Goal: Task Accomplishment & Management: Use online tool/utility

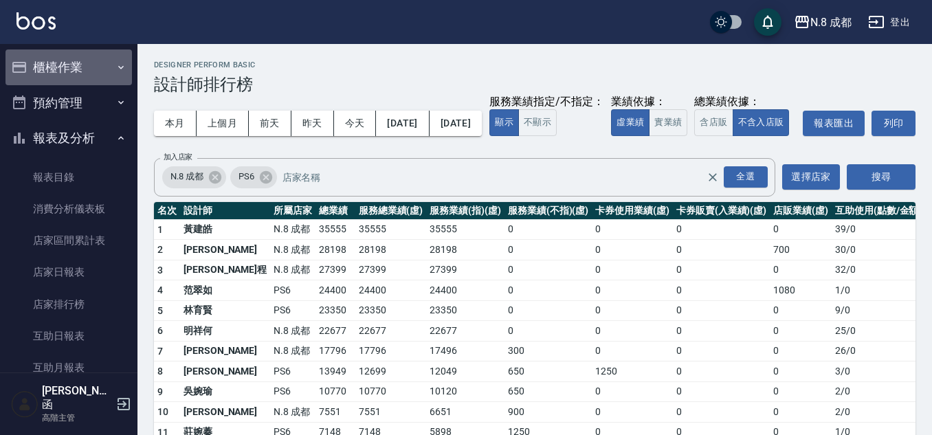
click at [71, 69] on button "櫃檯作業" at bounding box center [68, 67] width 126 height 36
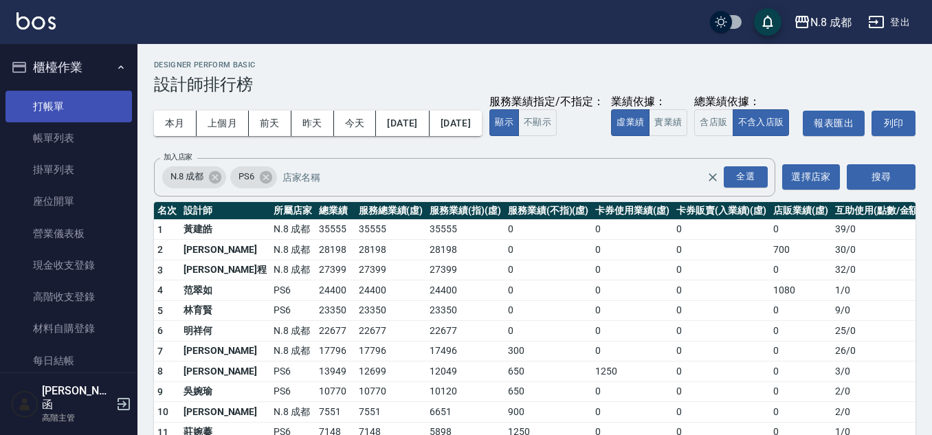
click at [77, 104] on link "打帳單" at bounding box center [68, 107] width 126 height 32
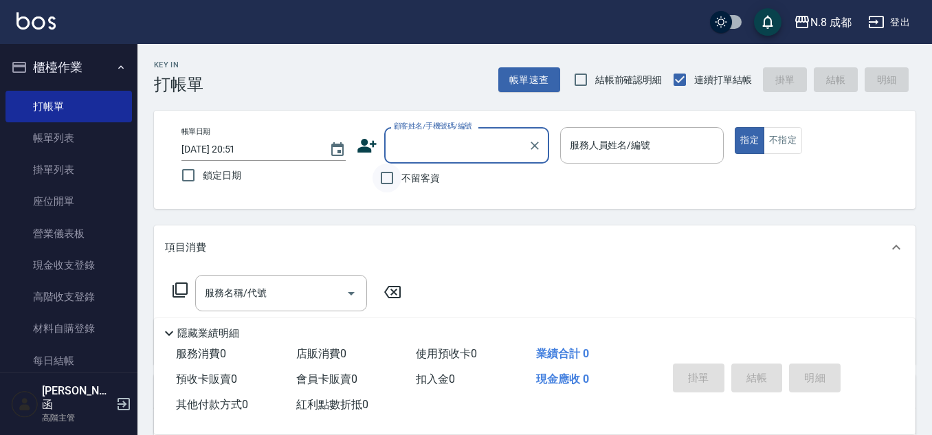
click at [395, 177] on input "不留客資" at bounding box center [386, 178] width 29 height 29
checkbox input "true"
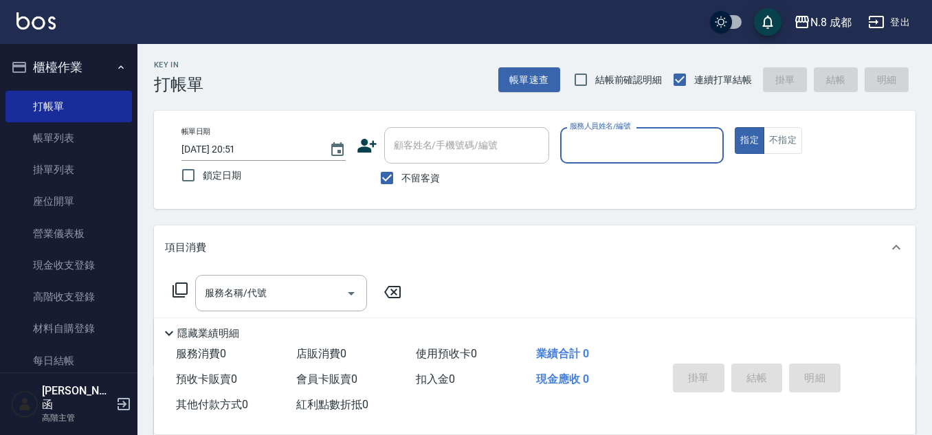
click at [666, 129] on div "服務人員姓名/編號" at bounding box center [642, 145] width 164 height 36
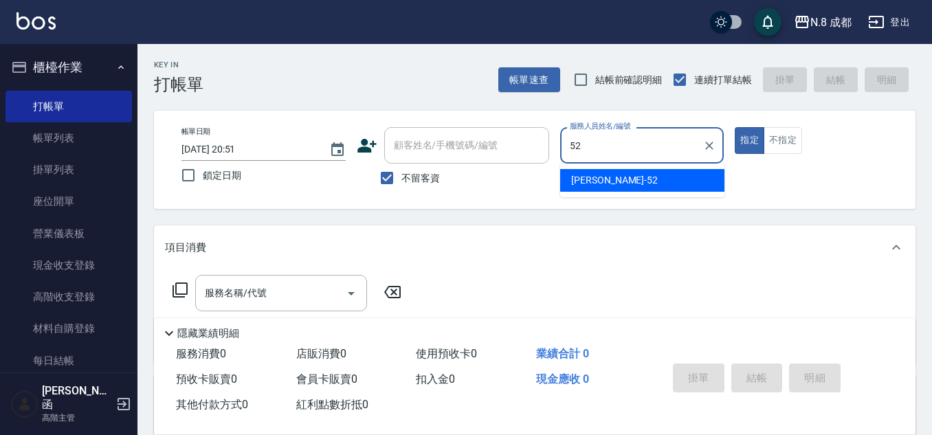
click at [608, 175] on span "[PERSON_NAME]-52" at bounding box center [614, 180] width 87 height 14
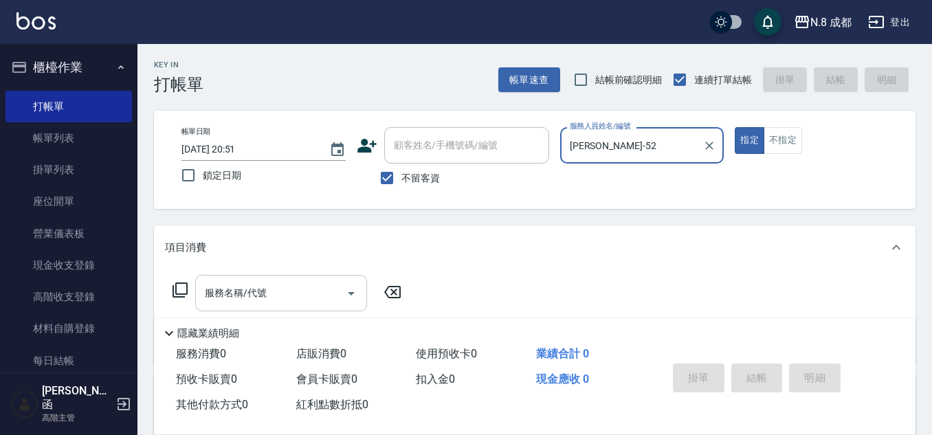
type input "[PERSON_NAME]-52"
click at [263, 293] on input "服務名稱/代號" at bounding box center [270, 293] width 139 height 24
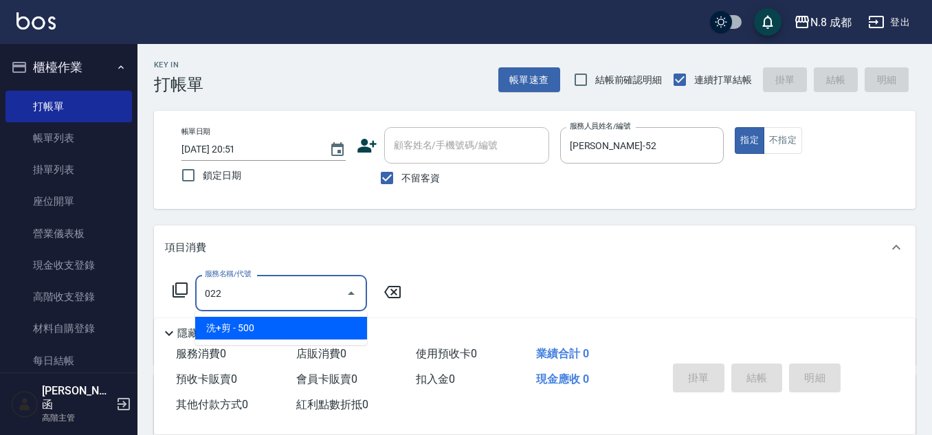
click at [245, 323] on span "洗+剪 - 500" at bounding box center [281, 328] width 172 height 23
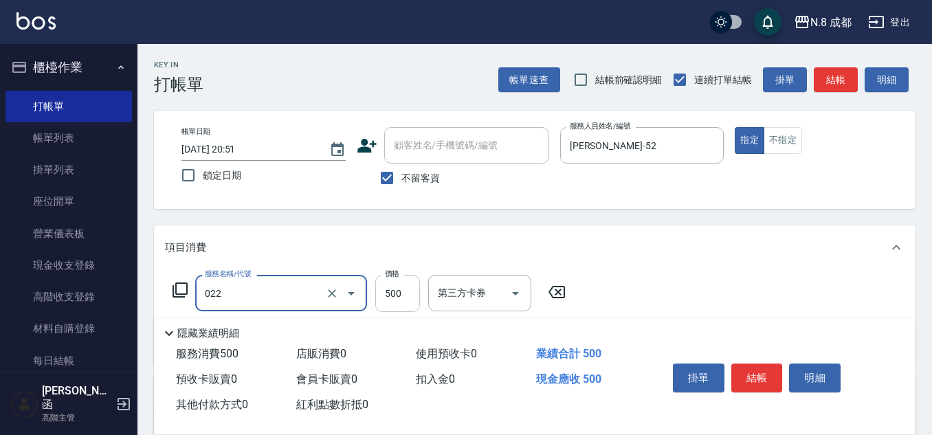
type input "洗+剪(022)"
click at [401, 300] on input "500" at bounding box center [397, 293] width 45 height 37
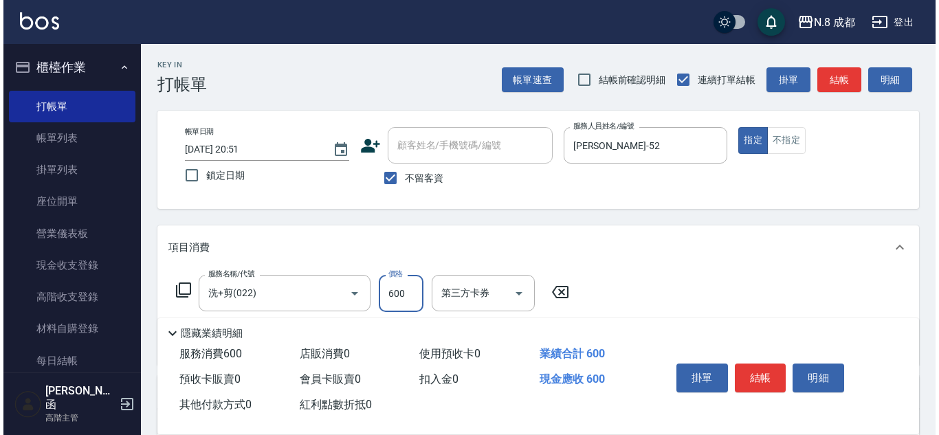
scroll to position [69, 0]
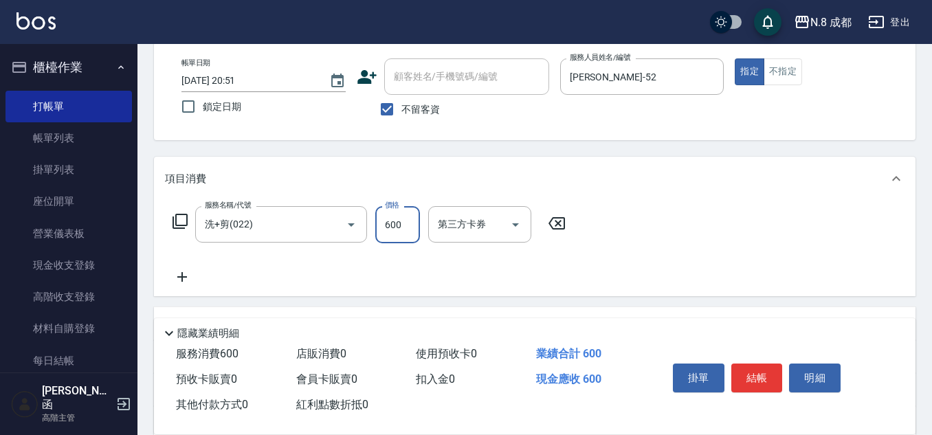
type input "600"
click at [186, 273] on icon at bounding box center [182, 277] width 34 height 16
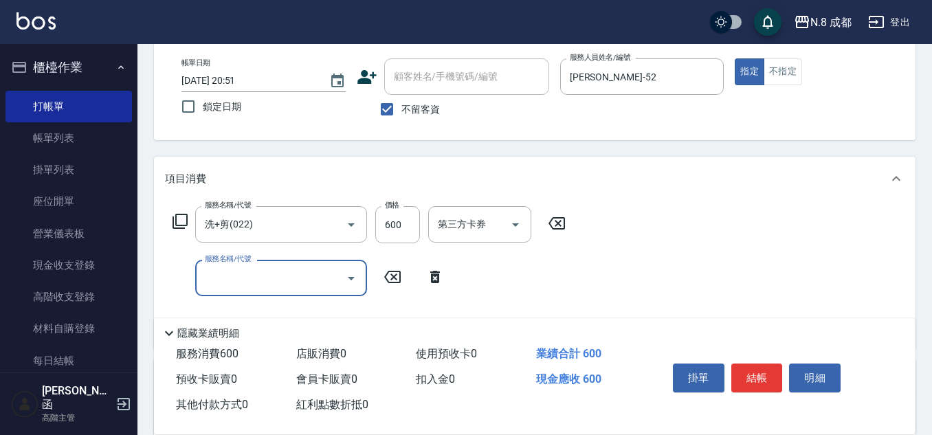
click at [214, 278] on input "服務名稱/代號" at bounding box center [270, 278] width 139 height 24
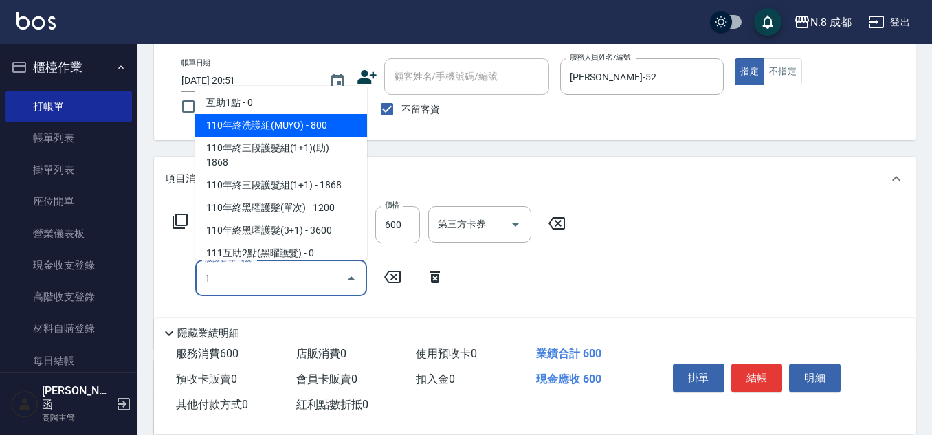
click at [251, 104] on span "互助1點 - 0" at bounding box center [281, 102] width 172 height 23
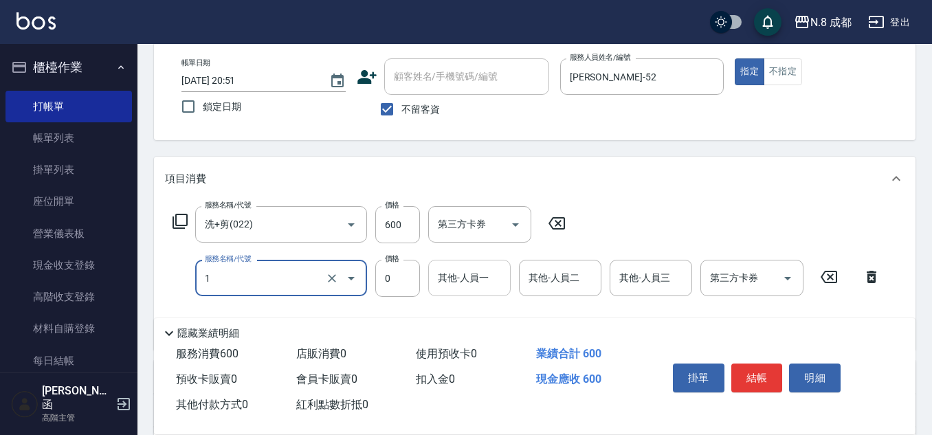
type input "互助1點(1)"
click at [472, 280] on input "其他-人員一" at bounding box center [469, 278] width 70 height 24
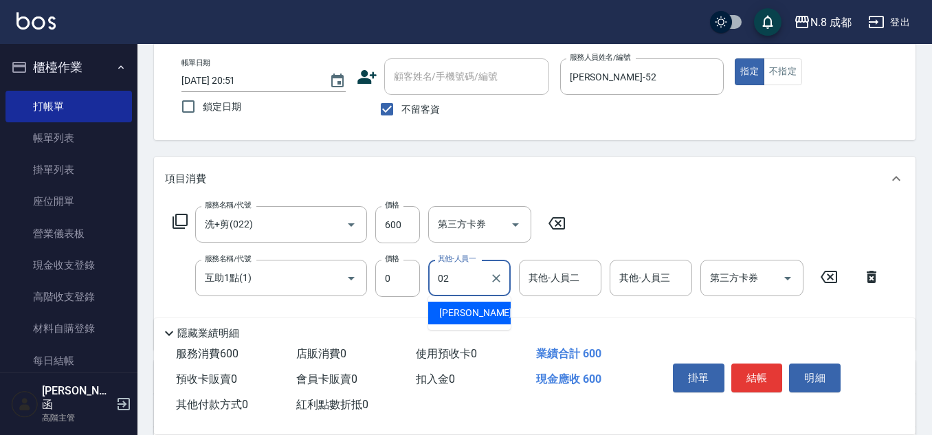
click at [472, 304] on div "[PERSON_NAME]-02" at bounding box center [469, 313] width 82 height 23
type input "[PERSON_NAME]-02"
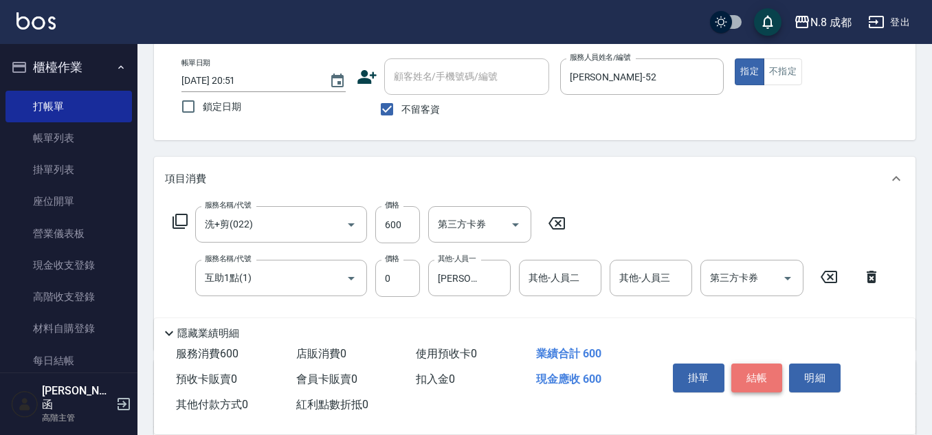
click at [761, 377] on button "結帳" at bounding box center [757, 377] width 52 height 29
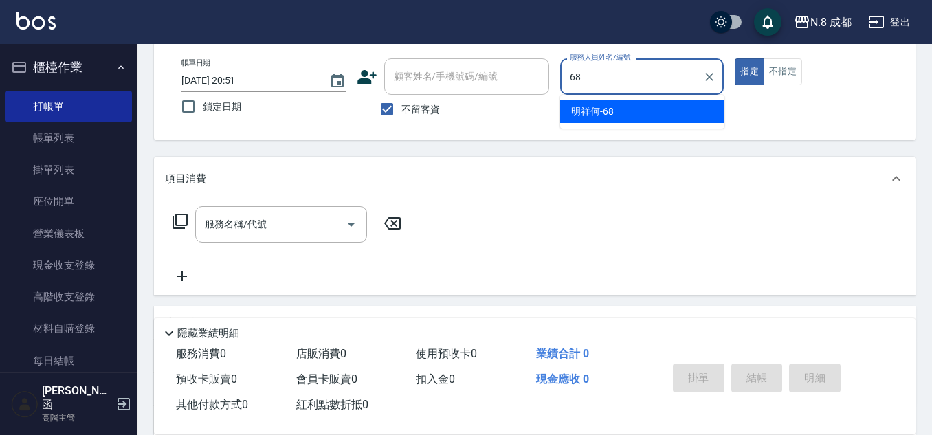
click at [621, 120] on div "明祥何 -68" at bounding box center [642, 111] width 164 height 23
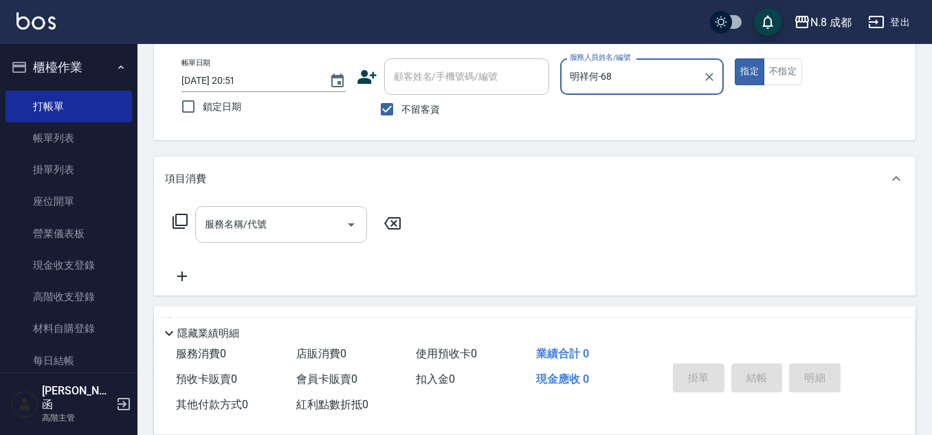
type input "明祥何-68"
click at [267, 225] on input "服務名稱/代號" at bounding box center [270, 224] width 139 height 24
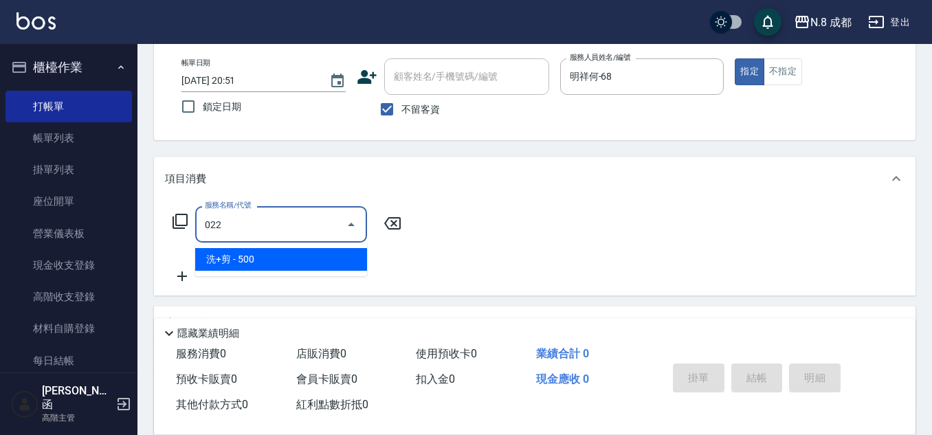
drag, startPoint x: 255, startPoint y: 260, endPoint x: 374, endPoint y: 244, distance: 120.0
click at [256, 259] on span "洗+剪 - 500" at bounding box center [281, 259] width 172 height 23
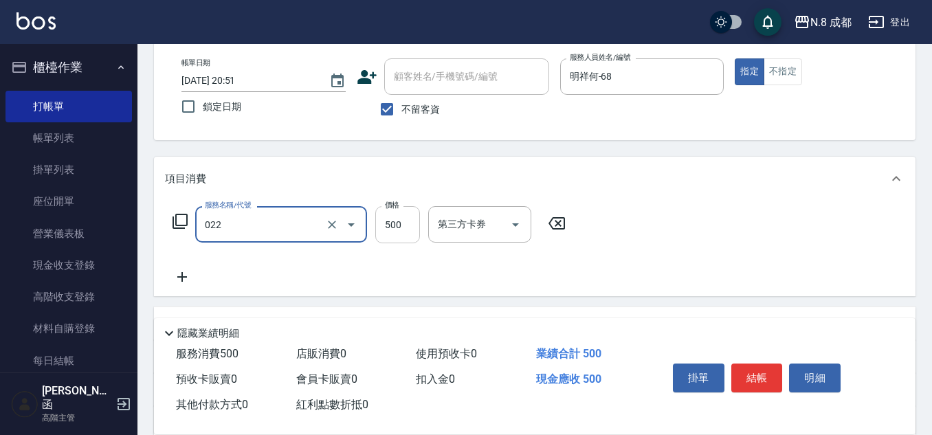
type input "洗+剪(022)"
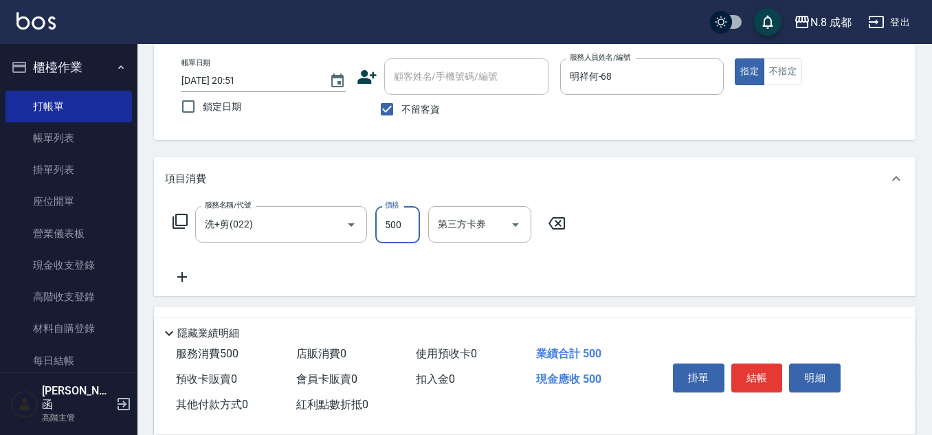
click at [394, 234] on input "500" at bounding box center [397, 224] width 45 height 37
type input "600"
click at [186, 275] on icon at bounding box center [182, 277] width 34 height 16
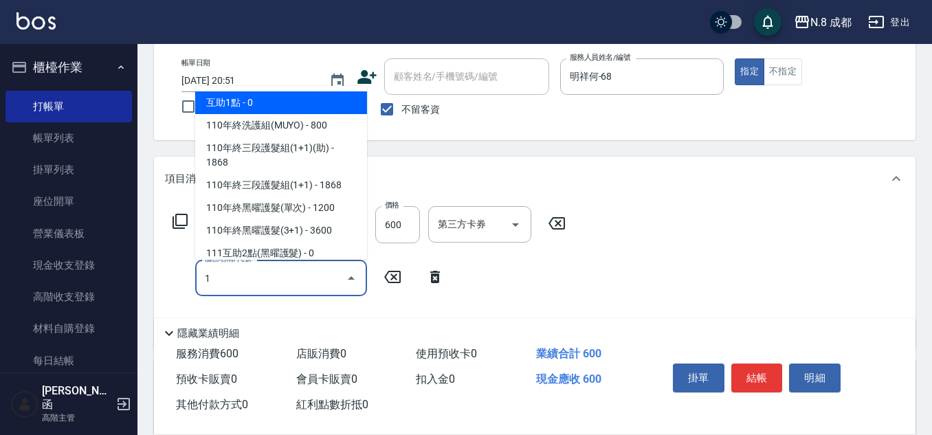
click at [256, 99] on span "互助1點 - 0" at bounding box center [281, 102] width 172 height 23
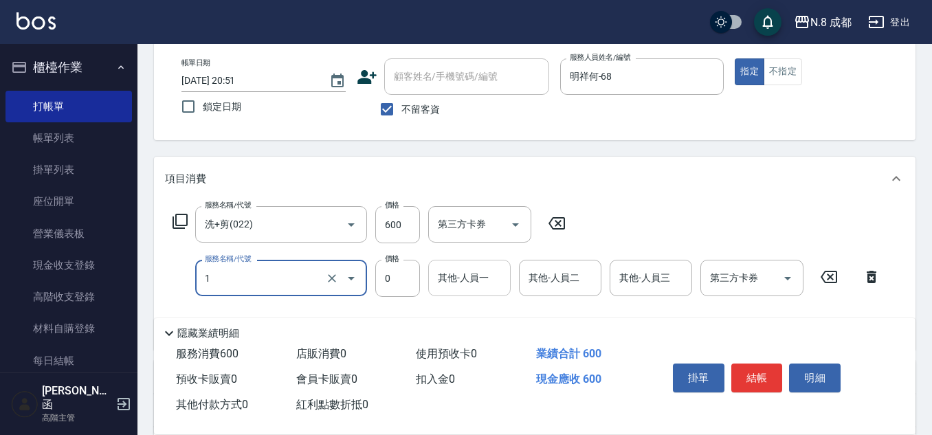
type input "互助1點(1)"
click at [459, 282] on input "其他-人員一" at bounding box center [469, 278] width 70 height 24
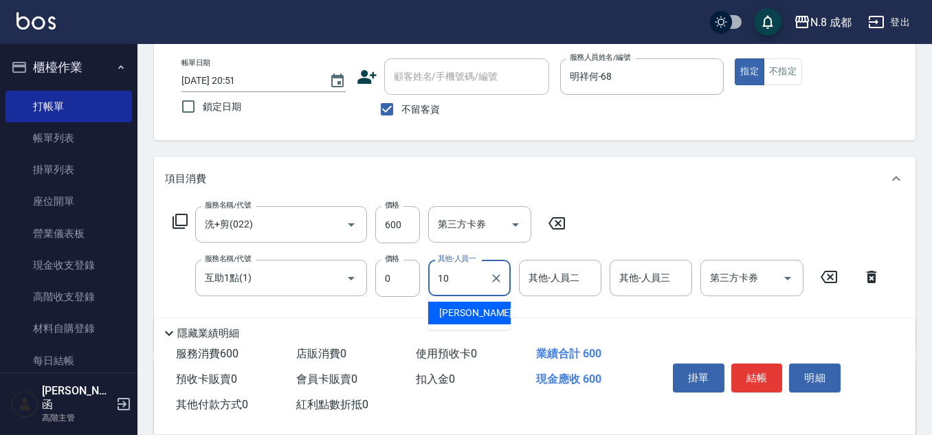
click at [464, 310] on span "[PERSON_NAME]-10" at bounding box center [482, 313] width 87 height 14
type input "[PERSON_NAME]-10"
click at [749, 377] on button "結帳" at bounding box center [757, 377] width 52 height 29
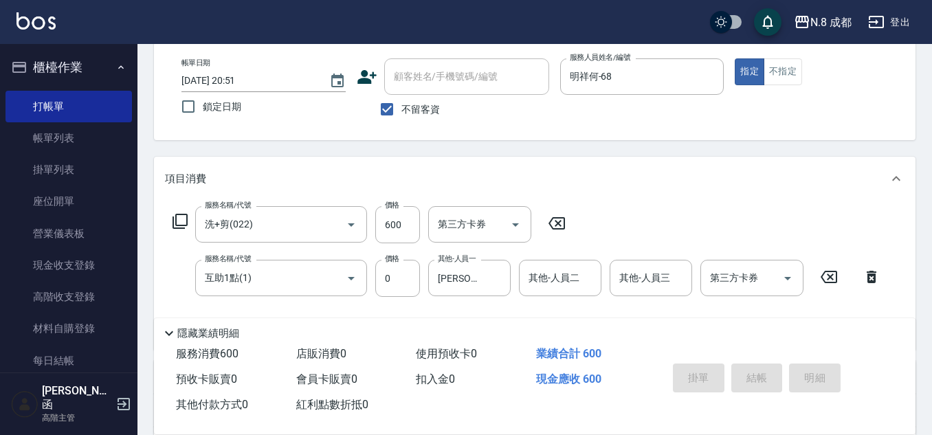
type input "[DATE] 20:55"
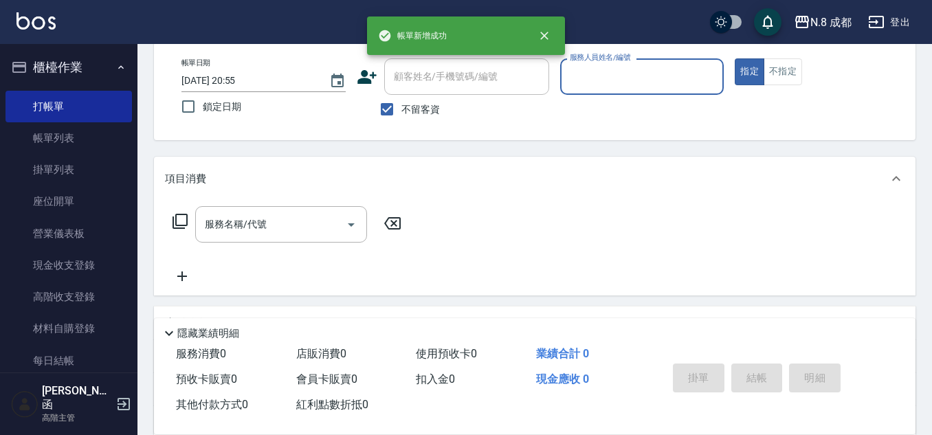
click at [365, 69] on icon at bounding box center [367, 77] width 21 height 21
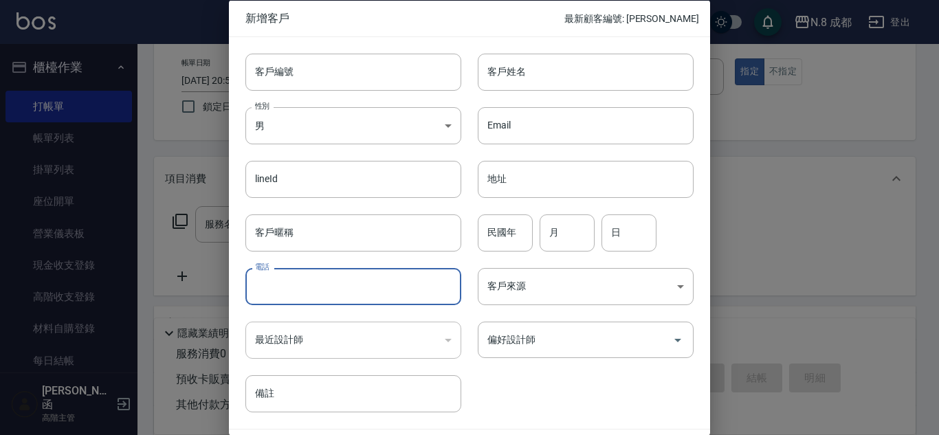
click at [329, 275] on input "電話" at bounding box center [353, 286] width 216 height 37
type input "0958360597"
click at [557, 81] on input "客戶姓名" at bounding box center [586, 71] width 216 height 37
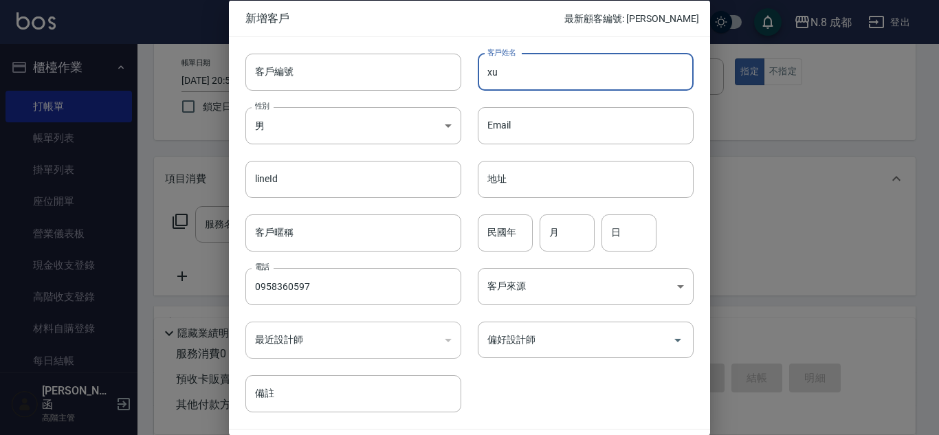
type input "x"
type input "[PERSON_NAME]"
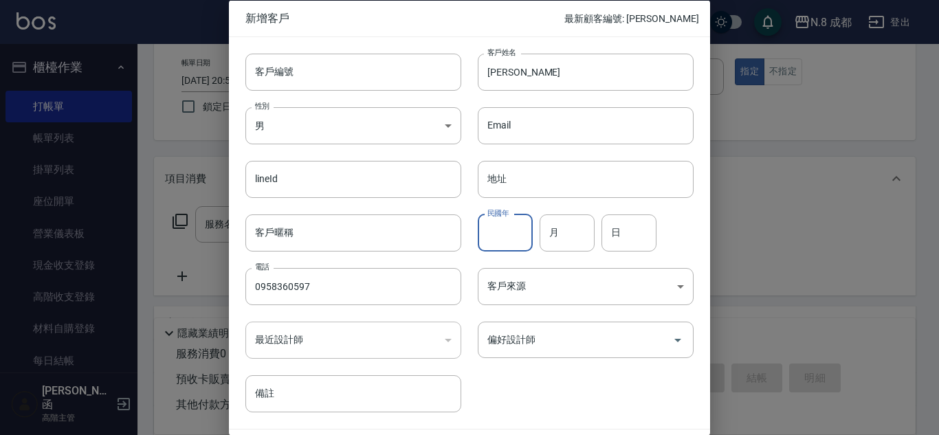
click at [506, 223] on div "民國年 民國年" at bounding box center [505, 232] width 55 height 37
type input "80"
click at [575, 238] on input "月" at bounding box center [566, 232] width 55 height 37
type input "12"
click at [625, 239] on input "日" at bounding box center [628, 232] width 55 height 37
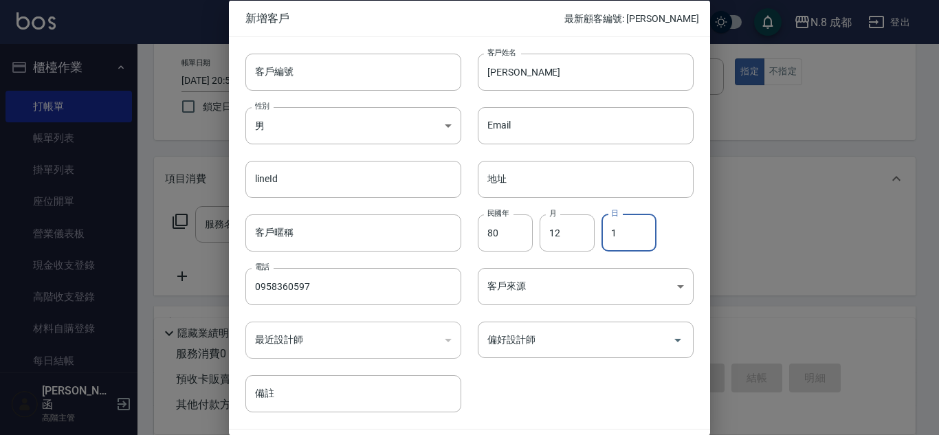
click at [625, 239] on input "1" at bounding box center [628, 232] width 55 height 37
click at [625, 238] on input "1" at bounding box center [628, 232] width 55 height 37
type input "23"
click at [585, 339] on input "偏好設計師" at bounding box center [575, 340] width 183 height 24
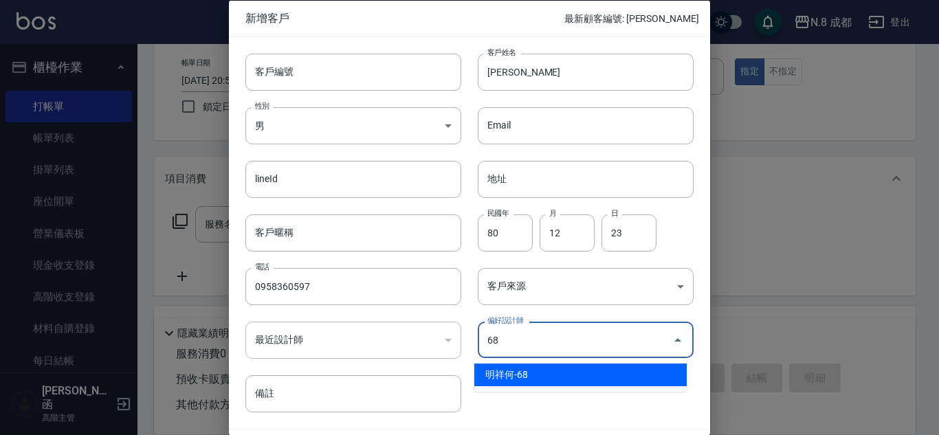
drag, startPoint x: 569, startPoint y: 377, endPoint x: 603, endPoint y: 373, distance: 33.8
click at [572, 375] on li "明祥何-68" at bounding box center [580, 374] width 212 height 23
type input "明祥何"
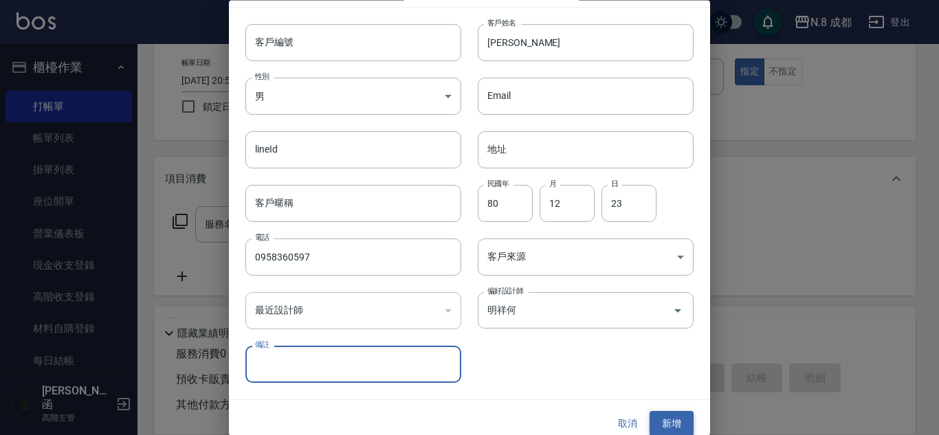
scroll to position [41, 0]
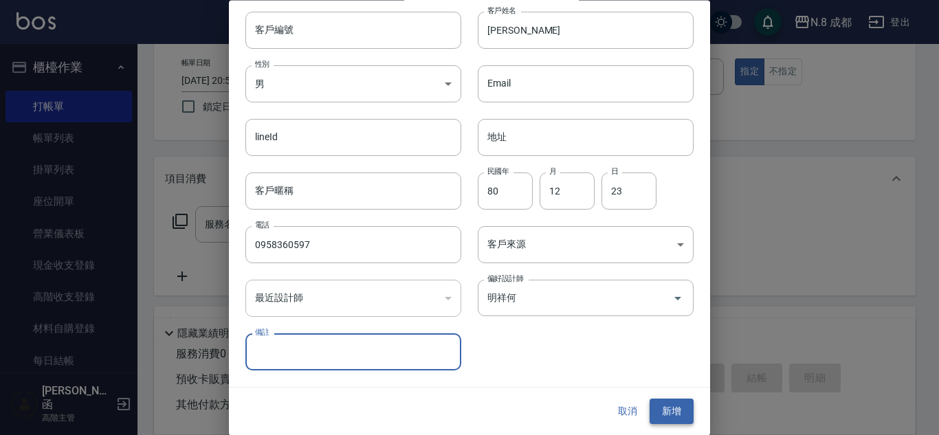
click at [657, 406] on button "新增" at bounding box center [671, 411] width 44 height 25
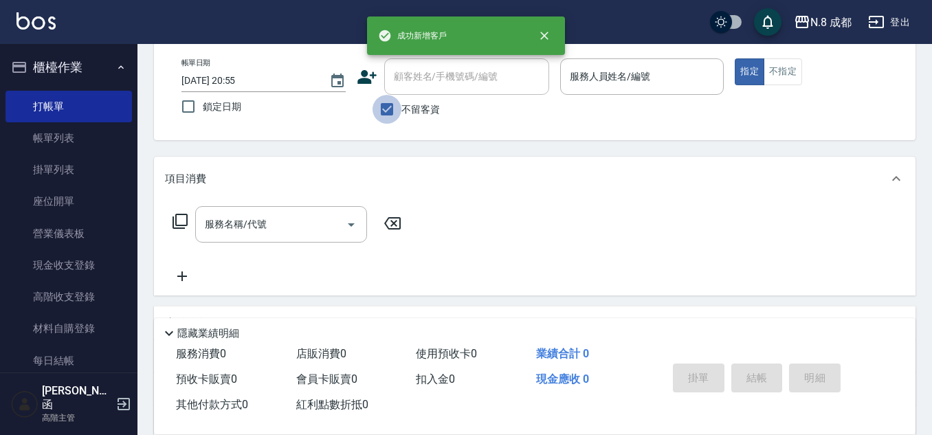
click at [385, 115] on input "不留客資" at bounding box center [386, 109] width 29 height 29
checkbox input "false"
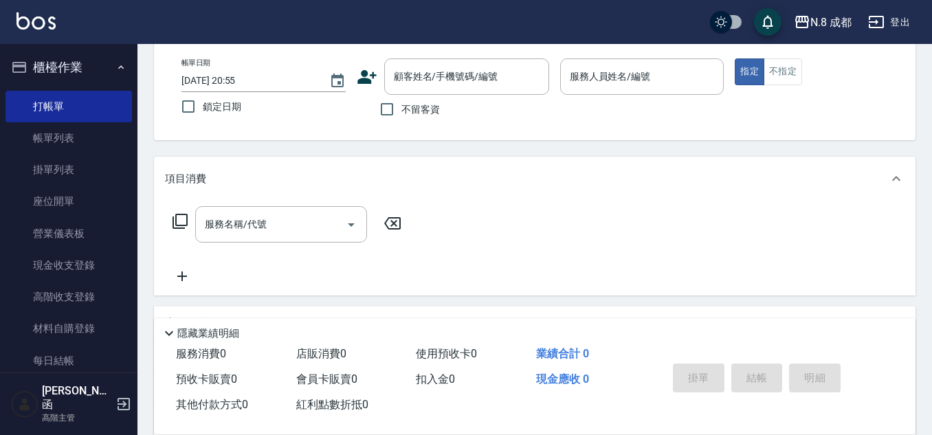
click at [365, 65] on div "顧客姓名/手機號碼/編號 顧客姓名/手機號碼/編號" at bounding box center [453, 76] width 192 height 36
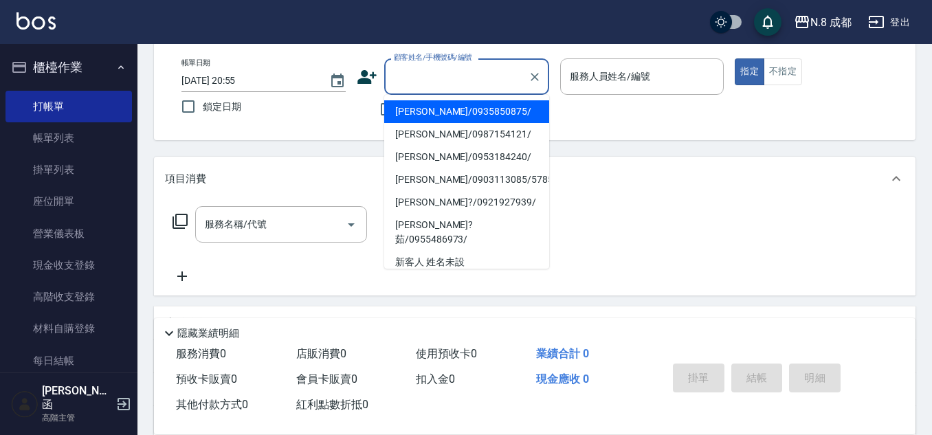
click at [448, 85] on input "顧客姓名/手機號碼/編號" at bounding box center [456, 77] width 132 height 24
paste input "0987154121"
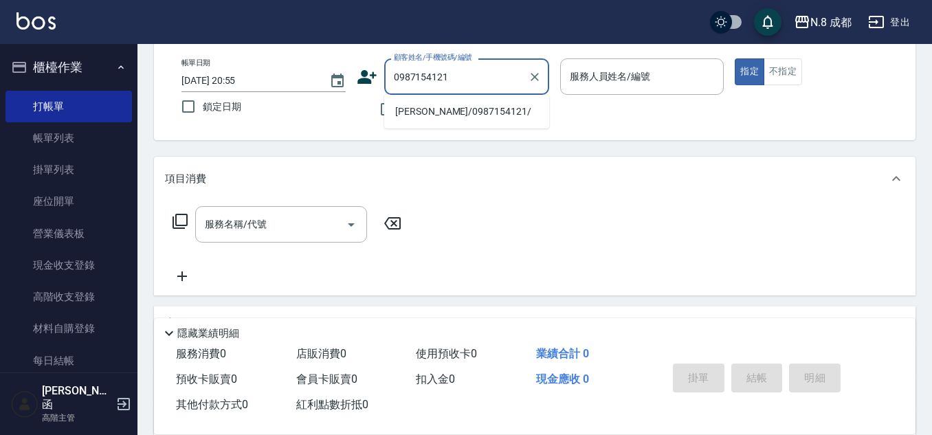
click at [441, 105] on li "[PERSON_NAME]/0987154121/" at bounding box center [466, 111] width 165 height 23
type input "[PERSON_NAME]/0987154121/"
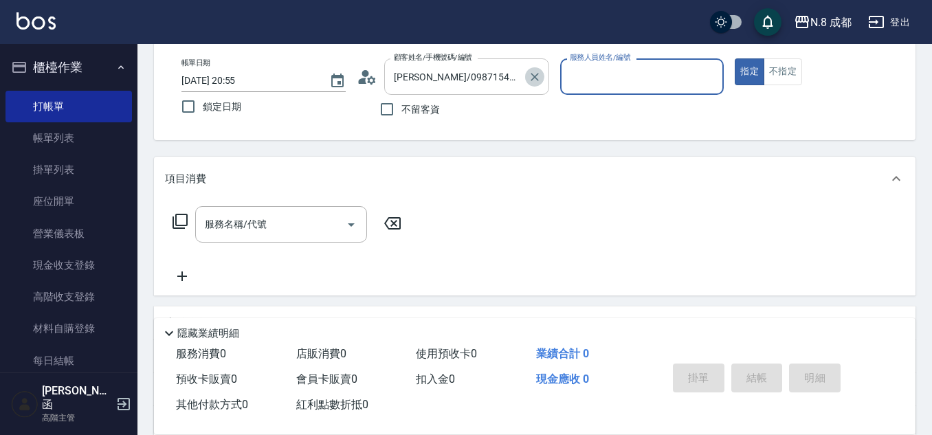
drag, startPoint x: 534, startPoint y: 80, endPoint x: 515, endPoint y: 79, distance: 18.6
click at [534, 80] on icon "Clear" at bounding box center [535, 77] width 14 height 14
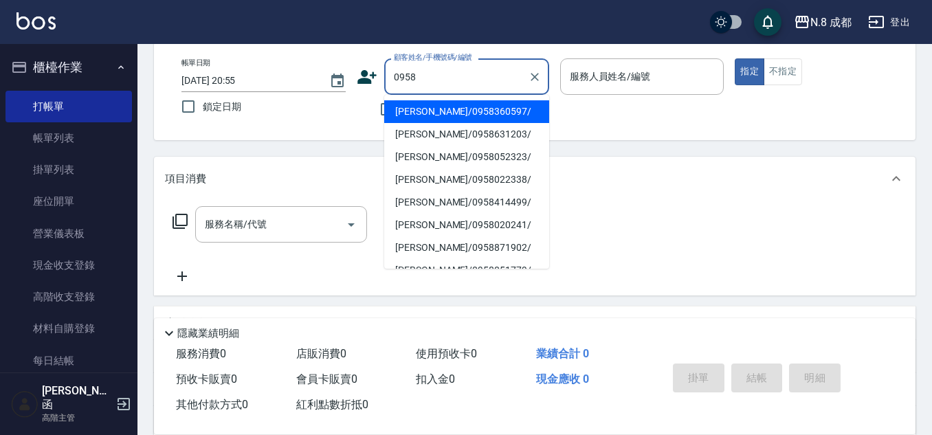
click at [447, 110] on li "[PERSON_NAME]/0958360597/" at bounding box center [466, 111] width 165 height 23
type input "[PERSON_NAME]/0958360597/"
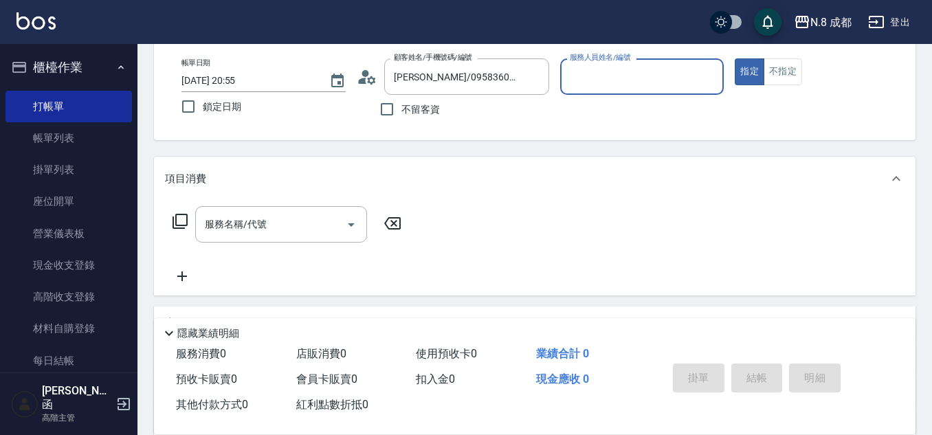
type input "明祥何-68"
click at [280, 227] on input "服務名稱/代號" at bounding box center [270, 224] width 139 height 24
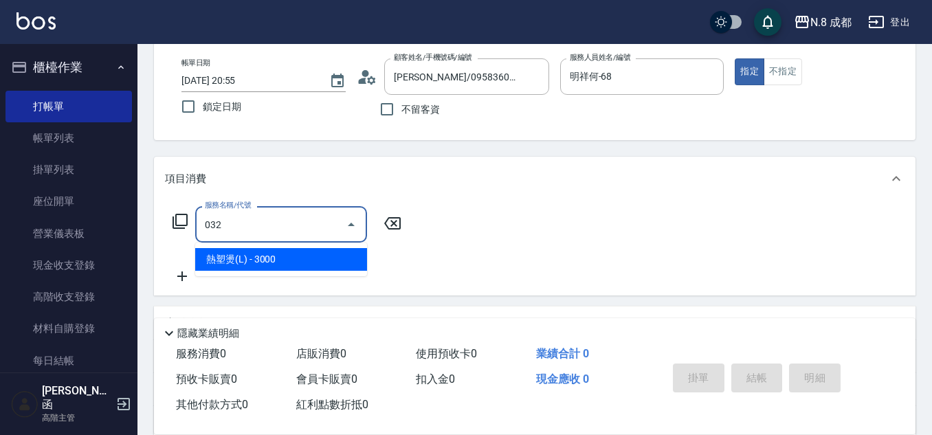
click at [290, 254] on span "熱塑燙(L) - 3000" at bounding box center [281, 259] width 172 height 23
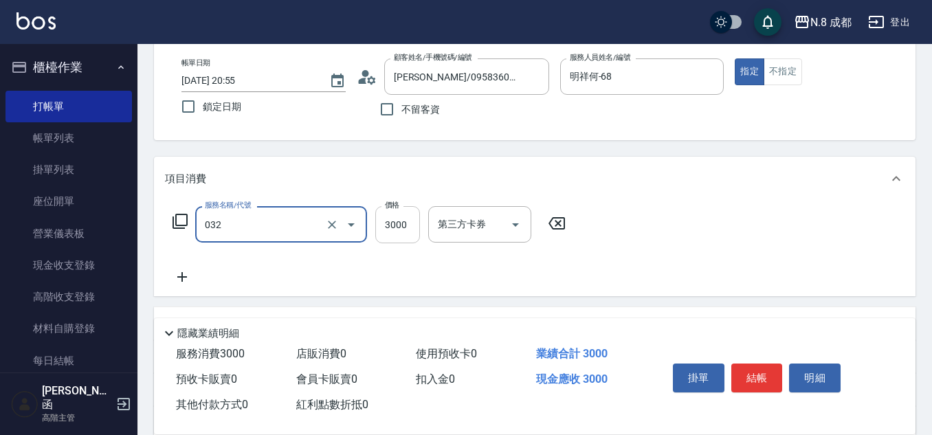
type input "熱塑燙(L)(032)"
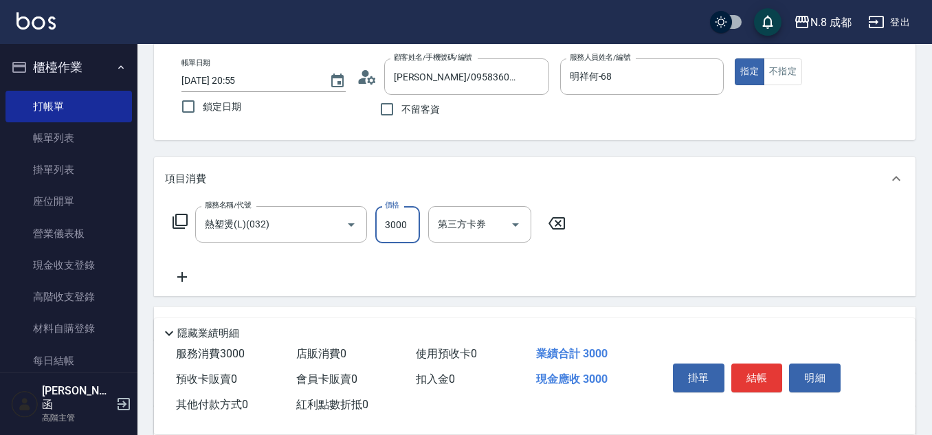
click at [410, 227] on input "3000" at bounding box center [397, 224] width 45 height 37
type input "3199"
drag, startPoint x: 188, startPoint y: 286, endPoint x: 197, endPoint y: 286, distance: 8.9
click at [190, 286] on div "服務名稱/代號 熱塑燙(L)(032) 服務名稱/代號 價格 3199 價格 第三方卡券 第三方卡券" at bounding box center [534, 249] width 761 height 96
click at [232, 279] on div "服務名稱/代號 熱塑燙(L)(032) 服務名稱/代號 價格 3199 價格 第三方卡券 第三方卡券" at bounding box center [369, 245] width 409 height 79
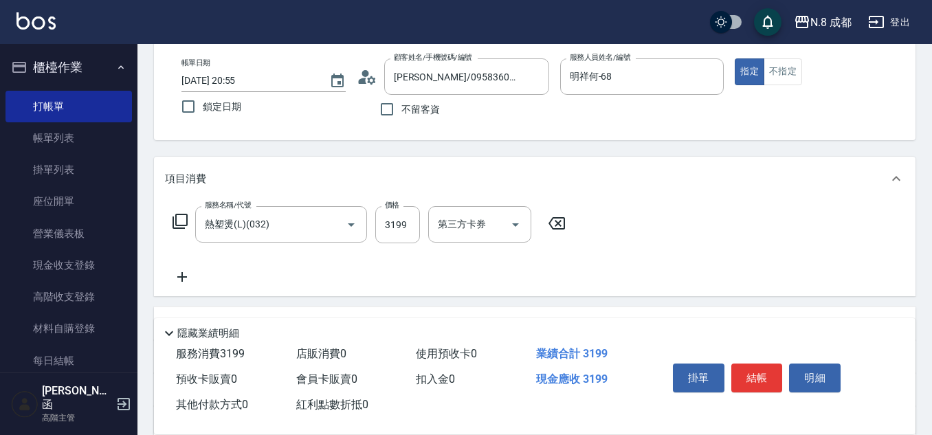
click at [188, 278] on icon at bounding box center [182, 277] width 34 height 16
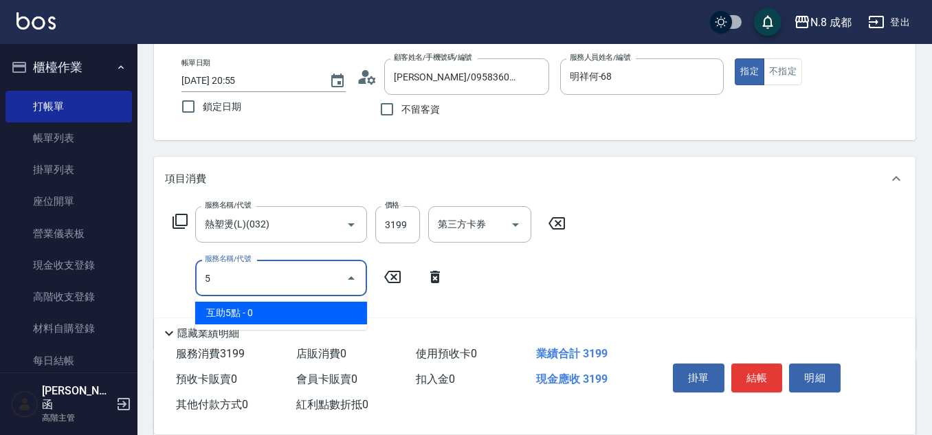
click at [251, 314] on span "互助5點 - 0" at bounding box center [281, 313] width 172 height 23
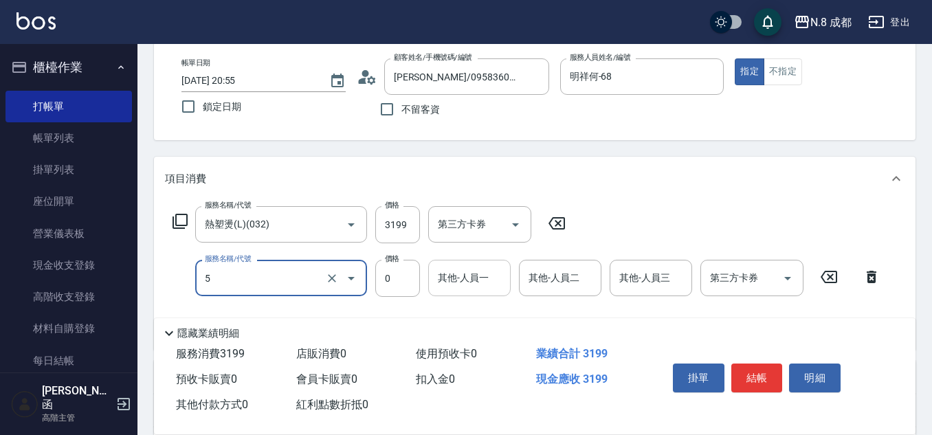
type input "互助5點(5)"
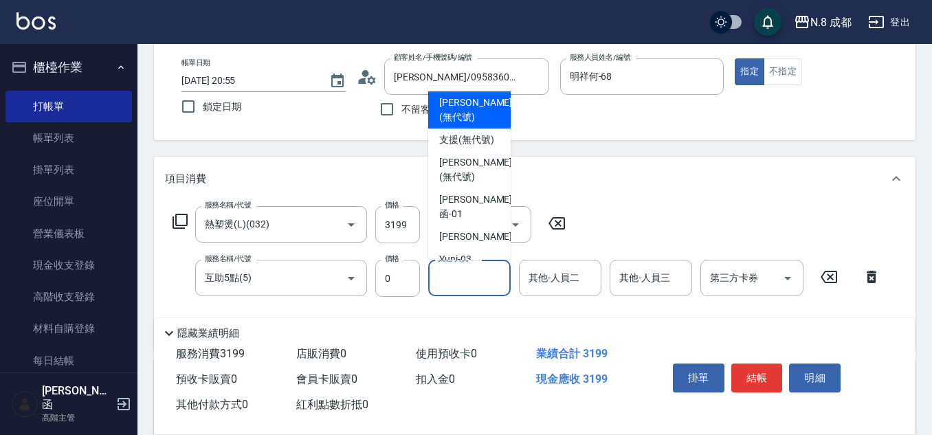
click at [453, 273] on input "其他-人員一" at bounding box center [469, 278] width 70 height 24
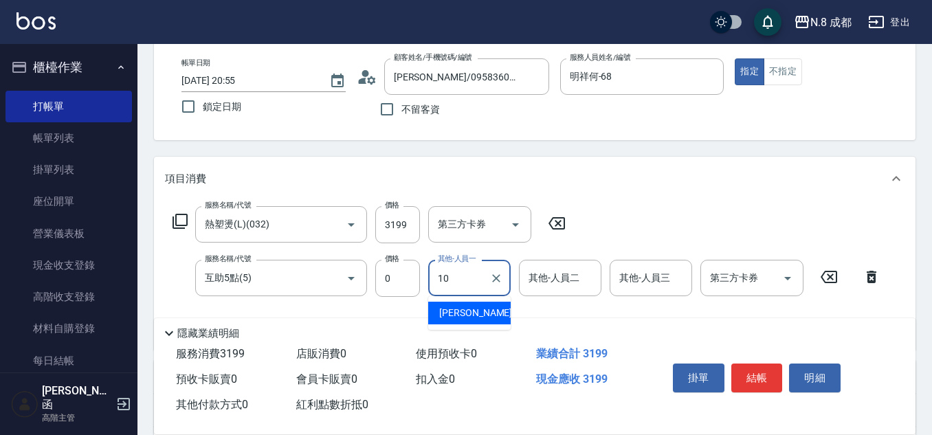
click at [464, 308] on span "[PERSON_NAME]-10" at bounding box center [482, 313] width 87 height 14
type input "[PERSON_NAME]-10"
click at [749, 368] on button "結帳" at bounding box center [757, 377] width 52 height 29
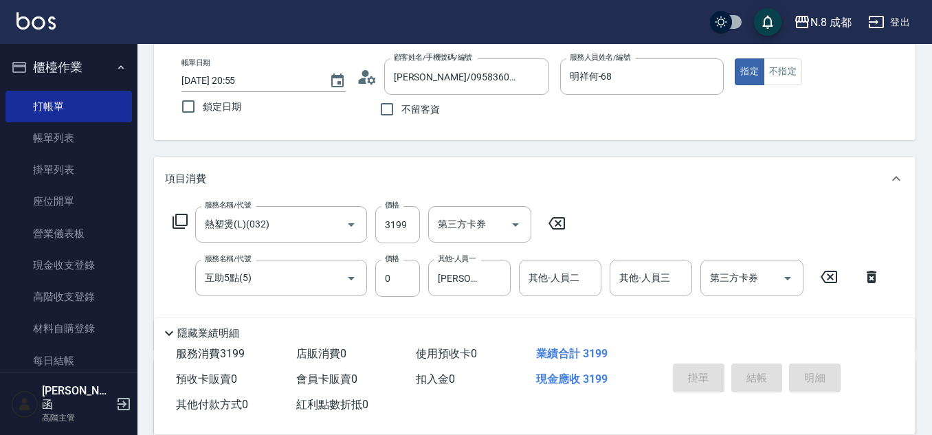
type input "[DATE] 20:56"
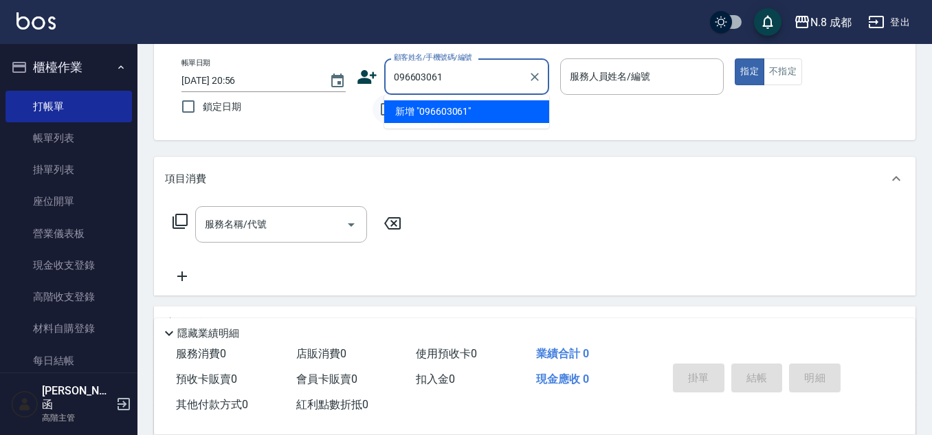
type input "0966030619"
drag, startPoint x: 484, startPoint y: 79, endPoint x: 203, endPoint y: 76, distance: 280.4
click at [203, 76] on div "帳單日期 [DATE] 20:56 鎖定日期 顧客姓名/手機號碼/編號 0966030619 顧客姓名/手機號碼/編號 不留客資 服務人員姓名/編號 服務人員…" at bounding box center [534, 90] width 728 height 65
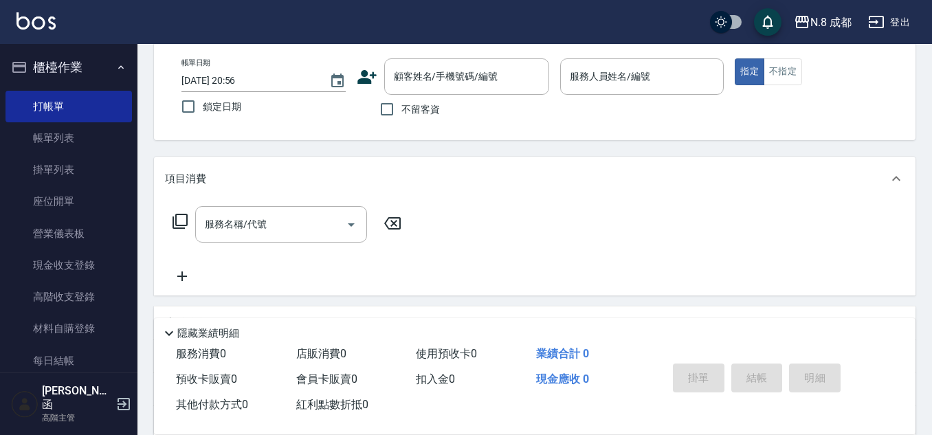
click at [367, 75] on icon at bounding box center [366, 77] width 19 height 14
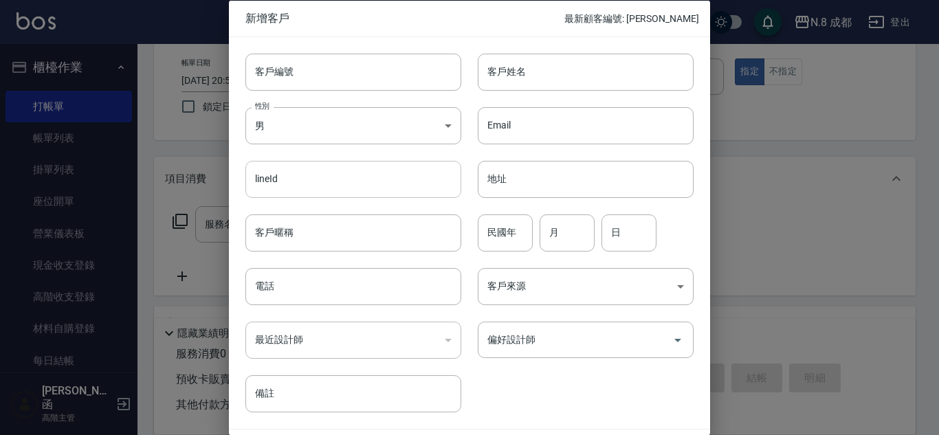
drag, startPoint x: 337, startPoint y: 281, endPoint x: 430, endPoint y: 194, distance: 127.9
click at [338, 281] on input "電話" at bounding box center [353, 286] width 216 height 37
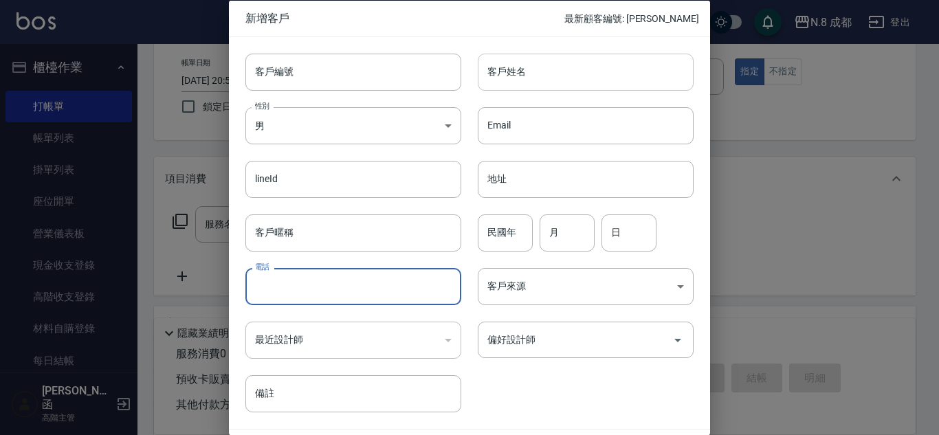
paste input "0966030619"
type input "0966030619"
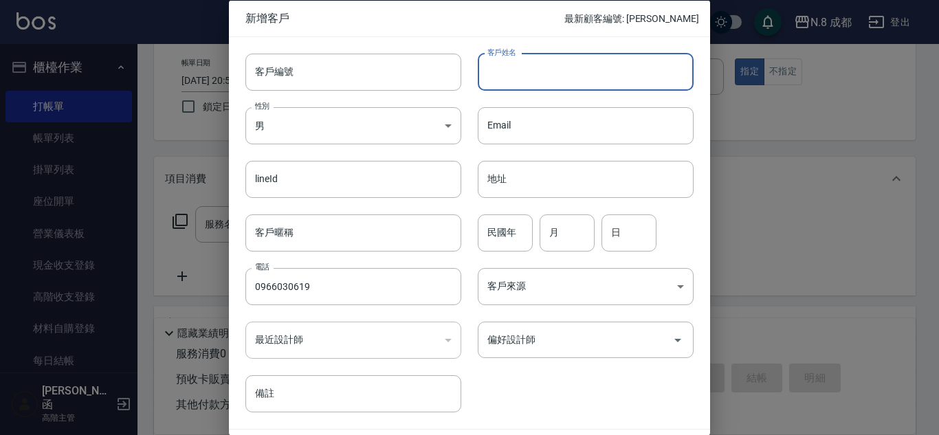
click at [552, 74] on input "客戶姓名" at bounding box center [586, 71] width 216 height 37
type input "[PERSON_NAME]"
click at [500, 228] on input "民國年" at bounding box center [505, 232] width 55 height 37
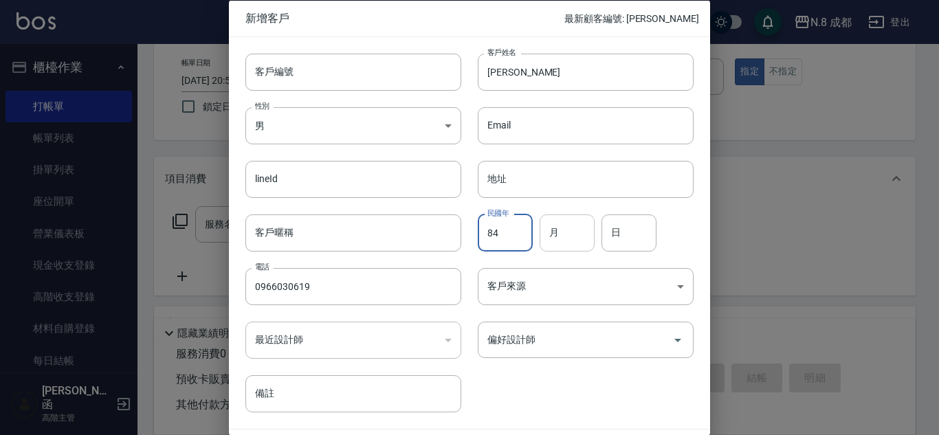
type input "84"
drag, startPoint x: 565, startPoint y: 245, endPoint x: 577, endPoint y: 245, distance: 12.4
click at [565, 245] on input "月" at bounding box center [566, 232] width 55 height 37
type input "06"
click at [638, 236] on input "日" at bounding box center [628, 232] width 55 height 37
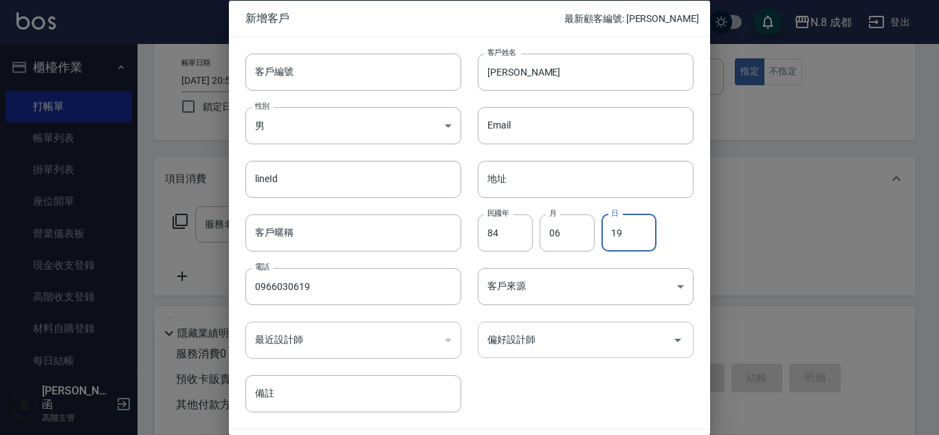
drag, startPoint x: 576, startPoint y: 325, endPoint x: 569, endPoint y: 336, distance: 13.3
click at [570, 335] on div "偏好設計師" at bounding box center [586, 340] width 216 height 36
type input "19"
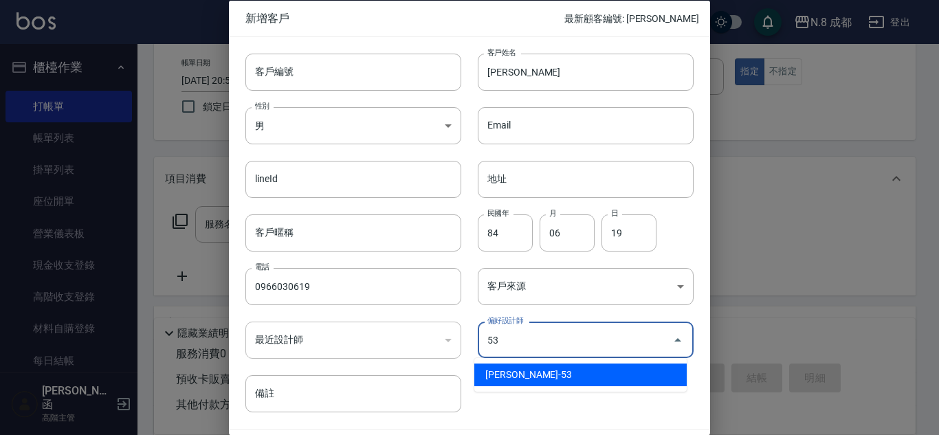
click at [574, 386] on ul "[PERSON_NAME]-53" at bounding box center [580, 375] width 212 height 34
click at [593, 373] on li "[PERSON_NAME]-53" at bounding box center [580, 374] width 212 height 23
type input "[PERSON_NAME]"
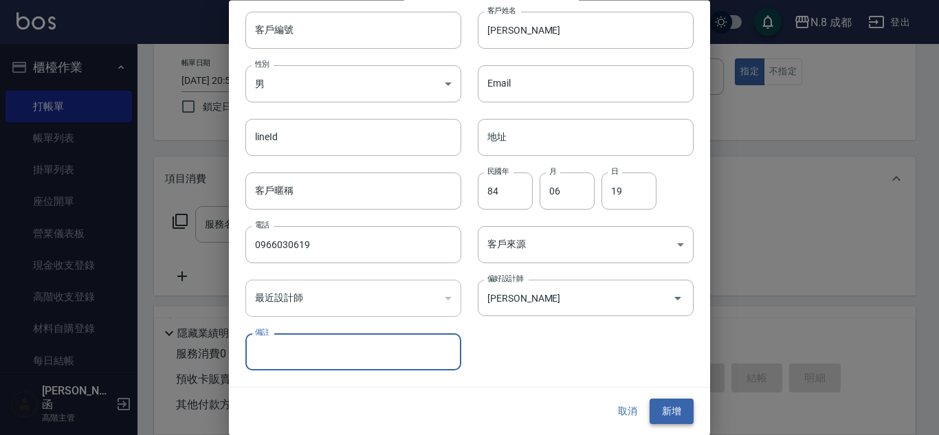
click at [666, 409] on button "新增" at bounding box center [671, 411] width 44 height 25
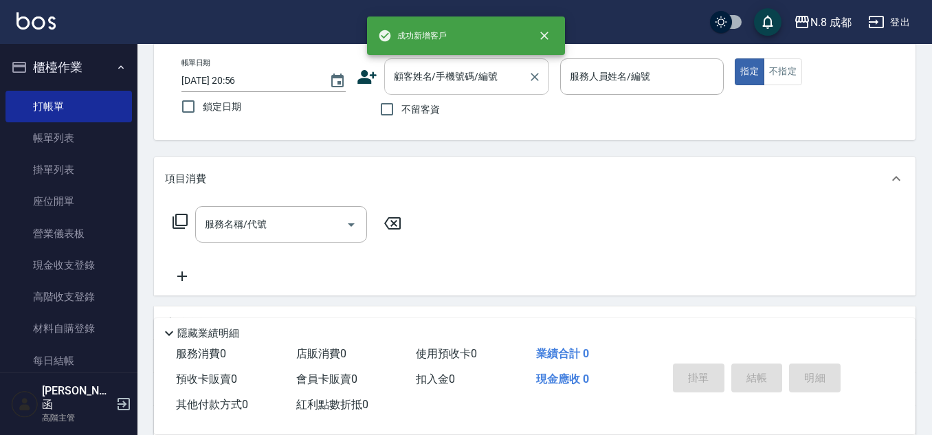
click at [458, 78] on input "顧客姓名/手機號碼/編號" at bounding box center [456, 77] width 132 height 24
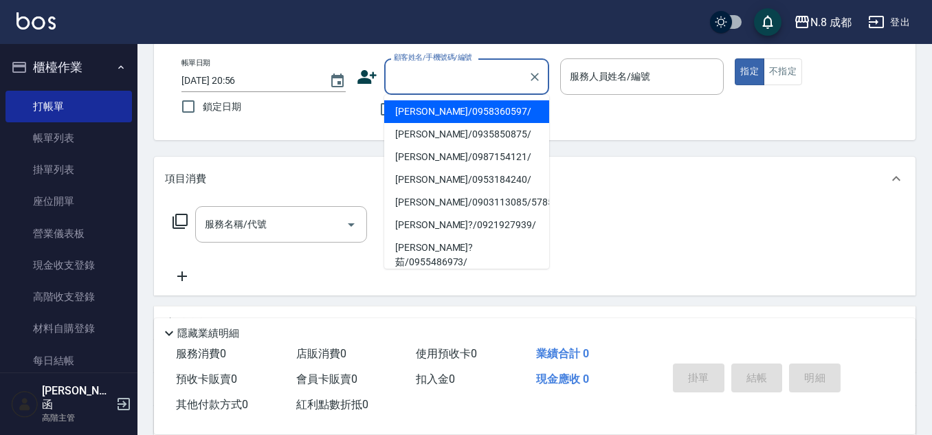
paste input "0966030619"
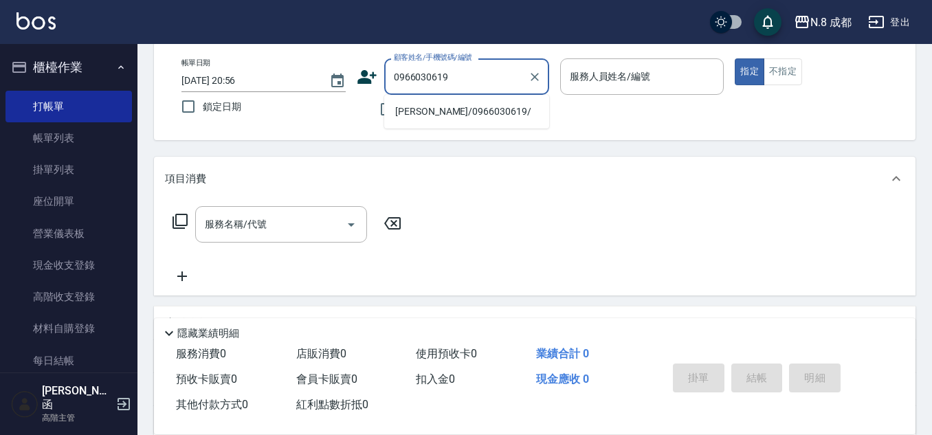
click at [451, 108] on li "[PERSON_NAME]/0966030619/" at bounding box center [466, 111] width 165 height 23
type input "[PERSON_NAME]/0966030619/"
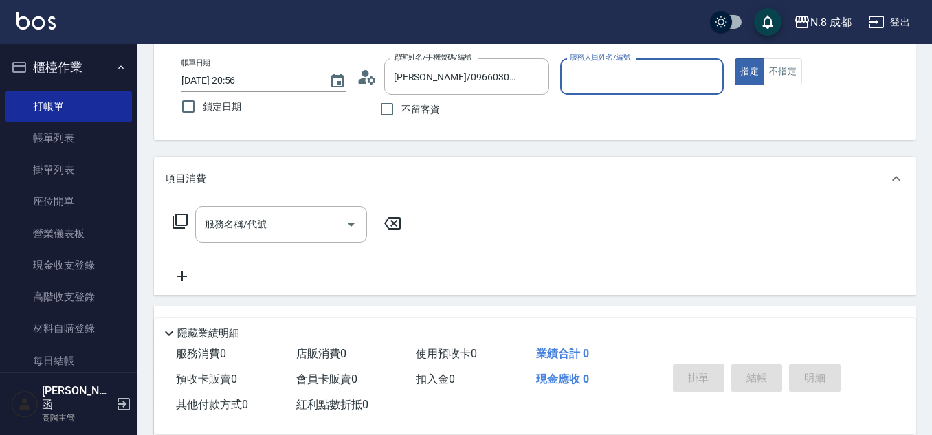
type input "[PERSON_NAME]-53"
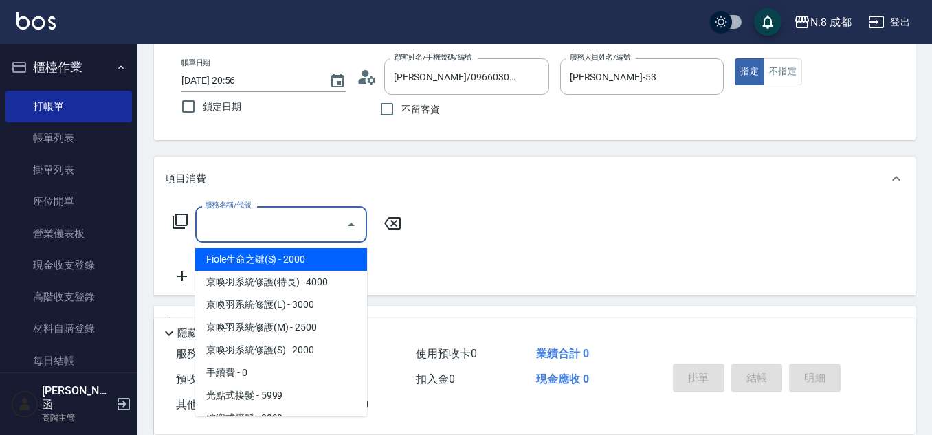
click at [250, 229] on input "服務名稱/代號" at bounding box center [270, 224] width 139 height 24
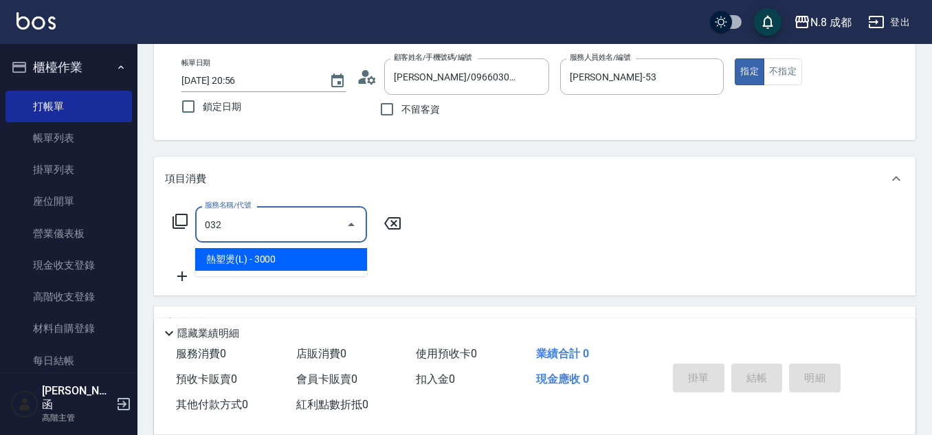
click at [257, 257] on span "熱塑燙(L) - 3000" at bounding box center [281, 259] width 172 height 23
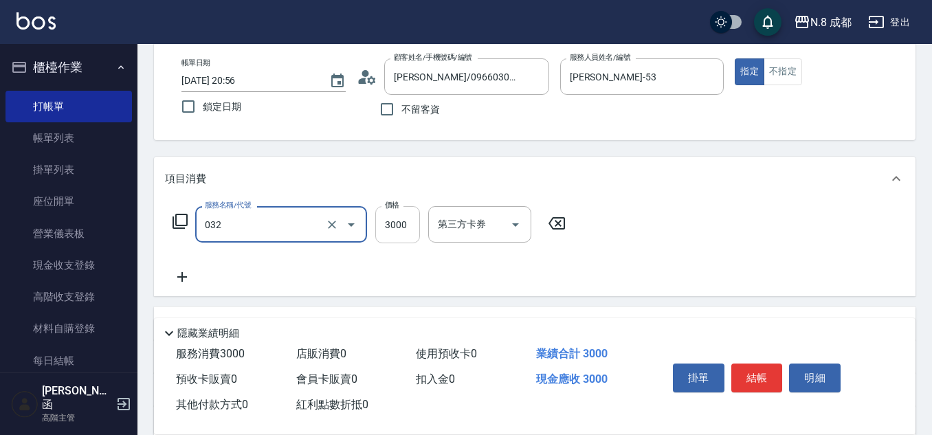
type input "熱塑燙(L)(032)"
click at [399, 221] on input "3000" at bounding box center [397, 224] width 45 height 37
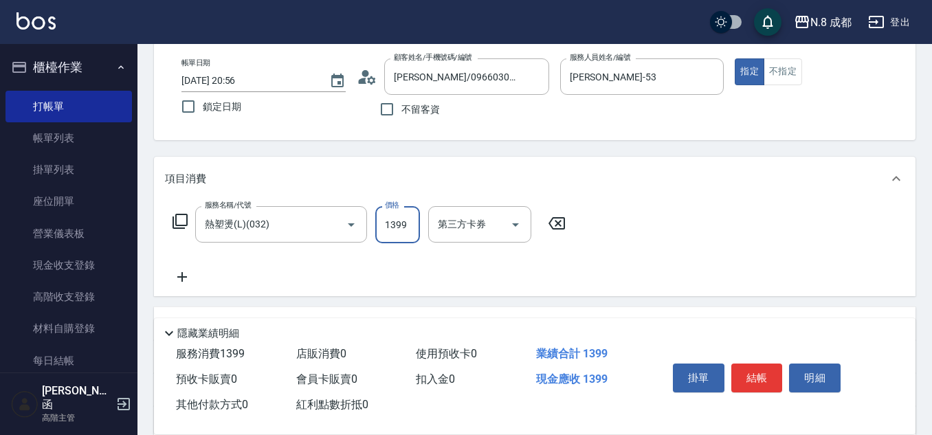
type input "1399"
click at [187, 274] on icon at bounding box center [182, 277] width 34 height 16
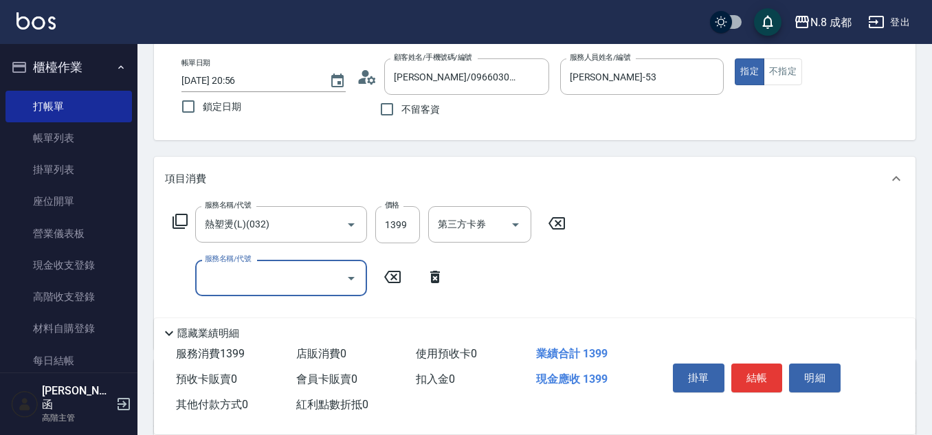
click at [296, 282] on input "服務名稱/代號" at bounding box center [270, 278] width 139 height 24
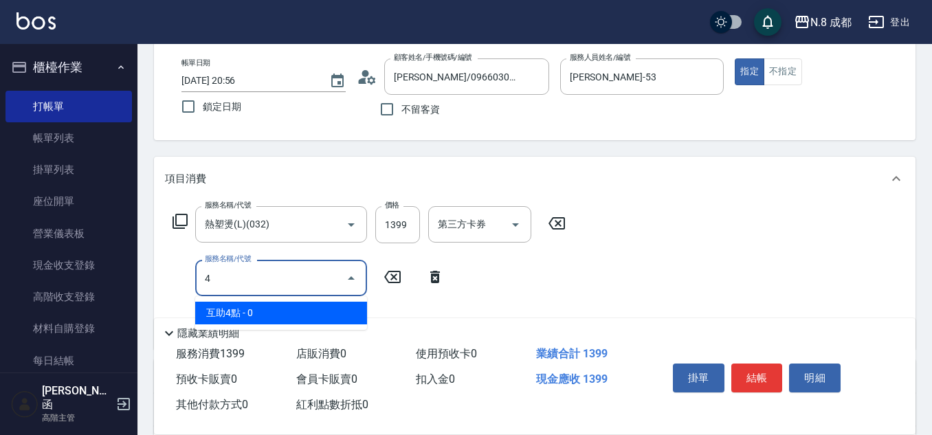
click at [255, 311] on span "互助4點 - 0" at bounding box center [281, 313] width 172 height 23
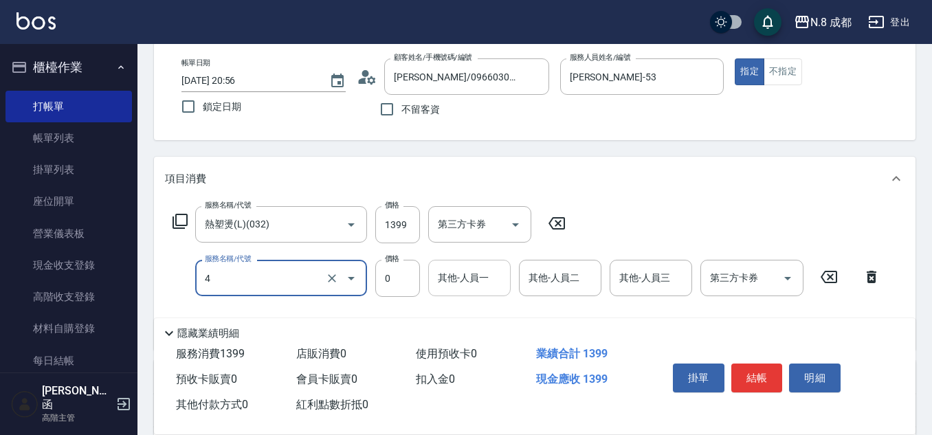
type input "互助4點(4)"
click at [473, 285] on input "其他-人員一" at bounding box center [469, 278] width 70 height 24
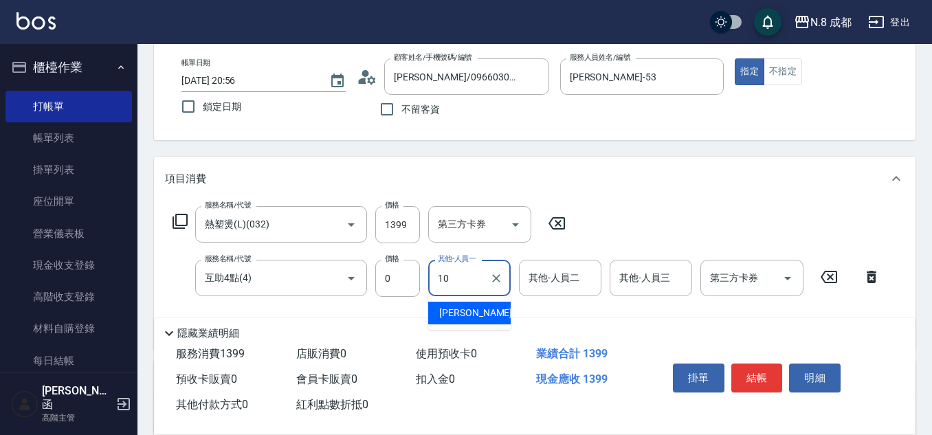
click at [482, 316] on div "[PERSON_NAME]-10" at bounding box center [469, 313] width 82 height 23
type input "[PERSON_NAME]-10"
click at [743, 372] on button "結帳" at bounding box center [757, 377] width 52 height 29
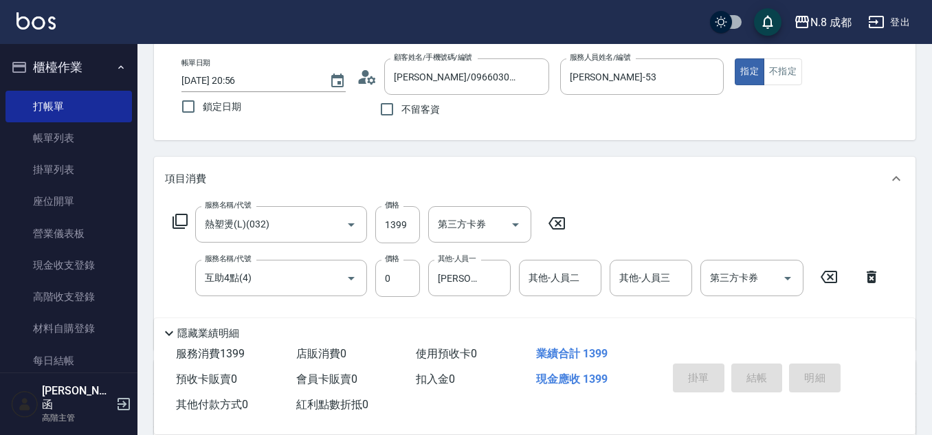
type input "[DATE] 20:57"
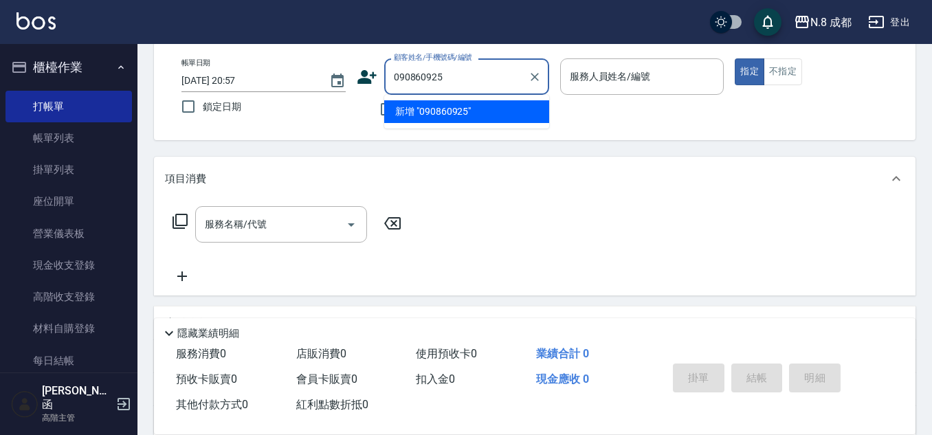
type input "0908609251"
drag, startPoint x: 496, startPoint y: 71, endPoint x: 324, endPoint y: 87, distance: 173.2
click at [324, 87] on div "帳單日期 [DATE] 20:57 鎖定日期 顧客姓名/手機號碼/編號 0908609251 顧客姓名/手機號碼/編號 不留客資 服務人員姓名/編號 服務人員…" at bounding box center [534, 90] width 728 height 65
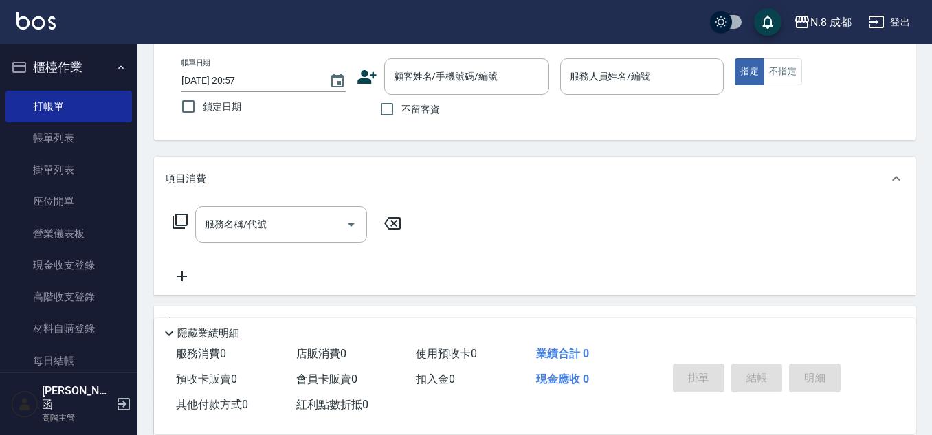
click at [365, 74] on icon at bounding box center [366, 77] width 19 height 14
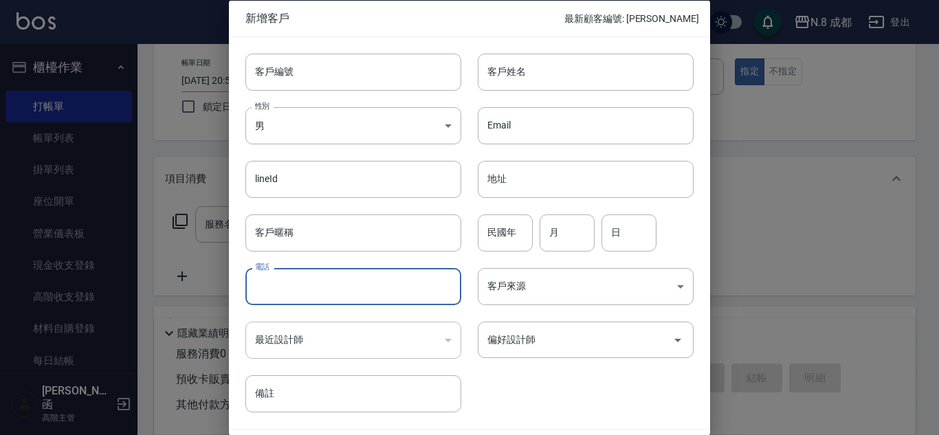
drag, startPoint x: 293, startPoint y: 287, endPoint x: 307, endPoint y: 268, distance: 23.5
click at [293, 287] on input "電話" at bounding box center [353, 286] width 216 height 37
paste input "0908609251"
type input "0908609251"
click at [577, 78] on input "客戶姓名" at bounding box center [586, 71] width 216 height 37
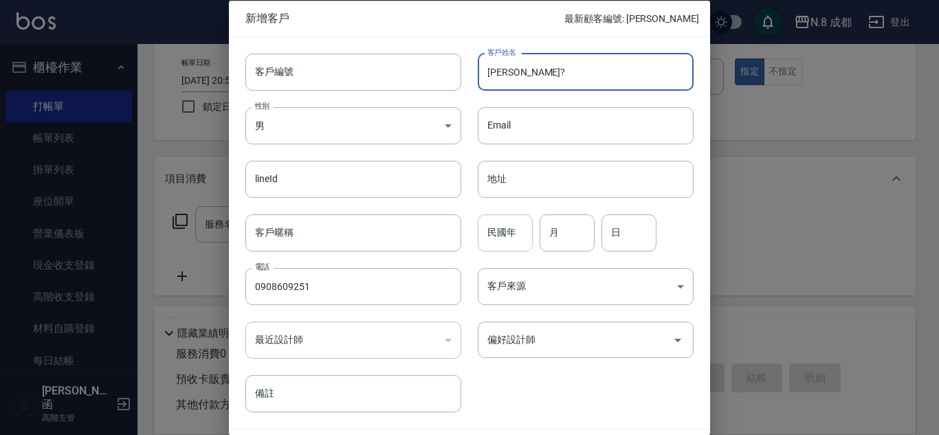
type input "[PERSON_NAME]?"
click at [512, 233] on input "民國年" at bounding box center [505, 232] width 55 height 37
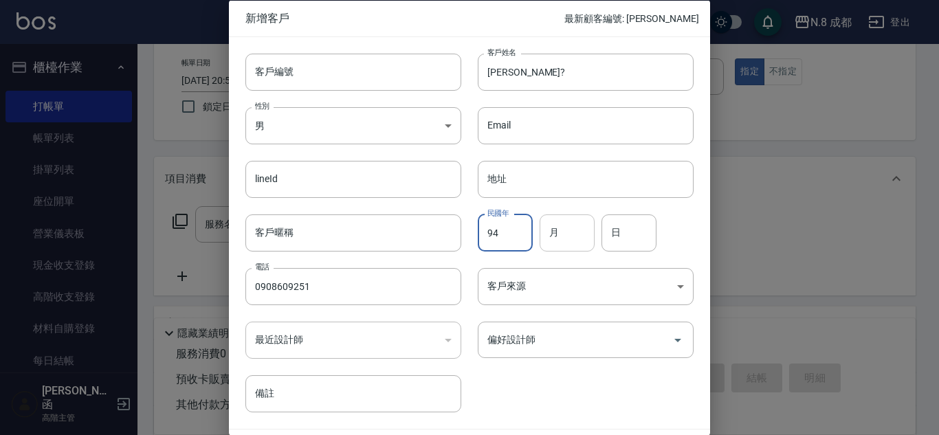
type input "94"
click at [558, 232] on input "月" at bounding box center [566, 232] width 55 height 37
type input "04"
click at [612, 233] on input "日" at bounding box center [628, 232] width 55 height 37
type input "22"
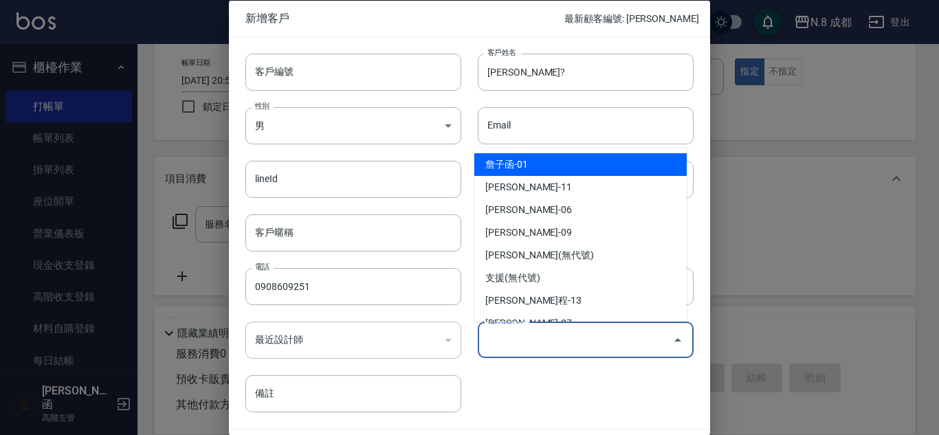
click at [572, 347] on input "偏好設計師" at bounding box center [575, 340] width 183 height 24
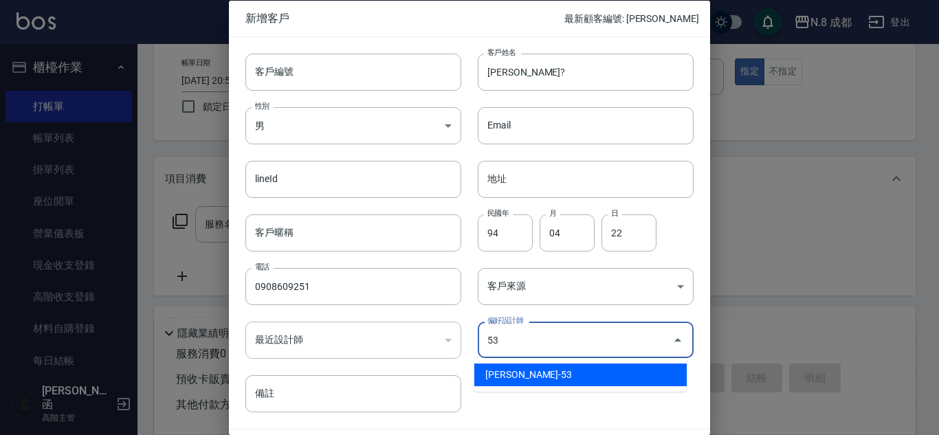
click at [557, 375] on li "[PERSON_NAME]-53" at bounding box center [580, 374] width 212 height 23
type input "[PERSON_NAME]"
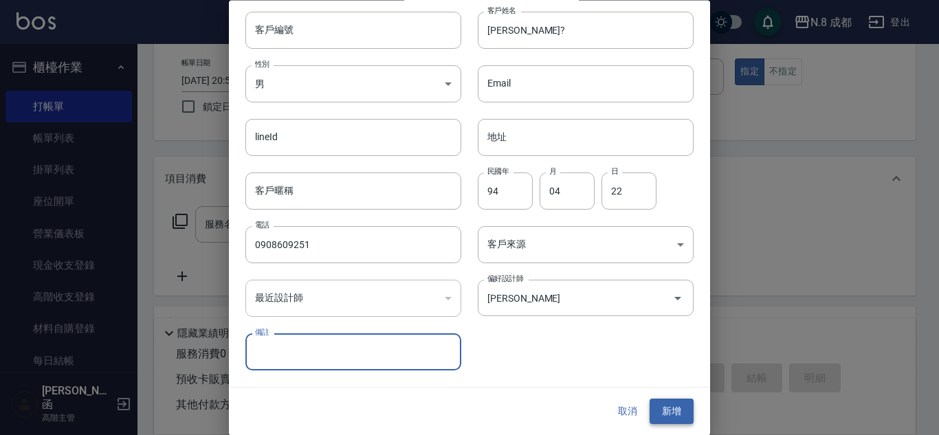
click at [664, 403] on button "新增" at bounding box center [671, 411] width 44 height 25
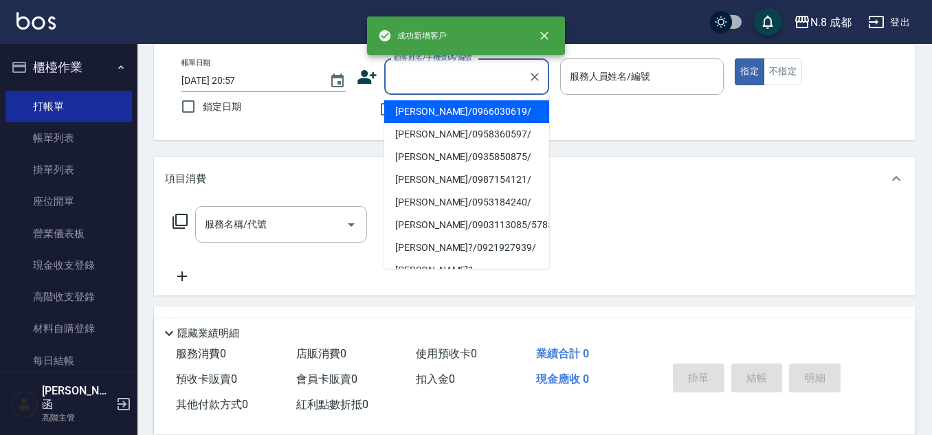
click at [459, 70] on input "顧客姓名/手機號碼/編號" at bounding box center [456, 77] width 132 height 24
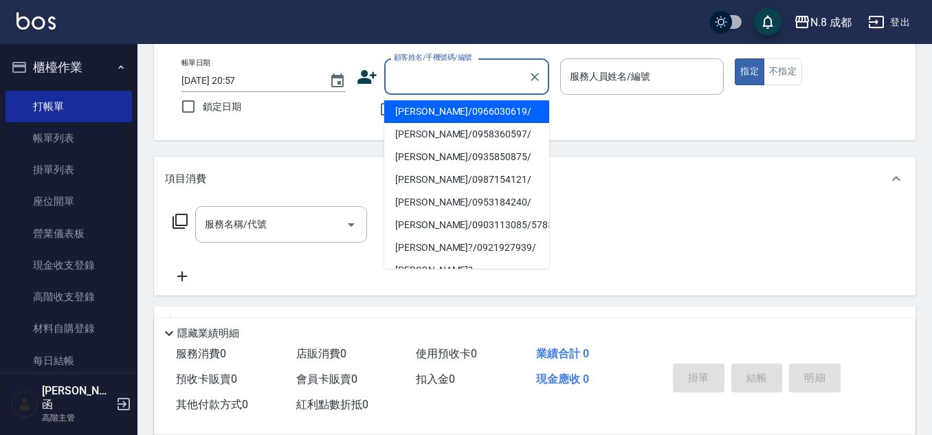
paste input "0908609251"
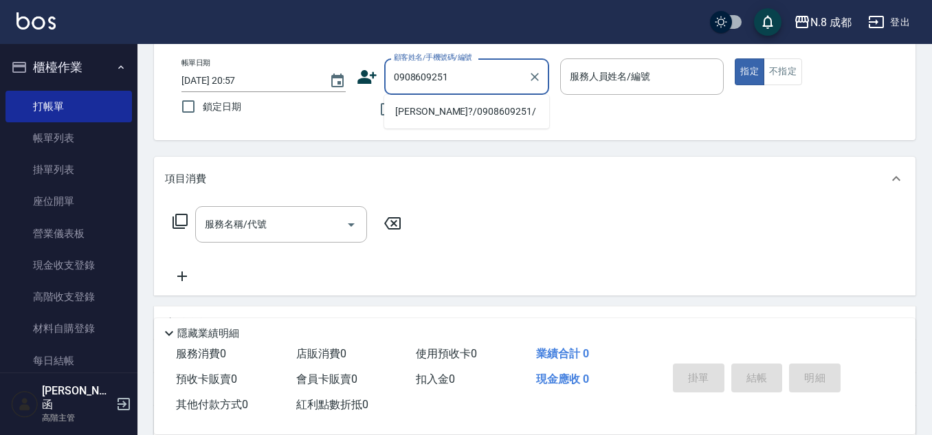
click at [453, 113] on li "[PERSON_NAME]?/0908609251/" at bounding box center [466, 111] width 165 height 23
type input "[PERSON_NAME]?/0908609251/"
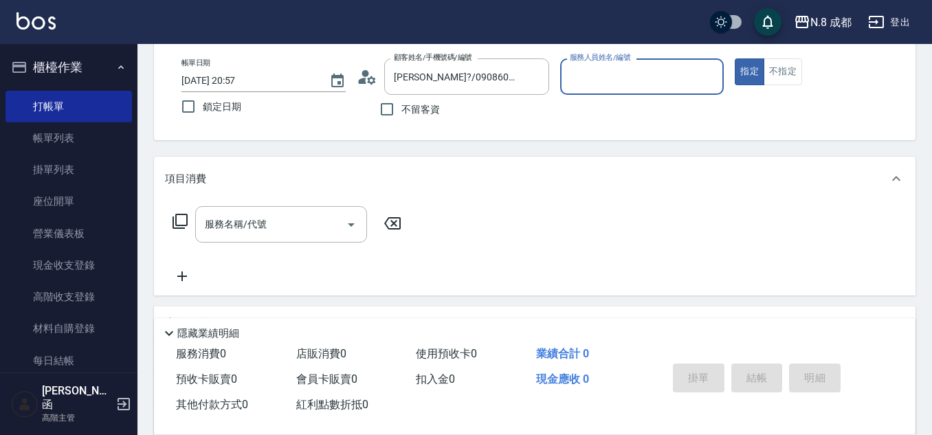
type input "[PERSON_NAME]-53"
click at [269, 222] on input "服務名稱/代號" at bounding box center [270, 224] width 139 height 24
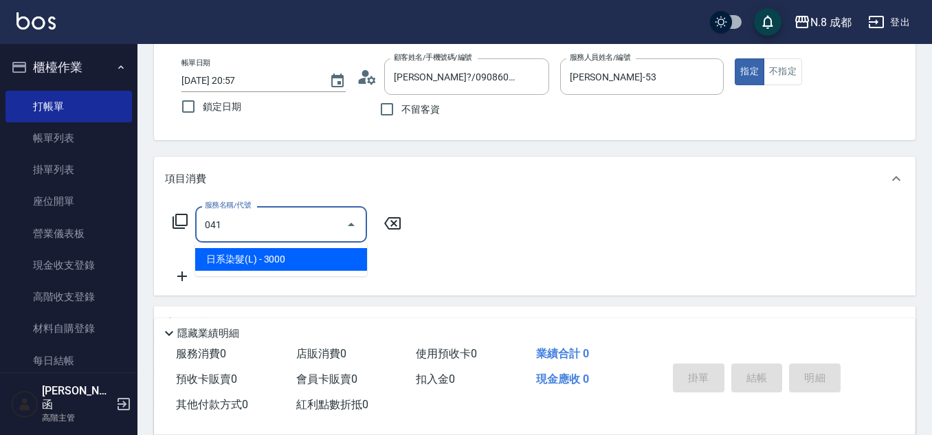
drag, startPoint x: 260, startPoint y: 258, endPoint x: 367, endPoint y: 241, distance: 107.9
click at [261, 258] on span "日系染髮(L) - 3000" at bounding box center [281, 259] width 172 height 23
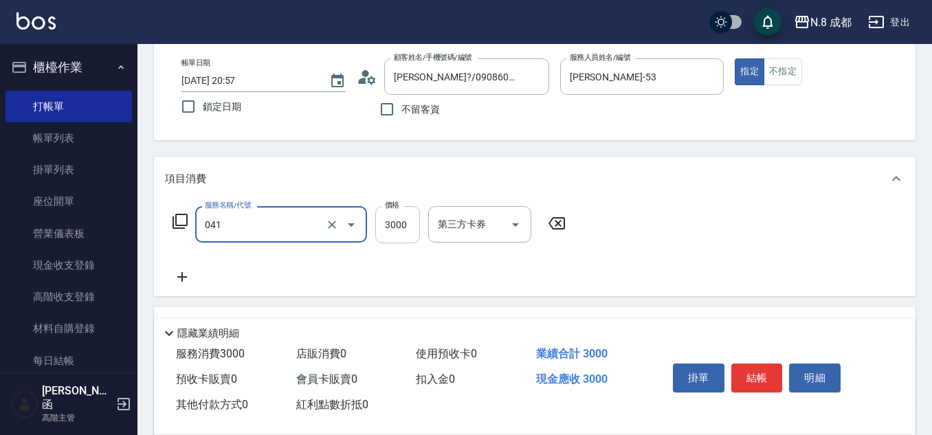
type input "日系染髮(L)(041)"
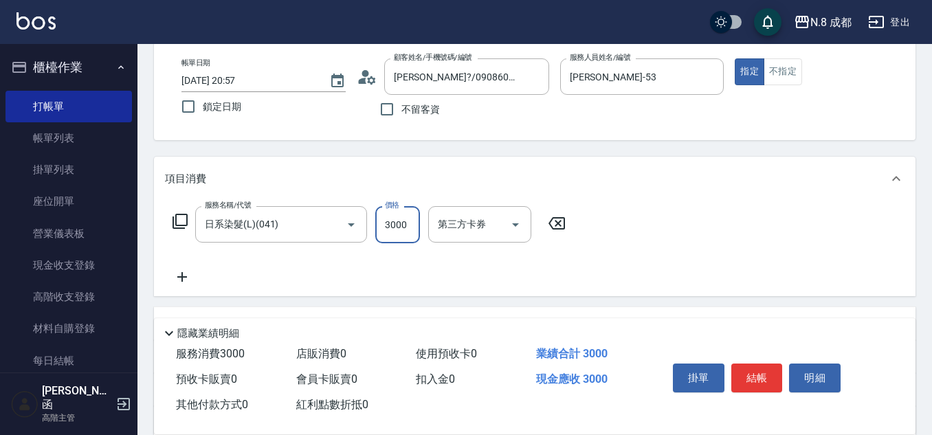
click at [409, 224] on input "3000" at bounding box center [397, 224] width 45 height 37
type input "2836"
click at [184, 278] on icon at bounding box center [182, 277] width 34 height 16
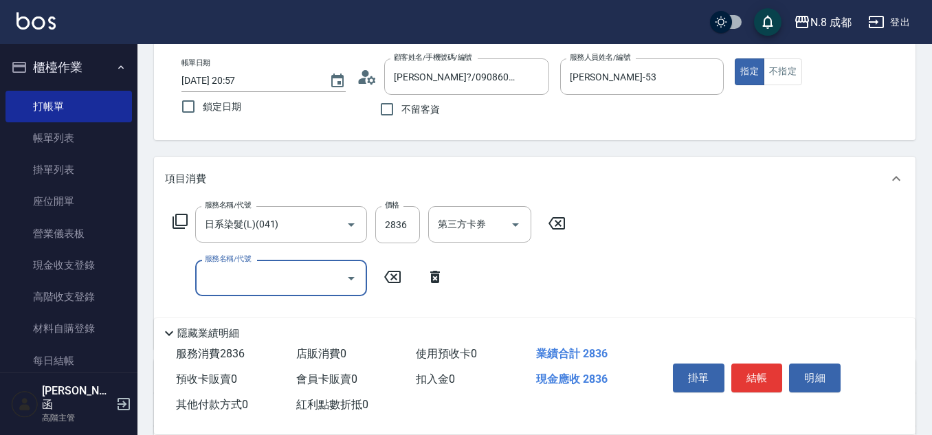
click at [244, 278] on input "服務名稱/代號" at bounding box center [270, 278] width 139 height 24
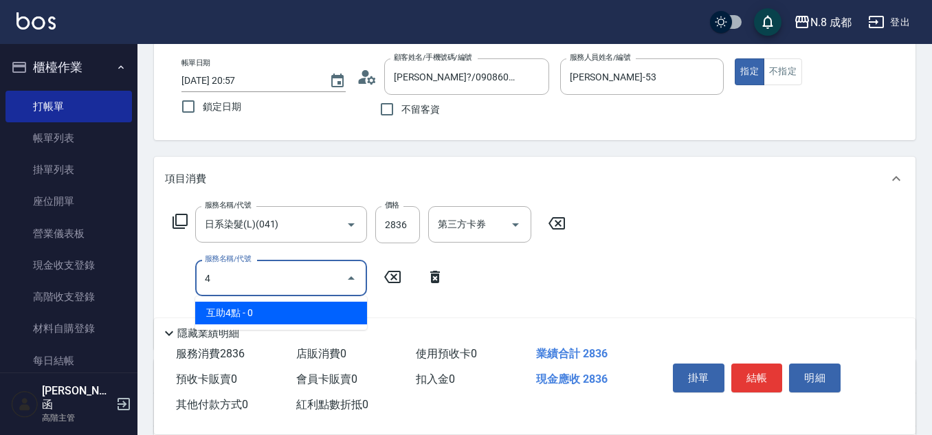
click at [252, 303] on span "互助4點 - 0" at bounding box center [281, 313] width 172 height 23
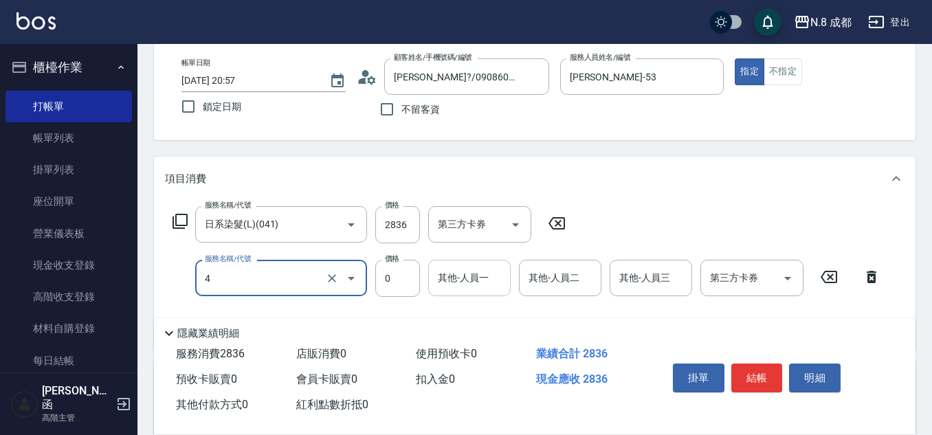
click at [458, 291] on div "其他-人員一" at bounding box center [469, 278] width 82 height 36
type input "互助4點(4)"
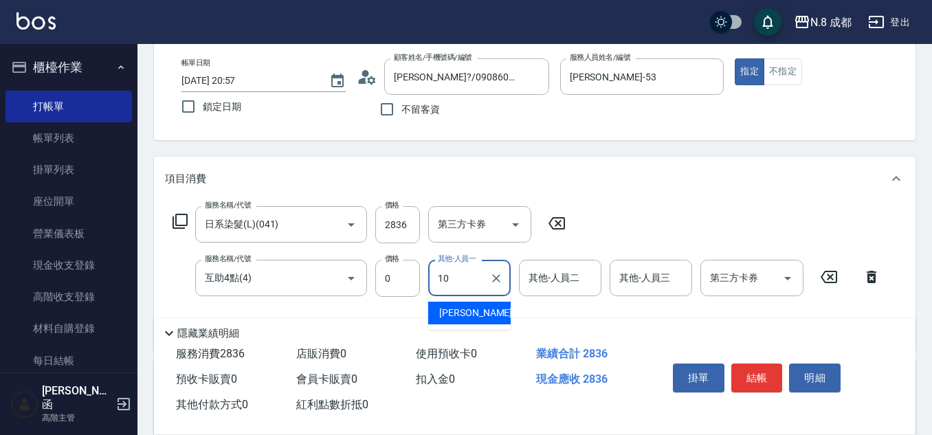
drag, startPoint x: 462, startPoint y: 313, endPoint x: 420, endPoint y: 278, distance: 54.6
click at [458, 314] on span "[PERSON_NAME]-10" at bounding box center [482, 313] width 87 height 14
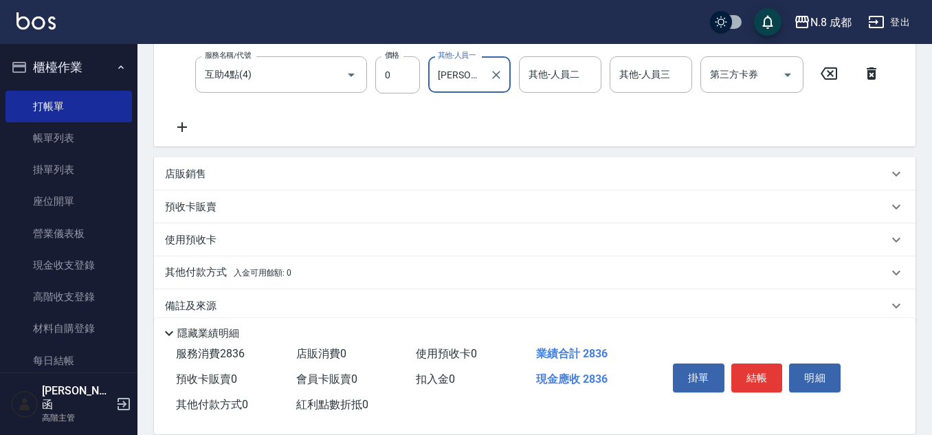
scroll to position [275, 0]
type input "[PERSON_NAME]-10"
click at [212, 264] on p "其他付款方式 入金可用餘額: 0" at bounding box center [228, 269] width 126 height 15
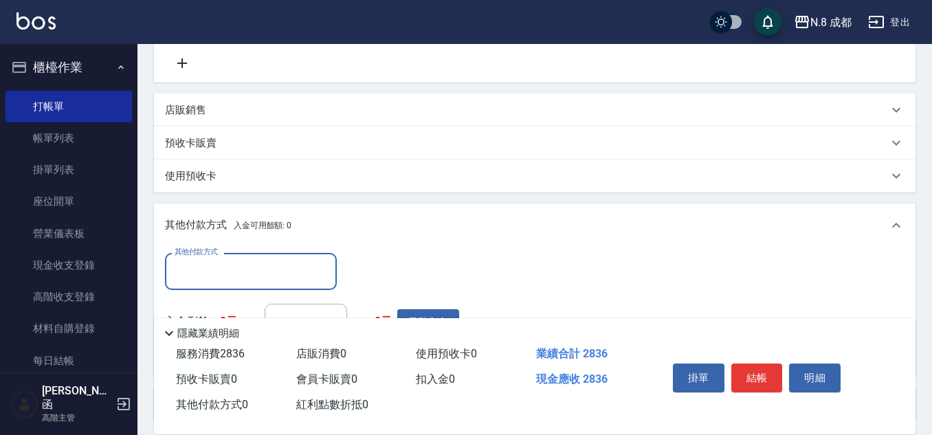
scroll to position [412, 0]
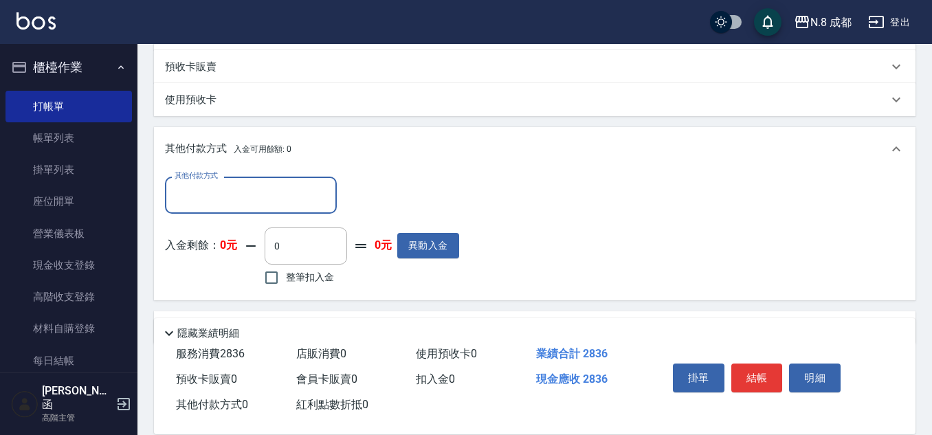
click at [229, 198] on input "其他付款方式" at bounding box center [250, 195] width 159 height 24
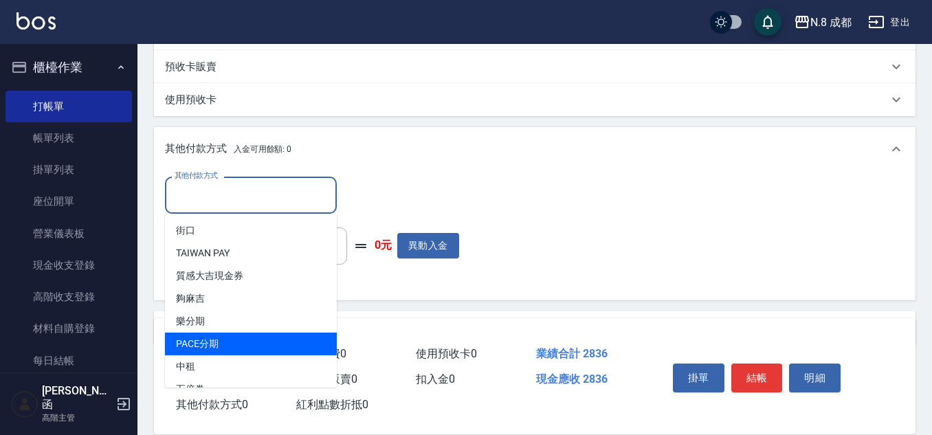
scroll to position [41, 0]
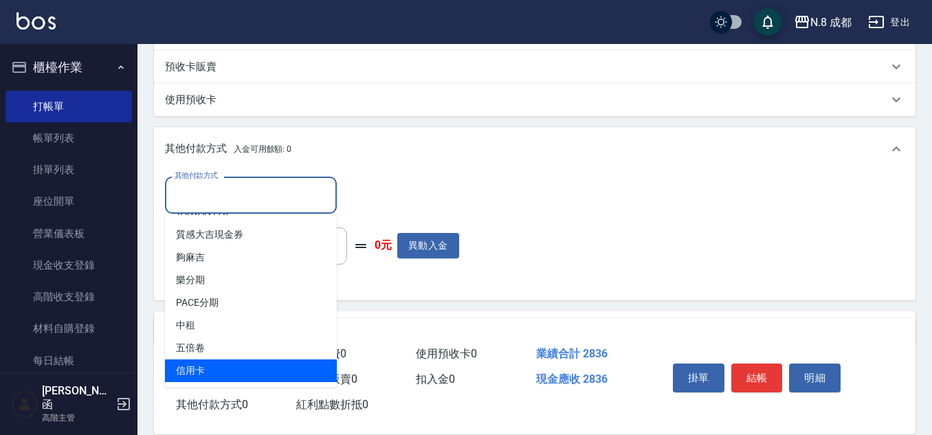
click at [236, 365] on span "信用卡" at bounding box center [251, 370] width 172 height 23
type input "信用卡"
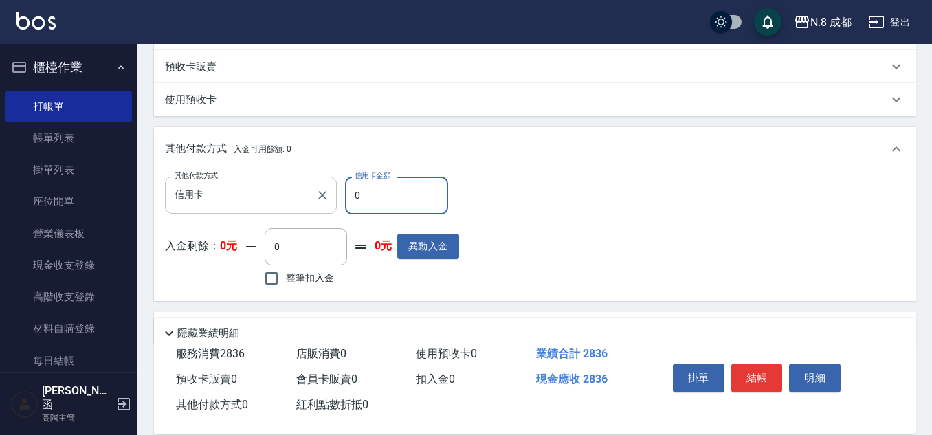
drag, startPoint x: 392, startPoint y: 194, endPoint x: 285, endPoint y: 196, distance: 106.5
click at [285, 196] on div "其他付款方式 信用卡 其他付款方式 信用卡金額 0 信用卡金額" at bounding box center [312, 195] width 294 height 37
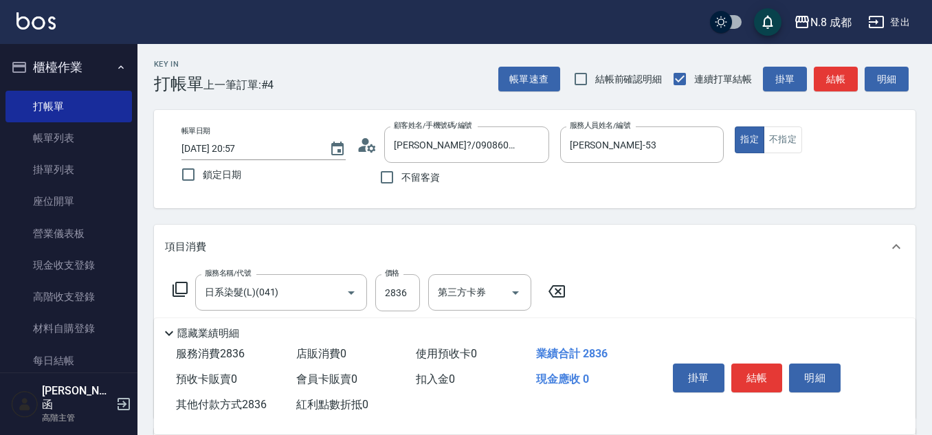
scroll to position [0, 0]
type input "2836"
click at [769, 363] on button "結帳" at bounding box center [757, 377] width 52 height 29
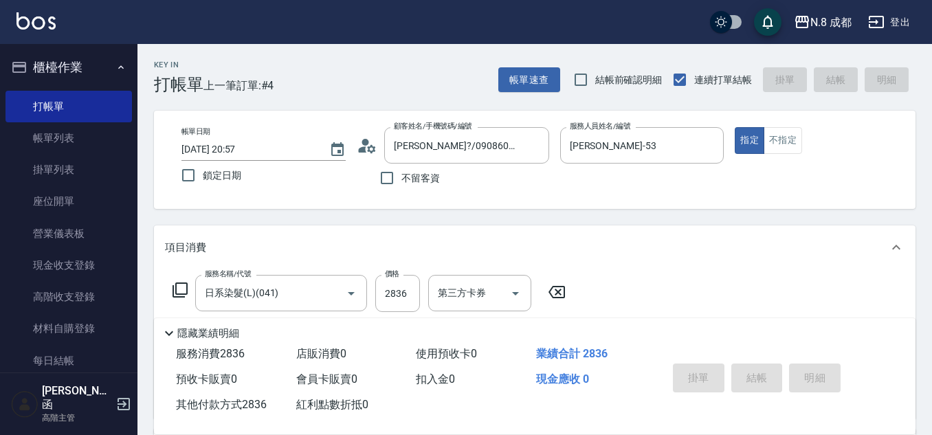
type input "[DATE] 20:58"
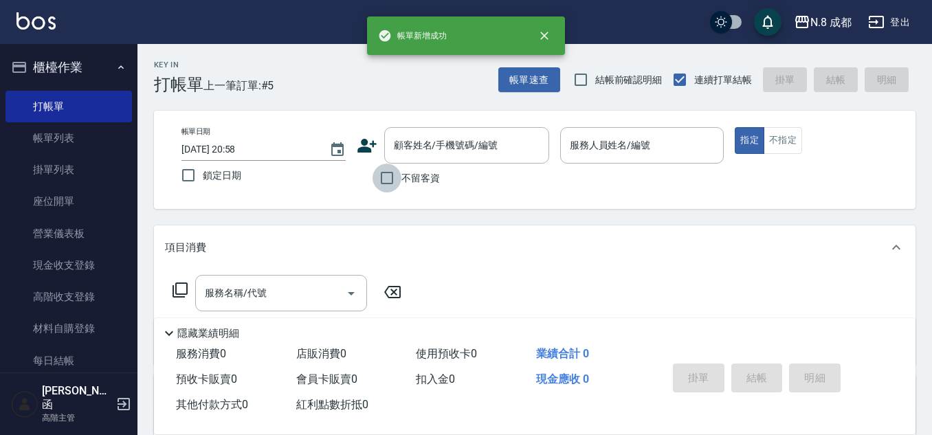
drag, startPoint x: 390, startPoint y: 179, endPoint x: 566, endPoint y: 173, distance: 176.0
click at [399, 179] on input "不留客資" at bounding box center [386, 178] width 29 height 29
checkbox input "true"
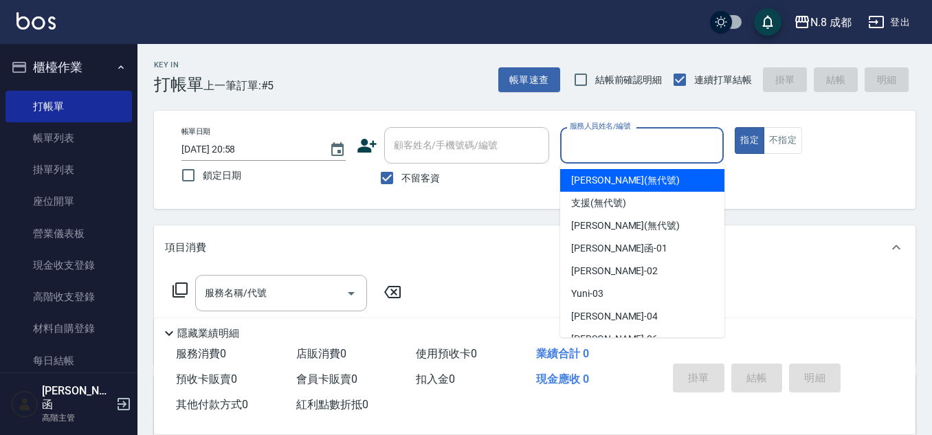
click at [606, 156] on input "服務人員姓名/編號" at bounding box center [642, 145] width 152 height 24
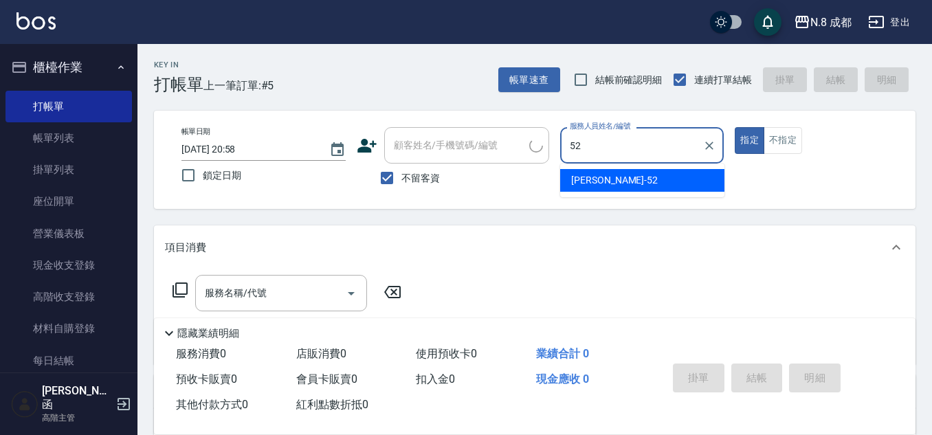
click at [597, 190] on div "[PERSON_NAME]-52" at bounding box center [642, 180] width 164 height 23
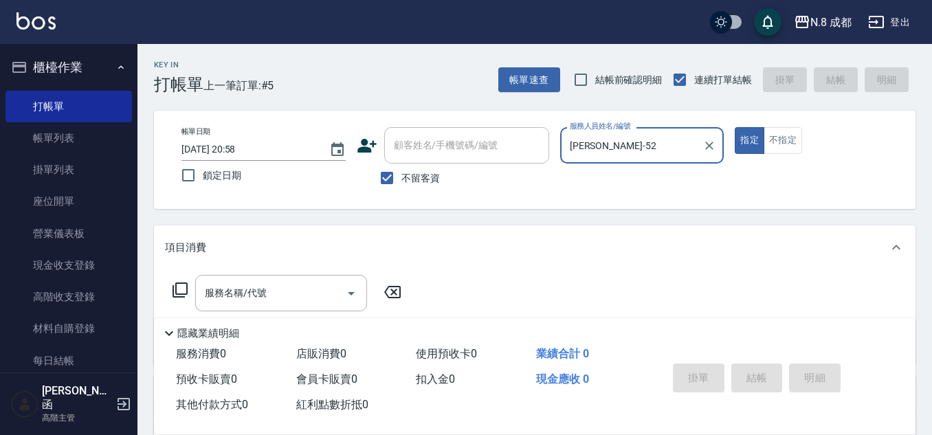
type input "[PERSON_NAME]-52"
click at [261, 300] on input "服務名稱/代號" at bounding box center [270, 293] width 139 height 24
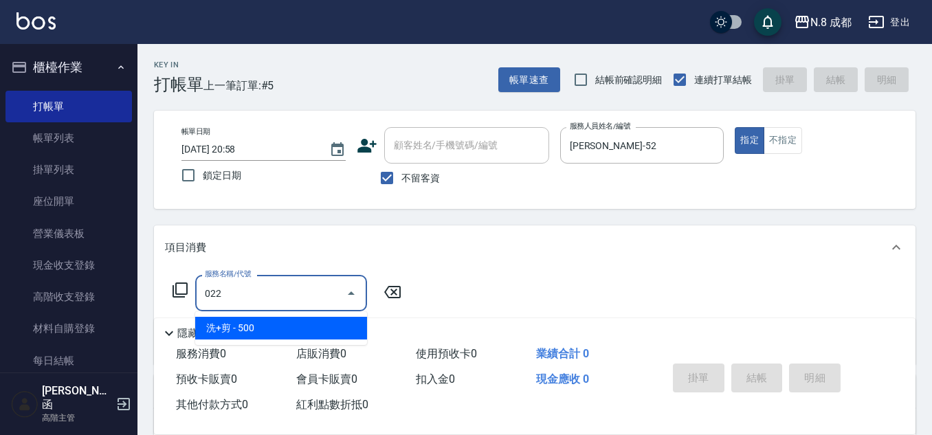
click at [269, 324] on span "洗+剪 - 500" at bounding box center [281, 328] width 172 height 23
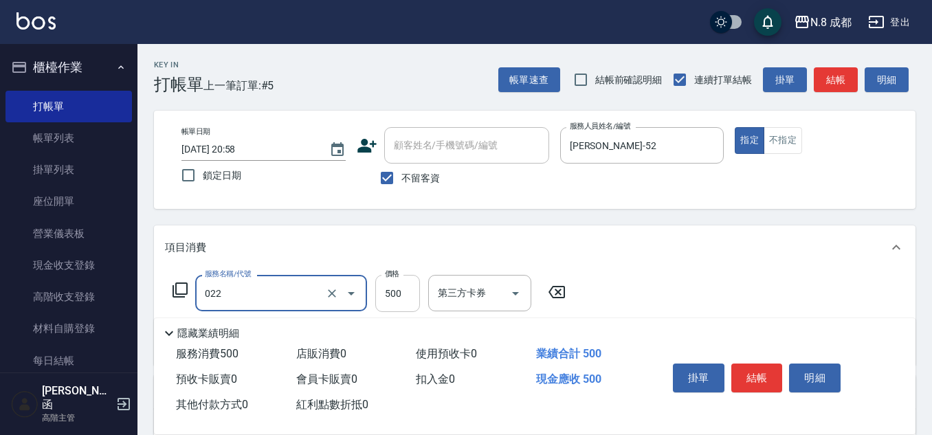
type input "洗+剪(022)"
click at [377, 297] on input "500" at bounding box center [397, 293] width 45 height 37
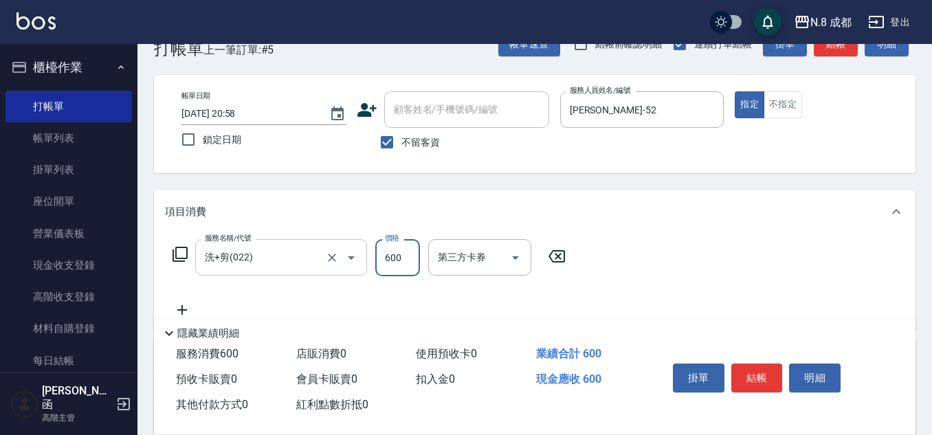
scroll to position [69, 0]
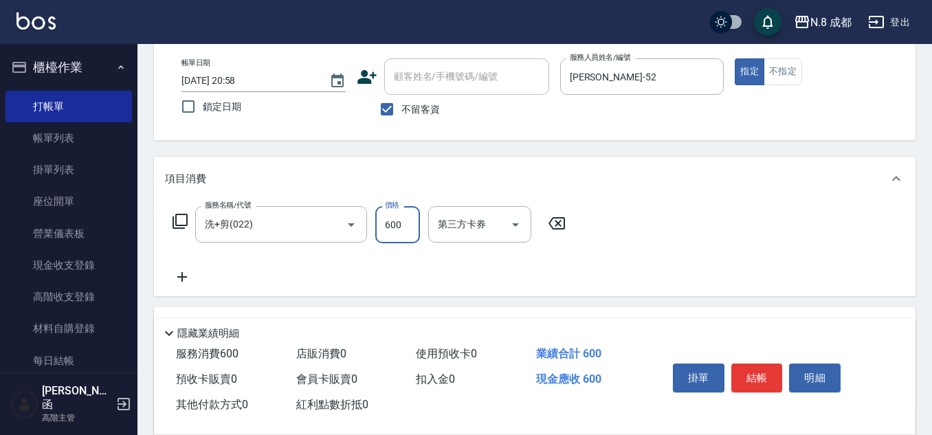
type input "600"
click at [177, 276] on icon at bounding box center [182, 277] width 34 height 16
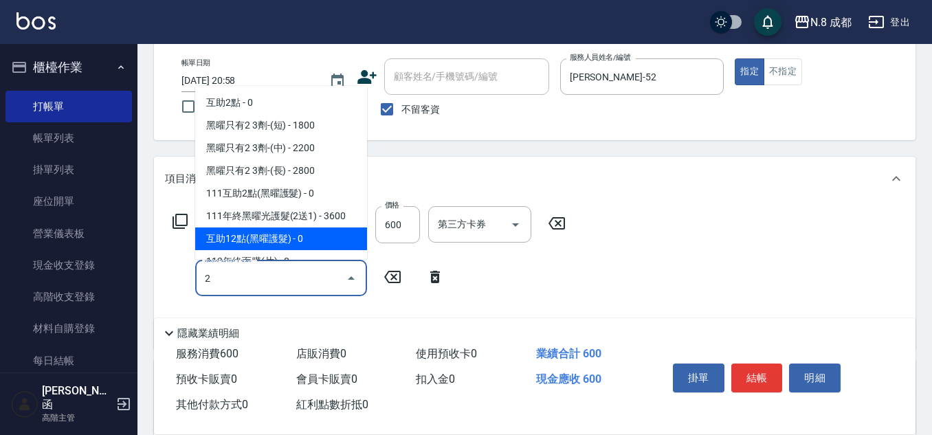
drag, startPoint x: 233, startPoint y: 280, endPoint x: 161, endPoint y: 273, distance: 71.8
click at [161, 273] on div "服務名稱/代號 洗+剪(022) 服務名稱/代號 價格 600 價格 第三方卡券 第三方卡券 服務名稱/代號 2 服務名稱/代號" at bounding box center [534, 275] width 761 height 148
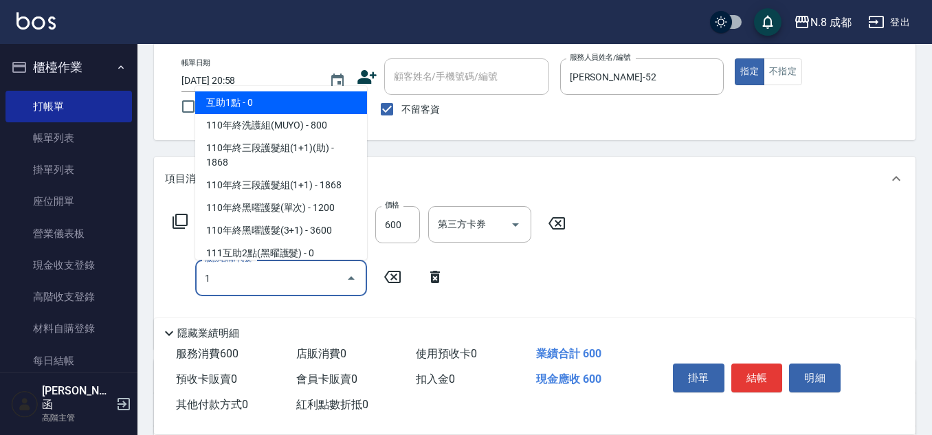
click at [287, 102] on span "互助1點 - 0" at bounding box center [281, 102] width 172 height 23
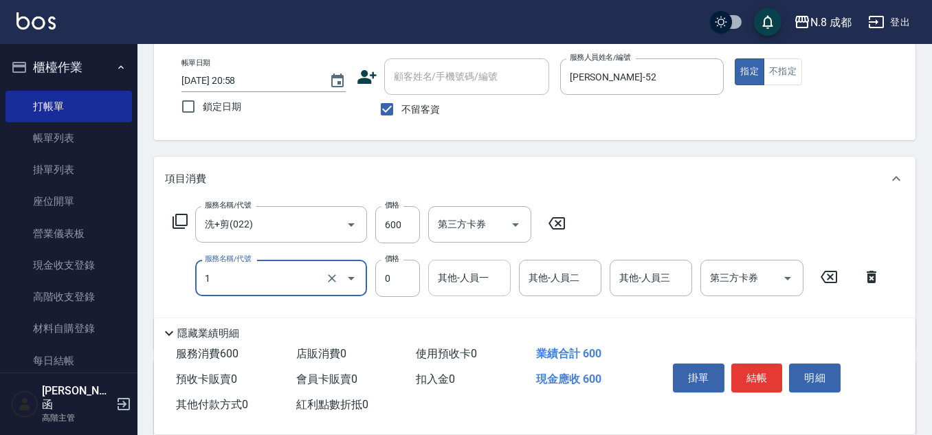
type input "互助1點(1)"
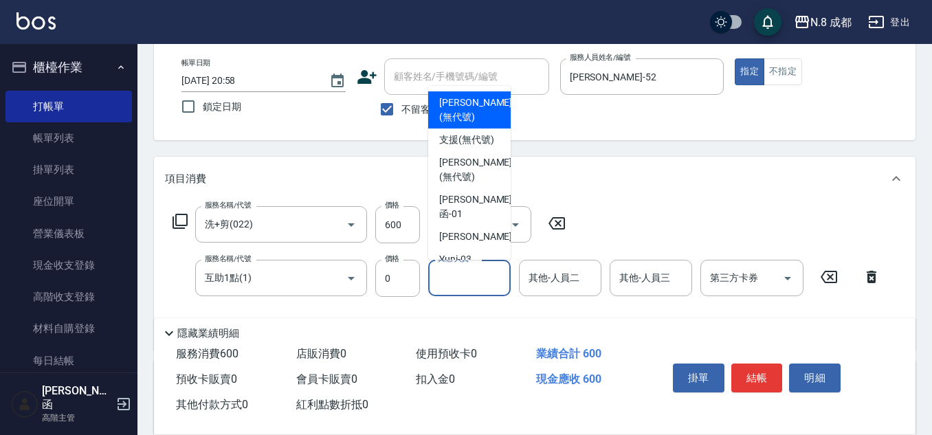
click at [478, 281] on input "其他-人員一" at bounding box center [469, 278] width 70 height 24
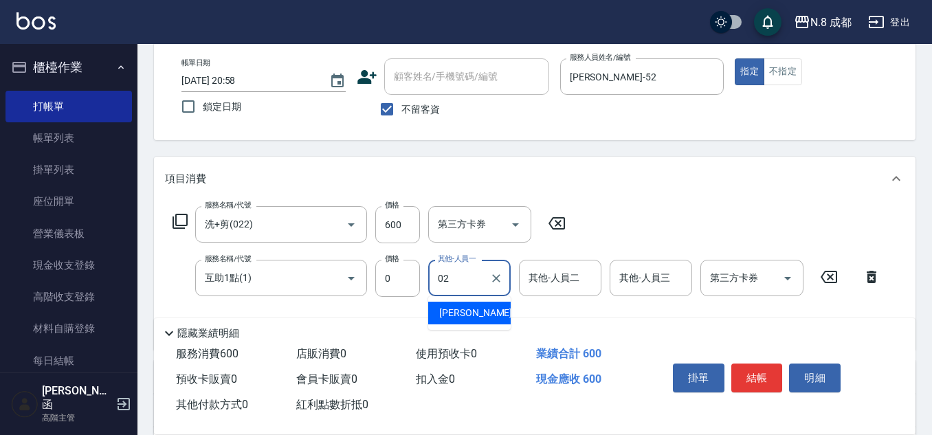
click at [483, 313] on div "[PERSON_NAME]-02" at bounding box center [469, 313] width 82 height 23
type input "[PERSON_NAME]-02"
click at [749, 369] on button "結帳" at bounding box center [757, 377] width 52 height 29
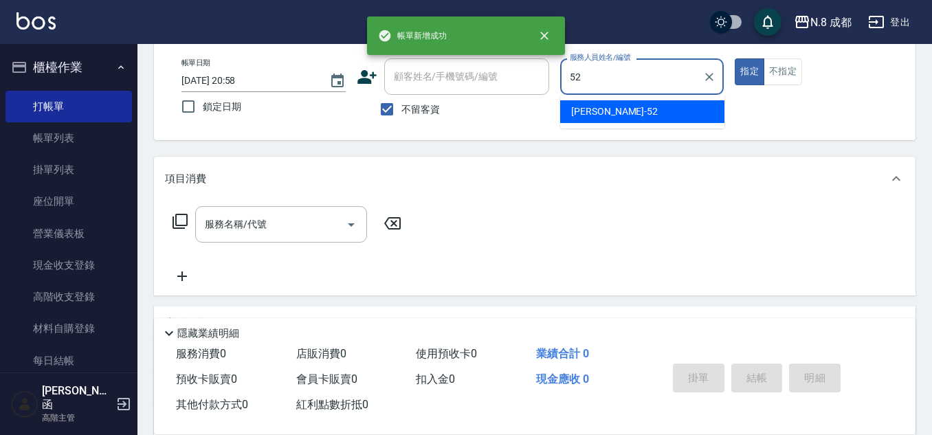
click at [614, 116] on div "[PERSON_NAME]-52" at bounding box center [642, 111] width 164 height 23
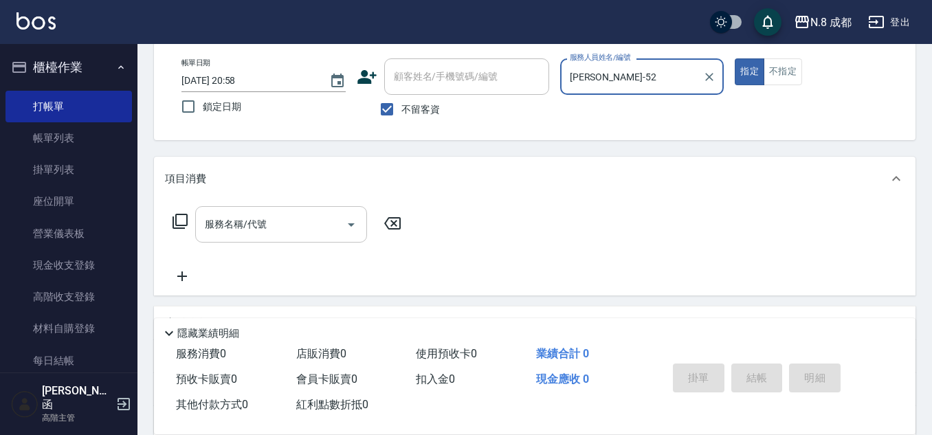
type input "[PERSON_NAME]-52"
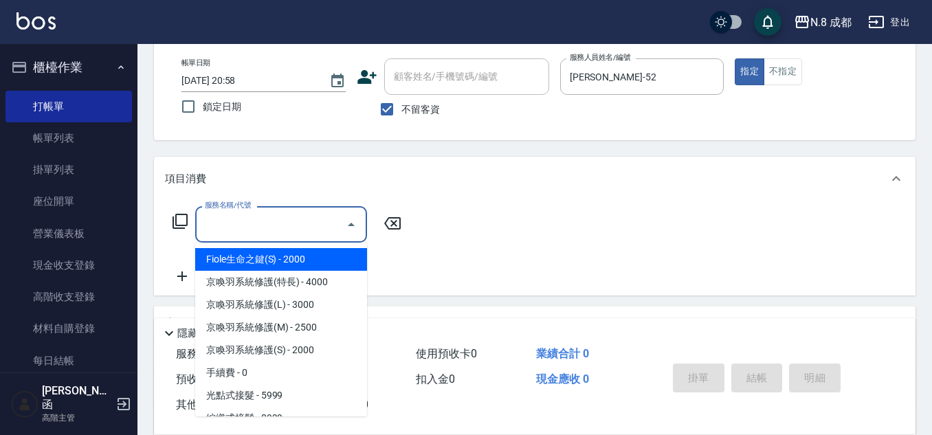
click at [267, 232] on input "服務名稱/代號" at bounding box center [270, 224] width 139 height 24
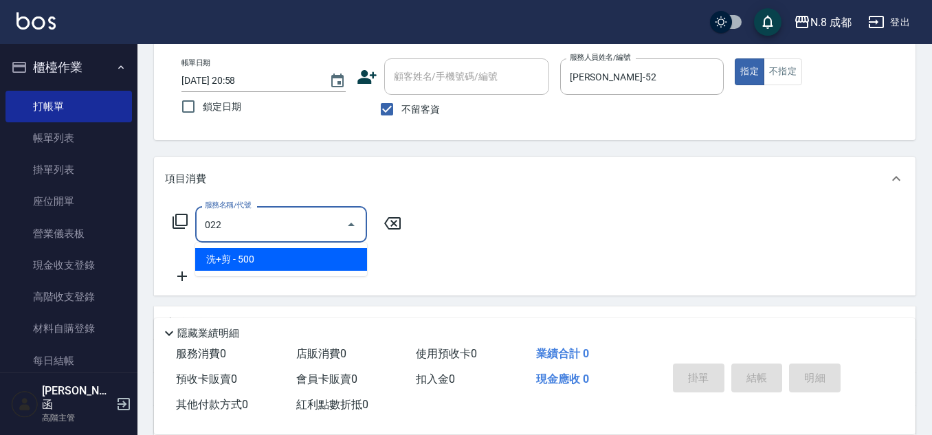
click at [259, 250] on span "洗+剪 - 500" at bounding box center [281, 259] width 172 height 23
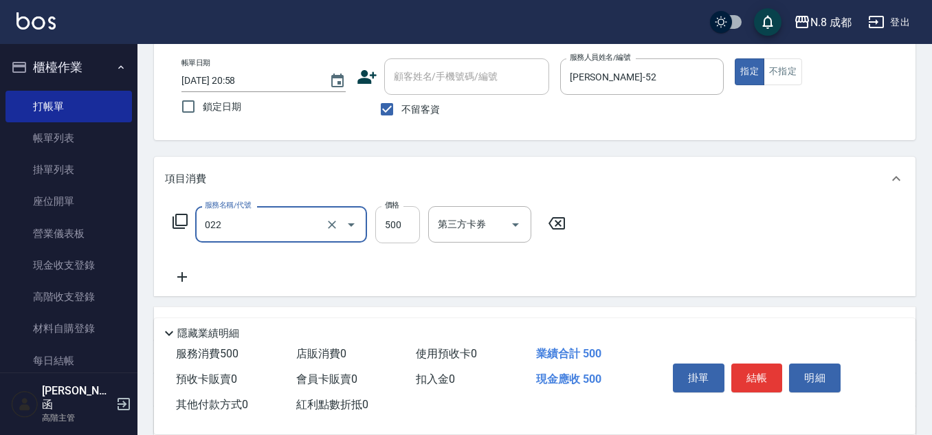
type input "洗+剪(022)"
drag, startPoint x: 389, startPoint y: 216, endPoint x: 309, endPoint y: 251, distance: 87.7
click at [389, 216] on input "500" at bounding box center [397, 224] width 45 height 37
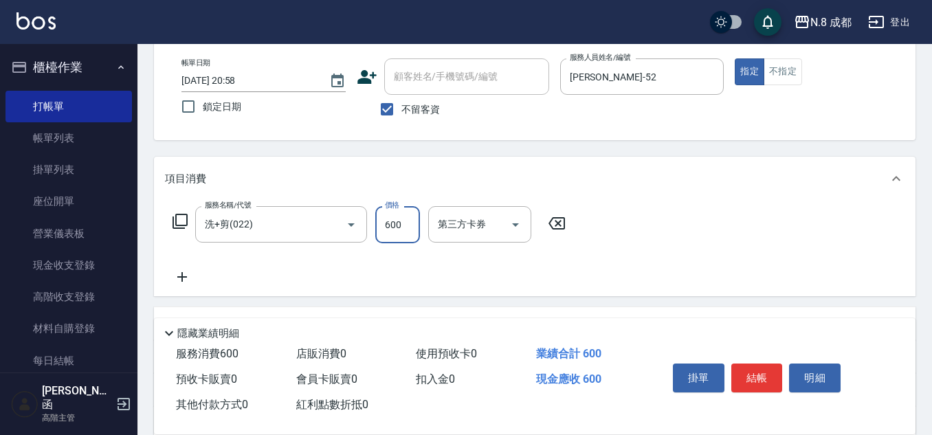
type input "600"
click at [177, 280] on icon at bounding box center [182, 277] width 34 height 16
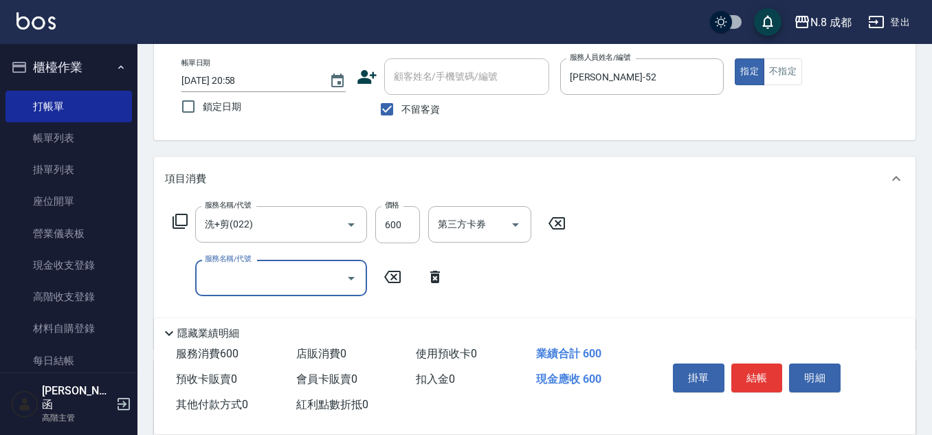
click at [261, 279] on input "服務名稱/代號" at bounding box center [270, 278] width 139 height 24
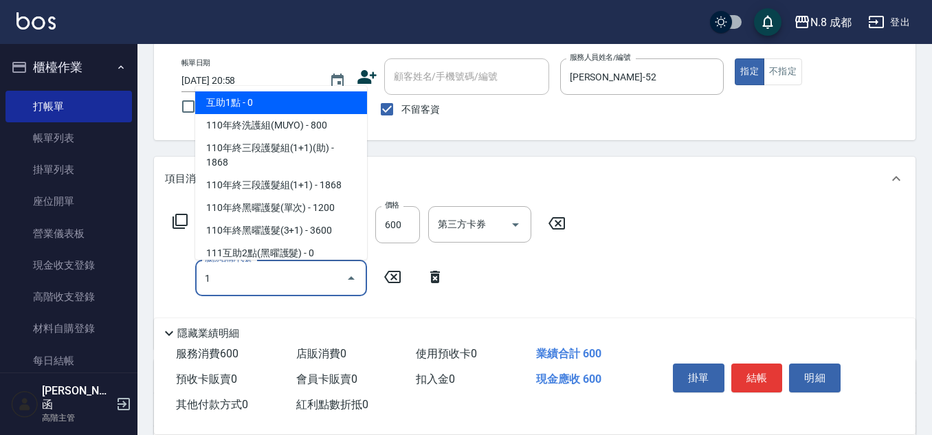
click at [249, 102] on span "互助1點 - 0" at bounding box center [281, 102] width 172 height 23
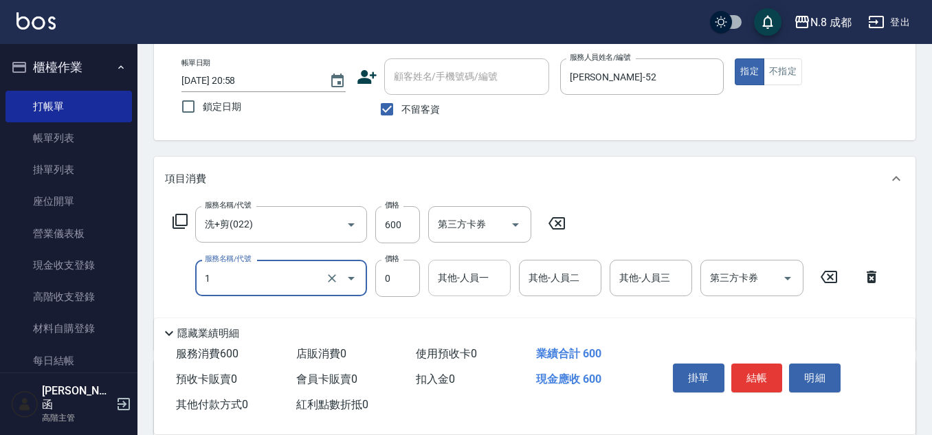
type input "互助1點(1)"
click at [480, 287] on input "其他-人員一" at bounding box center [469, 278] width 70 height 24
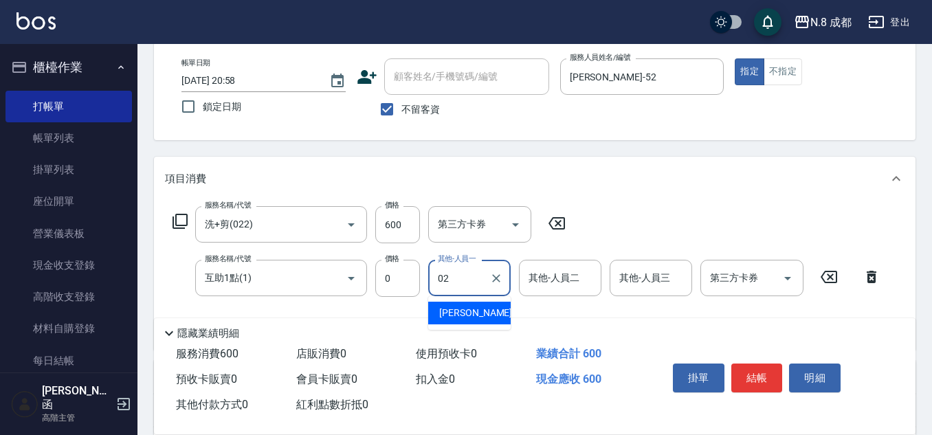
click at [475, 316] on span "[PERSON_NAME]-02" at bounding box center [482, 313] width 87 height 14
type input "[PERSON_NAME]-02"
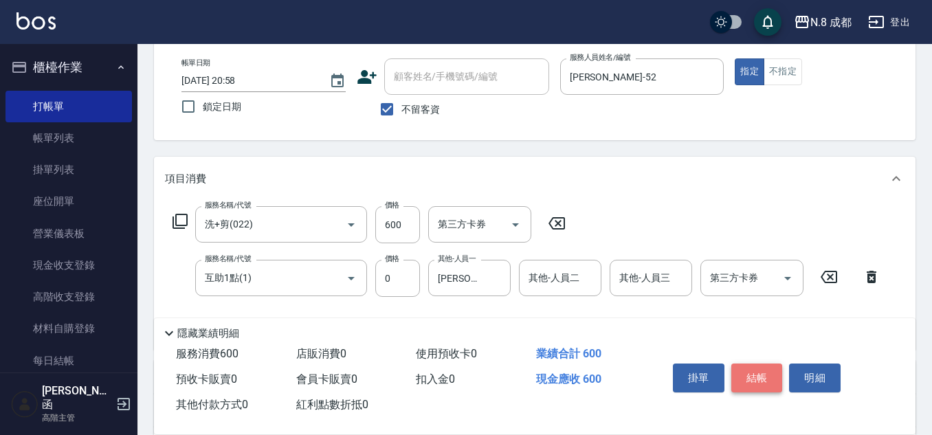
click at [761, 366] on button "結帳" at bounding box center [757, 377] width 52 height 29
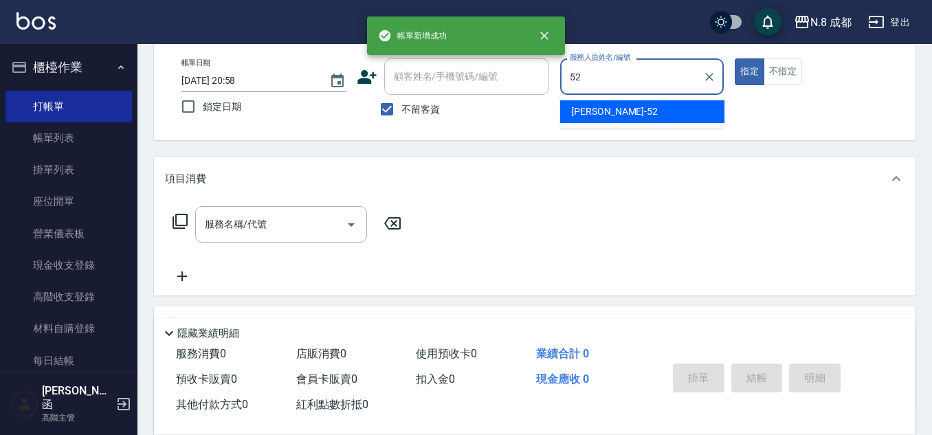
click at [592, 109] on span "[PERSON_NAME]-52" at bounding box center [614, 111] width 87 height 14
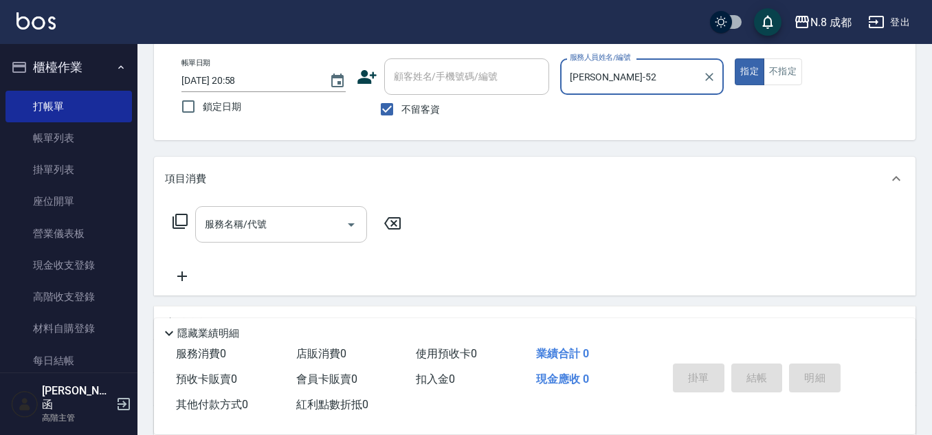
type input "[PERSON_NAME]-52"
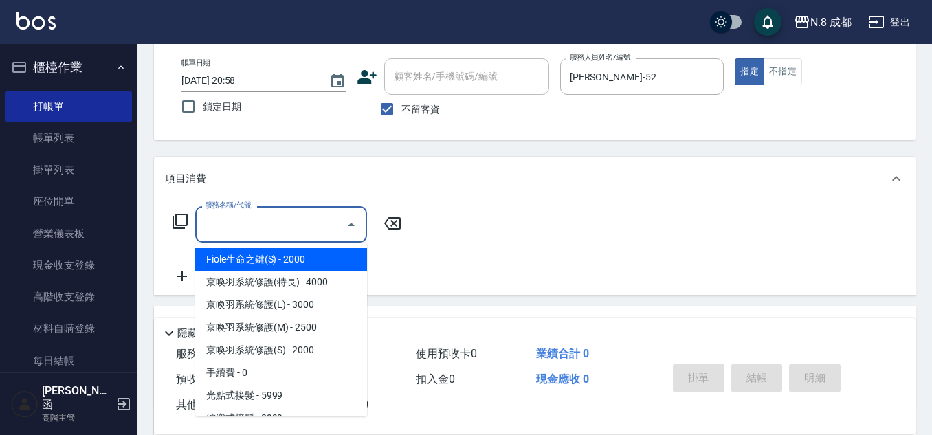
click at [257, 219] on input "服務名稱/代號" at bounding box center [270, 224] width 139 height 24
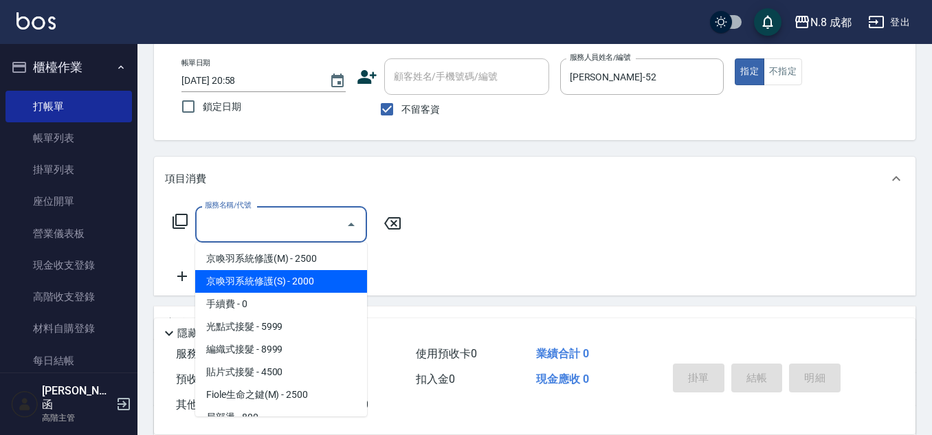
click at [293, 286] on span "京喚羽系統修護(S) - 2000" at bounding box center [281, 281] width 172 height 23
type input "京喚羽系統修護(S)"
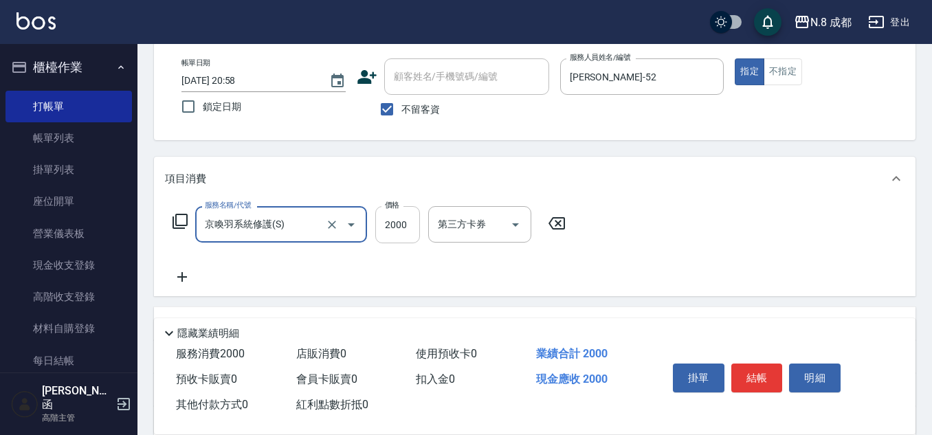
click at [400, 227] on input "2000" at bounding box center [397, 224] width 45 height 37
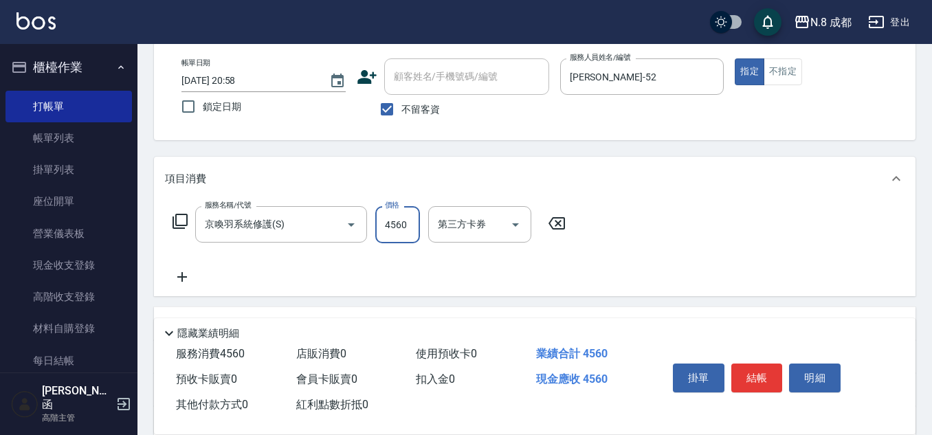
type input "4560"
click at [187, 279] on icon at bounding box center [182, 277] width 34 height 16
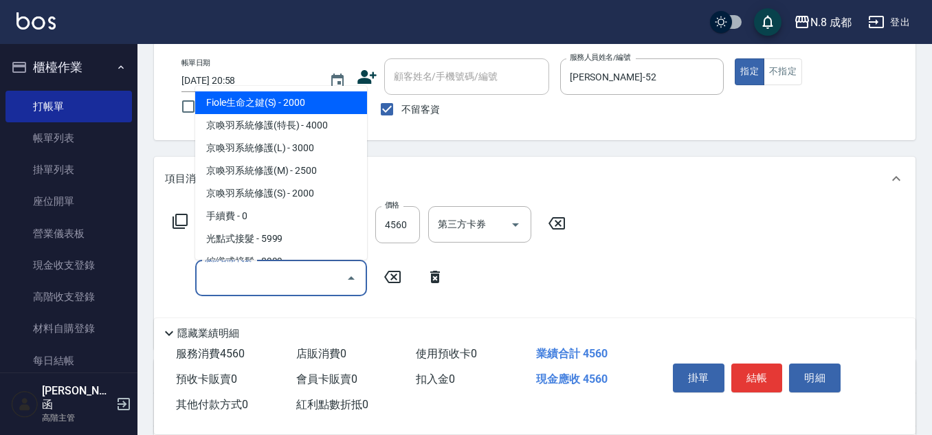
click at [234, 278] on input "服務名稱/代號" at bounding box center [270, 278] width 139 height 24
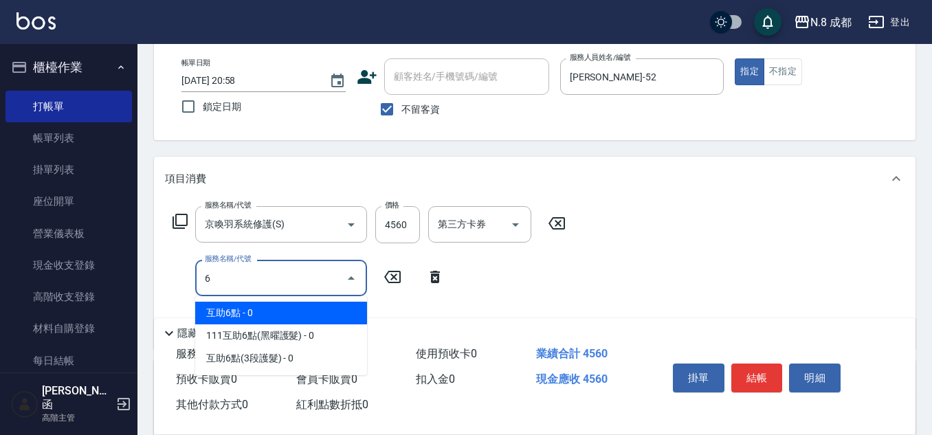
click at [233, 311] on span "互助6點 - 0" at bounding box center [281, 313] width 172 height 23
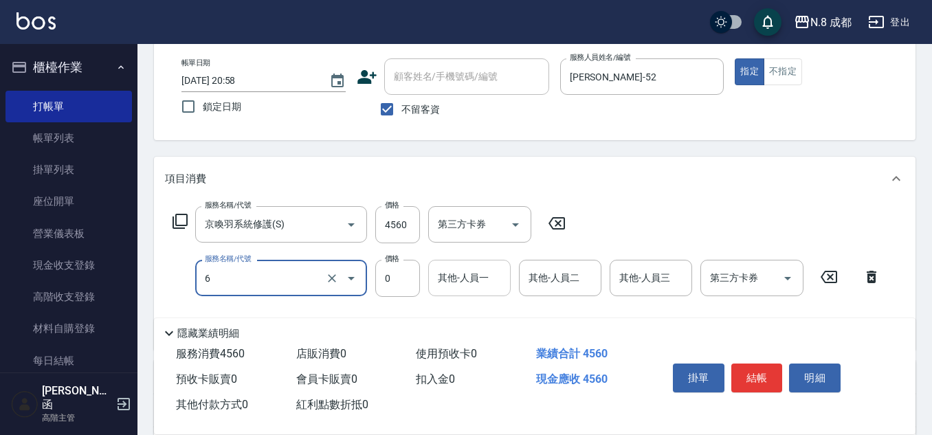
type input "互助6點(6)"
click at [447, 282] on input "其他-人員一" at bounding box center [469, 278] width 70 height 24
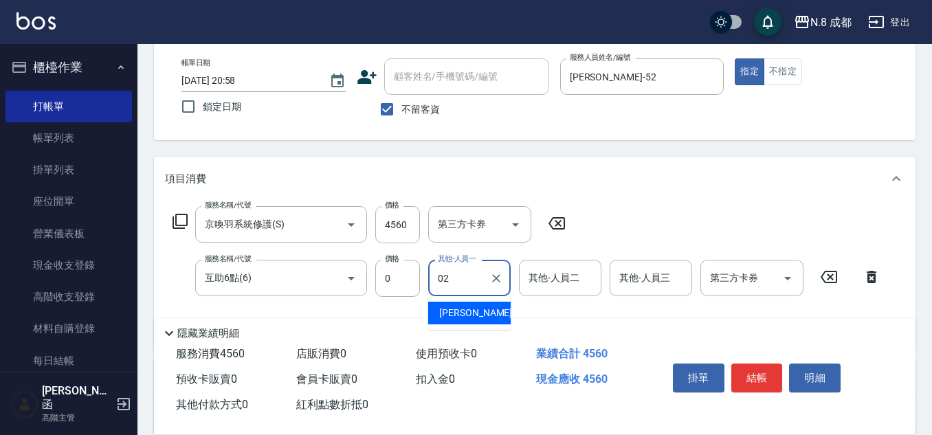
click at [464, 319] on span "[PERSON_NAME]-02" at bounding box center [482, 313] width 87 height 14
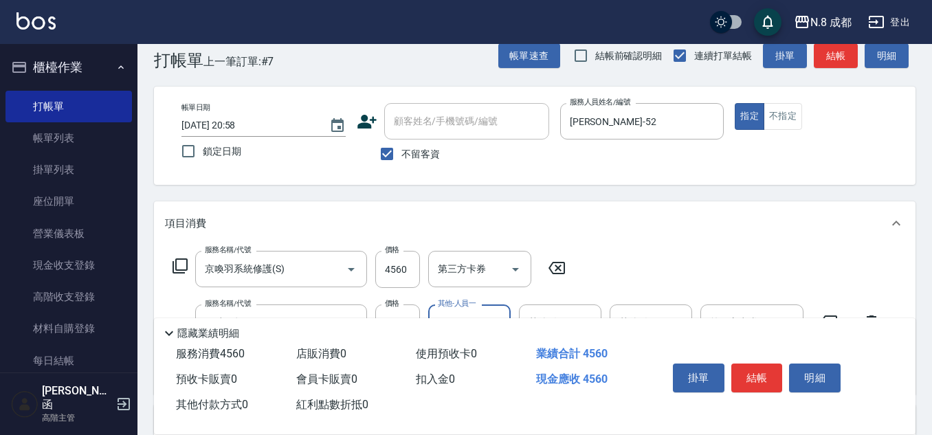
scroll to position [0, 0]
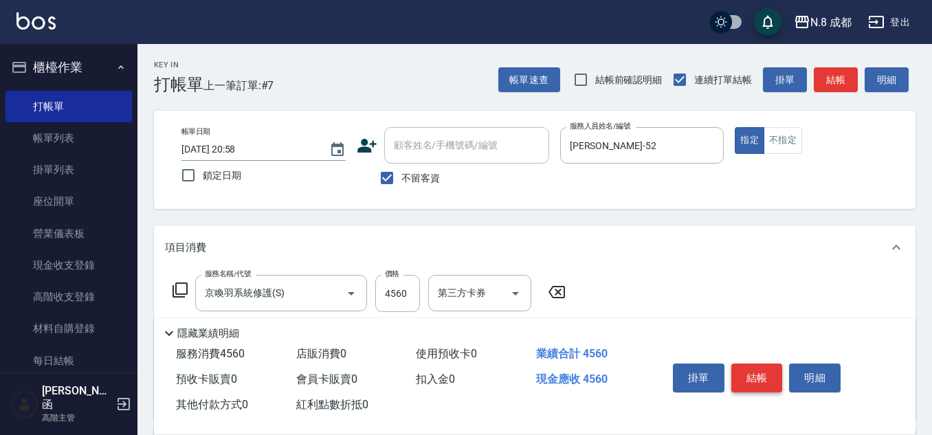
type input "[PERSON_NAME]-02"
click at [768, 377] on button "結帳" at bounding box center [757, 377] width 52 height 29
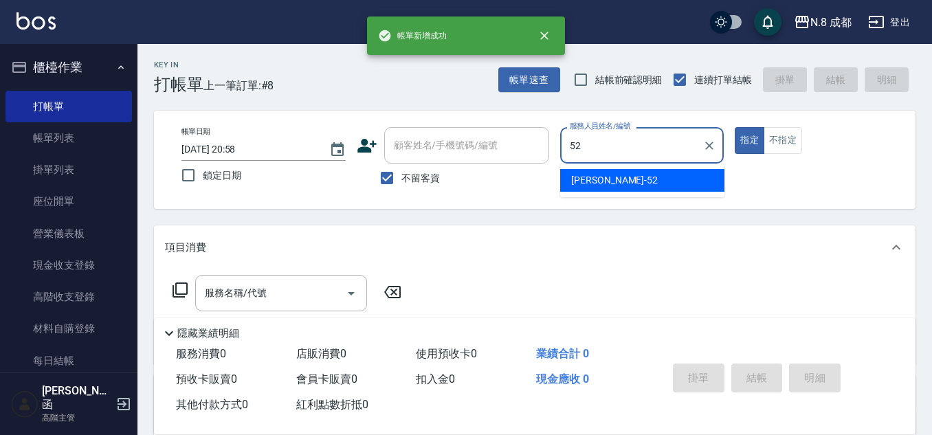
click at [598, 181] on span "[PERSON_NAME]-52" at bounding box center [614, 180] width 87 height 14
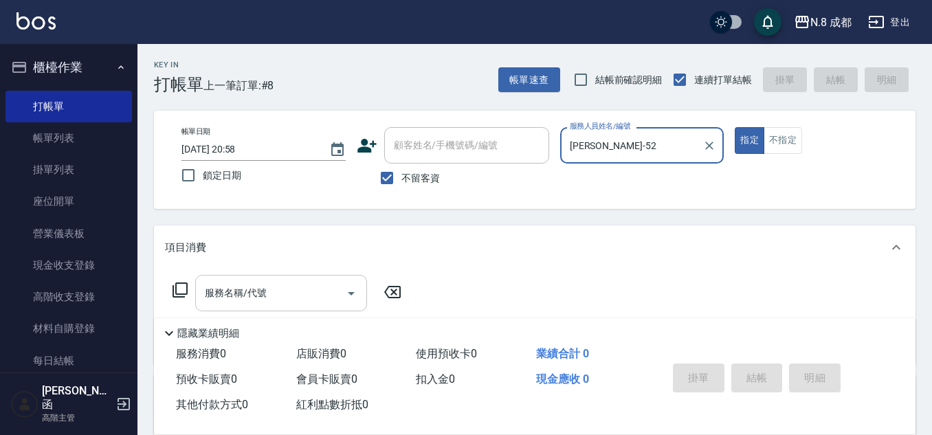
type input "[PERSON_NAME]-52"
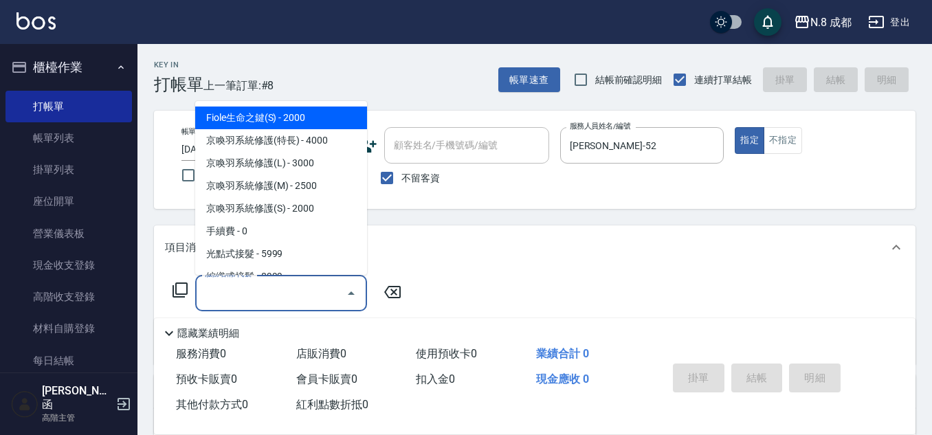
click at [253, 299] on input "服務名稱/代號" at bounding box center [270, 293] width 139 height 24
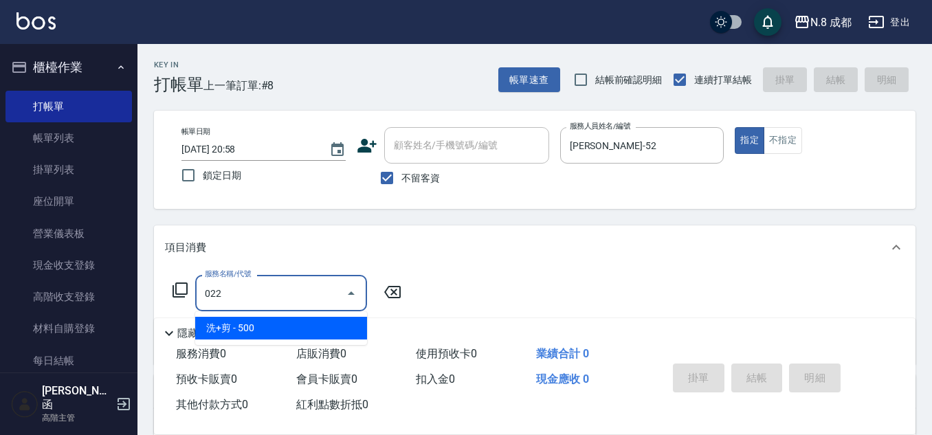
click at [267, 318] on span "洗+剪 - 500" at bounding box center [281, 328] width 172 height 23
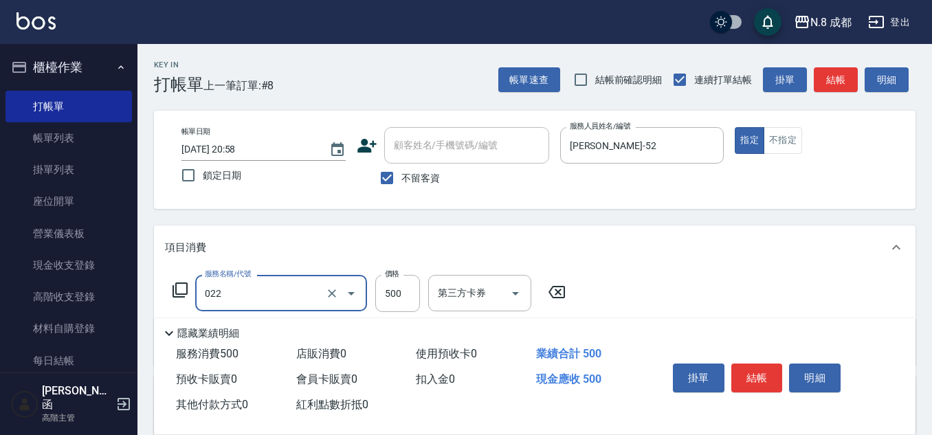
type input "洗+剪(022)"
click at [420, 284] on div "服務名稱/代號 洗+剪(022) 服務名稱/代號 價格 500 價格 第三方卡券 第三方卡券" at bounding box center [369, 293] width 409 height 37
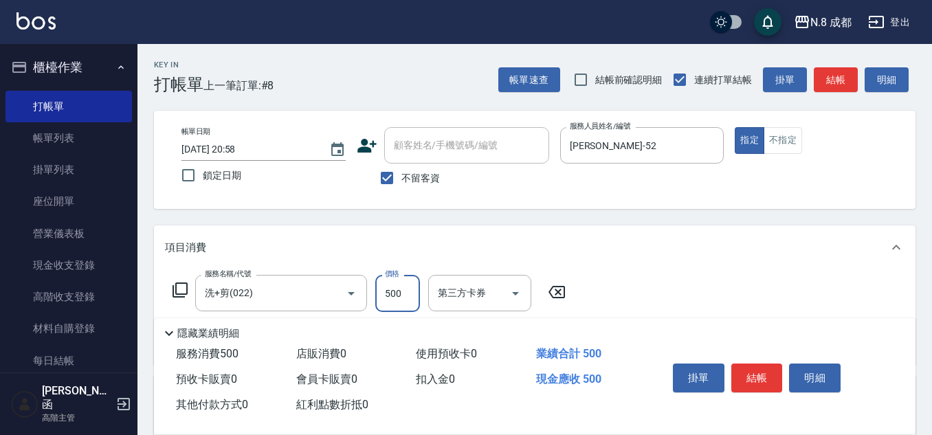
click at [403, 292] on input "500" at bounding box center [397, 293] width 45 height 37
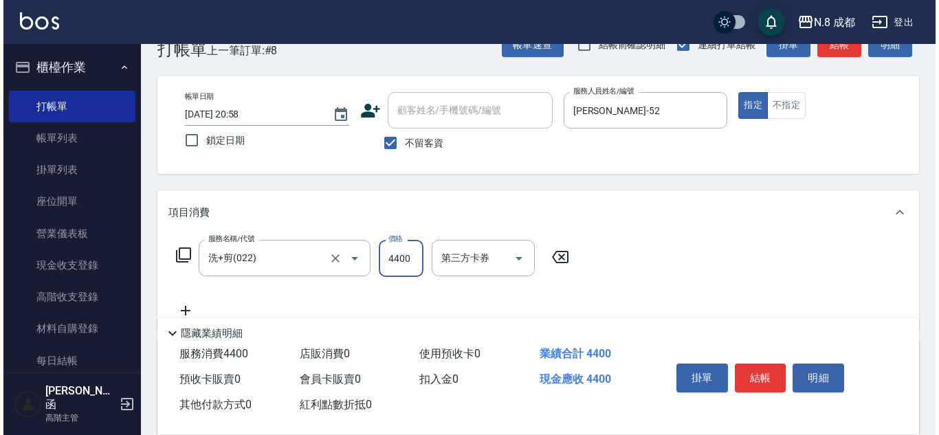
scroll to position [69, 0]
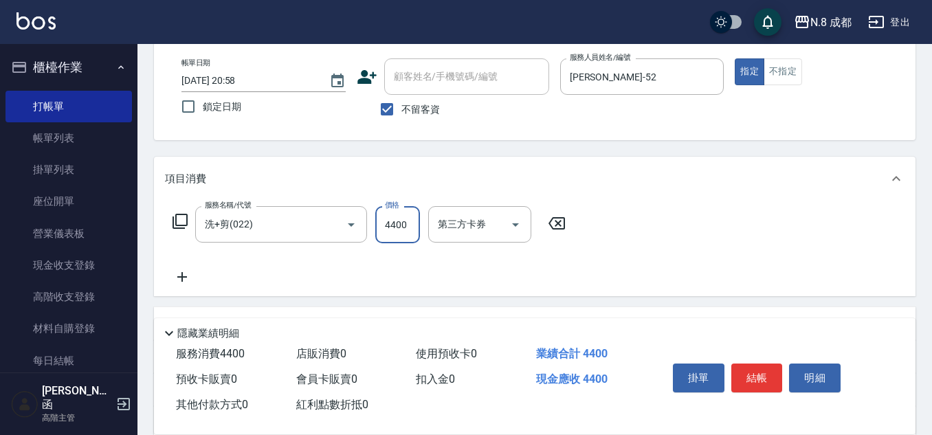
type input "4400"
click at [183, 271] on icon at bounding box center [182, 277] width 34 height 16
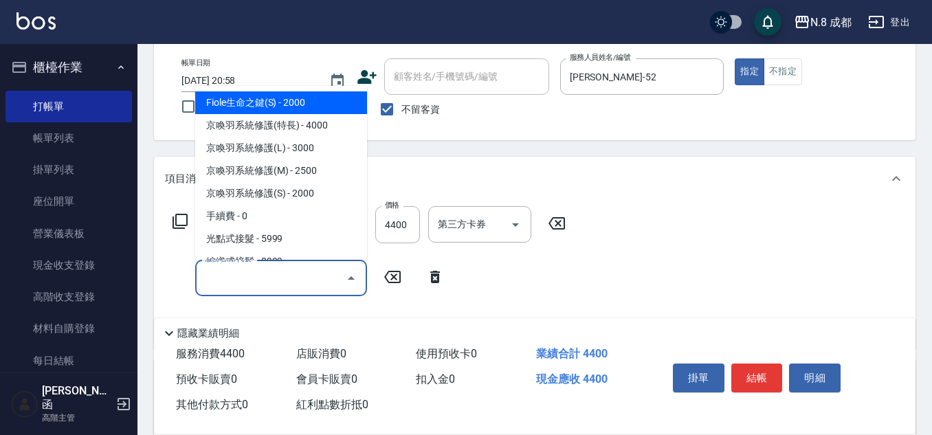
click at [269, 280] on input "服務名稱/代號" at bounding box center [270, 278] width 139 height 24
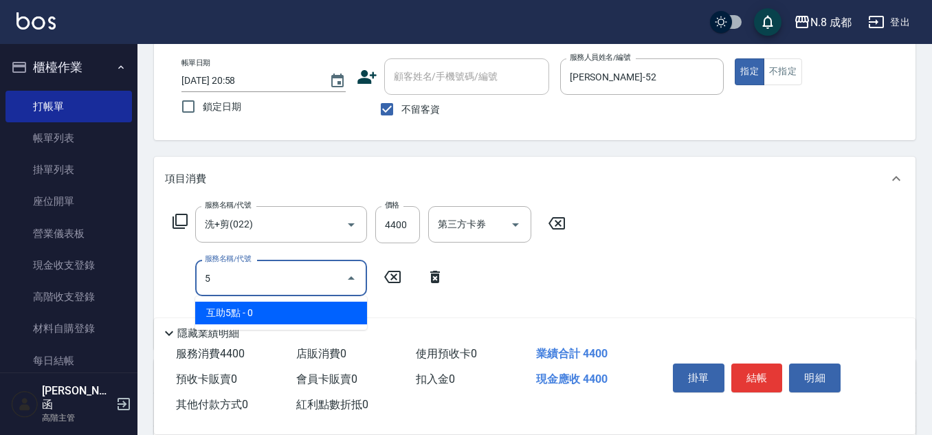
click at [258, 319] on span "互助5點 - 0" at bounding box center [281, 313] width 172 height 23
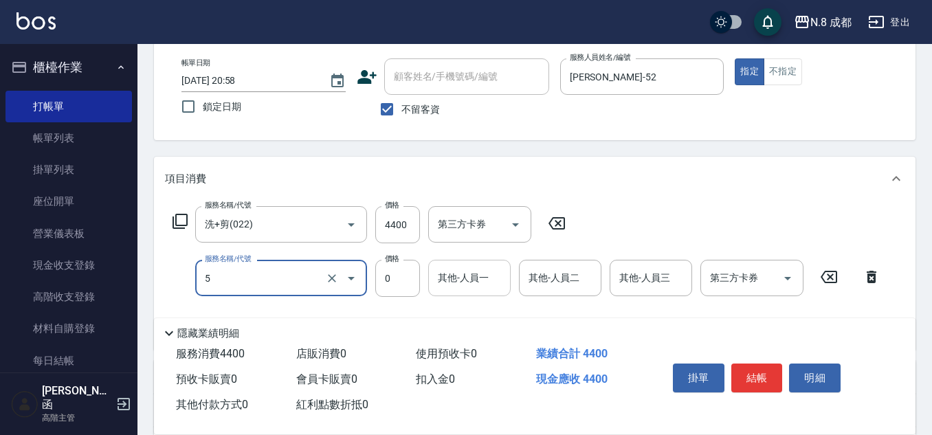
click at [473, 291] on div "其他-人員一" at bounding box center [469, 278] width 82 height 36
type input "互助5點(5)"
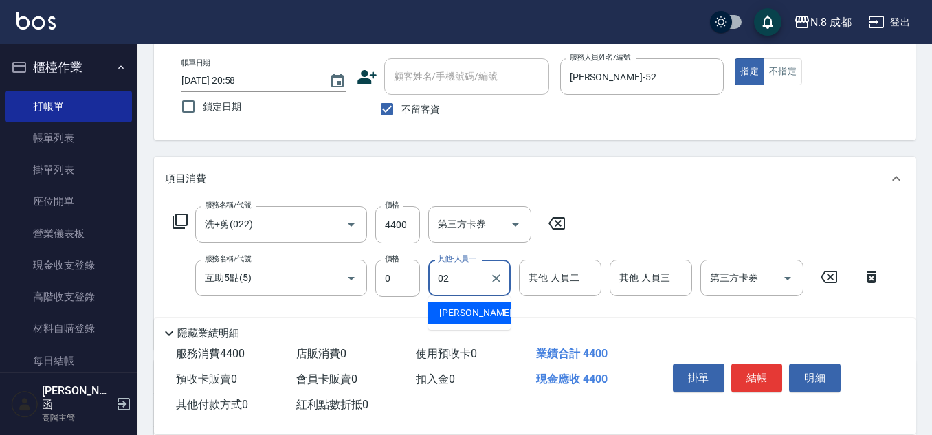
click at [474, 314] on span "[PERSON_NAME]-02" at bounding box center [482, 313] width 87 height 14
type input "[PERSON_NAME]-02"
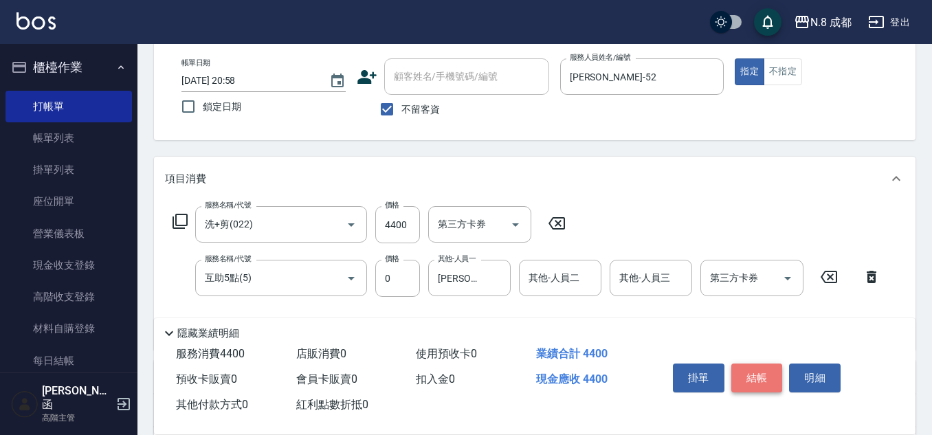
click at [753, 368] on button "結帳" at bounding box center [757, 377] width 52 height 29
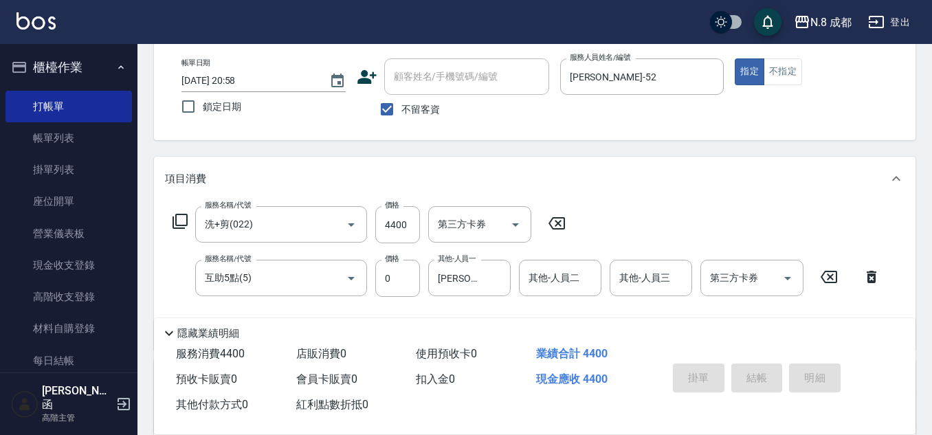
type input "[DATE] 20:59"
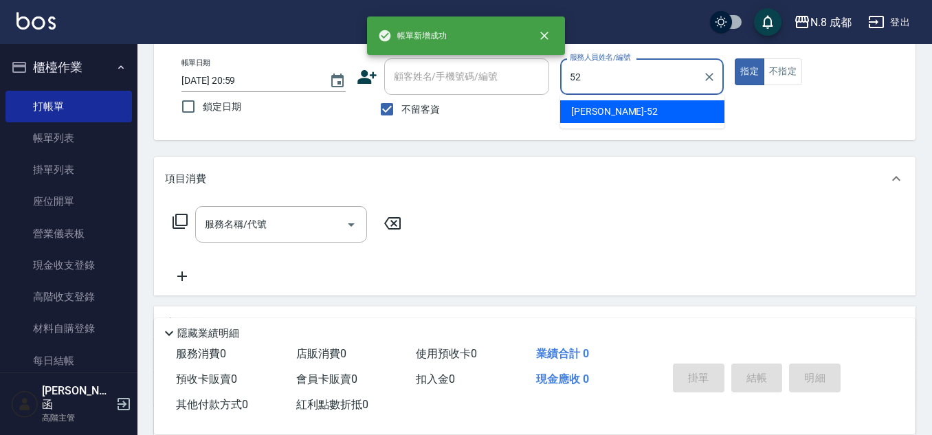
click at [585, 127] on ul "[PERSON_NAME]-52" at bounding box center [642, 112] width 164 height 34
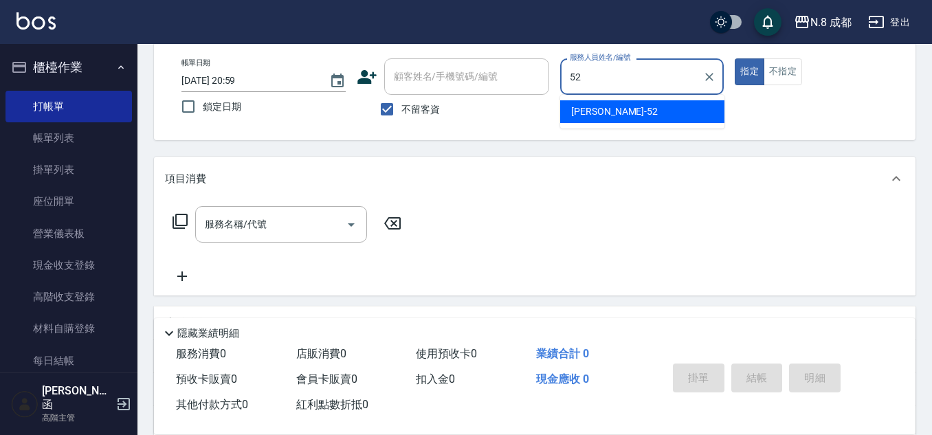
click at [590, 113] on span "[PERSON_NAME]-52" at bounding box center [614, 111] width 87 height 14
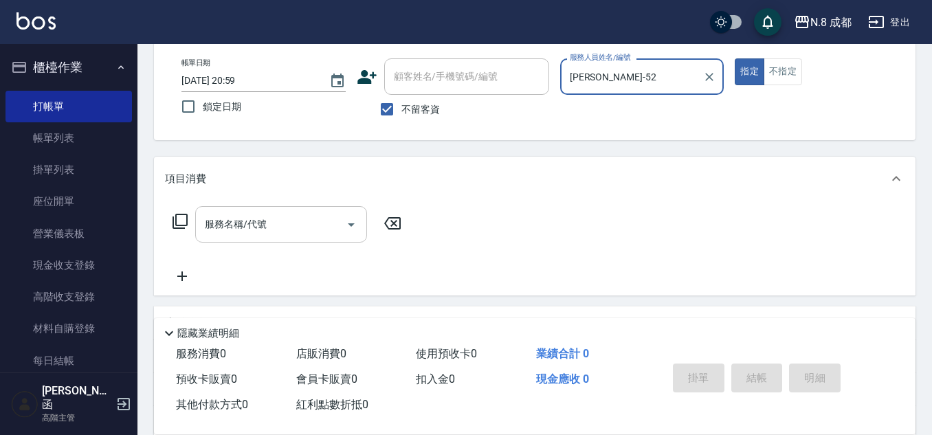
type input "[PERSON_NAME]-52"
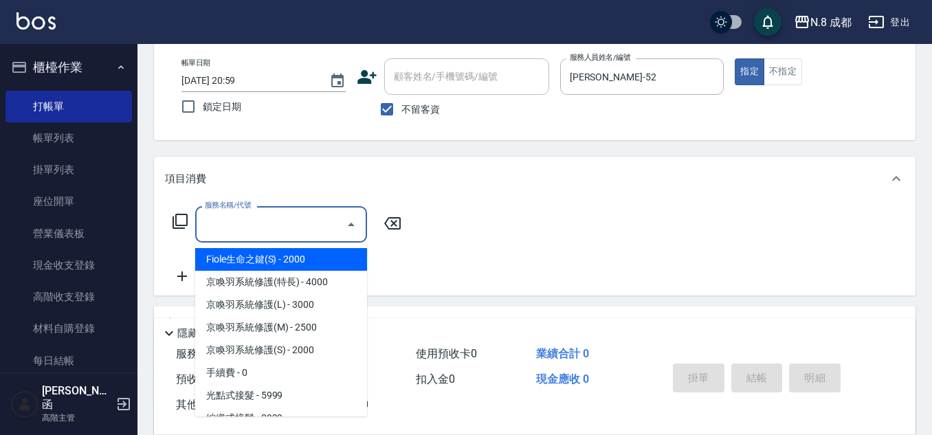
click at [277, 226] on input "服務名稱/代號" at bounding box center [270, 224] width 139 height 24
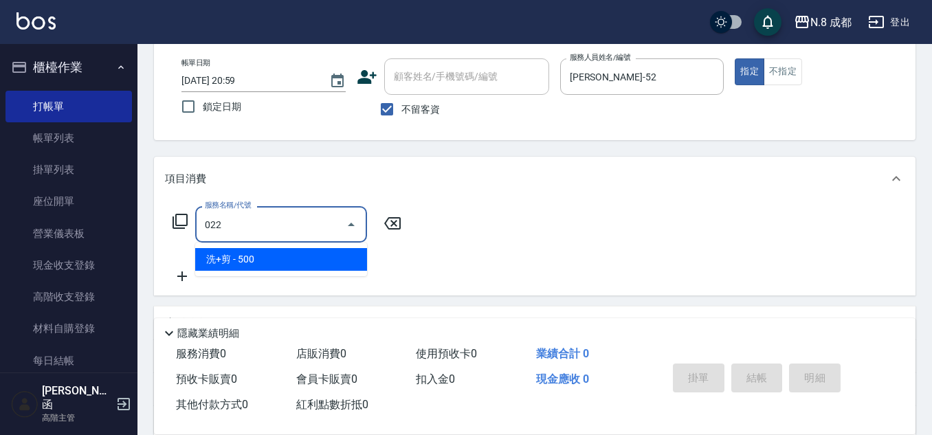
click at [256, 259] on span "洗+剪 - 500" at bounding box center [281, 259] width 172 height 23
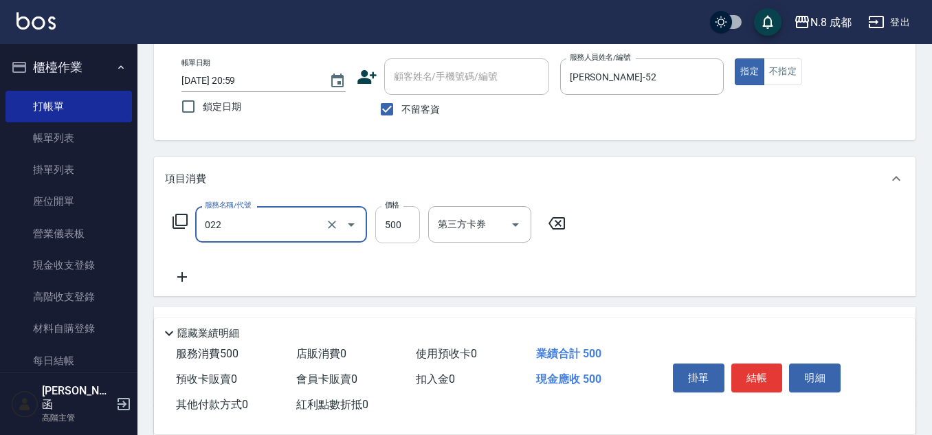
type input "洗+剪(022)"
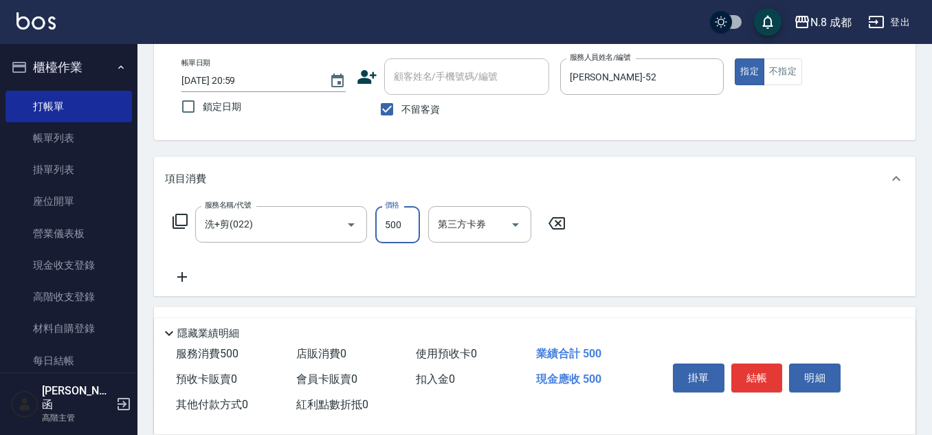
click at [401, 224] on input "500" at bounding box center [397, 224] width 45 height 37
type input "2100"
click at [188, 278] on icon at bounding box center [182, 277] width 34 height 16
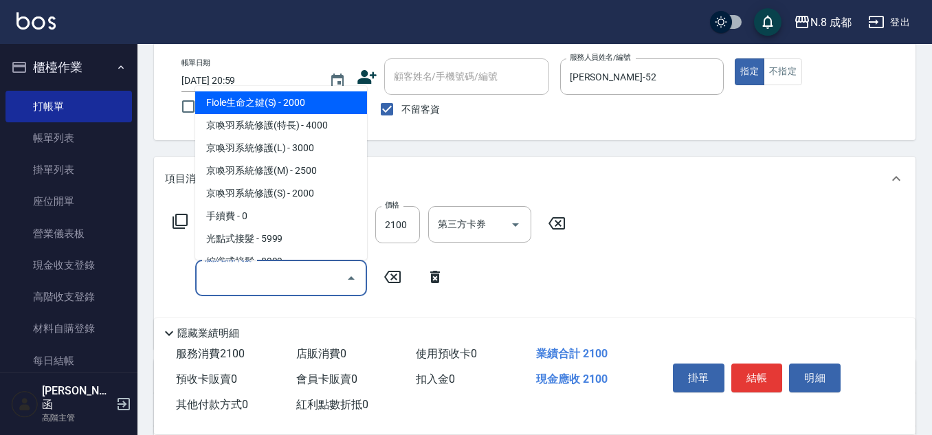
click at [234, 278] on input "服務名稱/代號" at bounding box center [270, 278] width 139 height 24
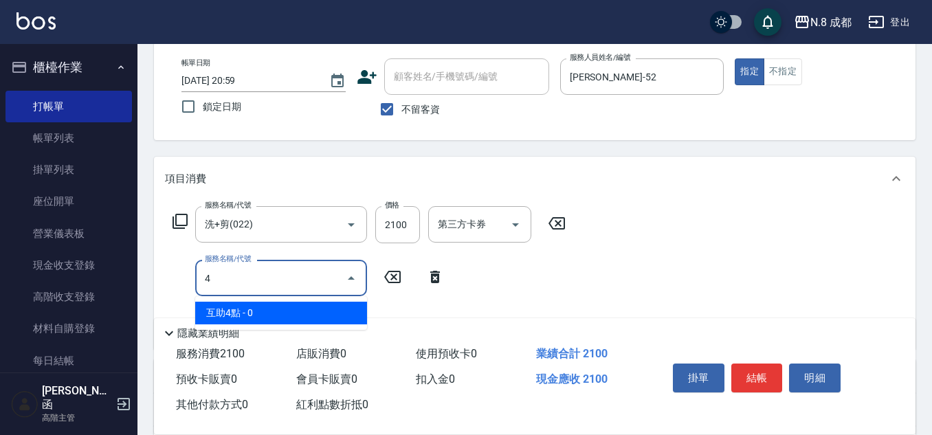
click at [243, 302] on span "互助4點 - 0" at bounding box center [281, 313] width 172 height 23
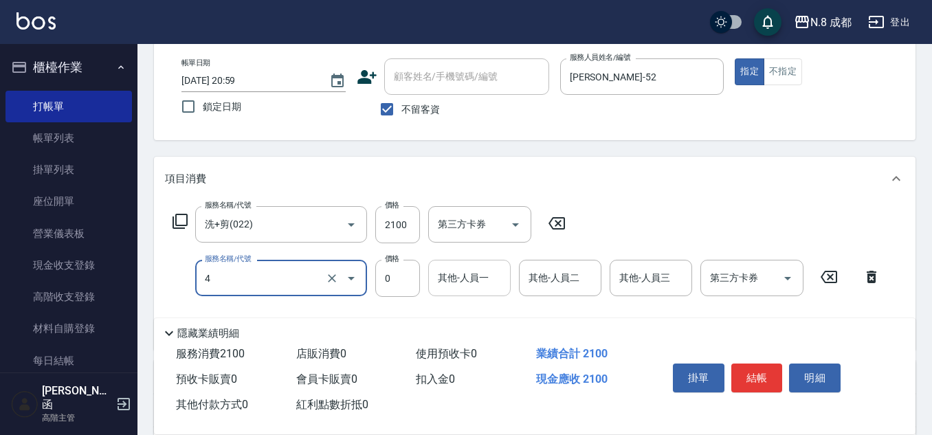
type input "互助4點(4)"
click at [475, 287] on input "其他-人員一" at bounding box center [469, 278] width 70 height 24
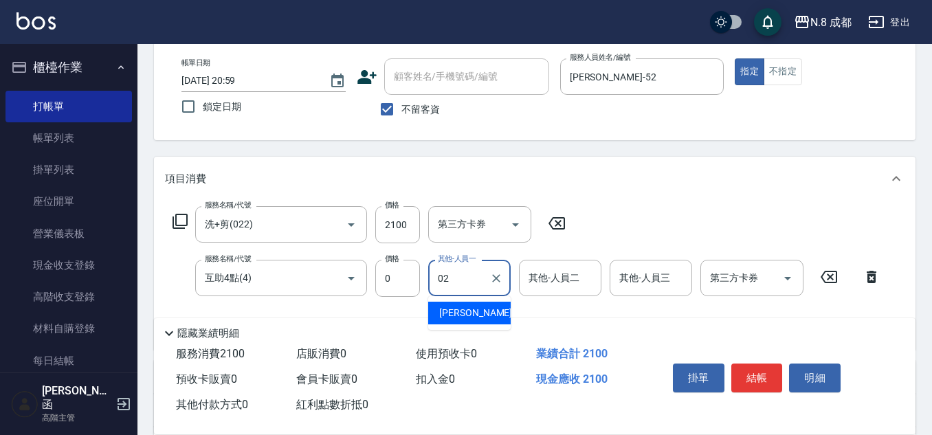
click at [478, 313] on span "[PERSON_NAME]-02" at bounding box center [482, 313] width 87 height 14
type input "[PERSON_NAME]-02"
click at [750, 381] on button "結帳" at bounding box center [757, 377] width 52 height 29
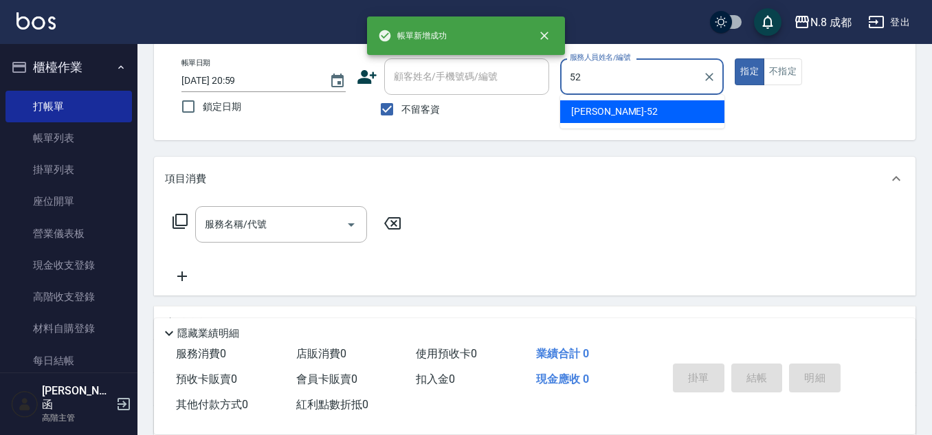
click at [594, 109] on span "[PERSON_NAME]-52" at bounding box center [614, 111] width 87 height 14
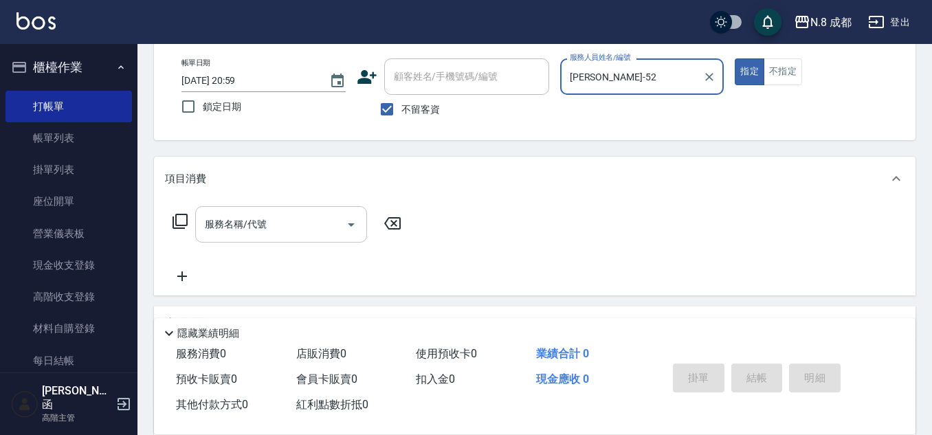
type input "[PERSON_NAME]-52"
click at [256, 235] on input "服務名稱/代號" at bounding box center [270, 224] width 139 height 24
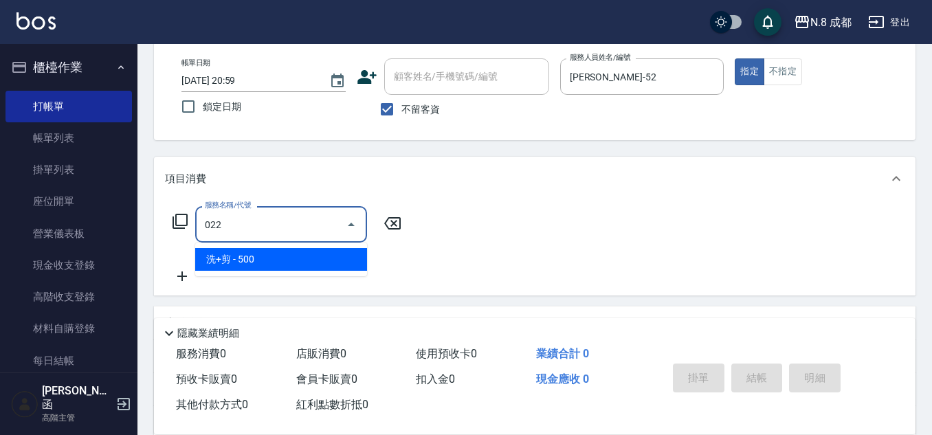
click at [254, 255] on span "洗+剪 - 500" at bounding box center [281, 259] width 172 height 23
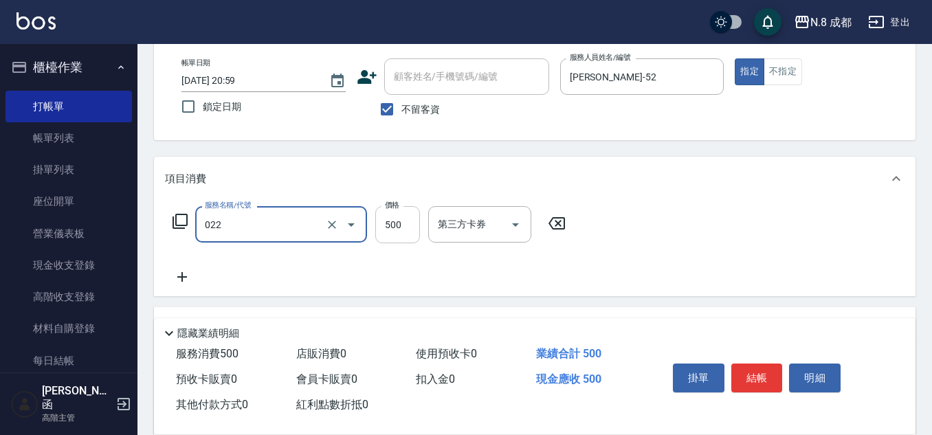
type input "洗+剪(022)"
click at [403, 223] on input "500" at bounding box center [397, 224] width 45 height 37
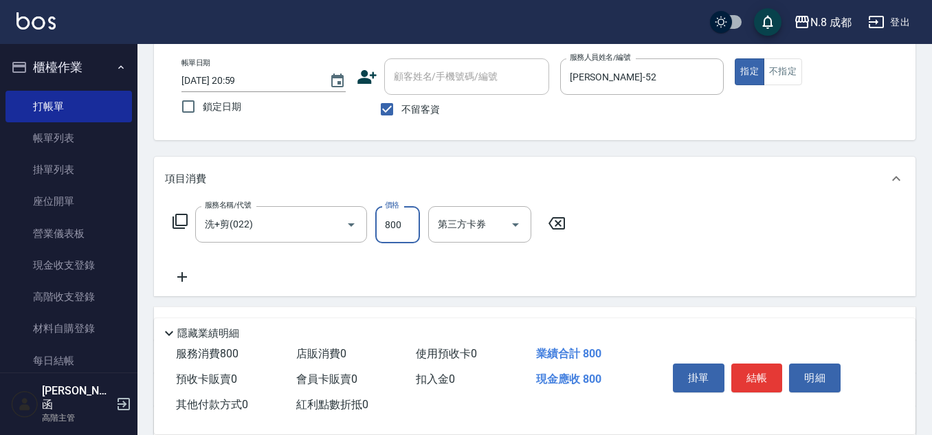
type input "800"
click at [186, 279] on icon at bounding box center [182, 277] width 34 height 16
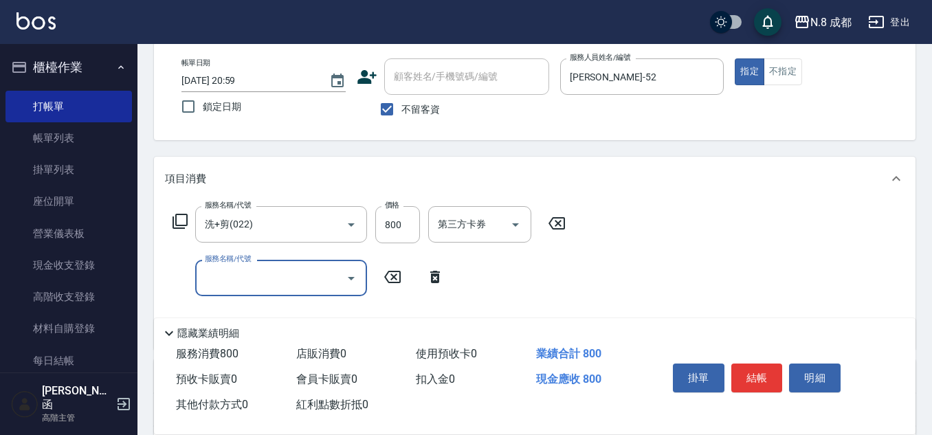
click at [232, 271] on input "服務名稱/代號" at bounding box center [270, 278] width 139 height 24
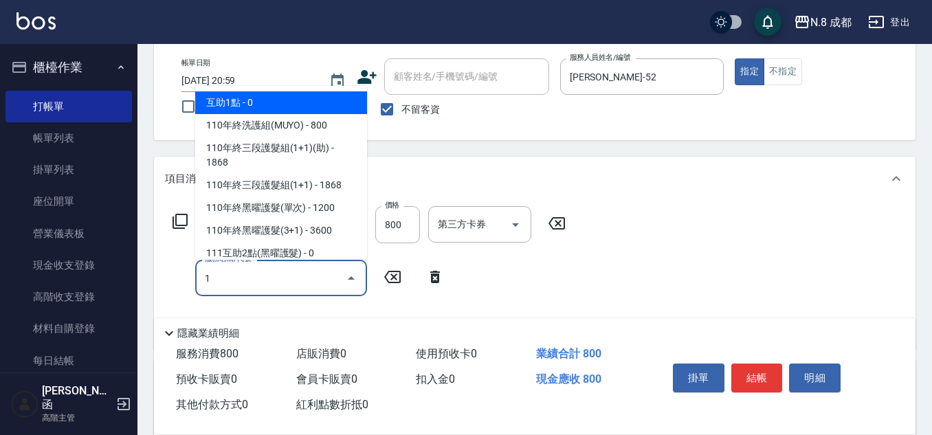
click at [231, 102] on span "互助1點 - 0" at bounding box center [281, 102] width 172 height 23
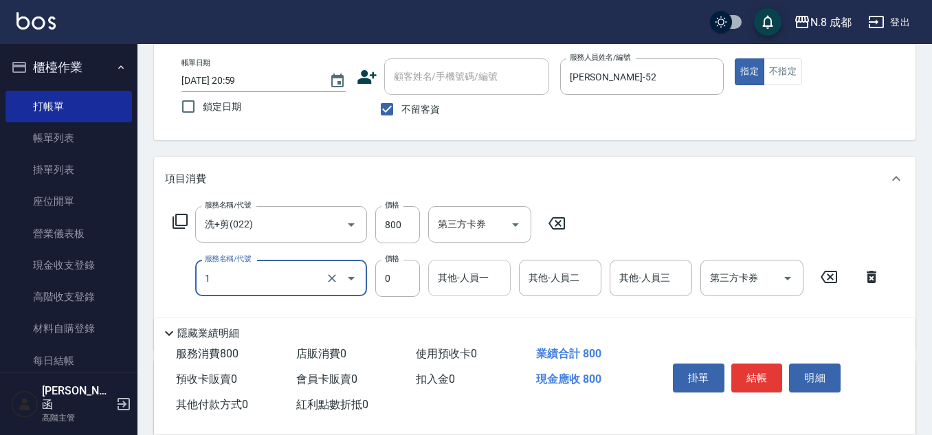
click at [456, 295] on div "其他-人員一" at bounding box center [469, 278] width 82 height 36
type input "互助1點(1)"
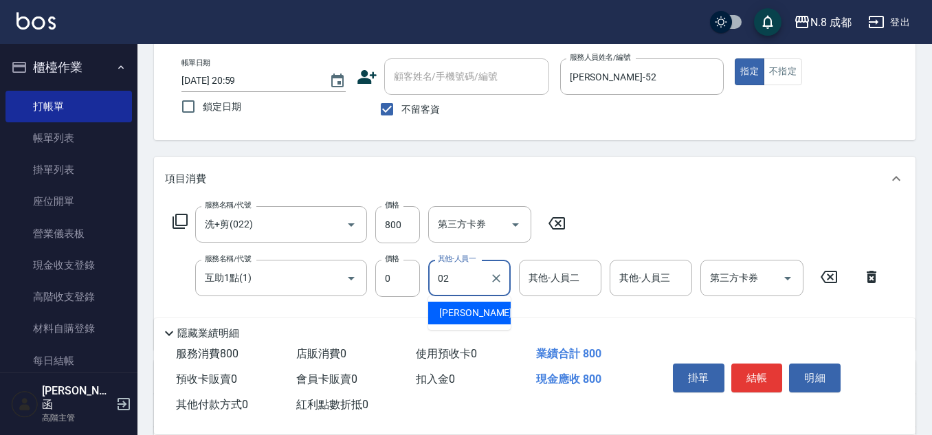
click at [464, 315] on span "[PERSON_NAME]-02" at bounding box center [482, 313] width 87 height 14
type input "[PERSON_NAME]-02"
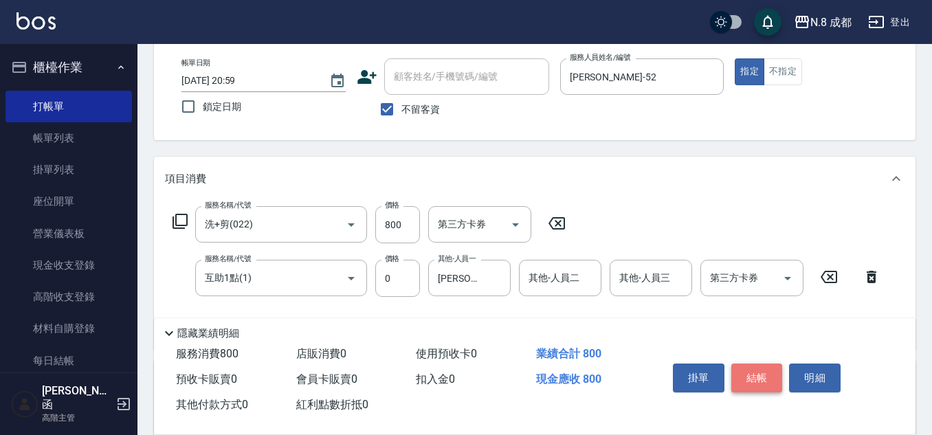
click at [750, 363] on button "結帳" at bounding box center [757, 377] width 52 height 29
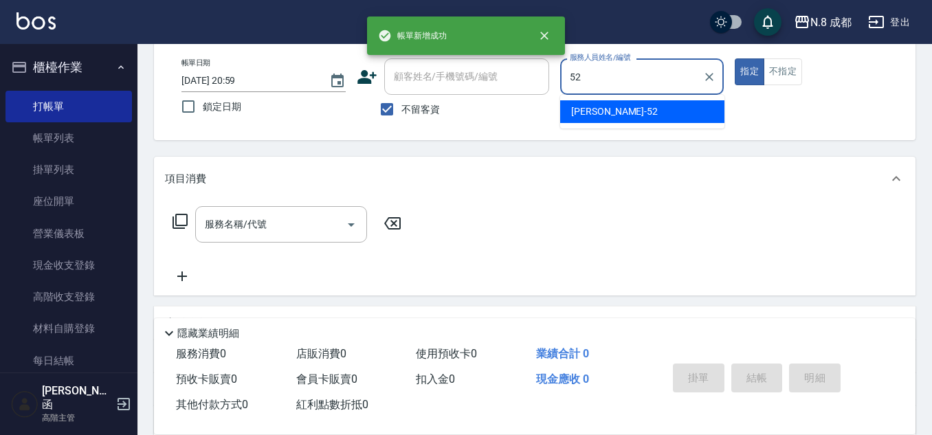
click at [588, 113] on span "[PERSON_NAME]-52" at bounding box center [614, 111] width 87 height 14
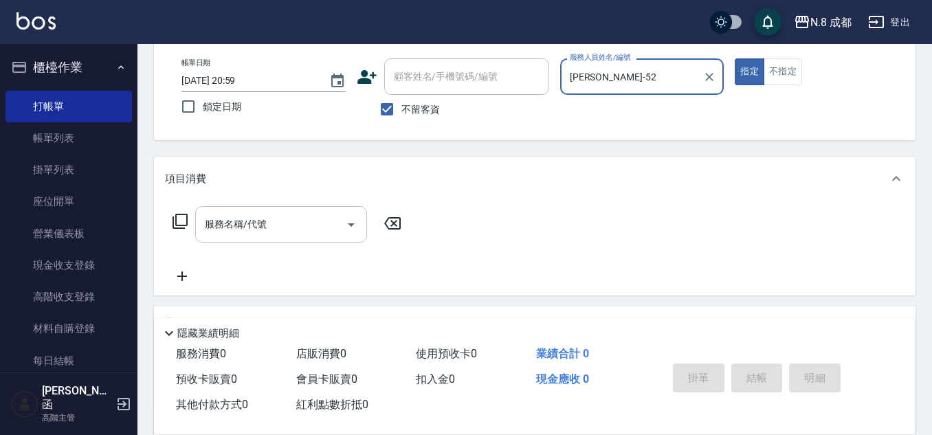
click at [255, 238] on div "服務名稱/代號" at bounding box center [281, 224] width 172 height 36
type input "[PERSON_NAME]-52"
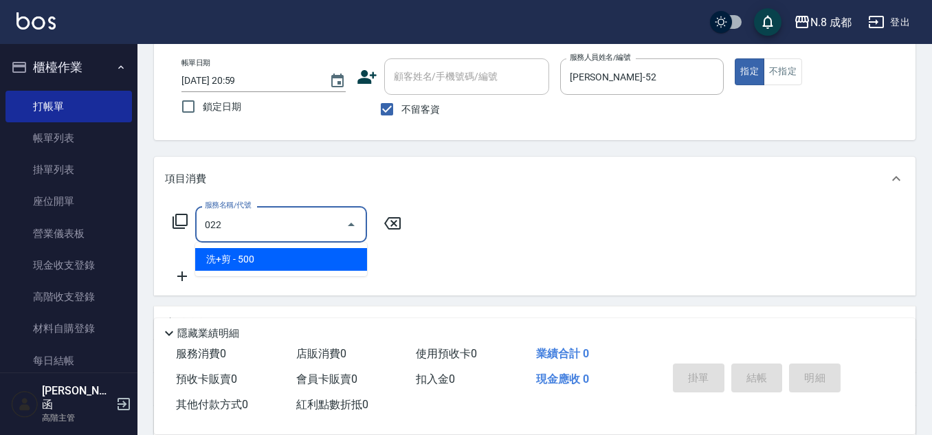
click at [249, 258] on span "洗+剪 - 500" at bounding box center [281, 259] width 172 height 23
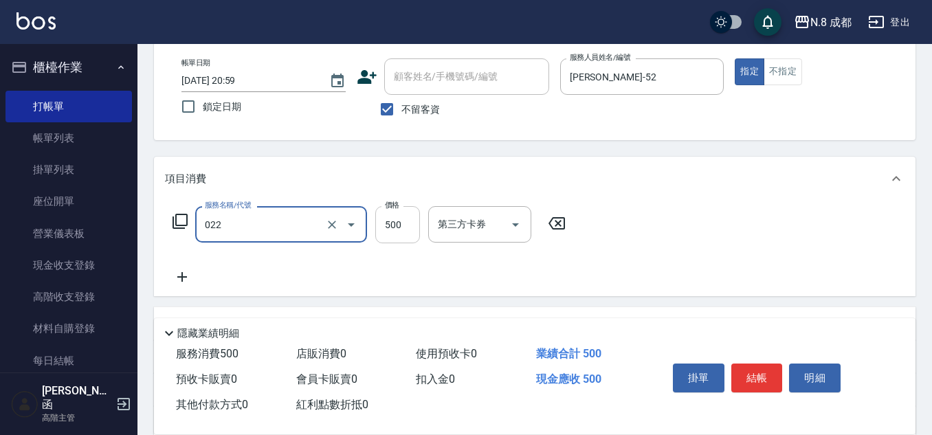
type input "洗+剪(022)"
drag, startPoint x: 401, startPoint y: 229, endPoint x: 347, endPoint y: 246, distance: 56.1
click at [401, 229] on input "500" at bounding box center [397, 224] width 45 height 37
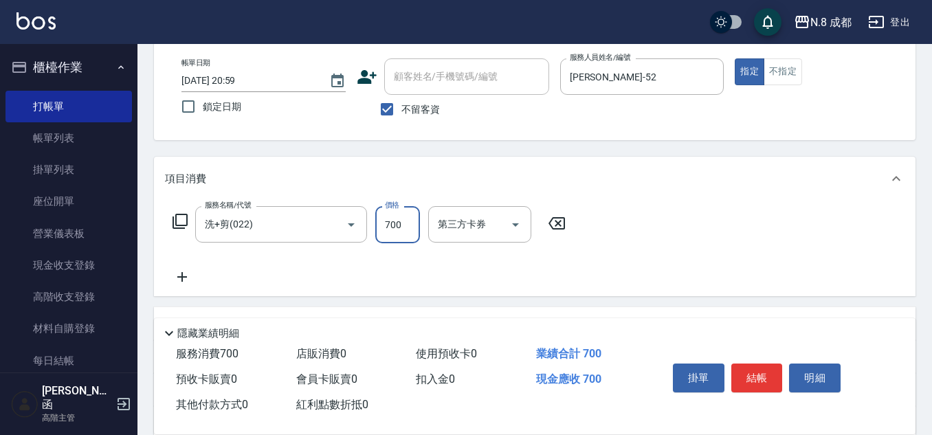
type input "700"
click at [179, 280] on icon at bounding box center [182, 277] width 34 height 16
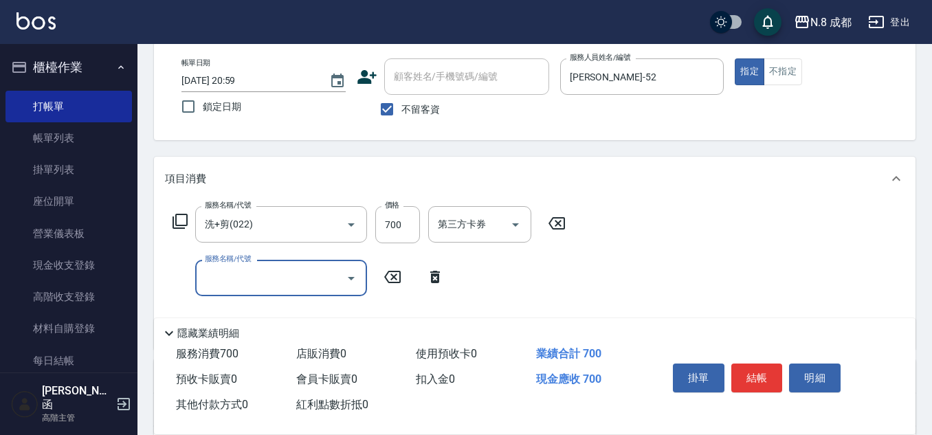
click at [249, 276] on input "服務名稱/代號" at bounding box center [270, 278] width 139 height 24
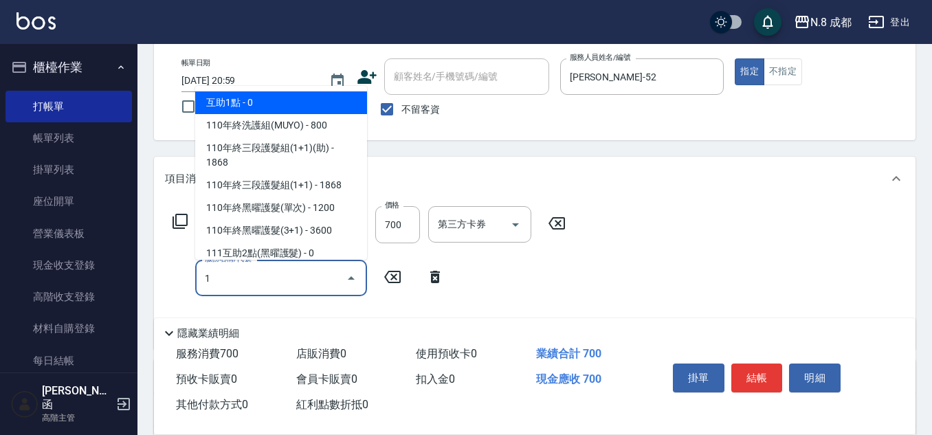
click at [289, 102] on span "互助1點 - 0" at bounding box center [281, 102] width 172 height 23
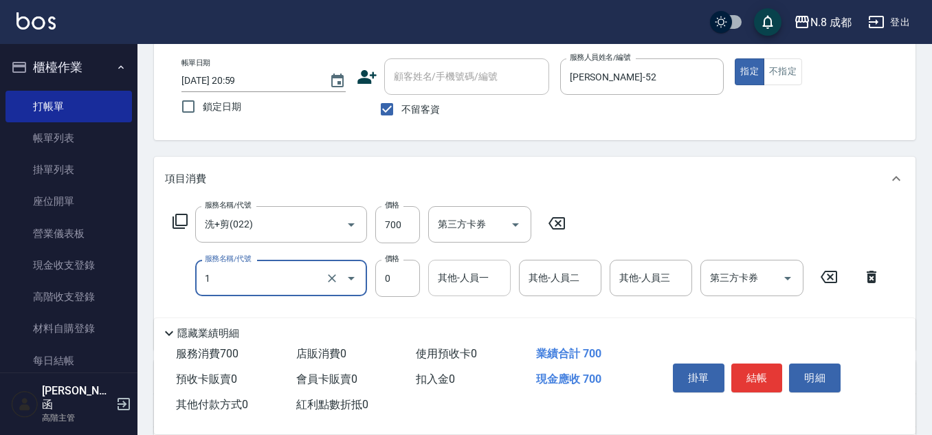
type input "互助1點(1)"
click at [448, 269] on div "其他-人員一 其他-人員一" at bounding box center [469, 278] width 82 height 36
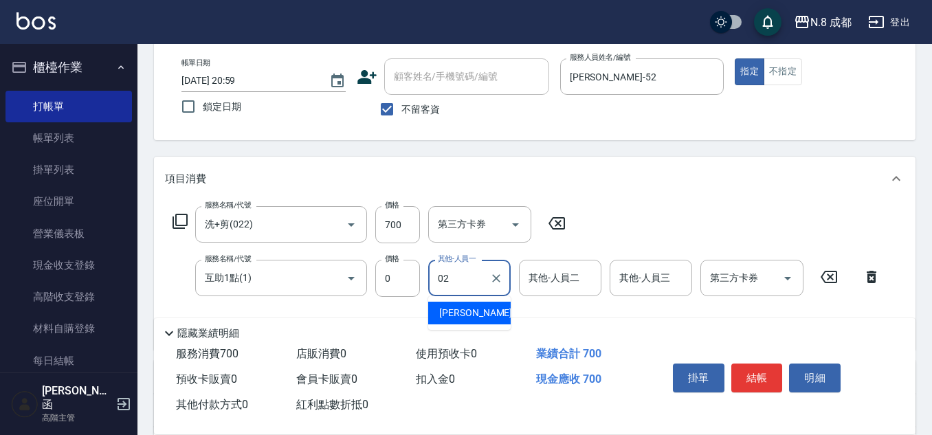
click at [457, 313] on span "[PERSON_NAME]-02" at bounding box center [482, 313] width 87 height 14
type input "[PERSON_NAME]-02"
click at [763, 365] on button "結帳" at bounding box center [757, 377] width 52 height 29
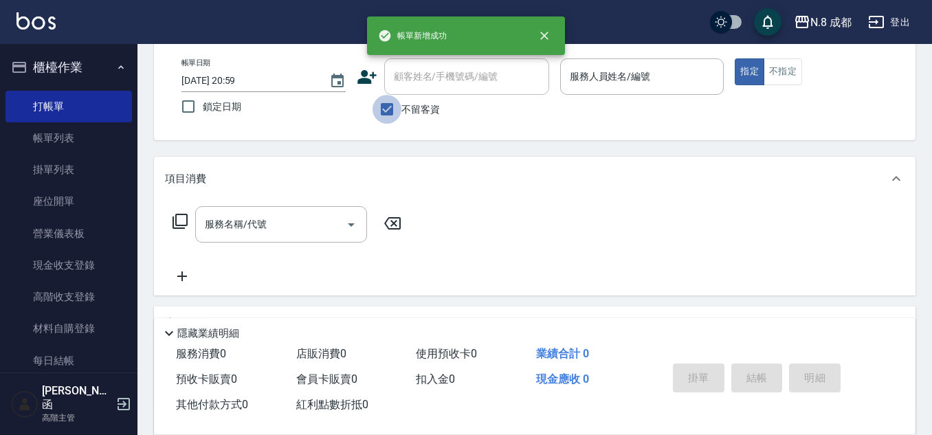
click at [388, 110] on input "不留客資" at bounding box center [386, 109] width 29 height 29
checkbox input "false"
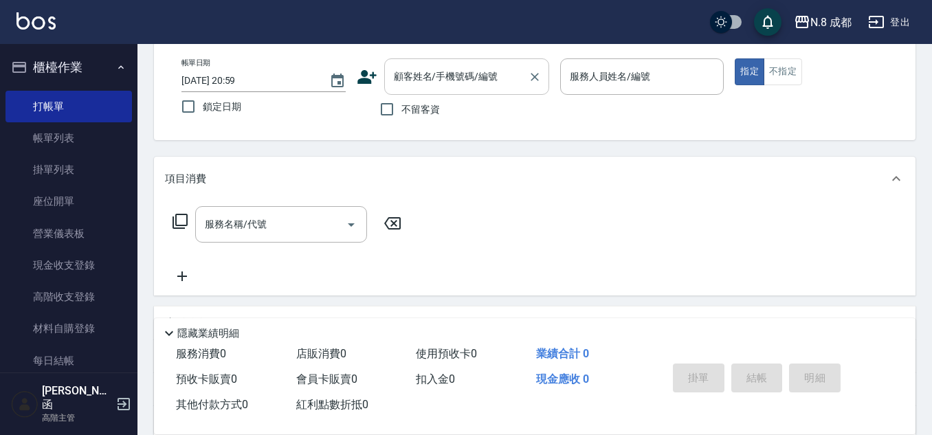
click at [495, 78] on input "顧客姓名/手機號碼/編號" at bounding box center [456, 77] width 132 height 24
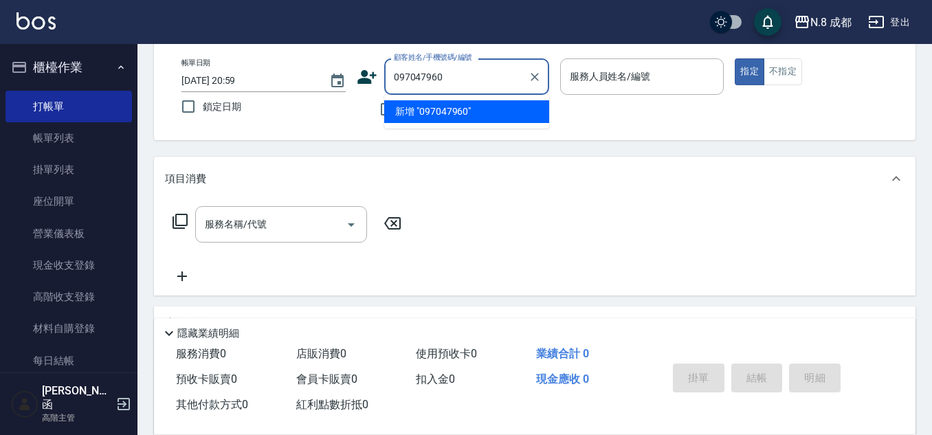
type input "0970479600"
drag, startPoint x: 429, startPoint y: 81, endPoint x: 243, endPoint y: 109, distance: 188.3
click at [243, 109] on div "帳單日期 [DATE] 20:59 鎖定日期 顧客姓名/手機號碼/編號 0970479600 顧客姓名/手機號碼/編號 不留客資 服務人員姓名/編號 服務人員…" at bounding box center [534, 90] width 728 height 65
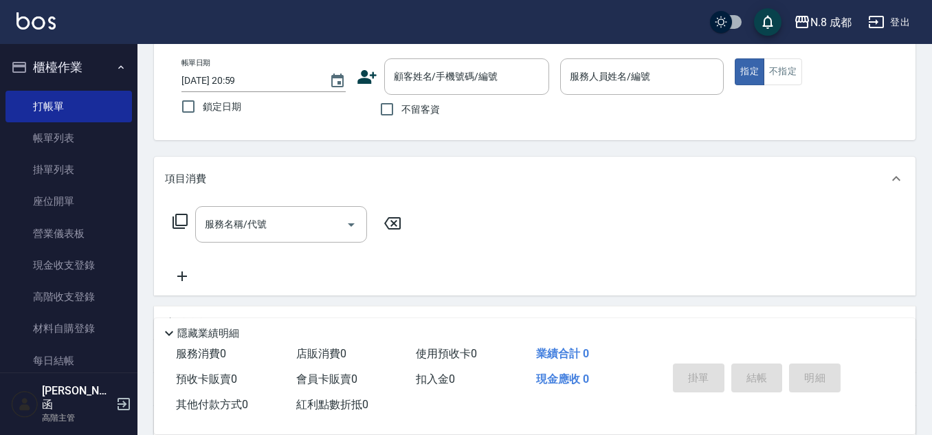
click at [363, 85] on icon at bounding box center [367, 77] width 21 height 21
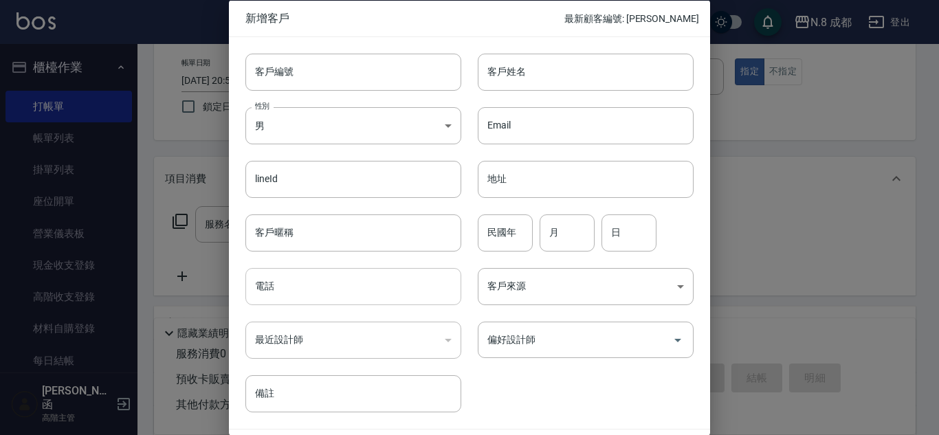
click at [327, 289] on input "電話" at bounding box center [353, 286] width 216 height 37
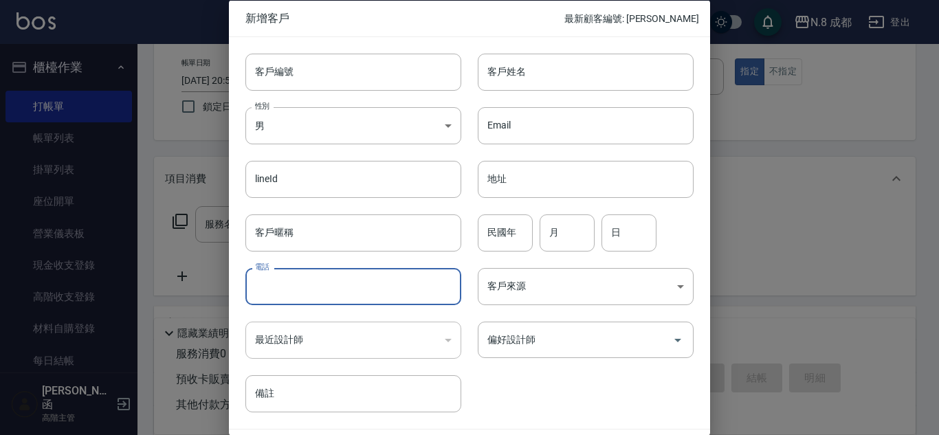
paste input "0970479600"
type input "0970479600"
drag, startPoint x: 496, startPoint y: 70, endPoint x: 497, endPoint y: 77, distance: 7.0
click at [496, 70] on input "客戶姓名" at bounding box center [586, 71] width 216 height 37
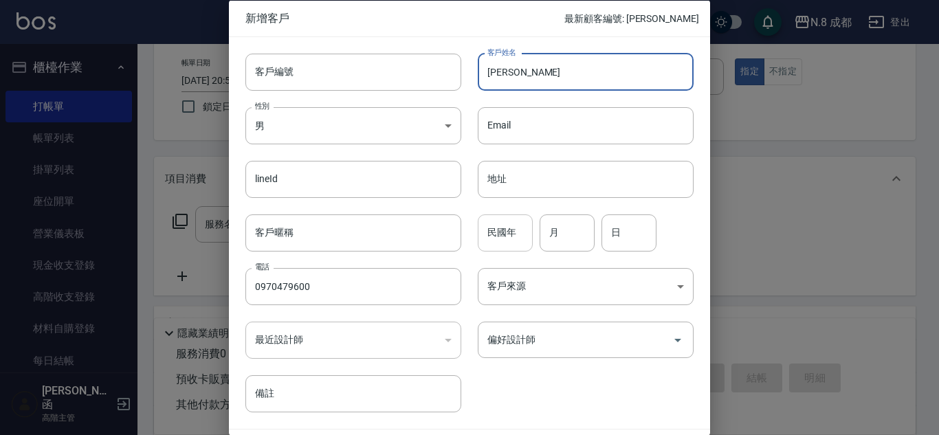
type input "[PERSON_NAME]"
click at [515, 234] on input "民國年" at bounding box center [505, 232] width 55 height 37
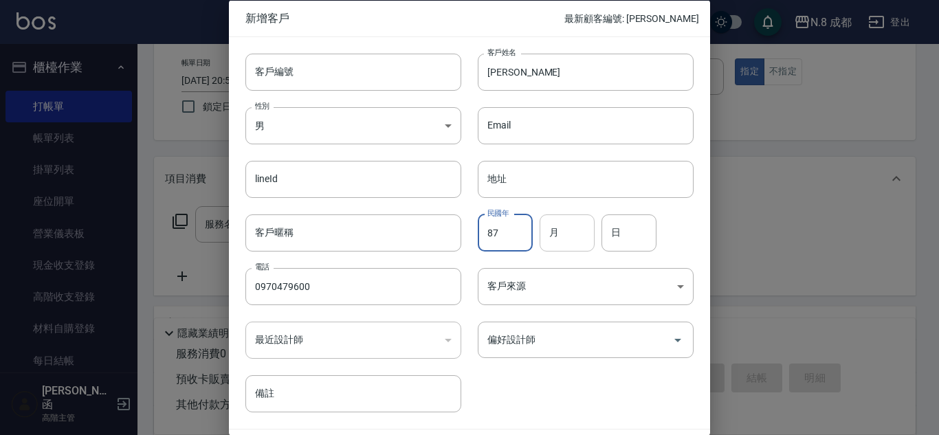
type input "87"
click at [563, 234] on input "月" at bounding box center [566, 232] width 55 height 37
type input "05"
click at [619, 231] on input "日" at bounding box center [628, 232] width 55 height 37
type input "18"
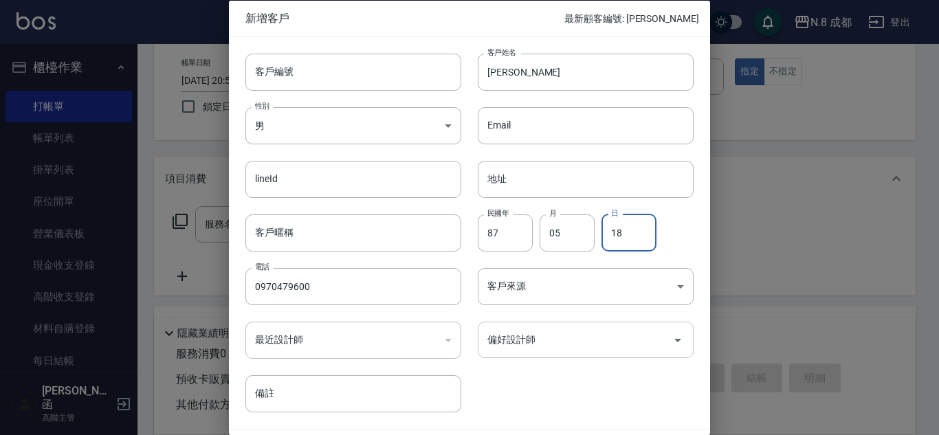
click at [565, 341] on input "偏好設計師" at bounding box center [575, 340] width 183 height 24
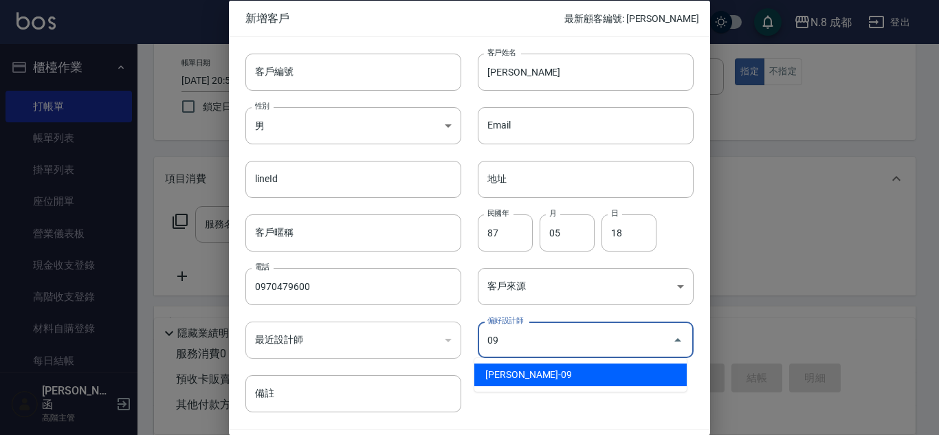
drag, startPoint x: 551, startPoint y: 374, endPoint x: 576, endPoint y: 369, distance: 25.9
click at [550, 374] on li "[PERSON_NAME]-09" at bounding box center [580, 374] width 212 height 23
type input "黃建皓"
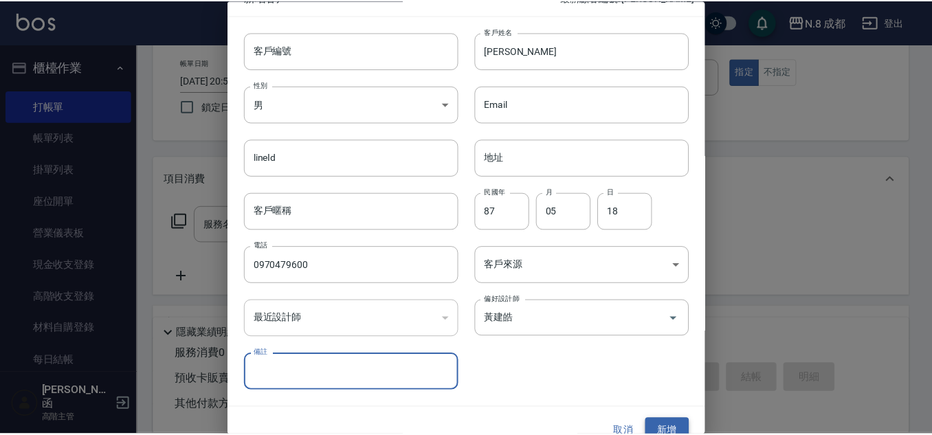
scroll to position [41, 0]
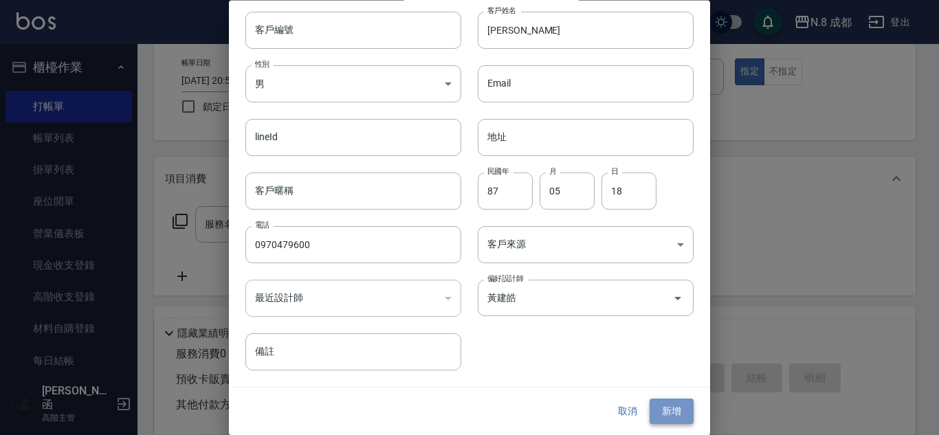
click at [675, 420] on button "新增" at bounding box center [671, 411] width 44 height 25
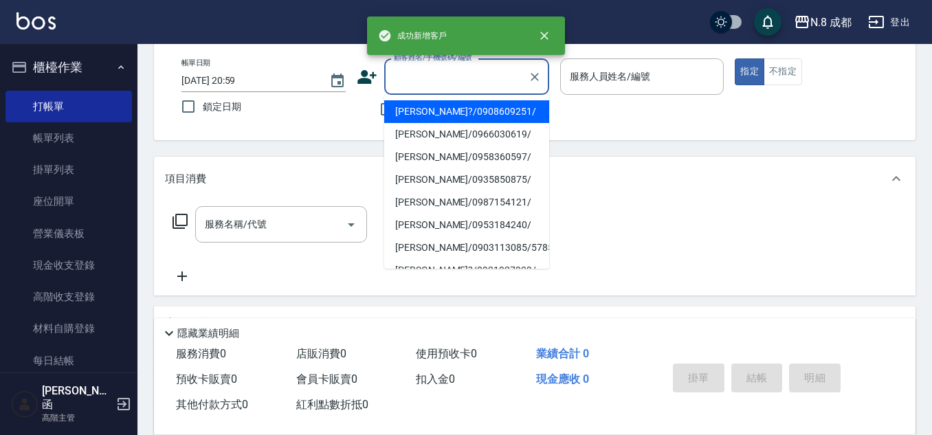
click at [478, 79] on input "顧客姓名/手機號碼/編號" at bounding box center [456, 77] width 132 height 24
paste input "0970479600"
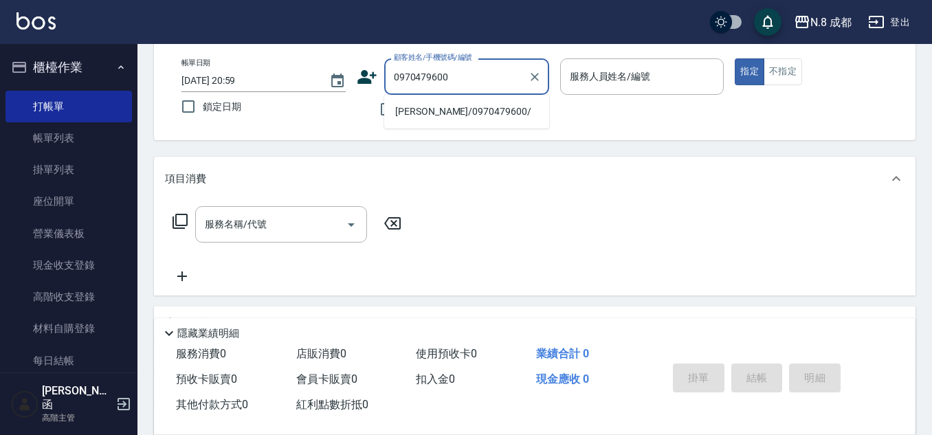
click at [451, 107] on li "[PERSON_NAME]/0970479600/" at bounding box center [466, 111] width 165 height 23
type input "[PERSON_NAME]/0970479600/"
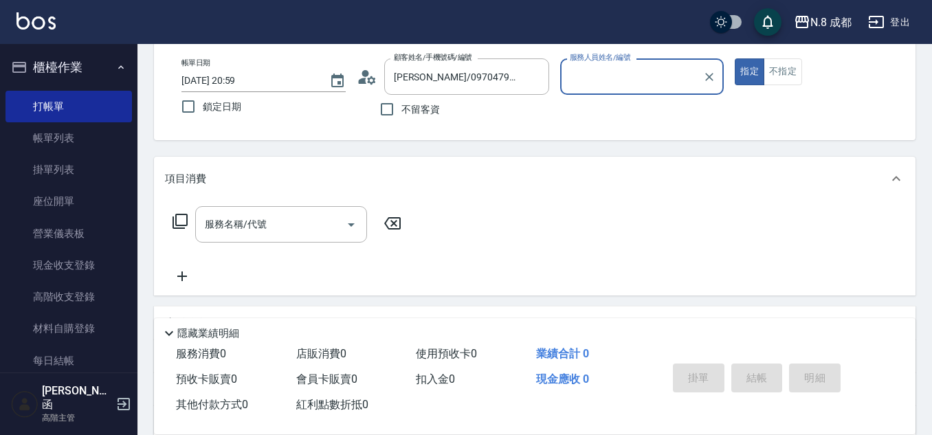
type input "[PERSON_NAME]-09"
click at [240, 228] on input "服務名稱/代號" at bounding box center [270, 224] width 139 height 24
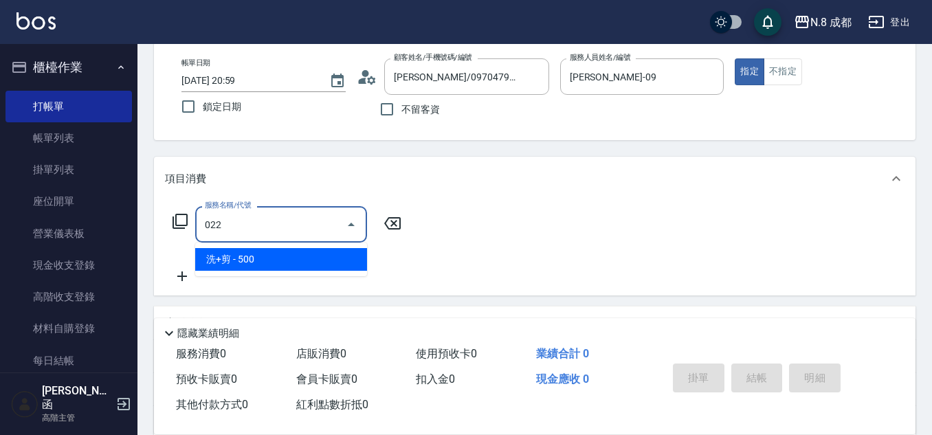
click at [251, 257] on span "洗+剪 - 500" at bounding box center [281, 259] width 172 height 23
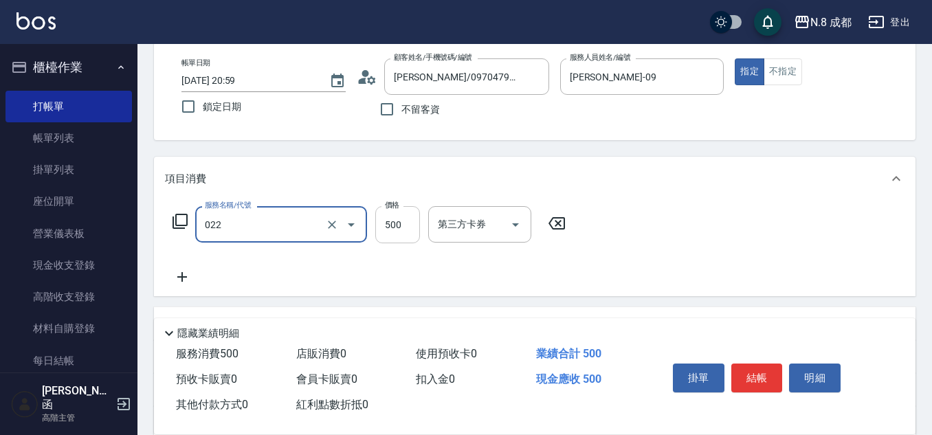
type input "洗+剪(022)"
click at [401, 229] on input "500" at bounding box center [397, 224] width 45 height 37
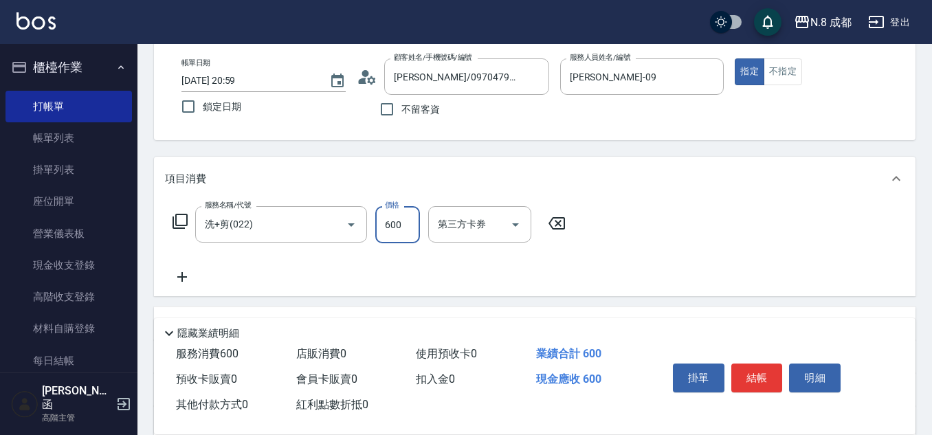
type input "600"
click at [184, 278] on icon at bounding box center [182, 277] width 10 height 10
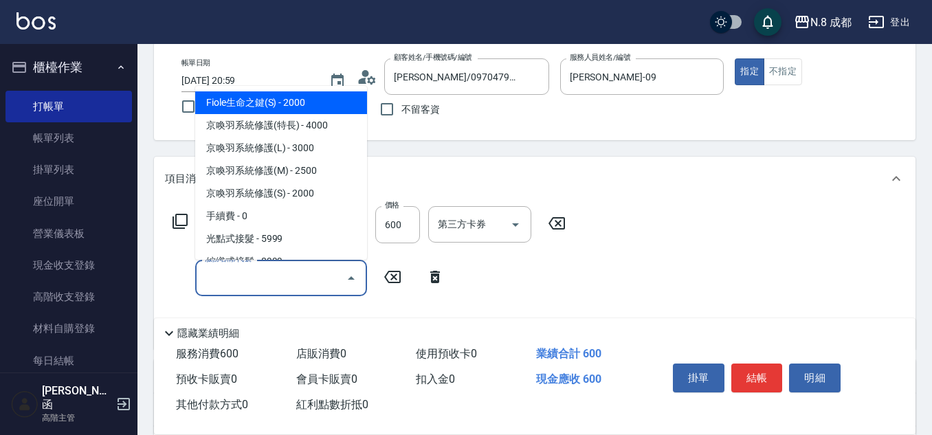
click at [328, 281] on input "服務名稱/代號" at bounding box center [270, 278] width 139 height 24
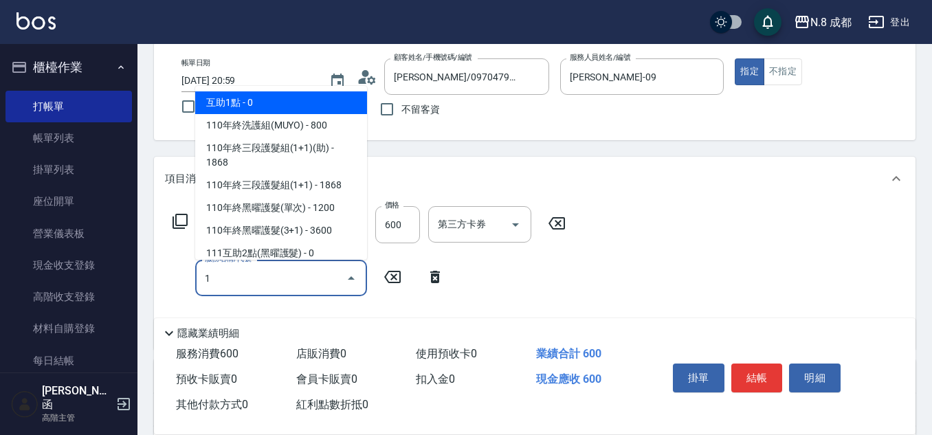
click at [302, 106] on span "互助1點 - 0" at bounding box center [281, 102] width 172 height 23
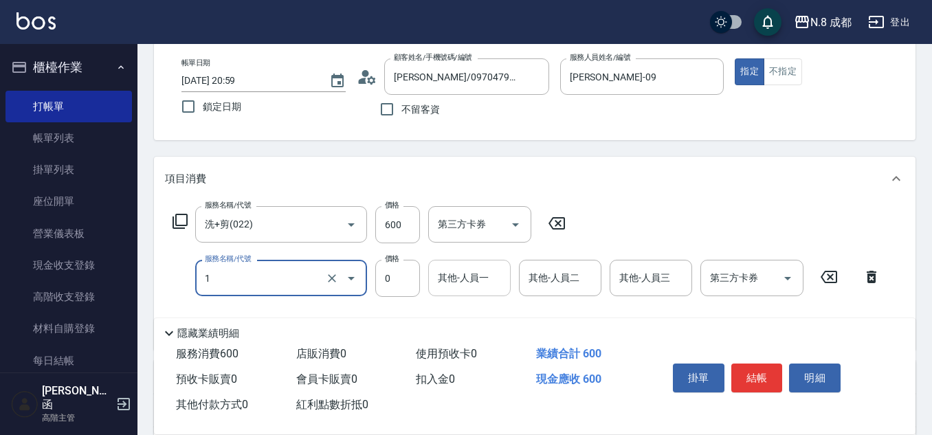
type input "互助1點(1)"
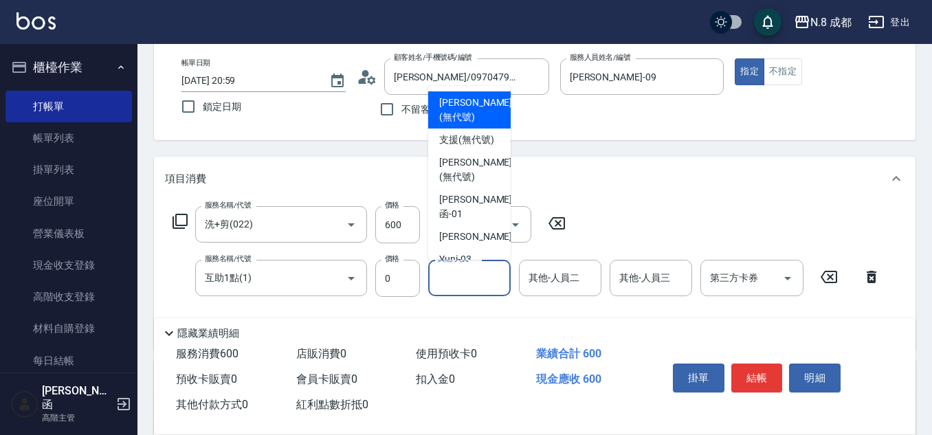
click at [480, 285] on input "其他-人員一" at bounding box center [469, 278] width 70 height 24
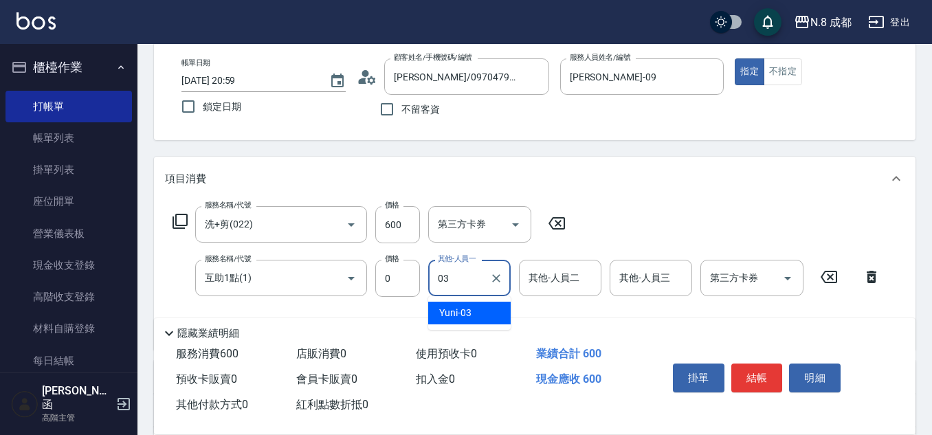
click at [478, 314] on div "Yuni -03" at bounding box center [469, 313] width 82 height 23
type input "Yuni-03"
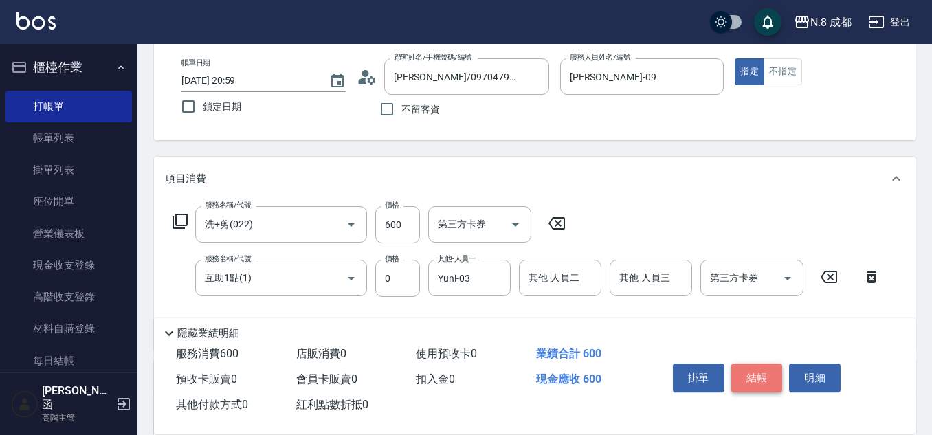
click at [753, 370] on button "結帳" at bounding box center [757, 377] width 52 height 29
type input "[DATE] 21:00"
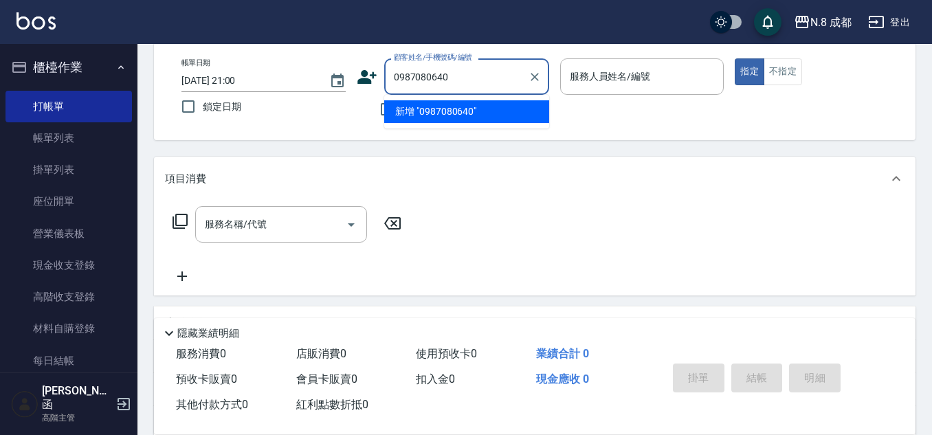
drag, startPoint x: 478, startPoint y: 109, endPoint x: 484, endPoint y: 80, distance: 28.8
click at [484, 80] on body "N.8 成都 登出 櫃檯作業 打帳單 帳單列表 掛單列表 座位開單 營業儀表板 現金收支登錄 高階收支登錄 材料自購登錄 每日結帳 排班表 現場電腦打卡 掃碼…" at bounding box center [466, 267] width 932 height 672
click at [487, 107] on li "[PERSON_NAME]/0987080040/" at bounding box center [466, 111] width 165 height 23
type input "[PERSON_NAME]/0987080040/"
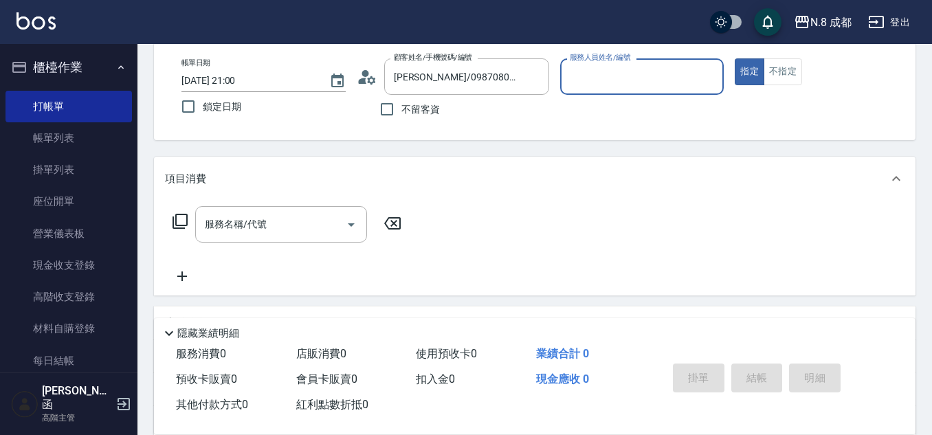
type input "[PERSON_NAME]-09"
click at [262, 223] on input "服務名稱/代號" at bounding box center [270, 224] width 139 height 24
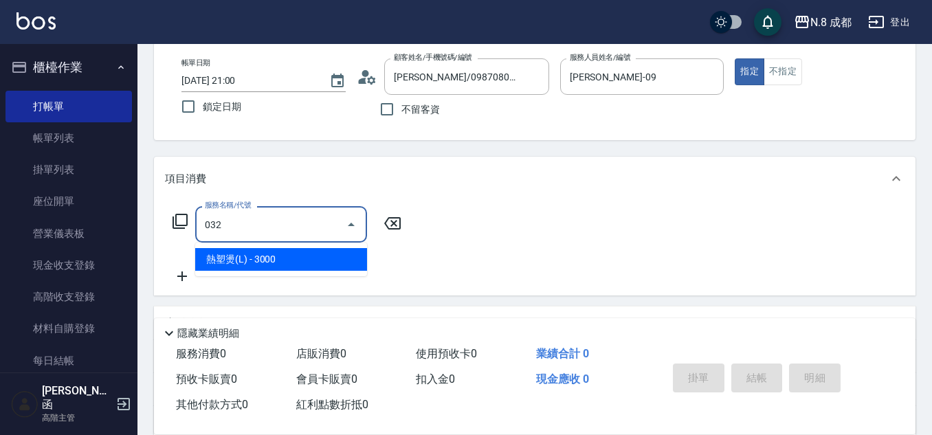
click at [291, 258] on span "熱塑燙(L) - 3000" at bounding box center [281, 259] width 172 height 23
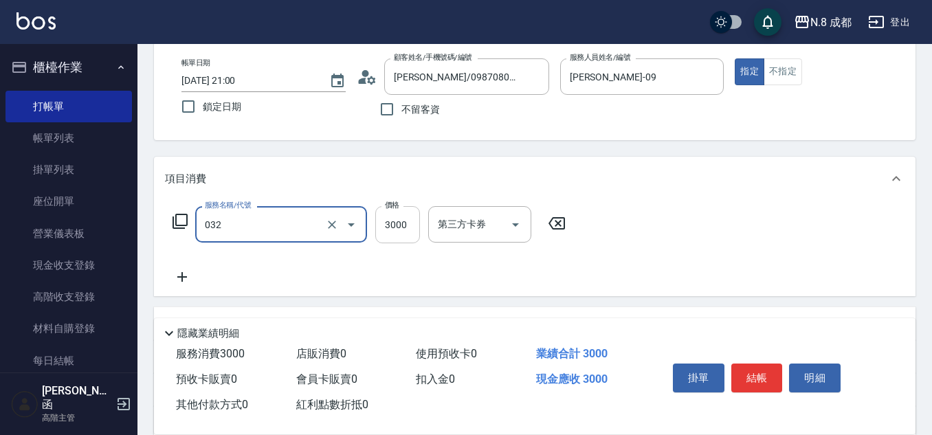
type input "熱塑燙(L)(032)"
click at [399, 221] on input "3000" at bounding box center [397, 224] width 45 height 37
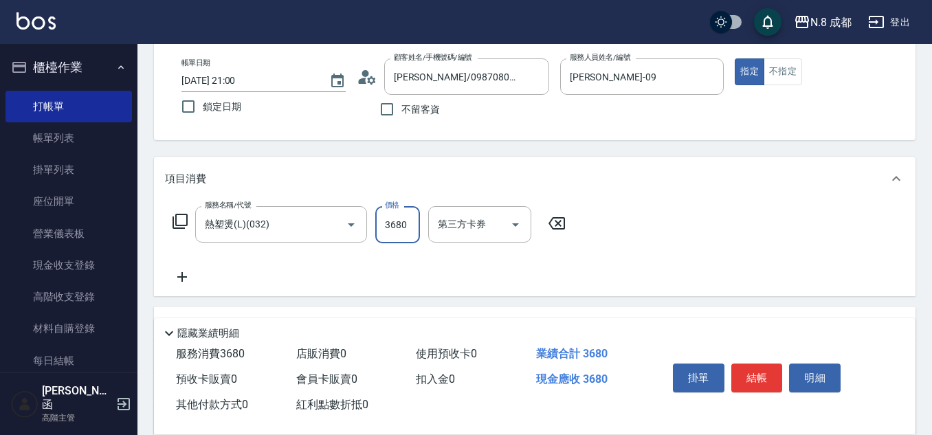
type input "3680"
click at [181, 277] on icon at bounding box center [182, 277] width 10 height 10
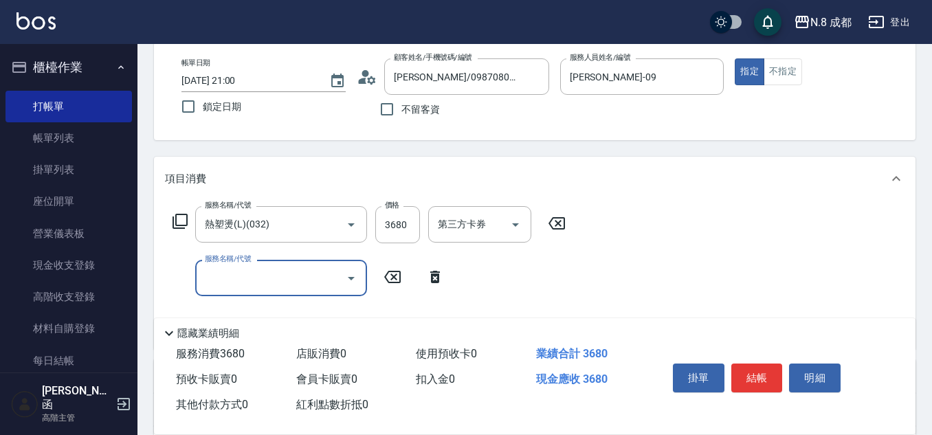
click at [237, 278] on input "服務名稱/代號" at bounding box center [270, 278] width 139 height 24
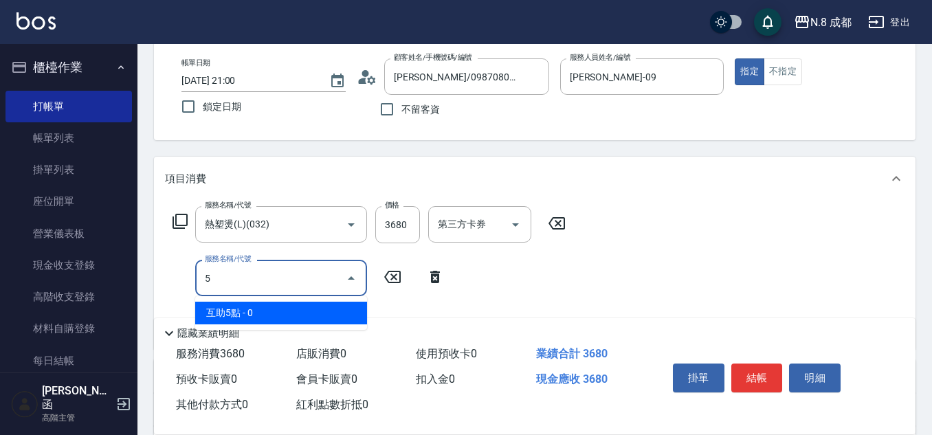
click at [246, 313] on span "互助5點 - 0" at bounding box center [281, 313] width 172 height 23
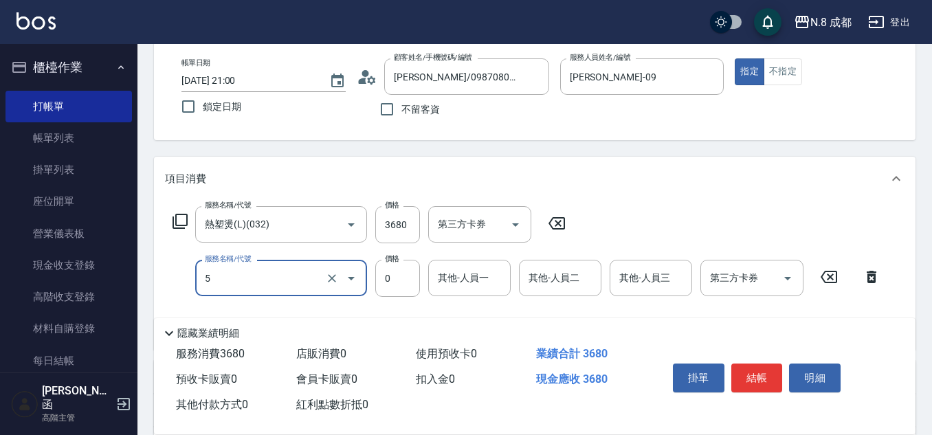
type input "互助5點(5)"
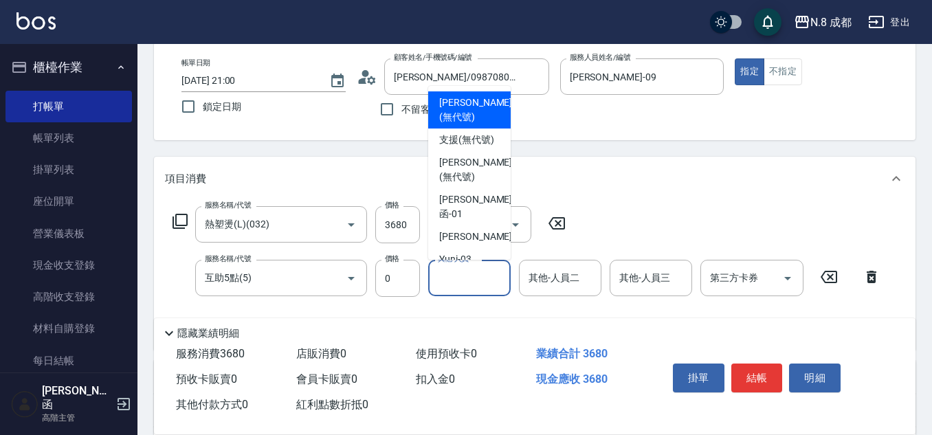
click at [457, 281] on input "其他-人員一" at bounding box center [469, 278] width 70 height 24
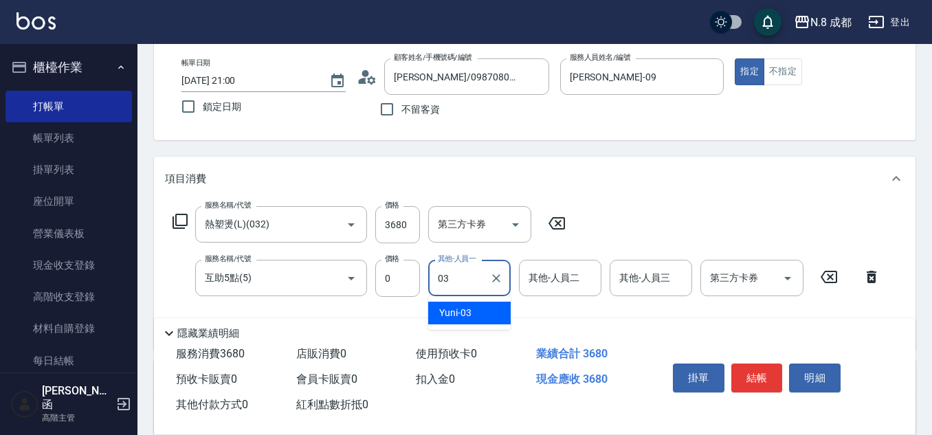
click at [469, 311] on span "Yuni -03" at bounding box center [455, 313] width 32 height 14
type input "Yuni-03"
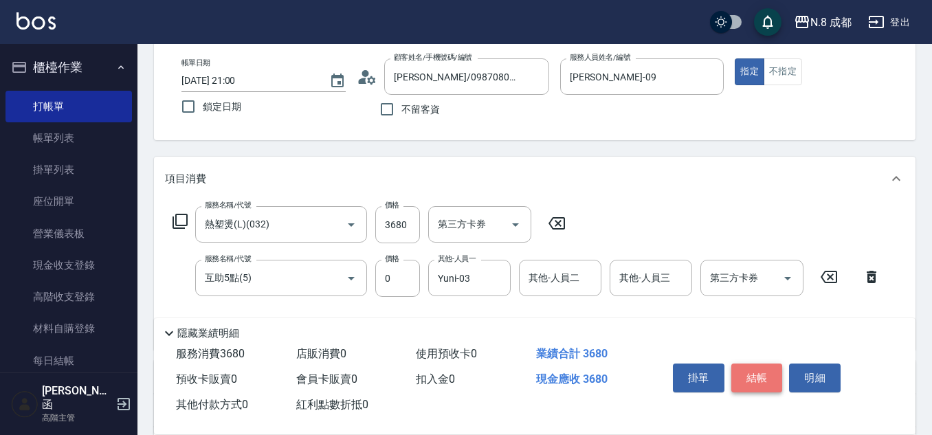
click at [772, 370] on button "結帳" at bounding box center [757, 377] width 52 height 29
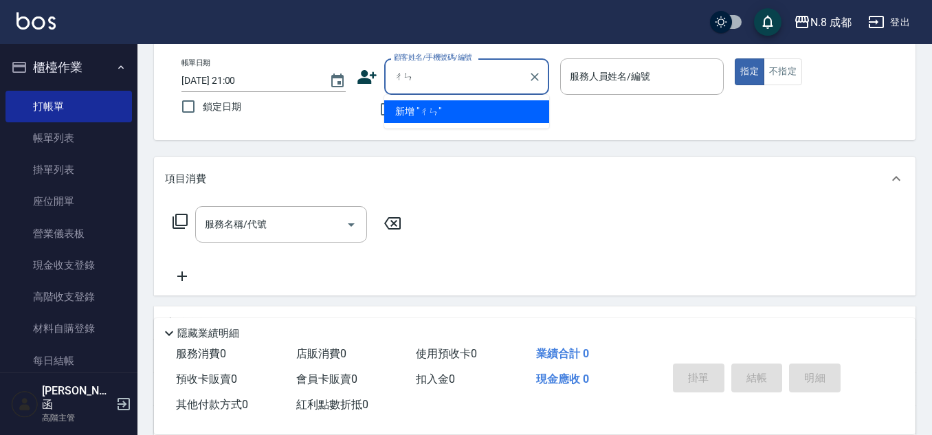
type input "陳"
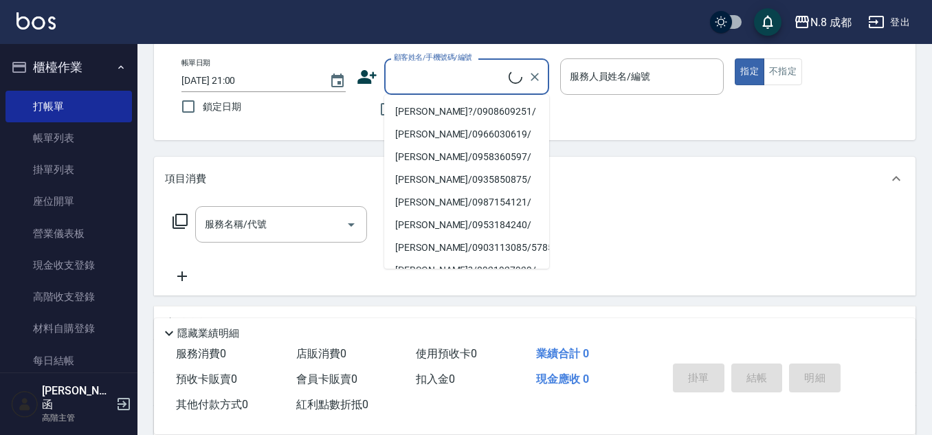
click at [336, 118] on div "帳單日期 [DATE] 21:00 鎖定日期" at bounding box center [263, 89] width 164 height 63
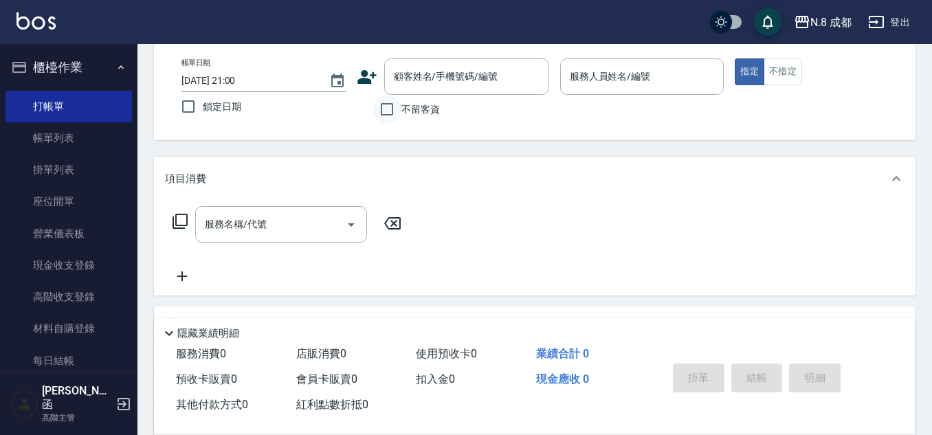
click at [396, 107] on input "不留客資" at bounding box center [386, 109] width 29 height 29
checkbox input "true"
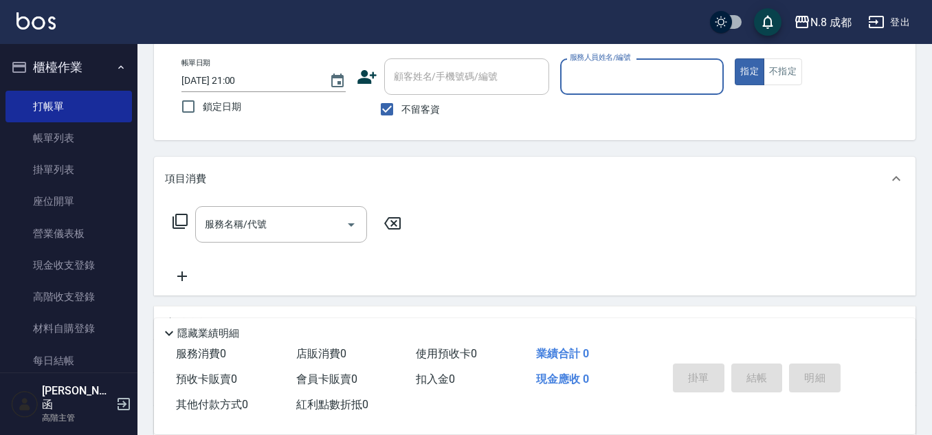
click at [636, 67] on input "服務人員姓名/編號" at bounding box center [642, 77] width 152 height 24
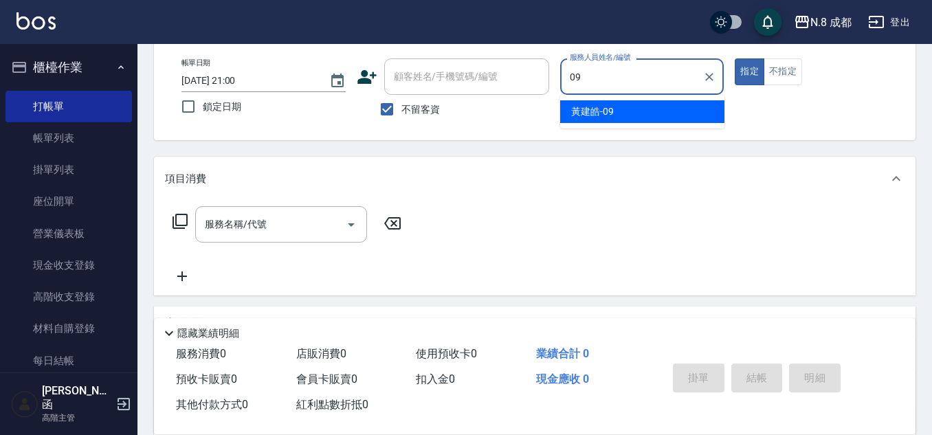
click at [599, 115] on span "[PERSON_NAME]-09" at bounding box center [592, 111] width 43 height 14
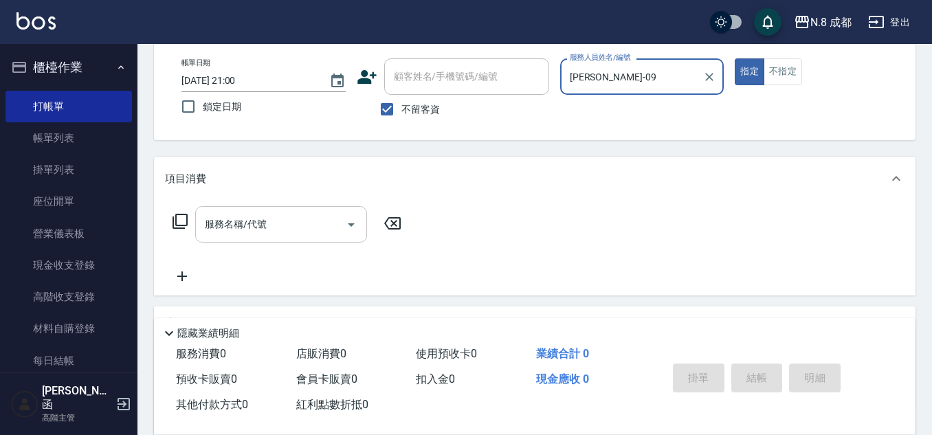
type input "[PERSON_NAME]-09"
click at [267, 215] on input "服務名稱/代號" at bounding box center [270, 224] width 139 height 24
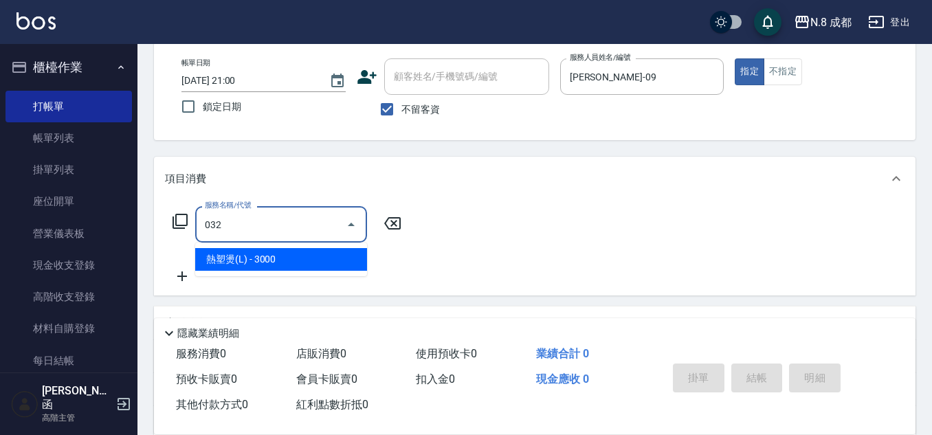
click at [279, 256] on span "熱塑燙(L) - 3000" at bounding box center [281, 259] width 172 height 23
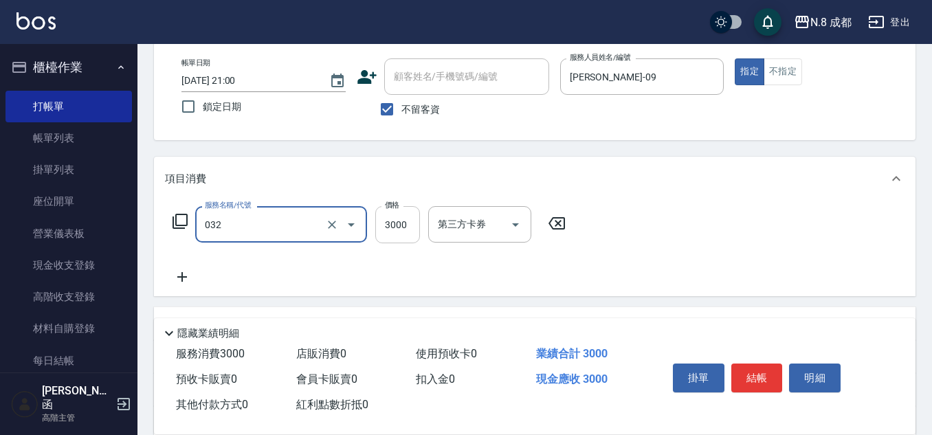
type input "熱塑燙(L)(032)"
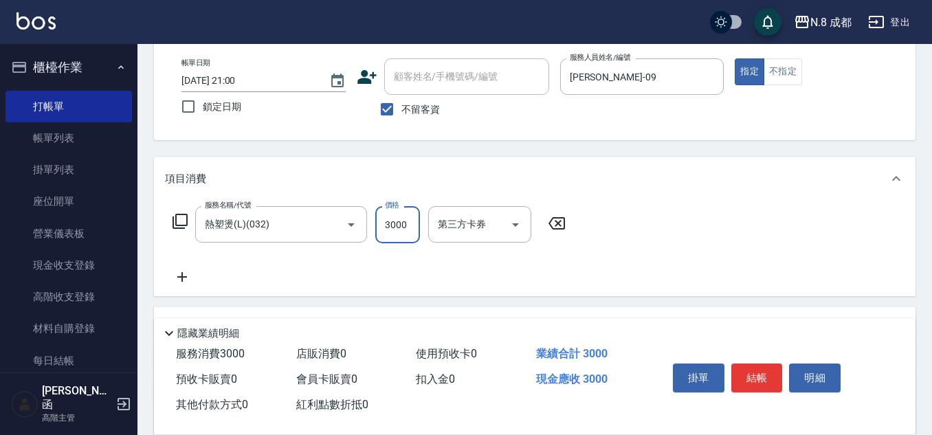
click at [393, 234] on input "3000" at bounding box center [397, 224] width 45 height 37
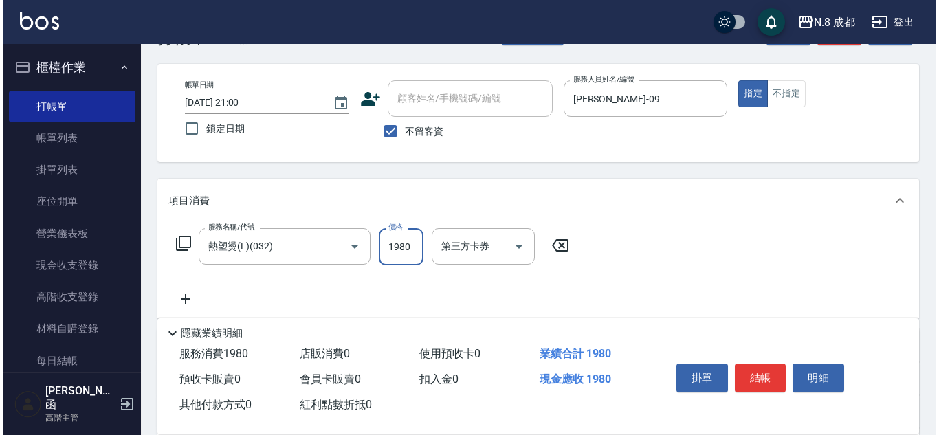
scroll to position [0, 0]
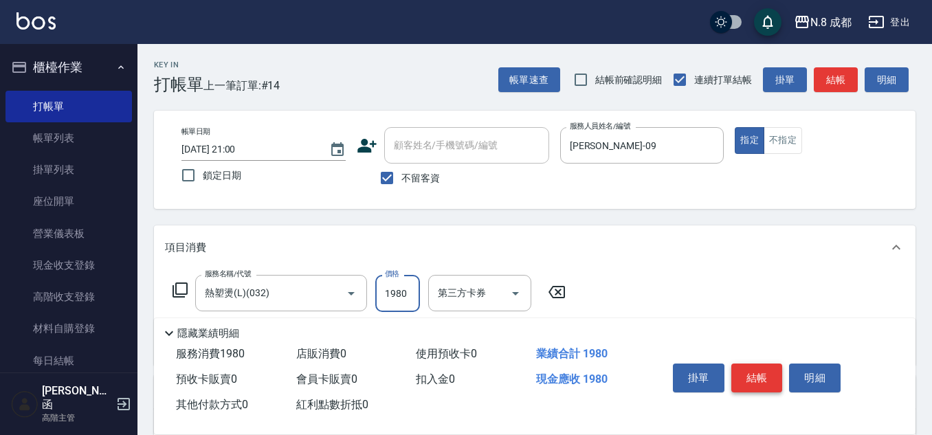
type input "1980"
click at [767, 372] on button "結帳" at bounding box center [757, 377] width 52 height 29
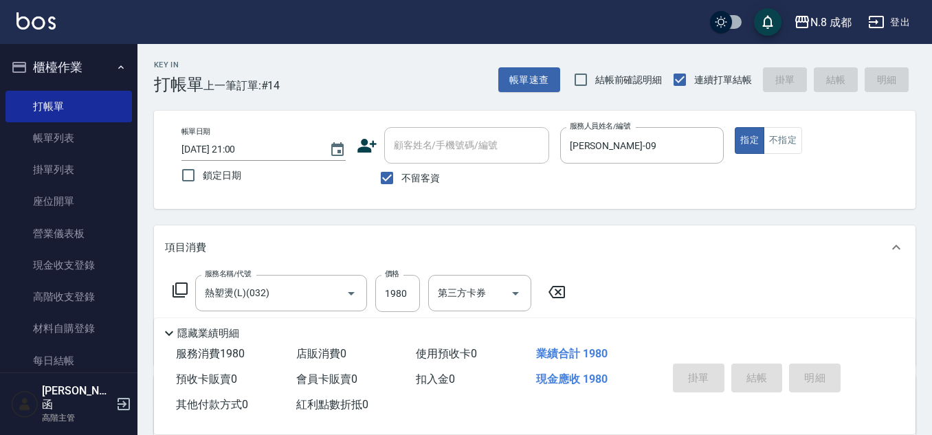
type input "[DATE] 21:01"
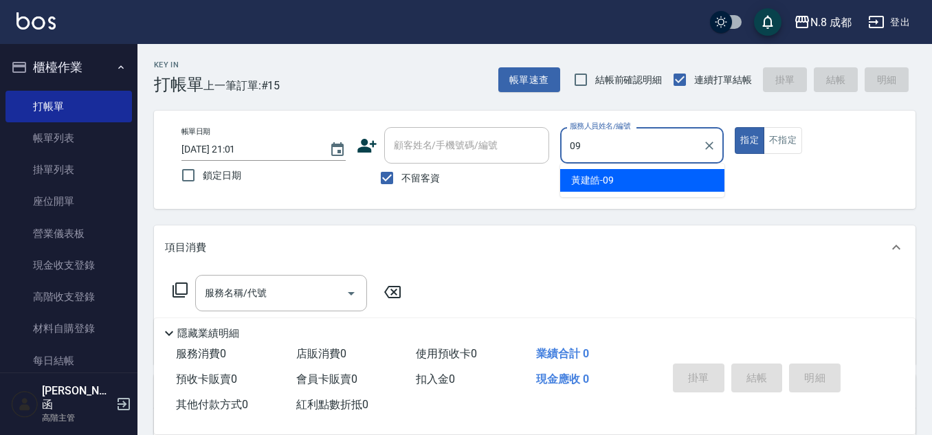
click at [620, 179] on div "[PERSON_NAME]-09" at bounding box center [642, 180] width 164 height 23
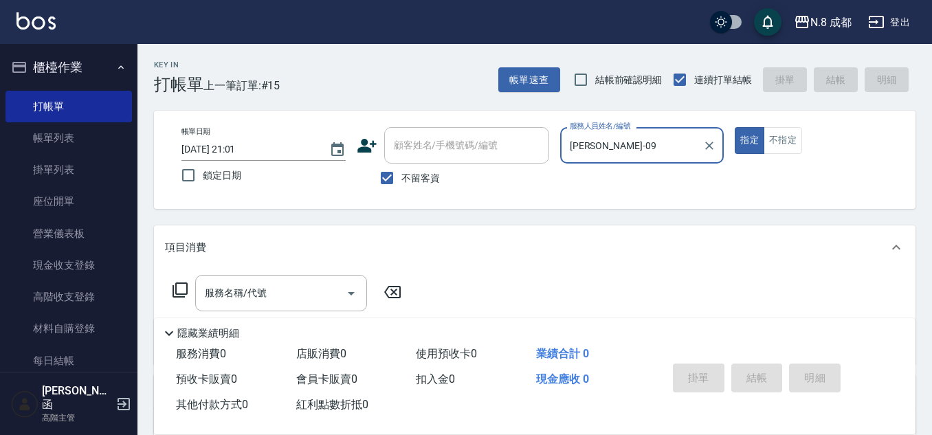
type input "[PERSON_NAME]-09"
click at [376, 152] on icon at bounding box center [367, 145] width 21 height 21
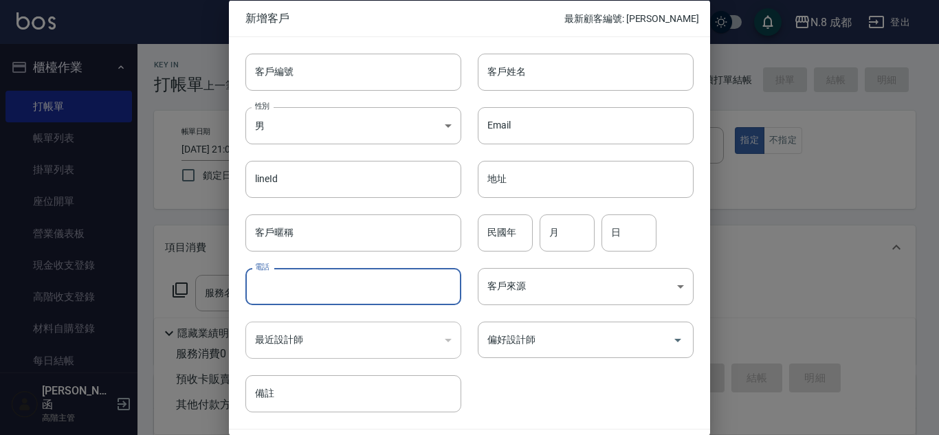
click at [353, 268] on input "電話" at bounding box center [353, 286] width 216 height 37
type input "0927337180"
click at [564, 58] on input "客戶姓名" at bounding box center [586, 71] width 216 height 37
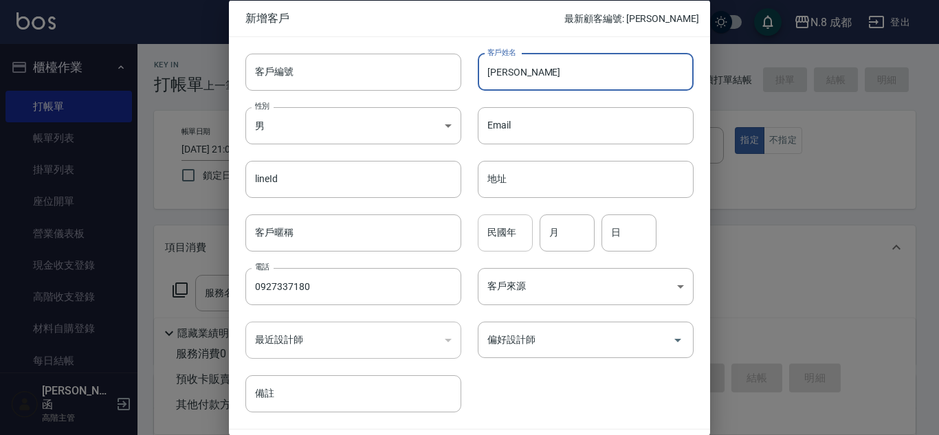
type input "[PERSON_NAME]"
click at [504, 234] on input "民國年" at bounding box center [505, 232] width 55 height 37
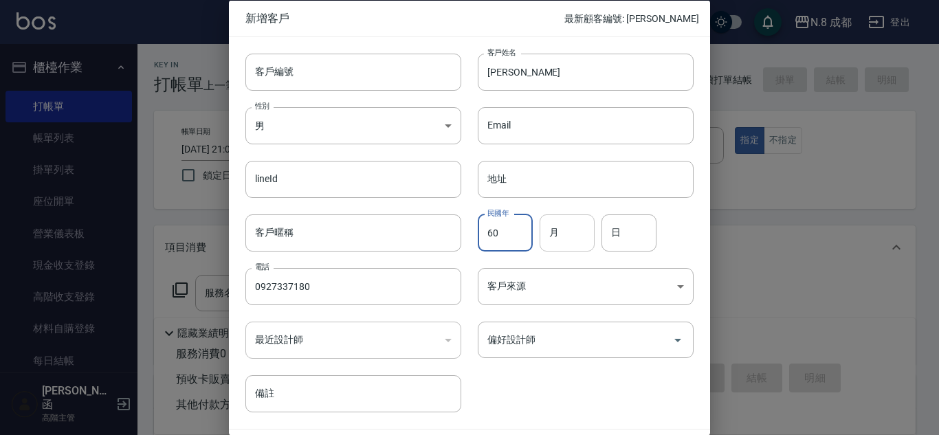
type input "60"
click at [563, 229] on input "月" at bounding box center [566, 232] width 55 height 37
type input "08"
click at [622, 227] on input "日" at bounding box center [628, 232] width 55 height 37
type input "18"
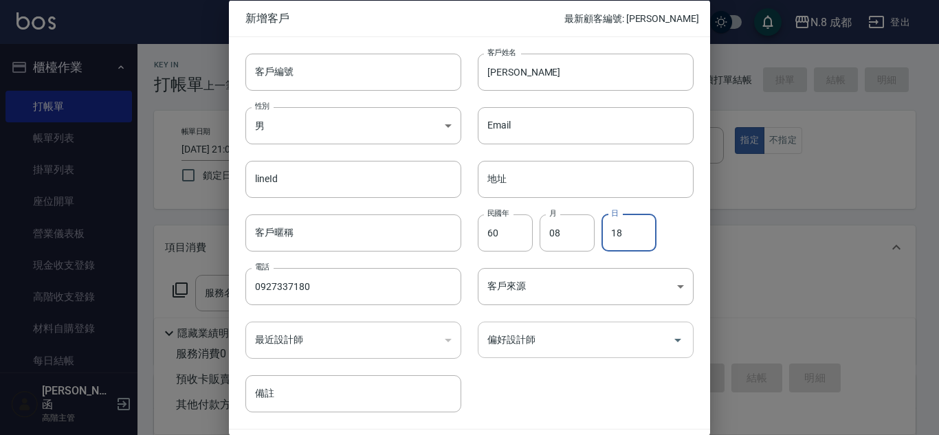
click at [569, 346] on input "偏好設計師" at bounding box center [575, 340] width 183 height 24
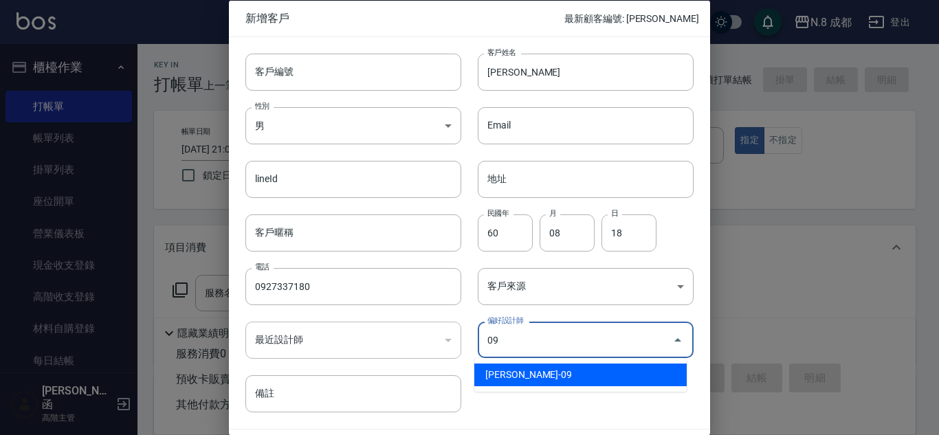
click at [568, 373] on li "[PERSON_NAME]-09" at bounding box center [580, 374] width 212 height 23
type input "黃建皓"
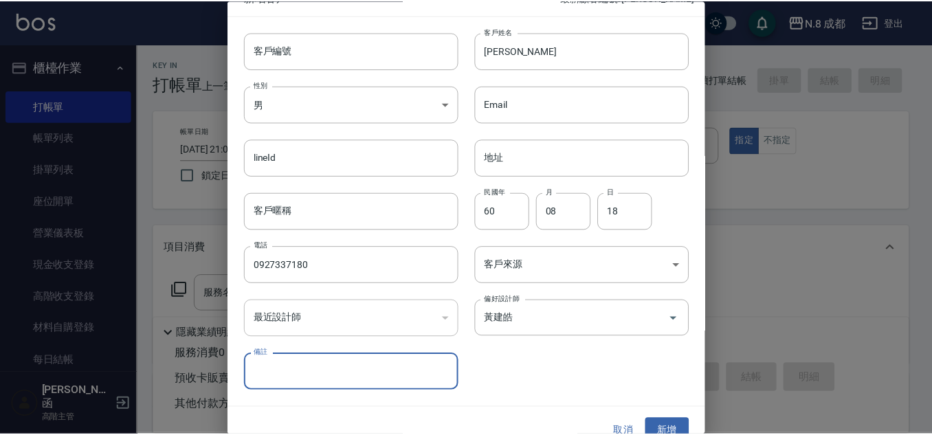
scroll to position [41, 0]
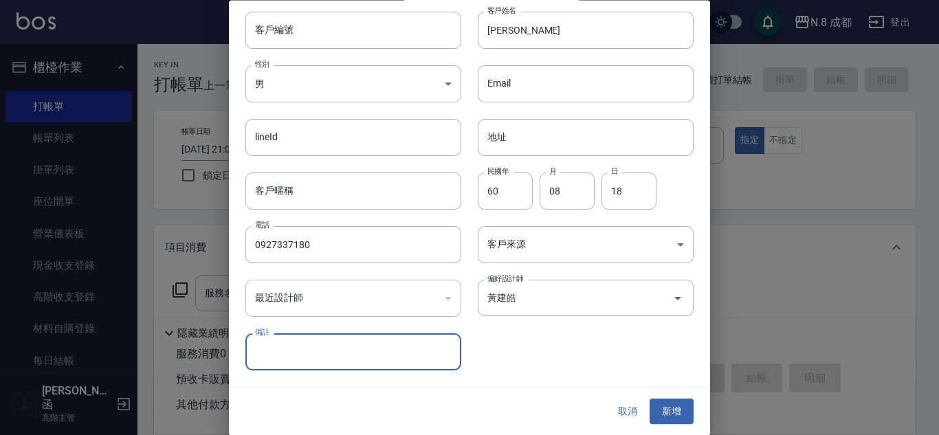
click at [669, 413] on button "新增" at bounding box center [671, 411] width 44 height 25
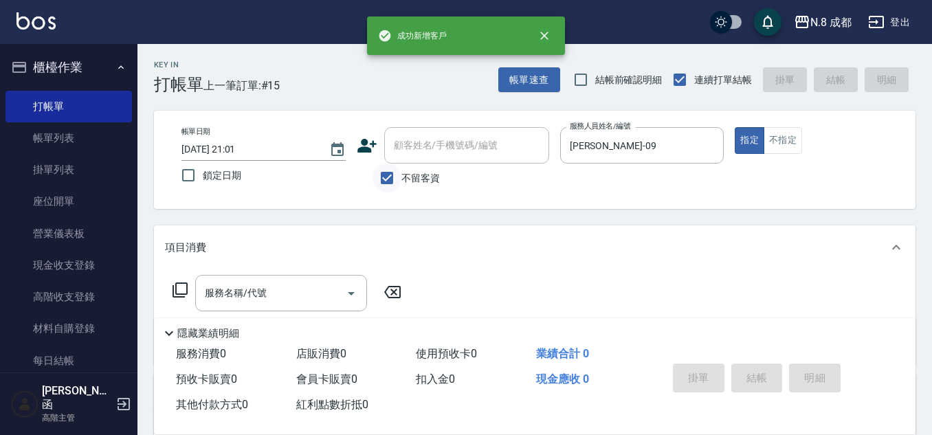
click at [388, 179] on input "不留客資" at bounding box center [386, 178] width 29 height 29
checkbox input "false"
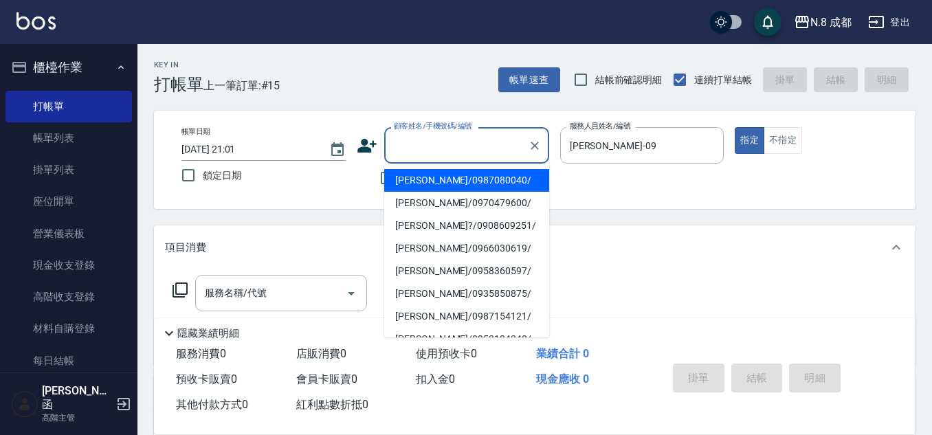
click at [423, 138] on div "顧客姓名/手機號碼/編號 顧客姓名/手機號碼/編號" at bounding box center [466, 145] width 165 height 36
paste input "0970479600"
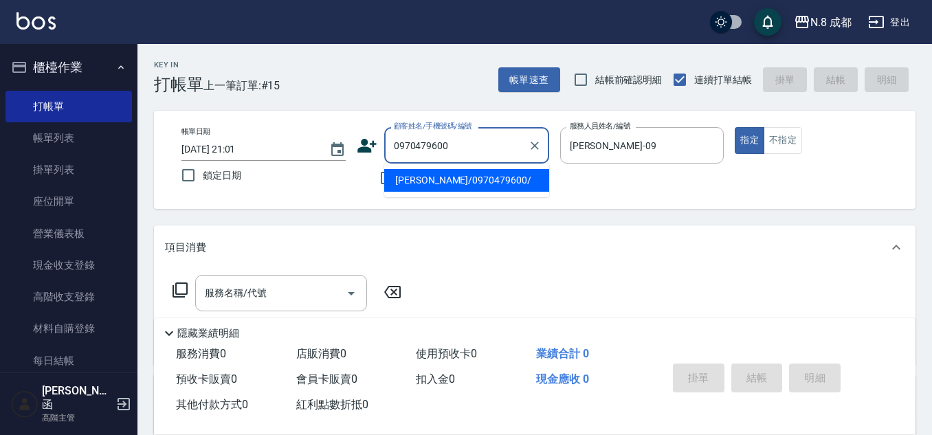
drag, startPoint x: 475, startPoint y: 150, endPoint x: 356, endPoint y: 152, distance: 118.9
click at [357, 152] on div "顧客姓名/手機號碼/編號 0970479600 顧客姓名/手機號碼/編號" at bounding box center [453, 145] width 192 height 36
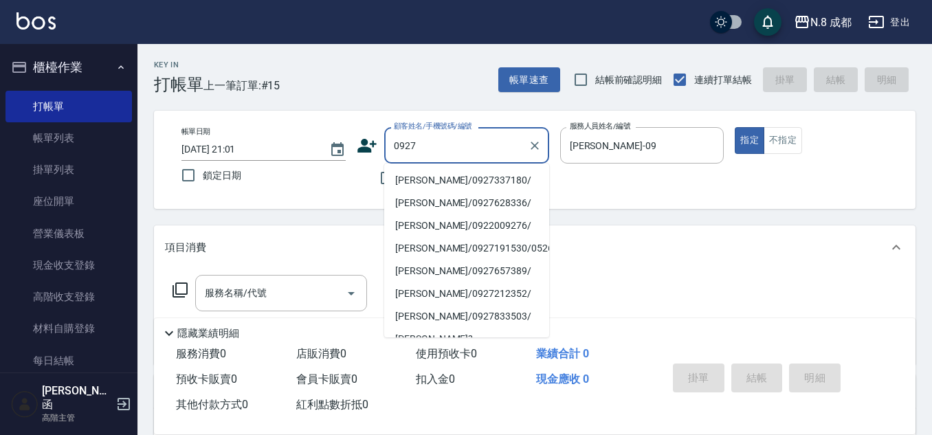
click at [451, 172] on li "[PERSON_NAME]/0927337180/" at bounding box center [466, 180] width 165 height 23
type input "[PERSON_NAME]/0927337180/"
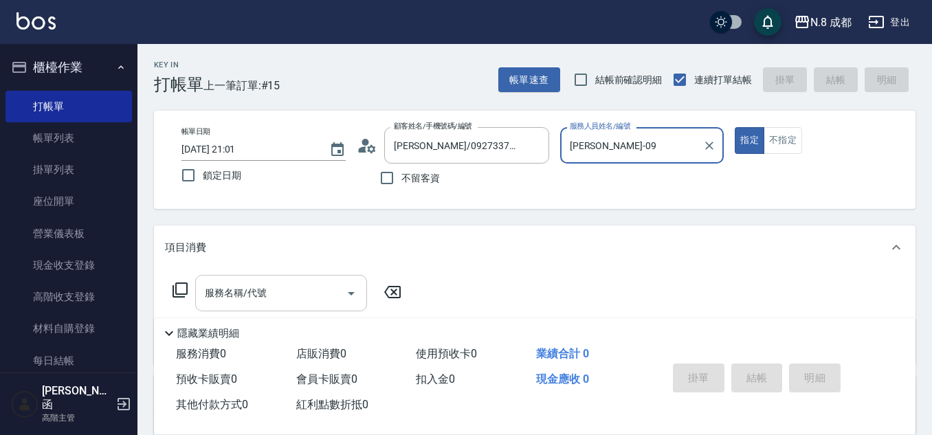
click at [276, 302] on input "服務名稱/代號" at bounding box center [270, 293] width 139 height 24
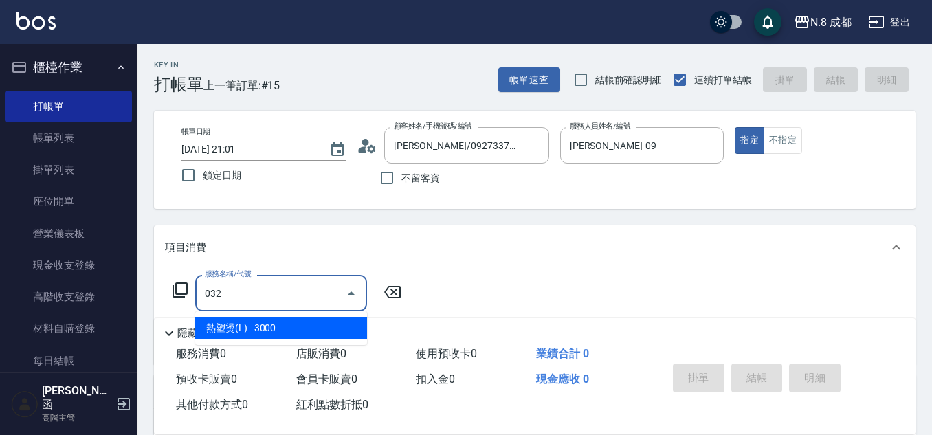
click at [285, 328] on span "熱塑燙(L) - 3000" at bounding box center [281, 328] width 172 height 23
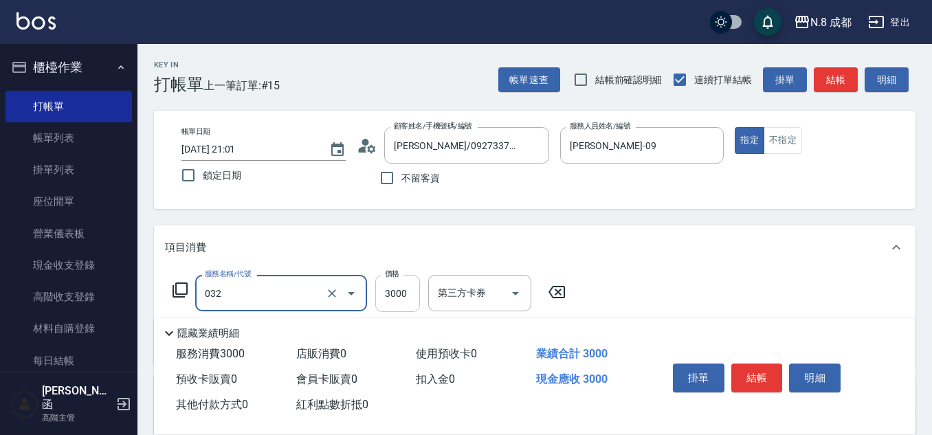
type input "熱塑燙(L)(032)"
click at [413, 291] on input "3000" at bounding box center [397, 293] width 45 height 37
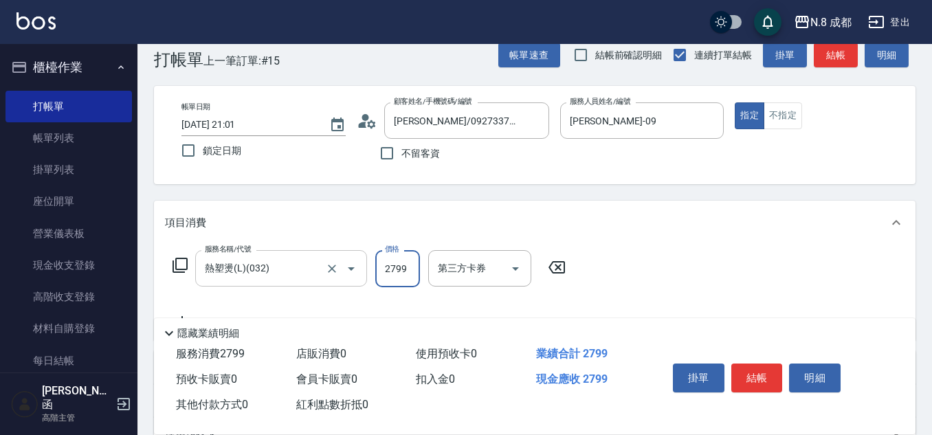
scroll to position [69, 0]
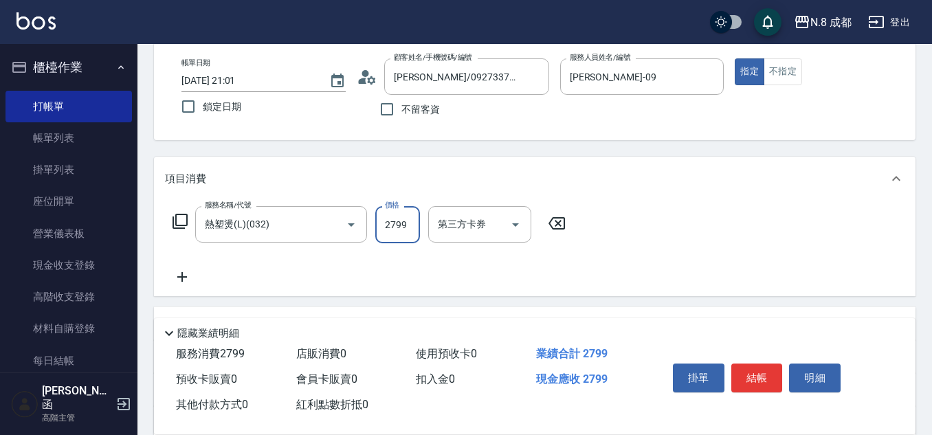
type input "2799"
click at [188, 274] on icon at bounding box center [182, 277] width 34 height 16
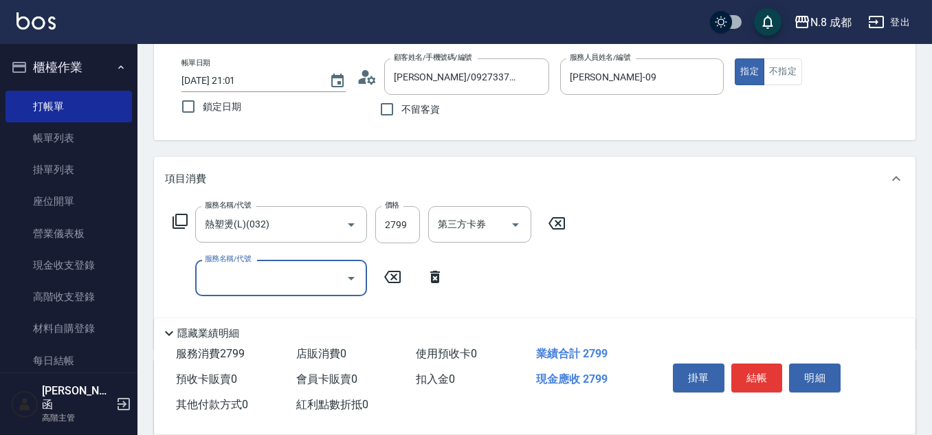
click at [223, 276] on input "服務名稱/代號" at bounding box center [270, 278] width 139 height 24
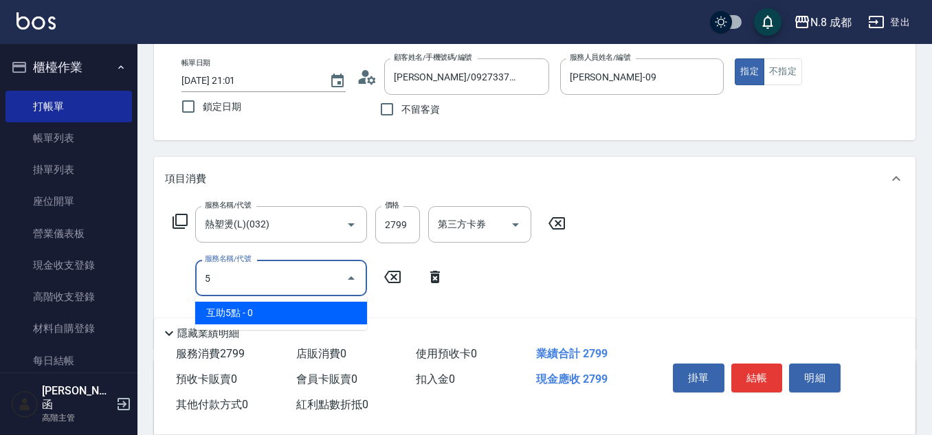
click at [240, 311] on span "互助5點 - 0" at bounding box center [281, 313] width 172 height 23
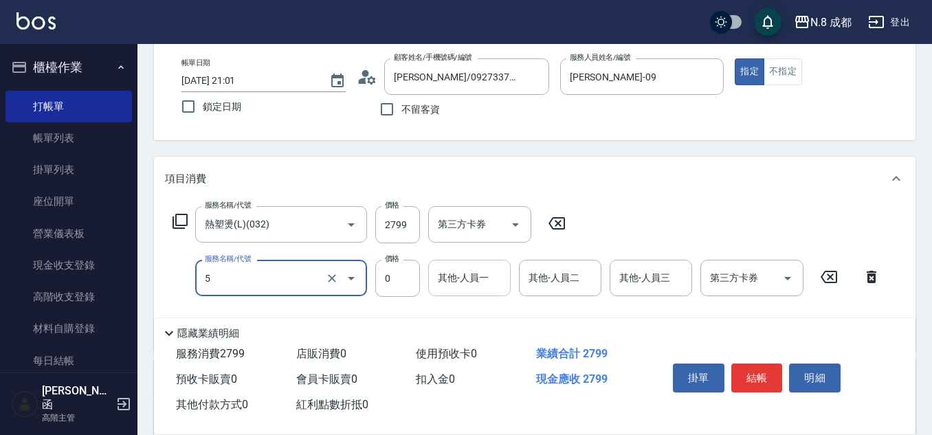
type input "互助5點(5)"
click at [493, 289] on input "其他-人員一" at bounding box center [469, 278] width 70 height 24
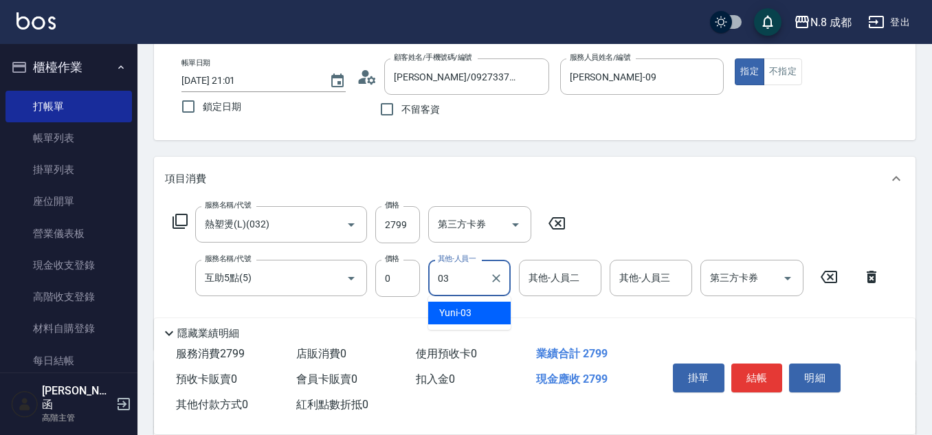
click at [471, 313] on div "Yuni -03" at bounding box center [469, 313] width 82 height 23
type input "Yuni-03"
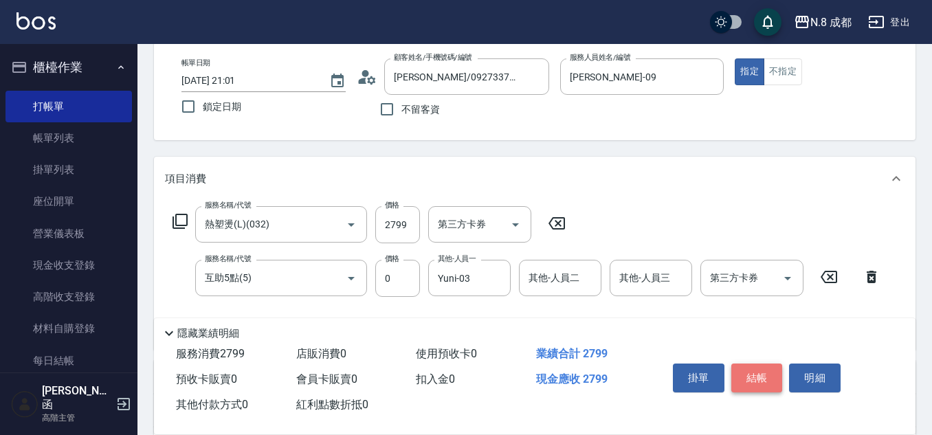
click at [764, 369] on button "結帳" at bounding box center [757, 377] width 52 height 29
type input "[DATE] 21:03"
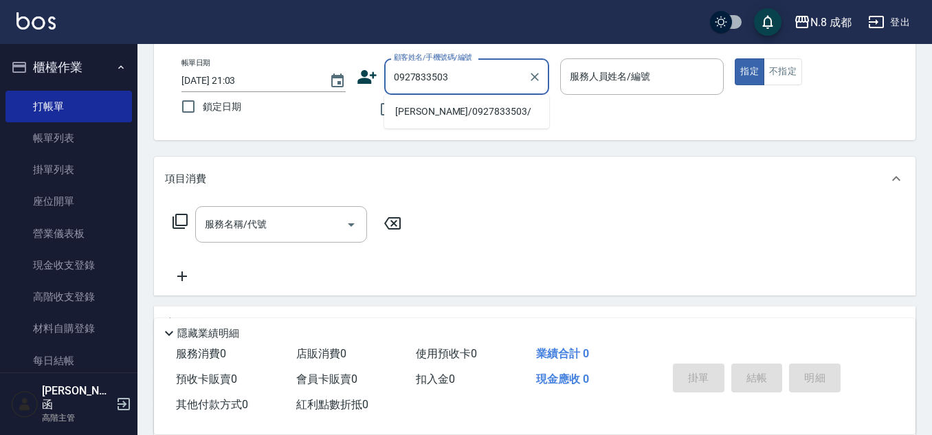
click at [443, 113] on li "[PERSON_NAME]/0927833503/" at bounding box center [466, 111] width 165 height 23
type input "[PERSON_NAME]/0927833503/"
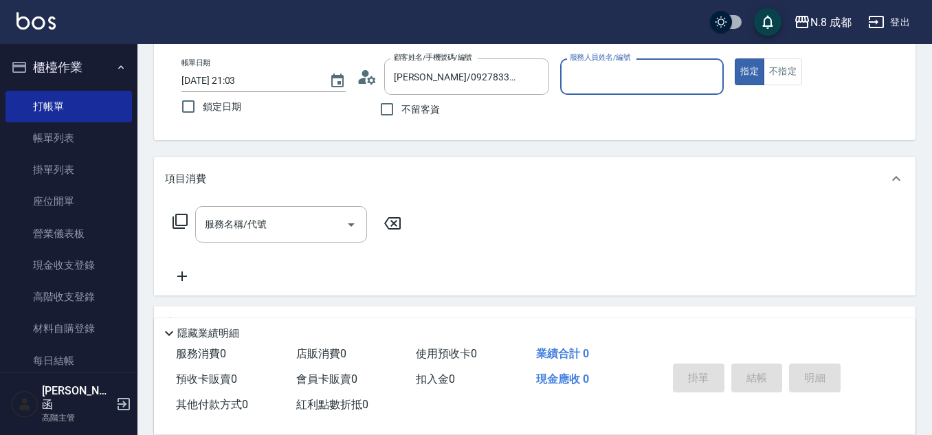
type input "[PERSON_NAME]程-13"
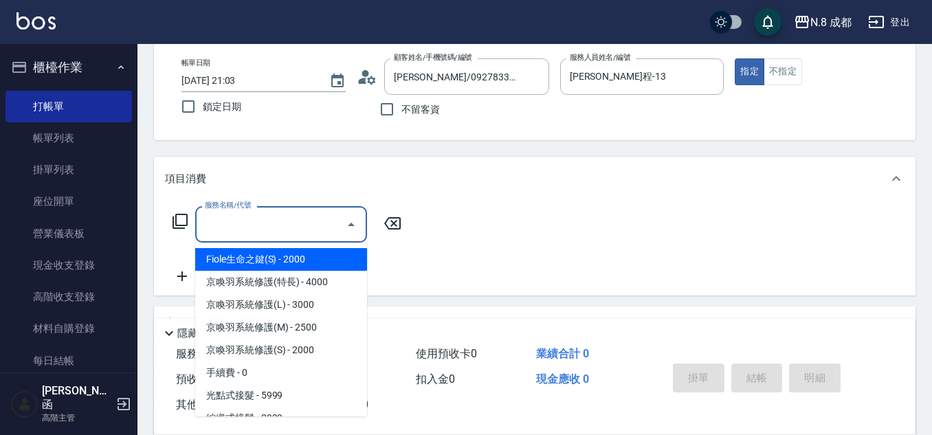
click at [252, 234] on input "服務名稱/代號" at bounding box center [270, 224] width 139 height 24
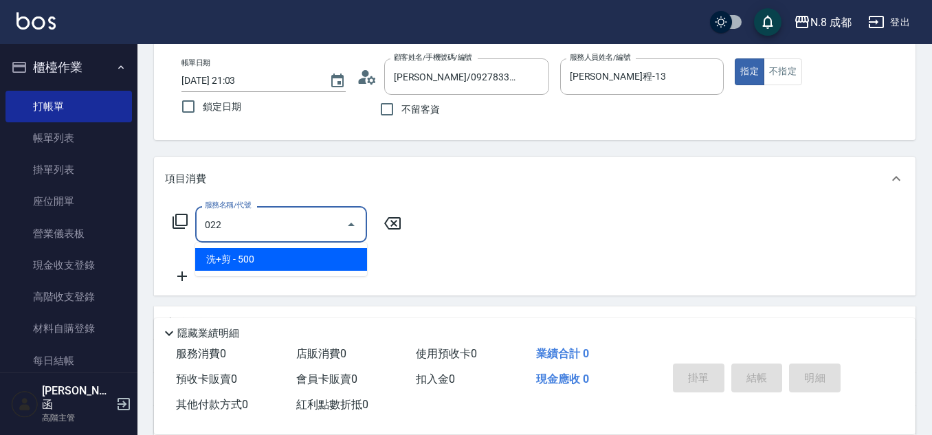
click at [262, 265] on span "洗+剪 - 500" at bounding box center [281, 259] width 172 height 23
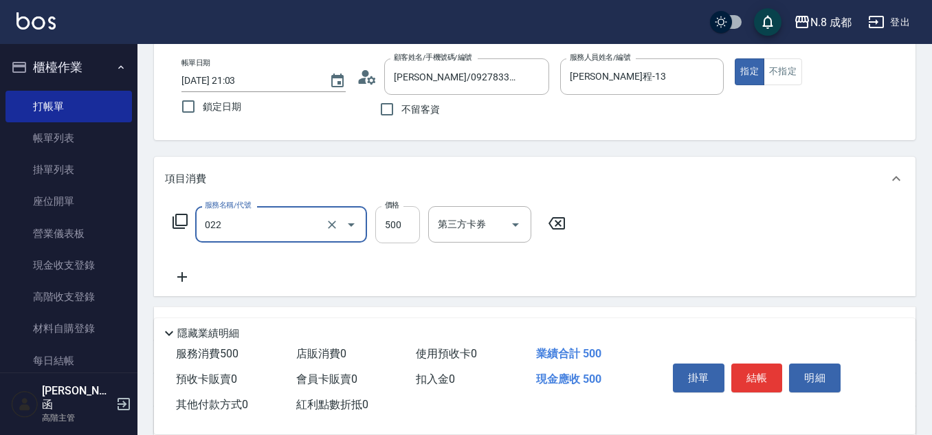
type input "洗+剪(022)"
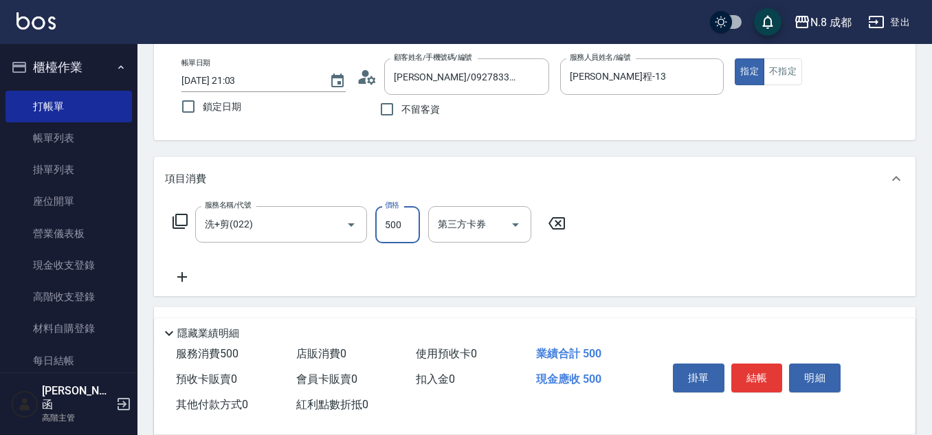
drag, startPoint x: 404, startPoint y: 227, endPoint x: 385, endPoint y: 231, distance: 19.5
click at [404, 227] on input "500" at bounding box center [397, 224] width 45 height 37
type input "700"
click at [188, 278] on icon at bounding box center [182, 277] width 34 height 16
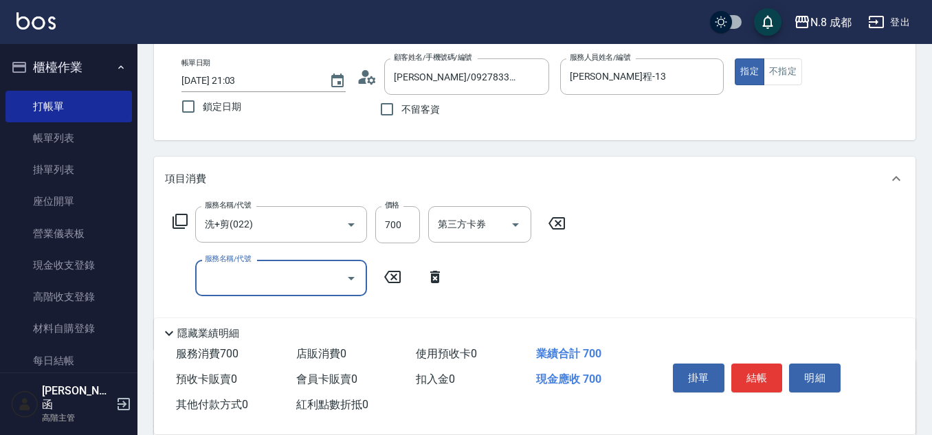
click at [258, 280] on input "服務名稱/代號" at bounding box center [270, 278] width 139 height 24
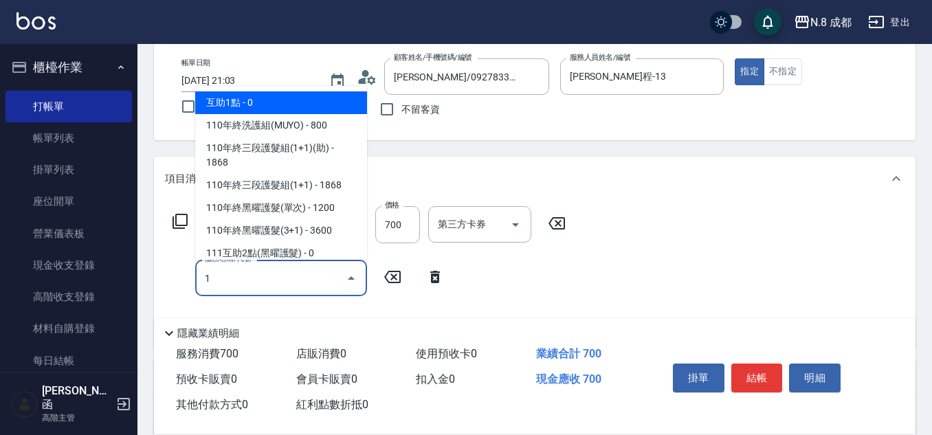
click at [284, 102] on span "互助1點 - 0" at bounding box center [281, 102] width 172 height 23
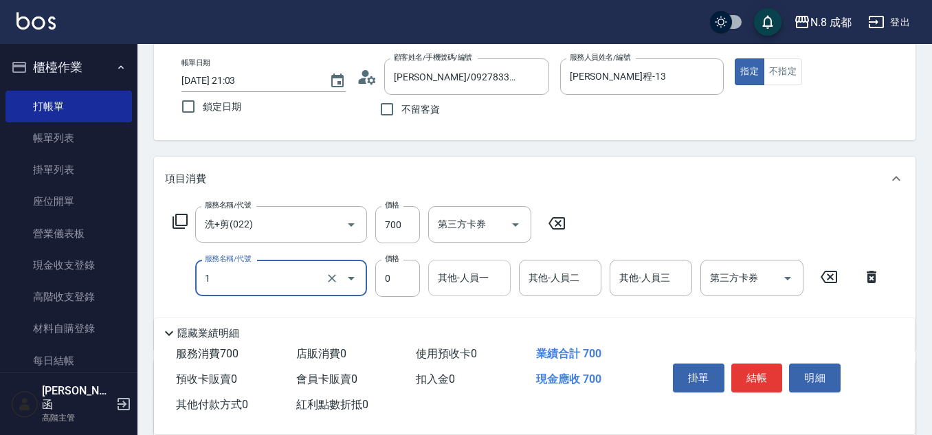
type input "互助1點(1)"
click at [492, 289] on input "其他-人員一" at bounding box center [469, 278] width 70 height 24
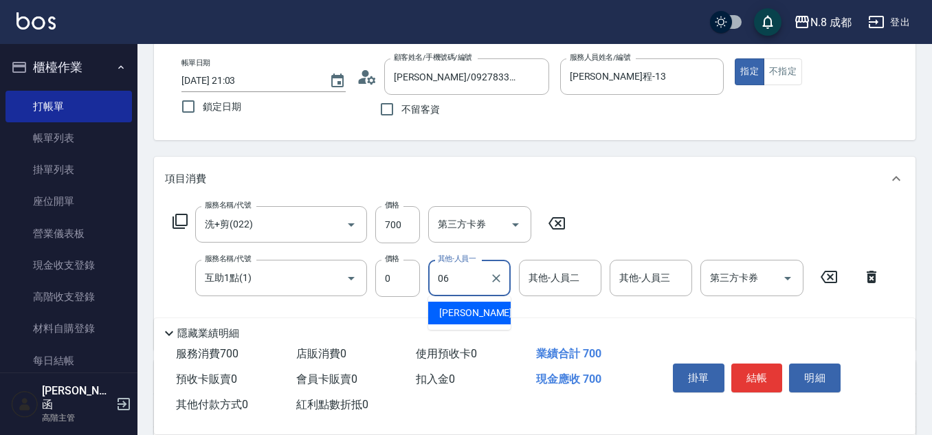
click at [484, 314] on div "[PERSON_NAME] -06" at bounding box center [469, 313] width 82 height 23
type input "[PERSON_NAME]-06"
click at [767, 363] on button "結帳" at bounding box center [757, 377] width 52 height 29
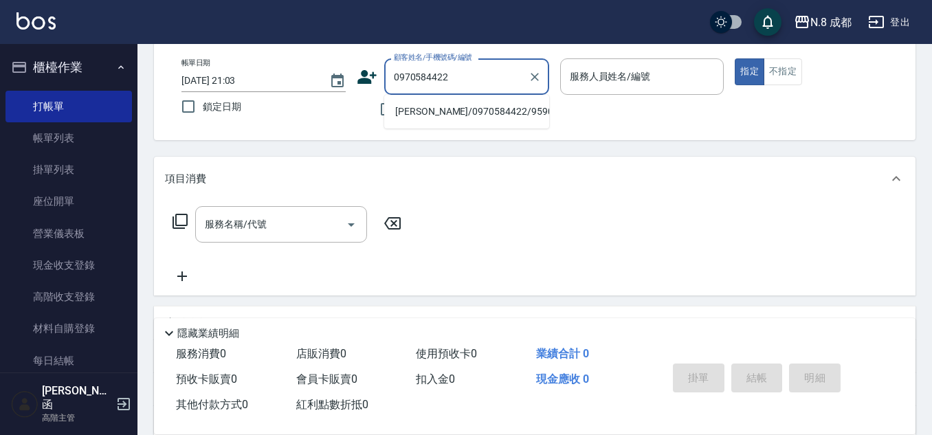
click at [440, 113] on li "[PERSON_NAME]/0970584422/959074" at bounding box center [466, 111] width 165 height 23
type input "[PERSON_NAME]/0970584422/959074"
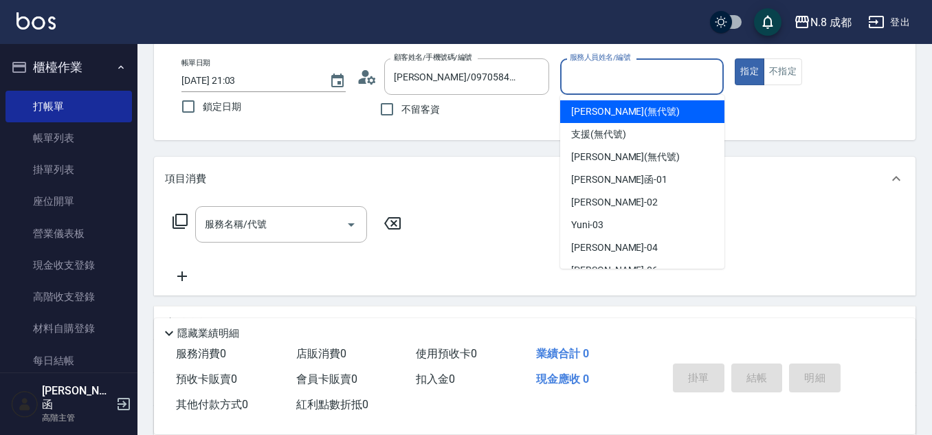
click at [624, 75] on input "服務人員姓名/編號" at bounding box center [642, 77] width 152 height 24
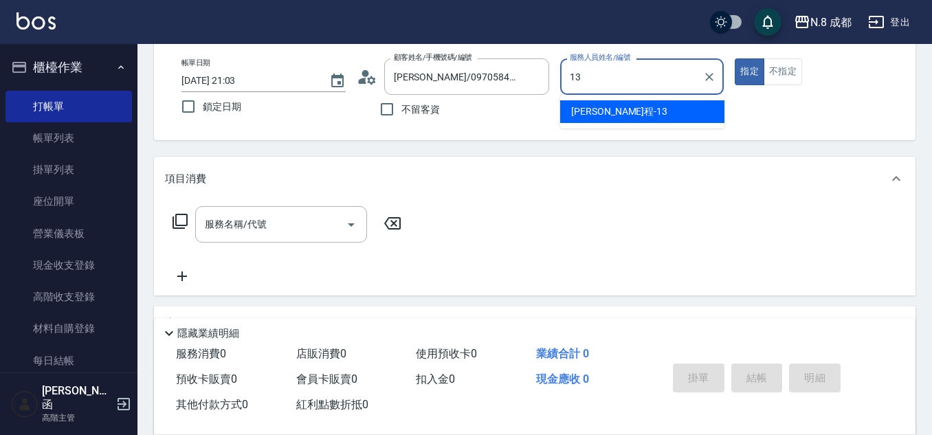
click at [607, 108] on span "[PERSON_NAME]程 -13" at bounding box center [619, 111] width 96 height 14
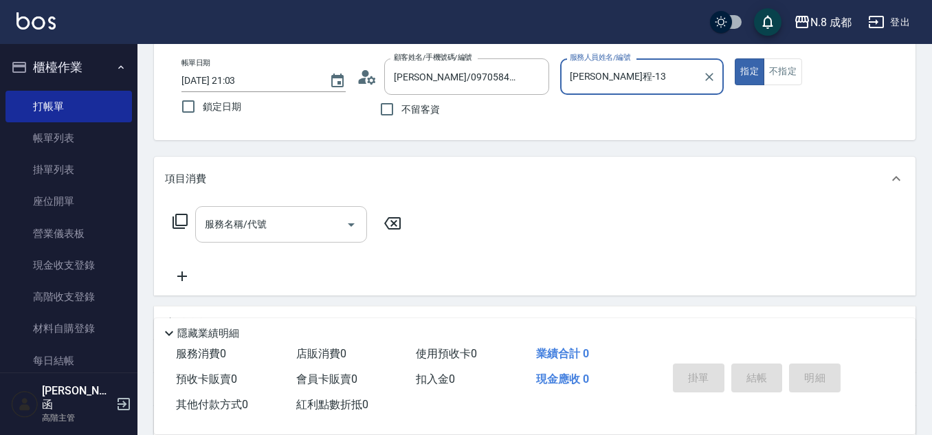
type input "[PERSON_NAME]程-13"
click at [249, 230] on input "服務名稱/代號" at bounding box center [270, 224] width 139 height 24
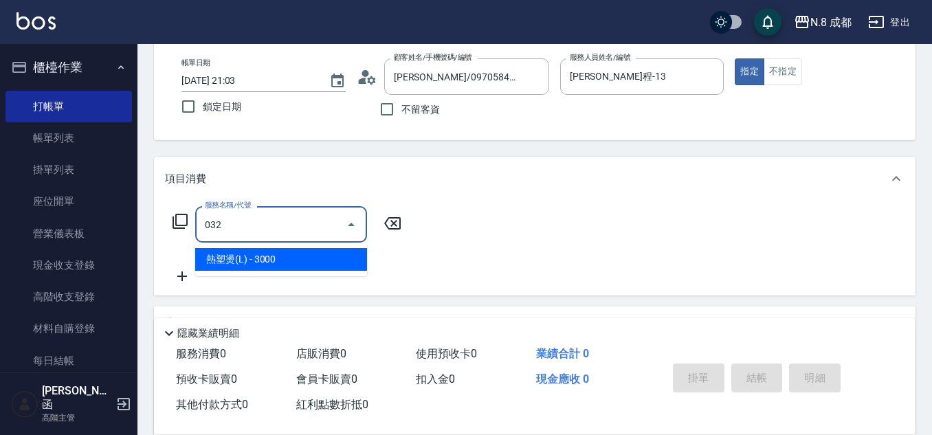
click at [267, 255] on span "熱塑燙(L) - 3000" at bounding box center [281, 259] width 172 height 23
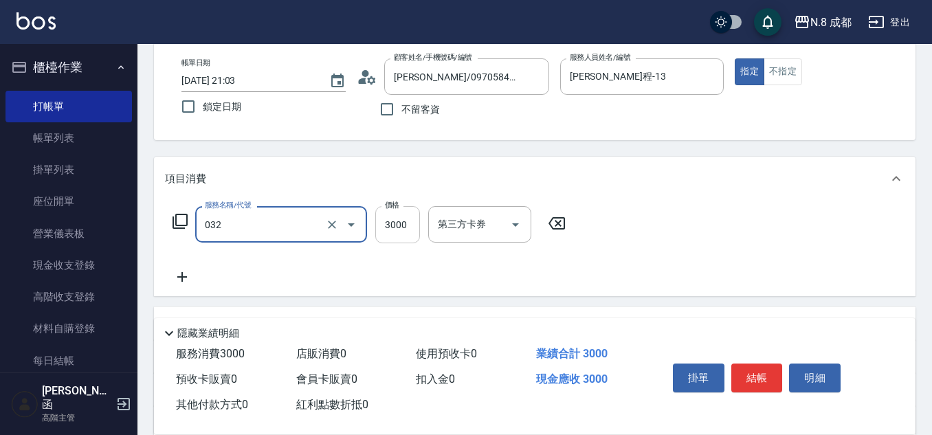
type input "熱塑燙(L)(032)"
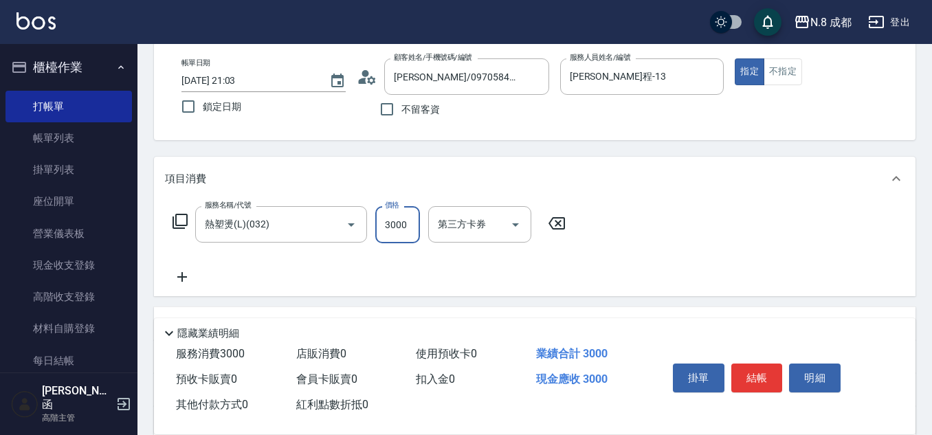
click at [400, 228] on input "3000" at bounding box center [397, 224] width 45 height 37
type input "3200"
click at [187, 279] on icon at bounding box center [182, 277] width 34 height 16
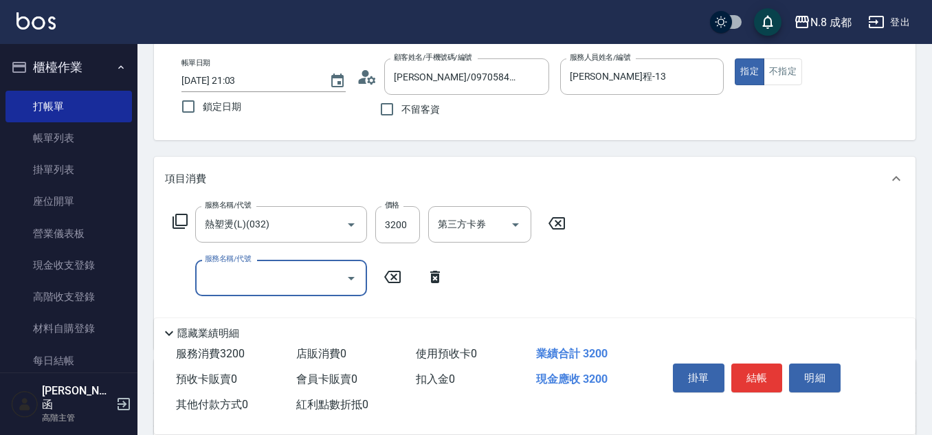
click at [249, 283] on input "服務名稱/代號" at bounding box center [270, 278] width 139 height 24
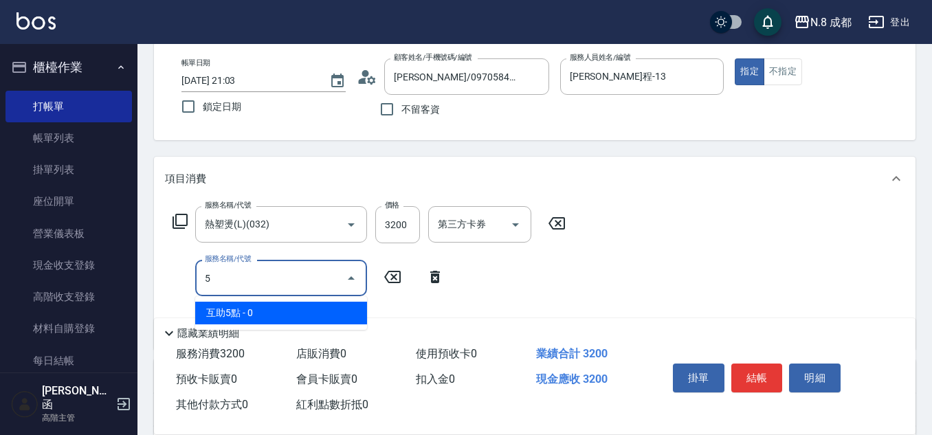
click at [255, 311] on span "互助5點 - 0" at bounding box center [281, 313] width 172 height 23
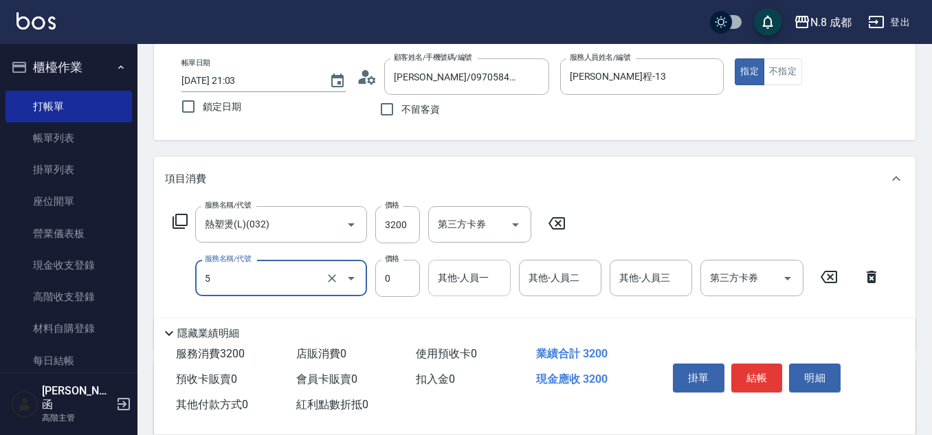
type input "互助5點(5)"
click at [461, 278] on input "其他-人員一" at bounding box center [469, 278] width 70 height 24
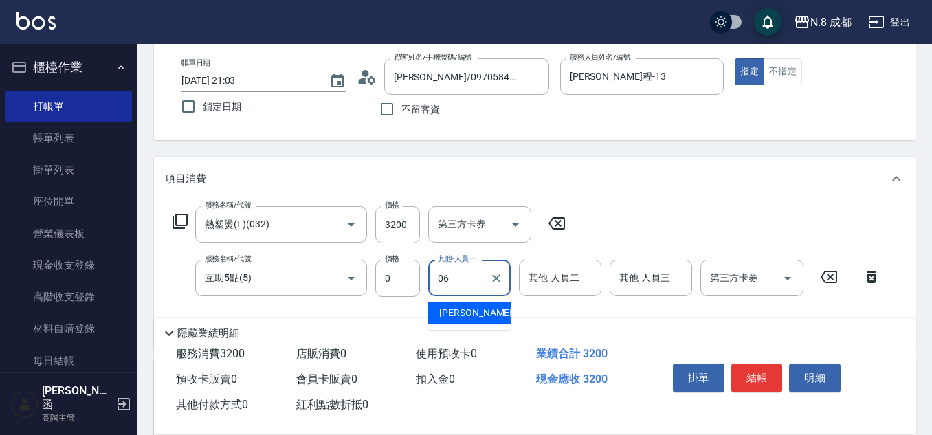
click at [457, 310] on span "[PERSON_NAME] -06" at bounding box center [482, 313] width 87 height 14
type input "[PERSON_NAME]-06"
click at [767, 369] on button "結帳" at bounding box center [757, 377] width 52 height 29
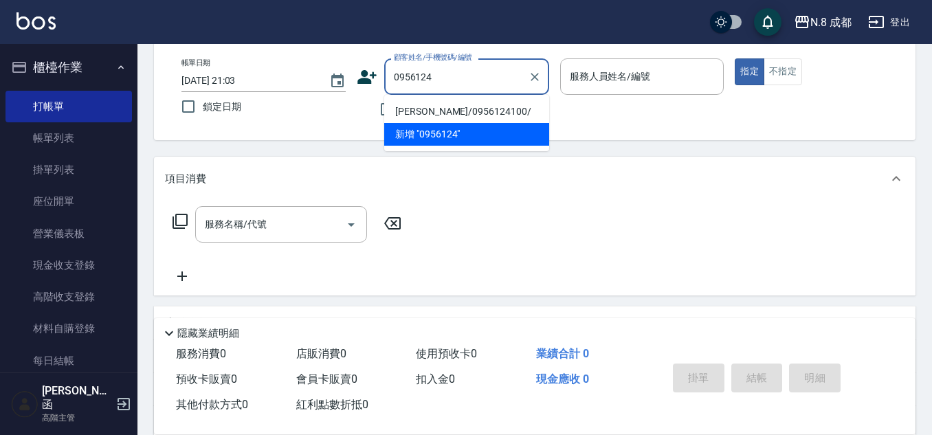
click at [458, 108] on li "[PERSON_NAME]/0956124100/" at bounding box center [466, 111] width 165 height 23
type input "[PERSON_NAME]/0956124100/"
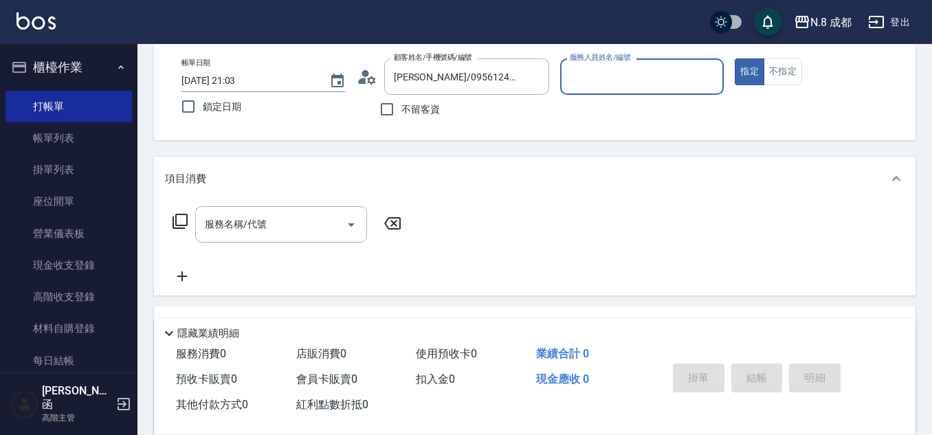
click at [630, 85] on input "服務人員姓名/編號" at bounding box center [642, 77] width 152 height 24
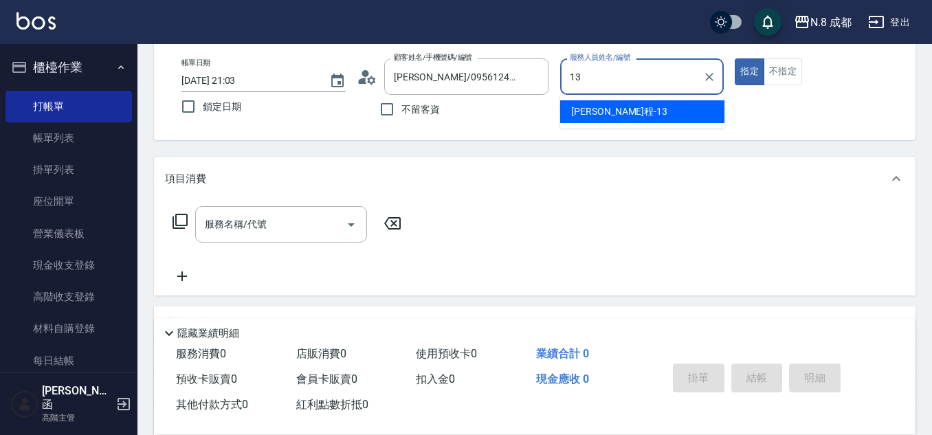
click at [601, 122] on div "[PERSON_NAME]程 -13" at bounding box center [642, 111] width 164 height 23
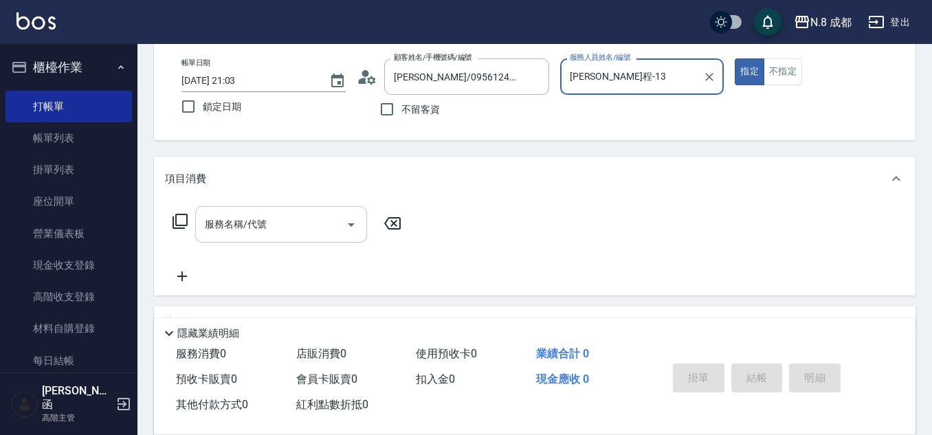
type input "[PERSON_NAME]程-13"
click at [257, 221] on input "服務名稱/代號" at bounding box center [270, 224] width 139 height 24
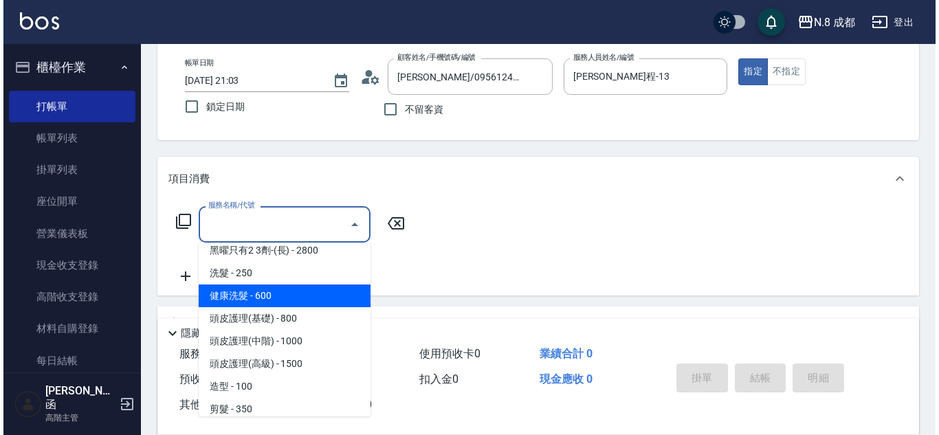
scroll to position [0, 0]
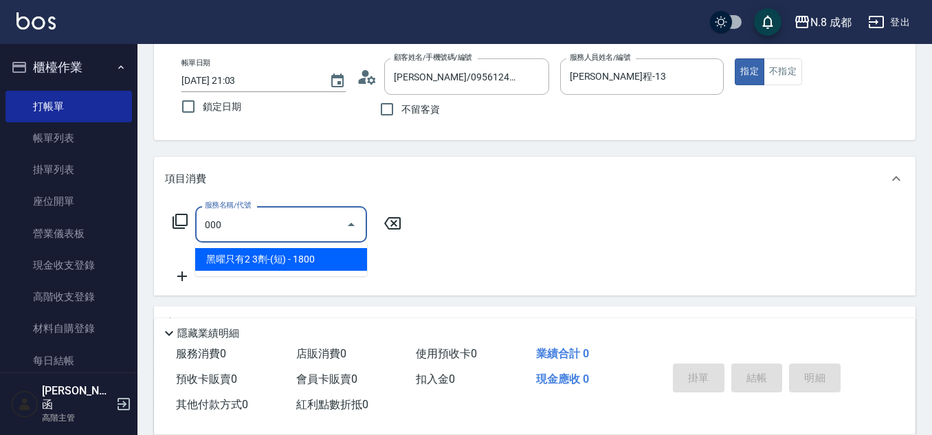
click at [307, 260] on span "黑曜只有2 3劑-(短) - 1800" at bounding box center [281, 259] width 172 height 23
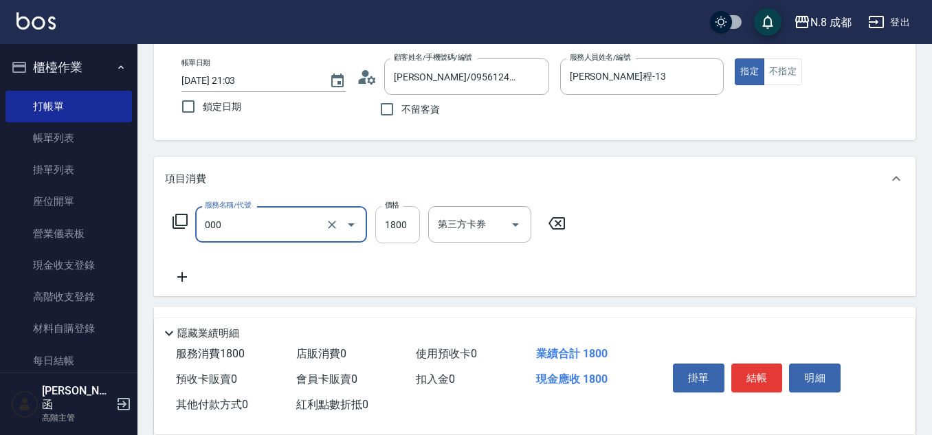
type input "黑曜只有2 3劑-(短)(000)"
click at [408, 225] on input "1800" at bounding box center [397, 224] width 45 height 37
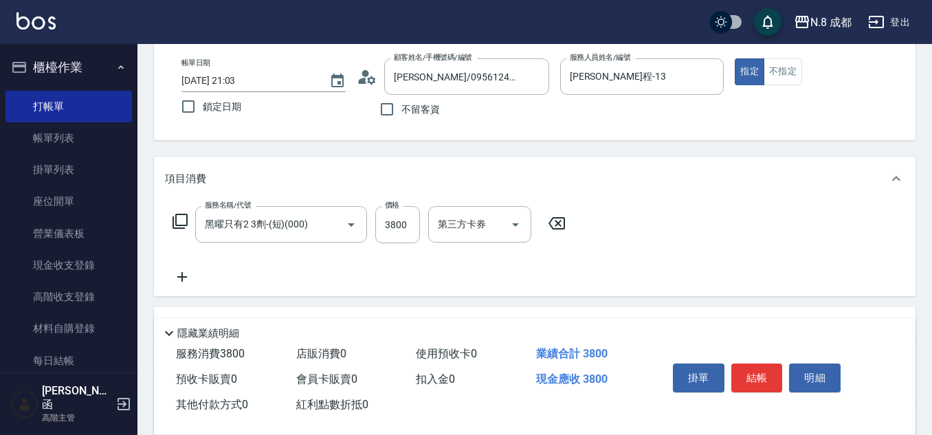
drag, startPoint x: 181, startPoint y: 273, endPoint x: 188, endPoint y: 275, distance: 7.0
click at [188, 275] on icon at bounding box center [182, 277] width 34 height 16
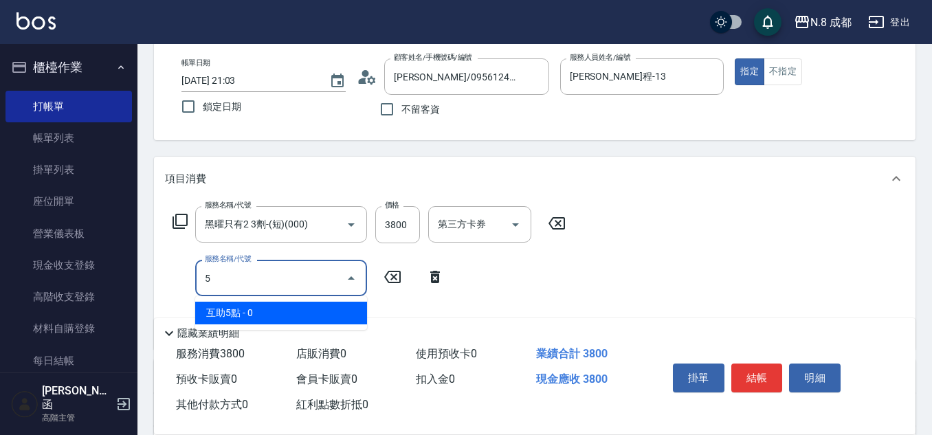
click at [288, 315] on span "互助5點 - 0" at bounding box center [281, 313] width 172 height 23
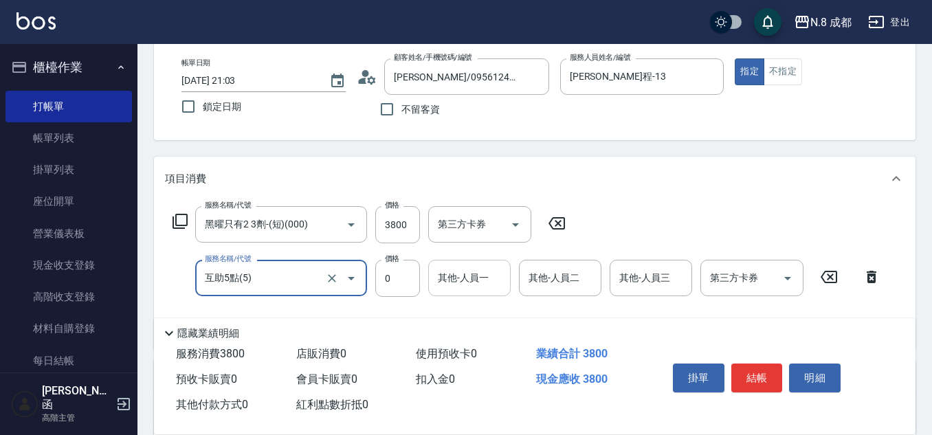
click at [458, 280] on input "其他-人員一" at bounding box center [469, 278] width 70 height 24
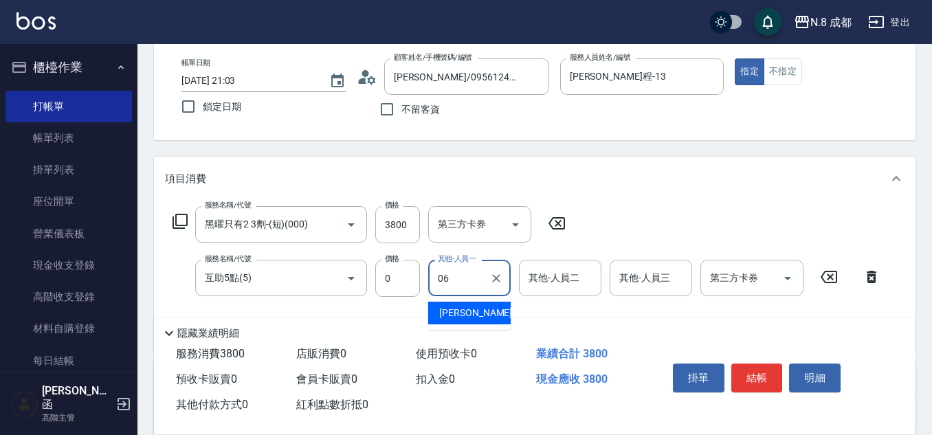
click at [463, 308] on span "[PERSON_NAME] -06" at bounding box center [482, 313] width 87 height 14
click at [751, 363] on button "結帳" at bounding box center [757, 377] width 52 height 29
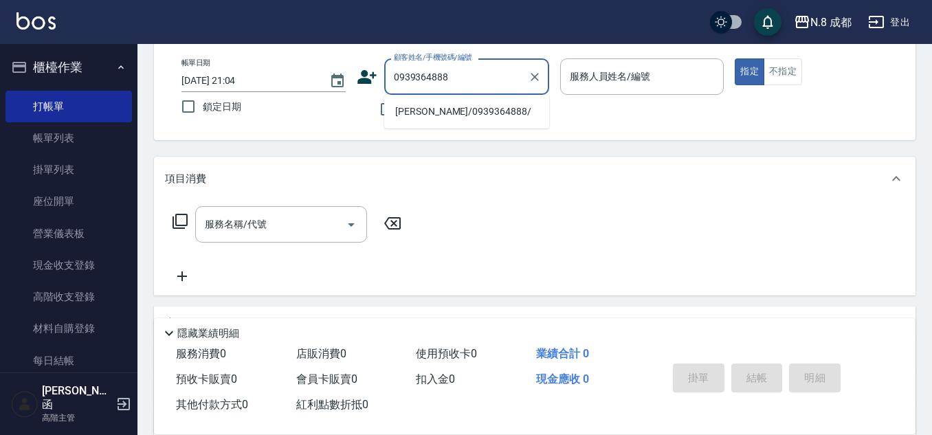
click at [470, 115] on li "[PERSON_NAME]/0939364888/" at bounding box center [466, 111] width 165 height 23
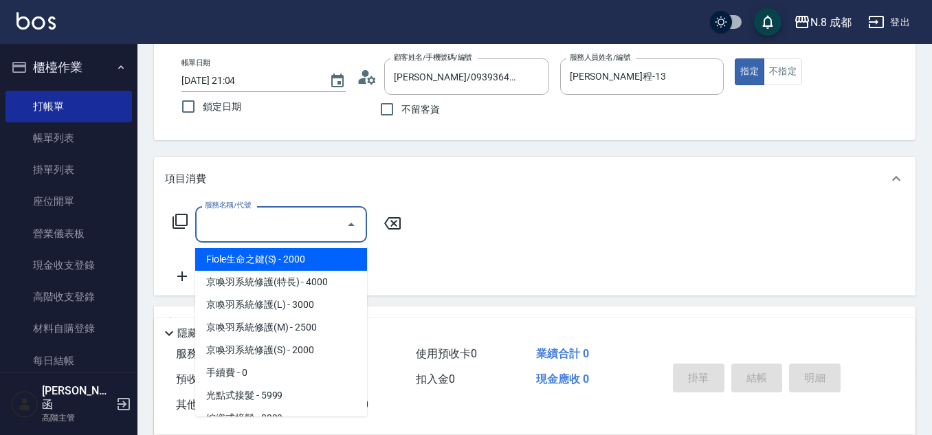
click at [293, 222] on input "服務名稱/代號" at bounding box center [270, 224] width 139 height 24
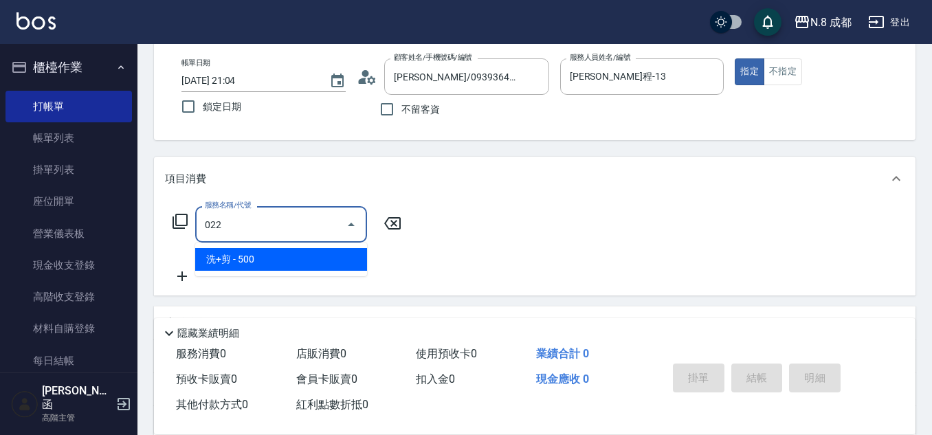
click at [272, 260] on span "洗+剪 - 500" at bounding box center [281, 259] width 172 height 23
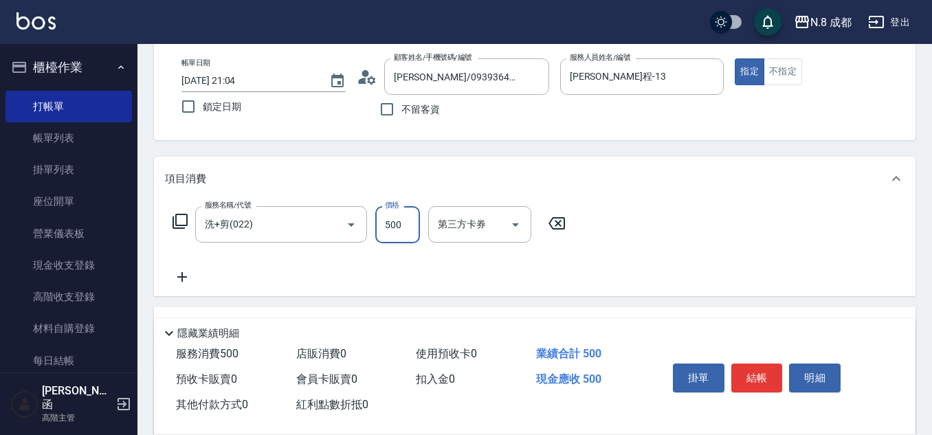
click at [416, 225] on input "500" at bounding box center [397, 224] width 45 height 37
click at [185, 282] on icon at bounding box center [182, 277] width 34 height 16
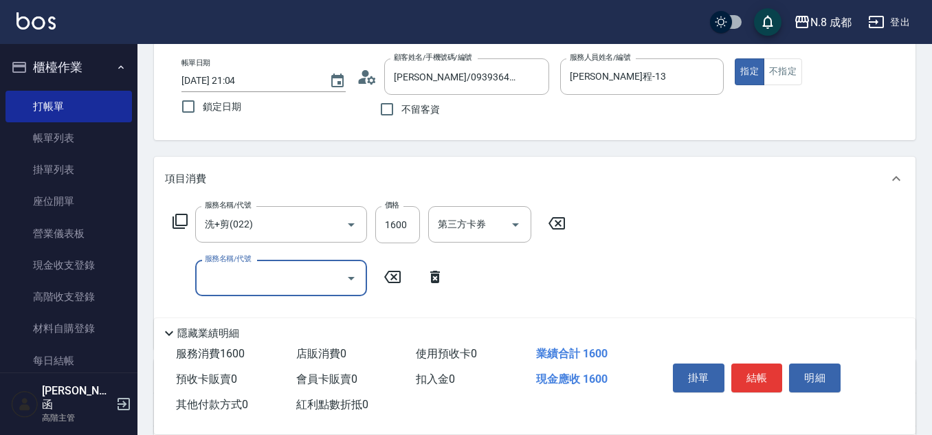
click at [244, 291] on div "服務名稱/代號" at bounding box center [281, 278] width 172 height 36
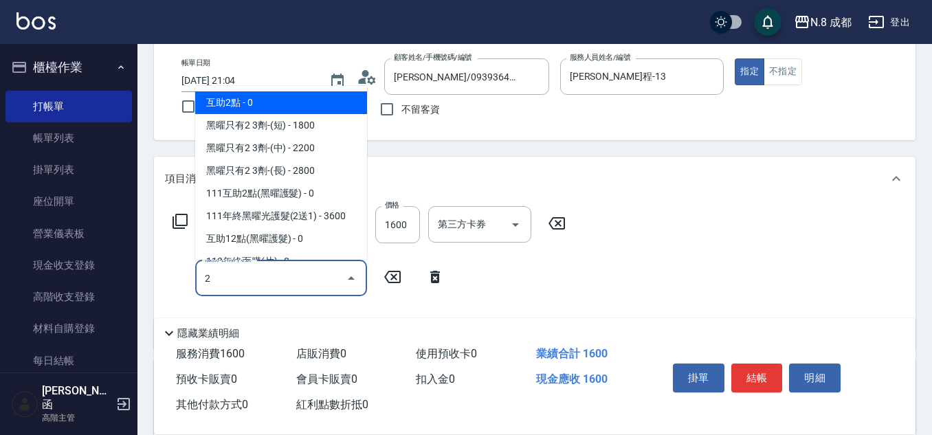
click at [241, 103] on span "互助2點 - 0" at bounding box center [281, 102] width 172 height 23
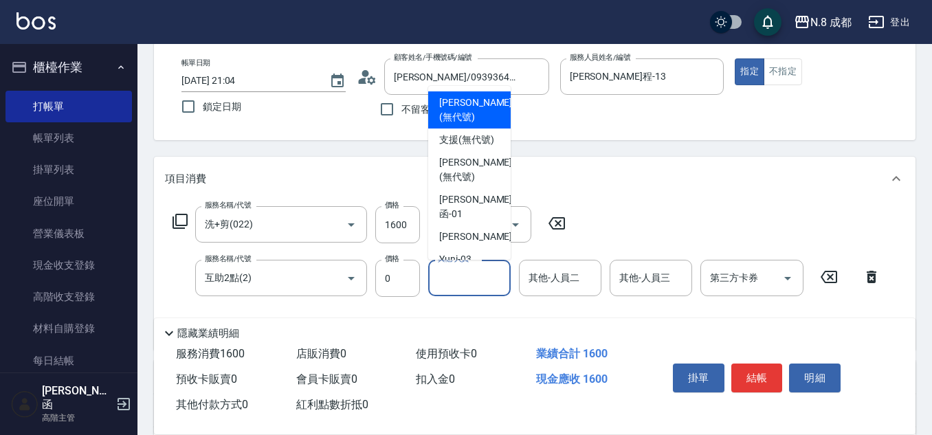
click at [491, 274] on input "其他-人員一" at bounding box center [469, 278] width 70 height 24
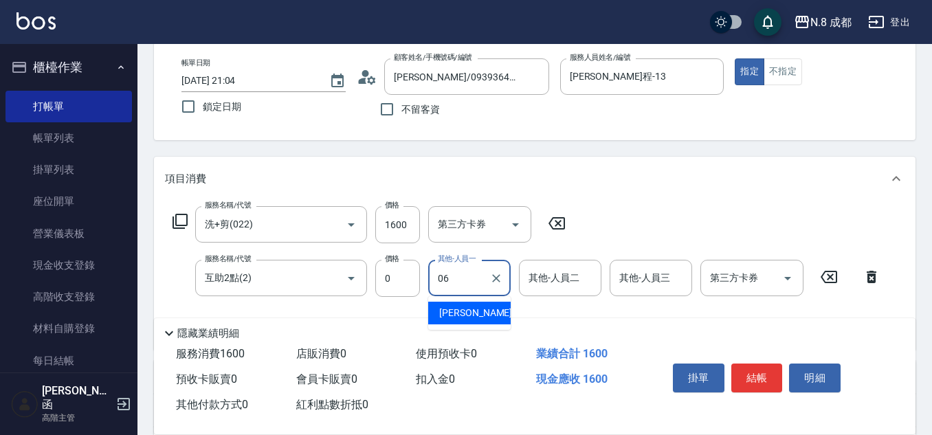
click at [482, 308] on div "[PERSON_NAME] -06" at bounding box center [469, 313] width 82 height 23
click at [759, 363] on button "結帳" at bounding box center [757, 377] width 52 height 29
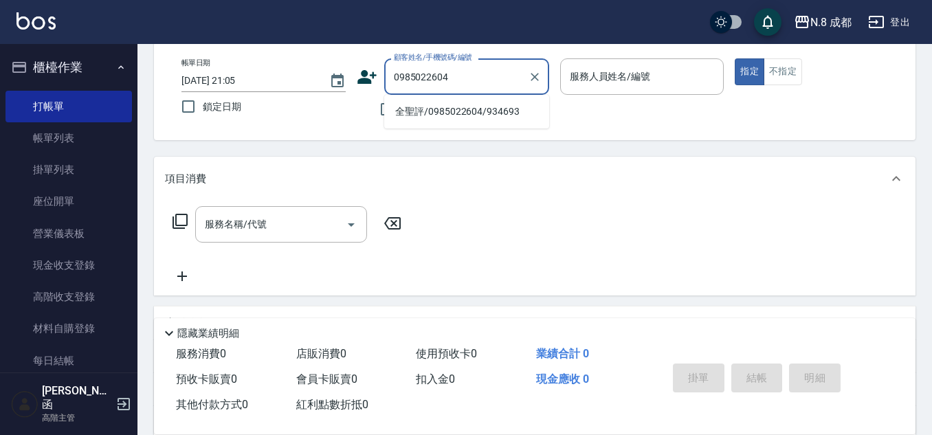
click at [470, 111] on li "全聖評/0985022604/934693" at bounding box center [466, 111] width 165 height 23
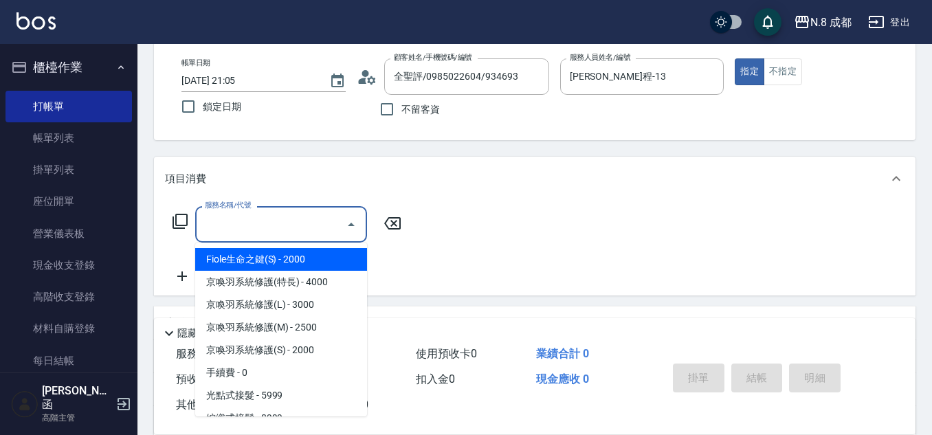
click at [256, 230] on input "服務名稱/代號" at bounding box center [270, 224] width 139 height 24
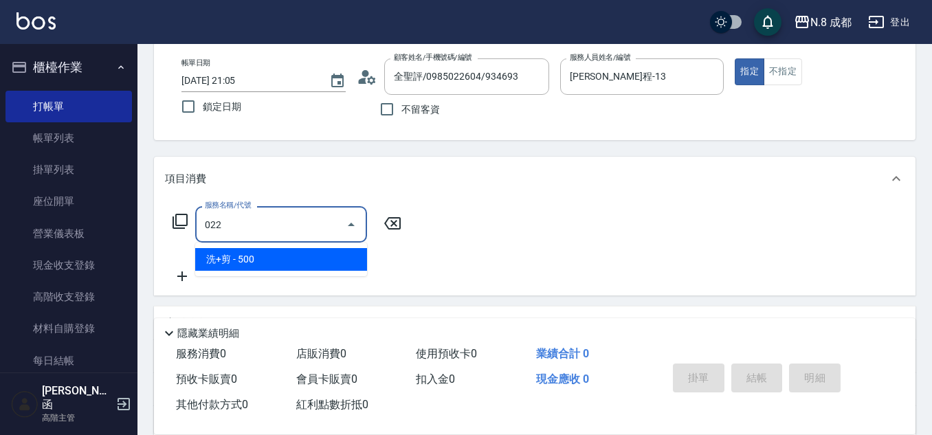
drag, startPoint x: 255, startPoint y: 240, endPoint x: 321, endPoint y: 251, distance: 66.8
click at [258, 265] on span "洗+剪 - 500" at bounding box center [281, 259] width 172 height 23
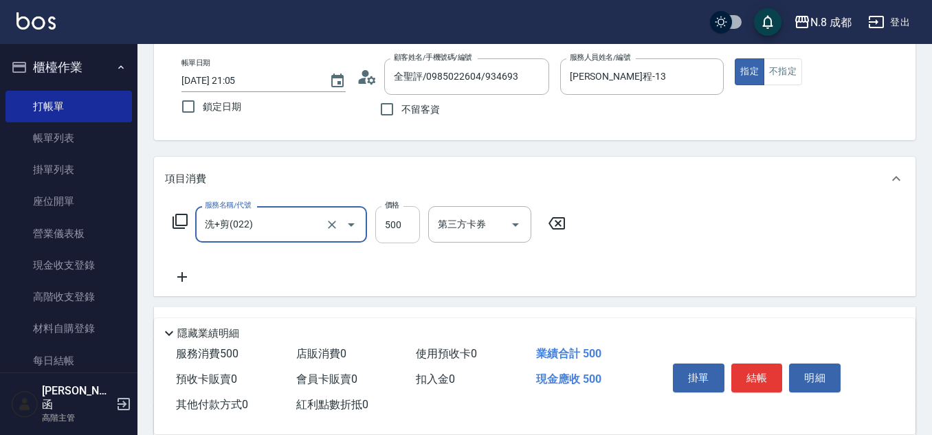
click at [401, 230] on input "500" at bounding box center [397, 224] width 45 height 37
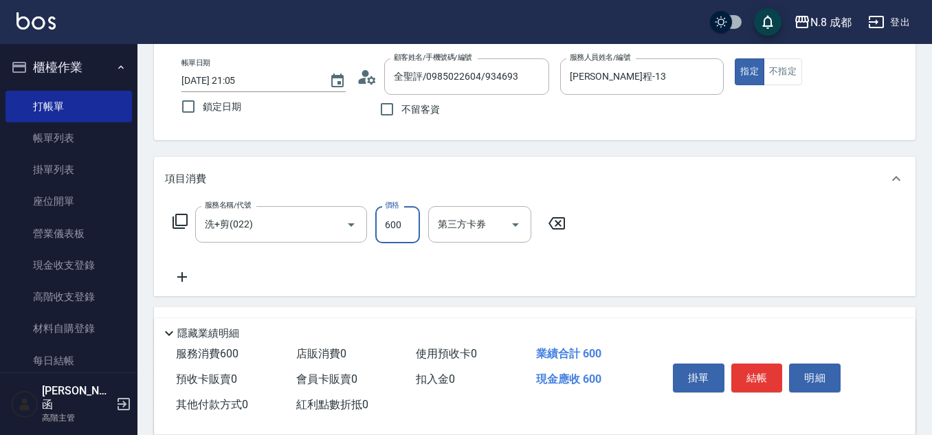
click at [186, 277] on icon at bounding box center [182, 277] width 10 height 10
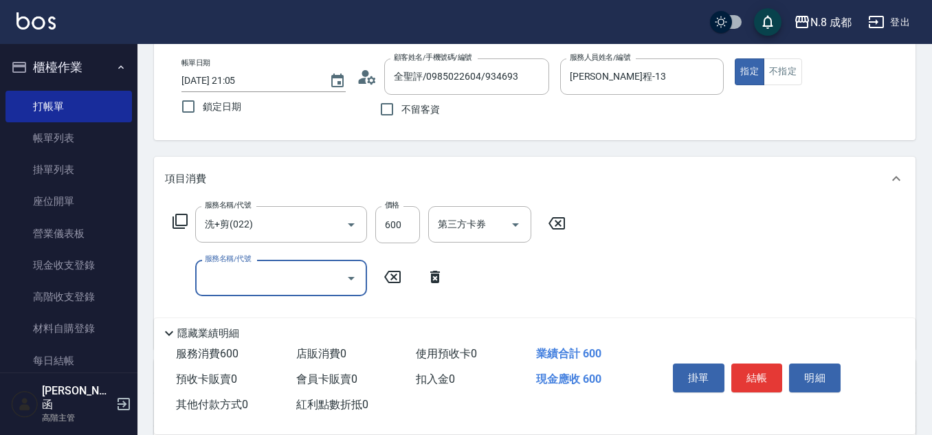
click at [240, 276] on input "服務名稱/代號" at bounding box center [270, 278] width 139 height 24
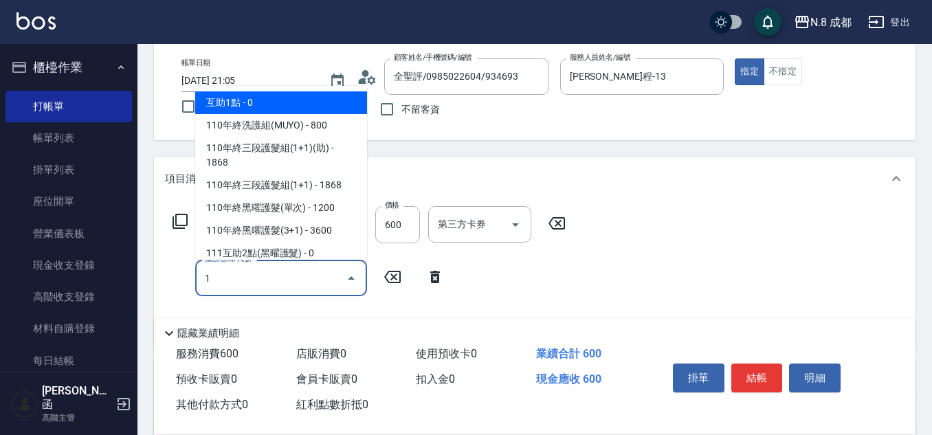
click at [280, 102] on span "互助1點 - 0" at bounding box center [281, 102] width 172 height 23
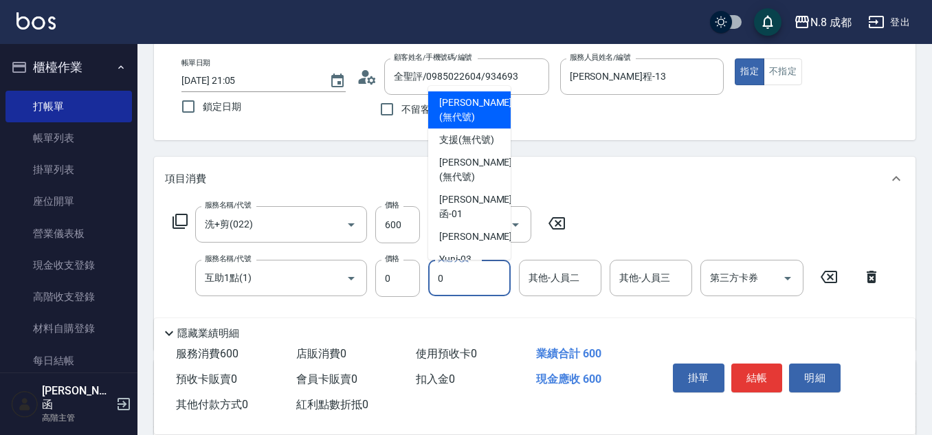
click at [462, 282] on input "0" at bounding box center [469, 278] width 70 height 24
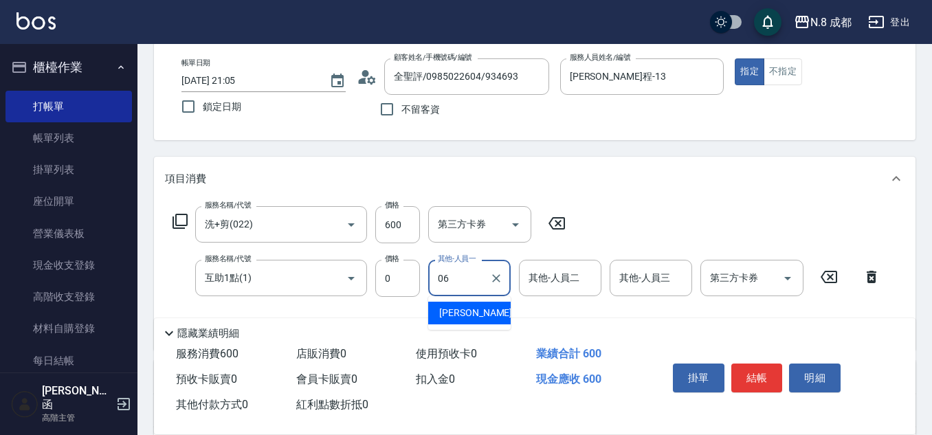
click at [473, 315] on span "[PERSON_NAME] -06" at bounding box center [482, 313] width 87 height 14
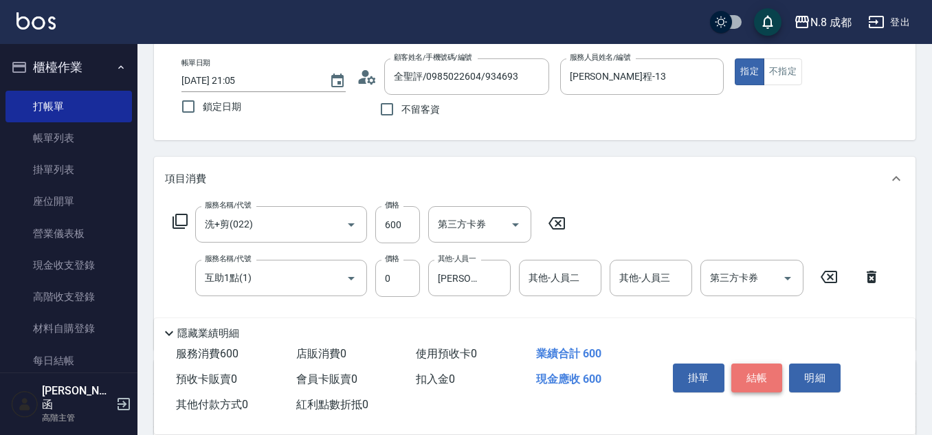
click at [750, 368] on button "結帳" at bounding box center [757, 377] width 52 height 29
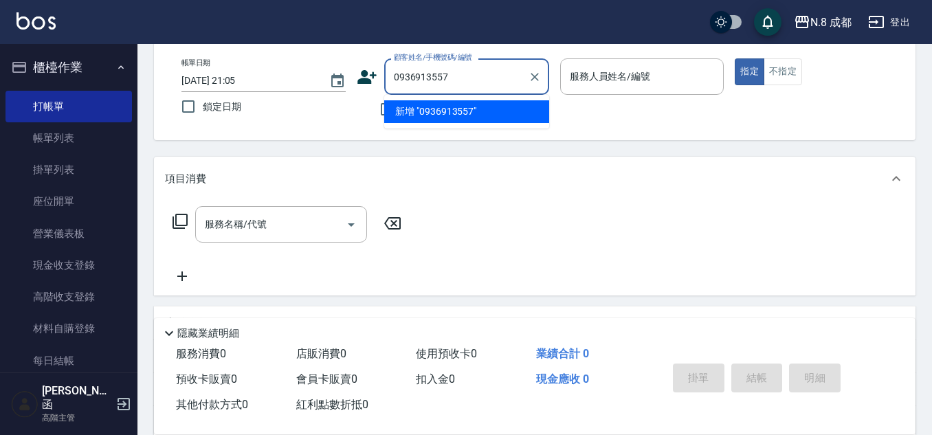
drag, startPoint x: 388, startPoint y: 77, endPoint x: 368, endPoint y: 80, distance: 20.2
click at [368, 80] on div "顧客姓名/手機號碼/編號 0936913557 顧客姓名/手機號碼/編號" at bounding box center [453, 76] width 192 height 36
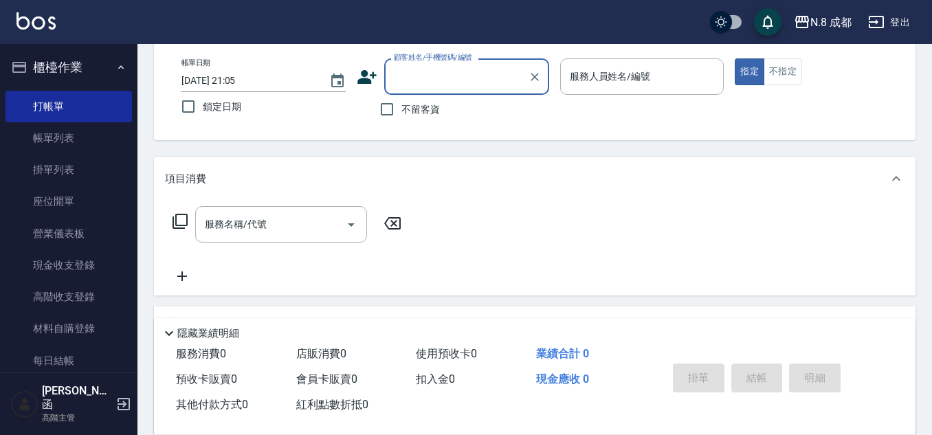
click at [361, 72] on icon at bounding box center [366, 77] width 19 height 14
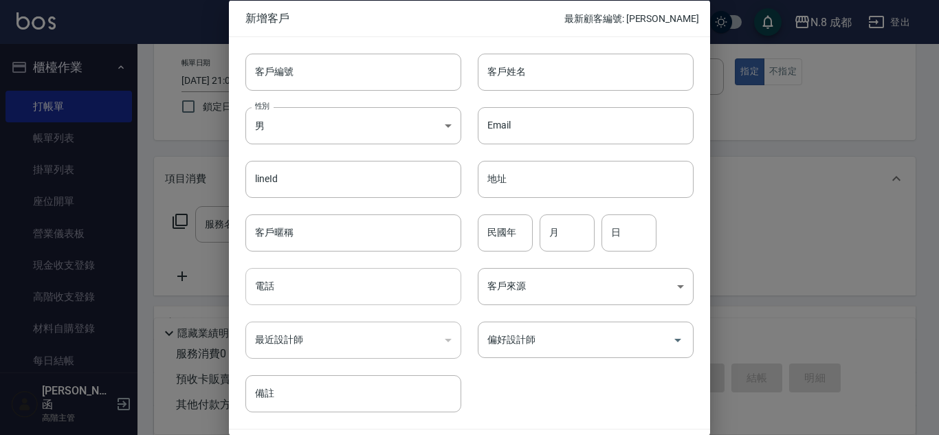
drag, startPoint x: 328, startPoint y: 280, endPoint x: 348, endPoint y: 269, distance: 23.4
click at [328, 280] on input "電話" at bounding box center [353, 286] width 216 height 37
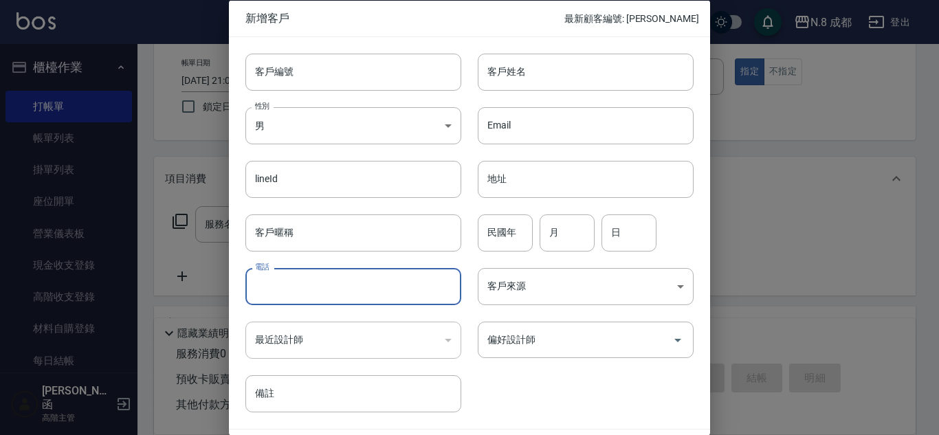
paste input "0936913557"
click at [568, 74] on input "客戶姓名" at bounding box center [586, 71] width 216 height 37
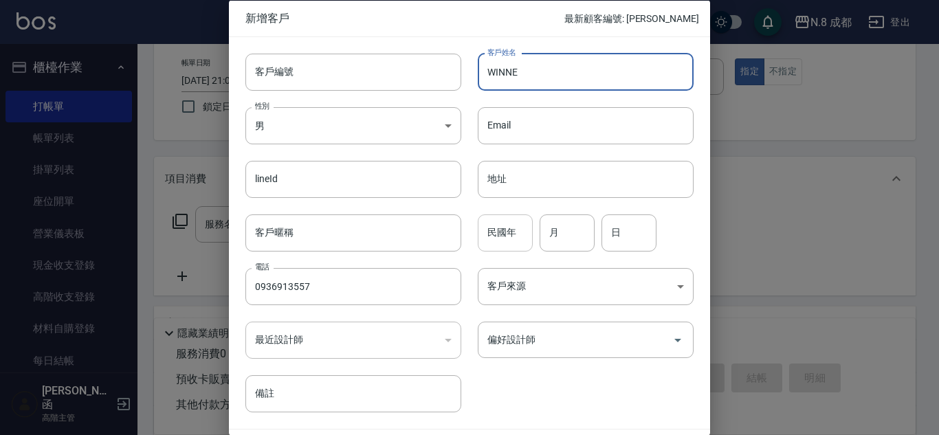
click at [506, 236] on input "民國年" at bounding box center [505, 232] width 55 height 37
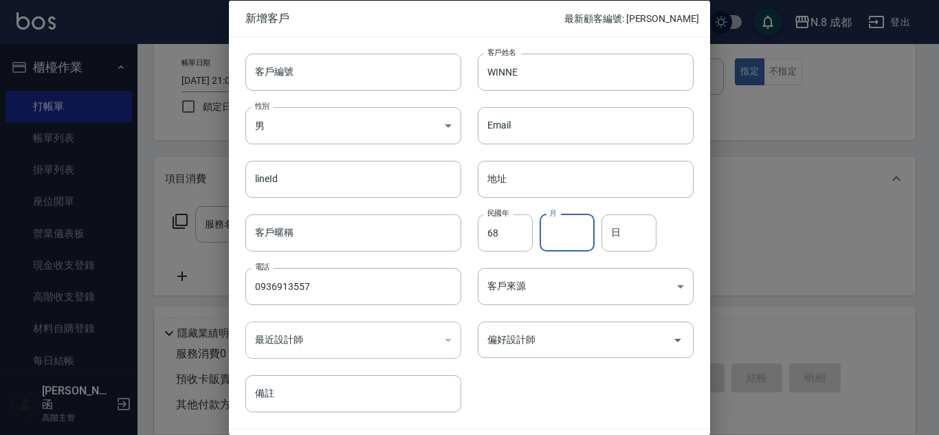
click at [576, 232] on input "月" at bounding box center [566, 232] width 55 height 37
click at [629, 226] on input "日" at bounding box center [628, 232] width 55 height 37
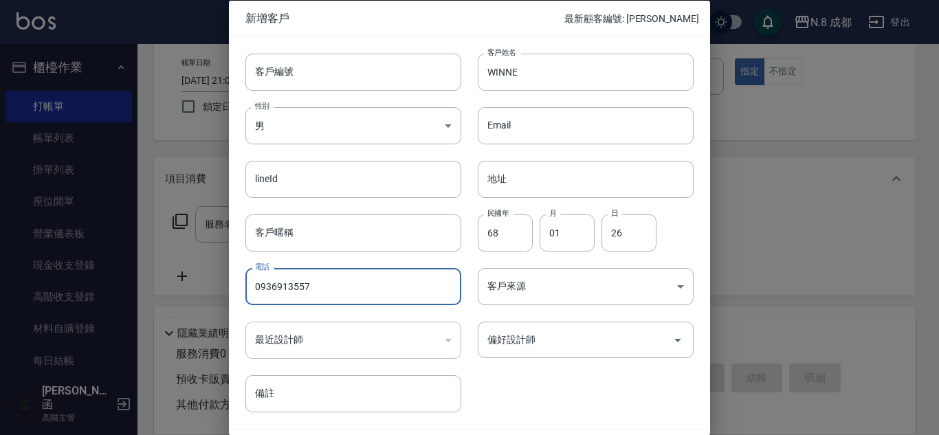
drag, startPoint x: 344, startPoint y: 288, endPoint x: 79, endPoint y: 293, distance: 264.6
click at [79, 293] on div "新增客戶 最新顧客編號: [PERSON_NAME] 客戶編號 客戶編號 客戶姓名 WINNE 客戶姓名 性別 男 [DEMOGRAPHIC_DATA] 性別…" at bounding box center [469, 217] width 939 height 435
click at [612, 339] on input "偏好設計師" at bounding box center [575, 340] width 183 height 24
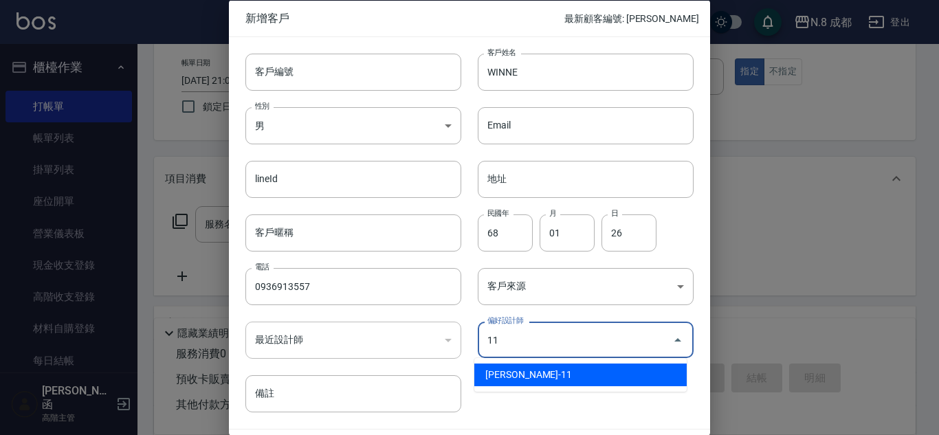
click at [545, 377] on li "[PERSON_NAME]-11" at bounding box center [580, 374] width 212 height 23
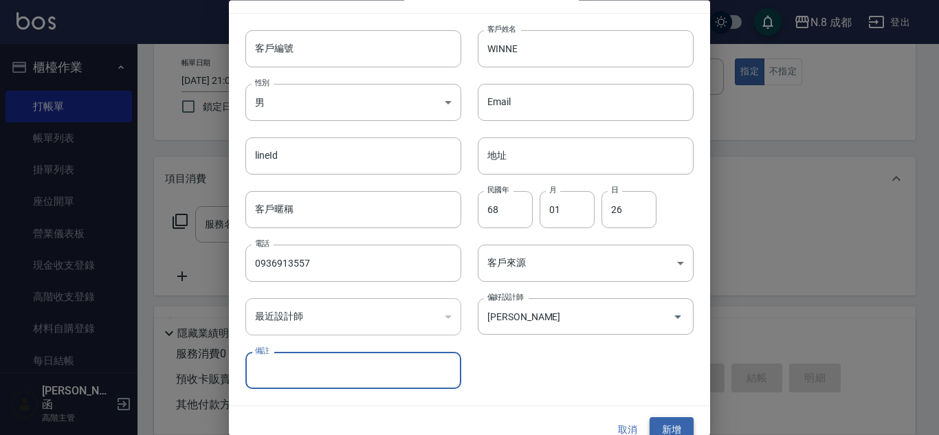
scroll to position [41, 0]
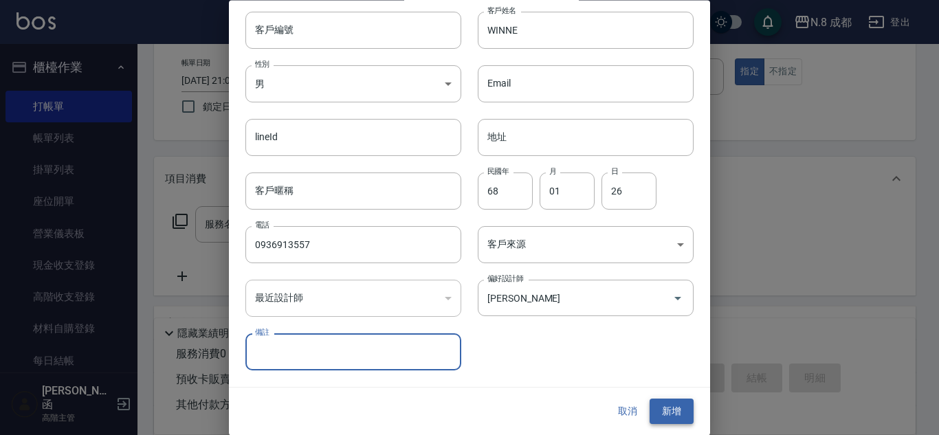
click at [670, 412] on button "新增" at bounding box center [671, 411] width 44 height 25
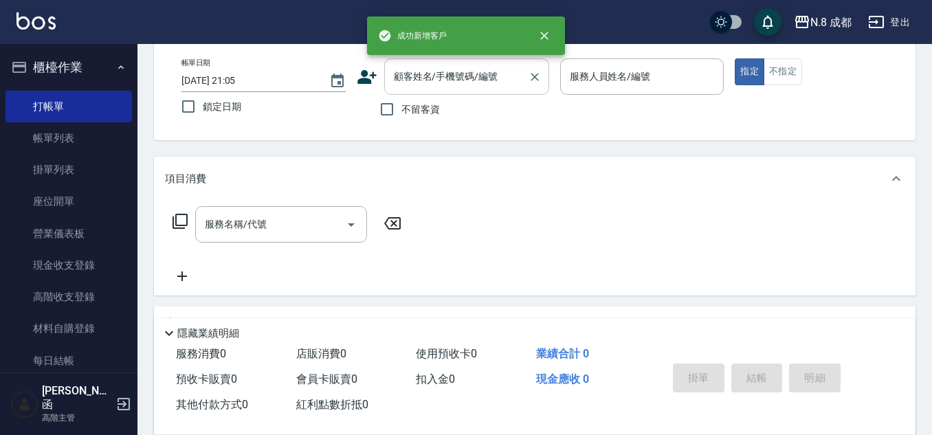
click at [469, 70] on input "顧客姓名/手機號碼/編號" at bounding box center [456, 77] width 132 height 24
paste input "0936913557"
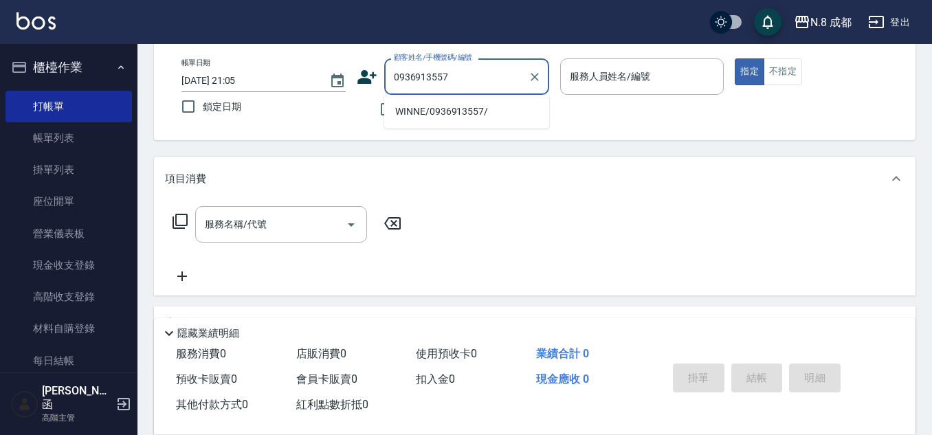
click at [441, 105] on li "WINNE/0936913557/" at bounding box center [466, 111] width 165 height 23
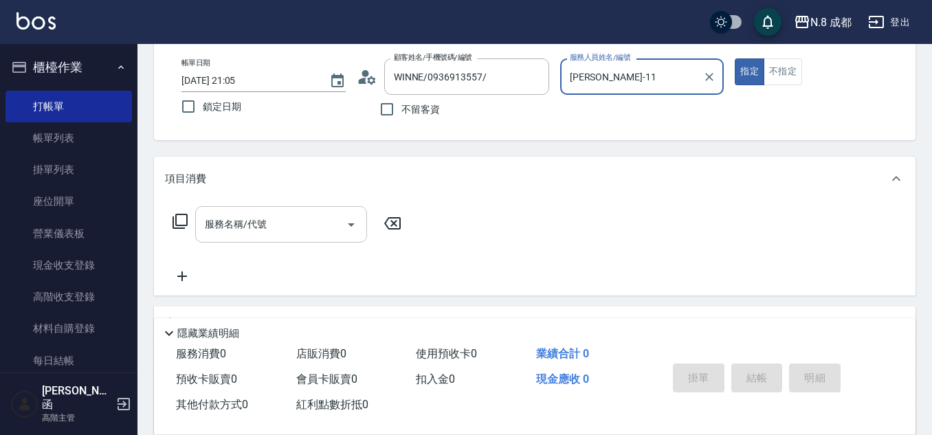
click at [274, 229] on input "服務名稱/代號" at bounding box center [270, 224] width 139 height 24
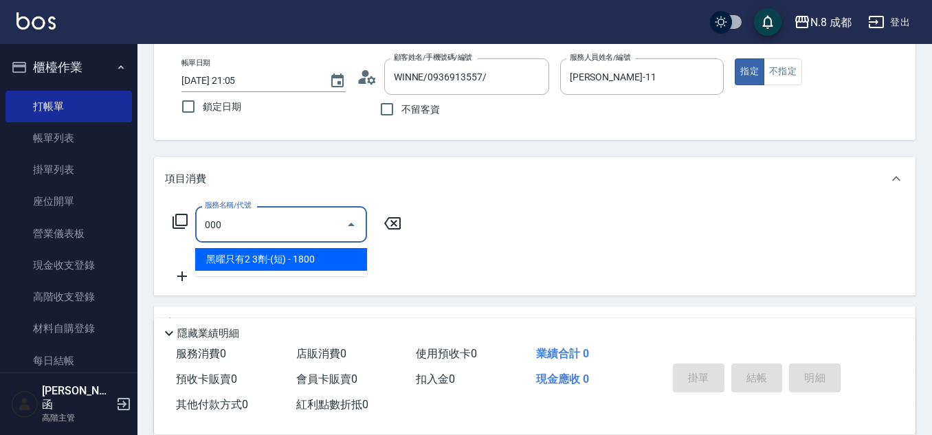
click at [298, 262] on span "黑曜只有2 3劑-(短) - 1800" at bounding box center [281, 259] width 172 height 23
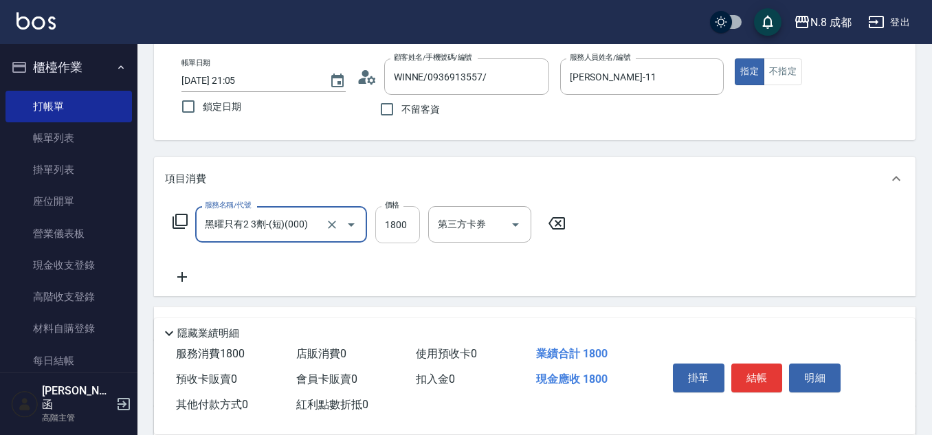
click at [396, 230] on input "1800" at bounding box center [397, 224] width 45 height 37
click at [182, 274] on icon at bounding box center [182, 277] width 10 height 10
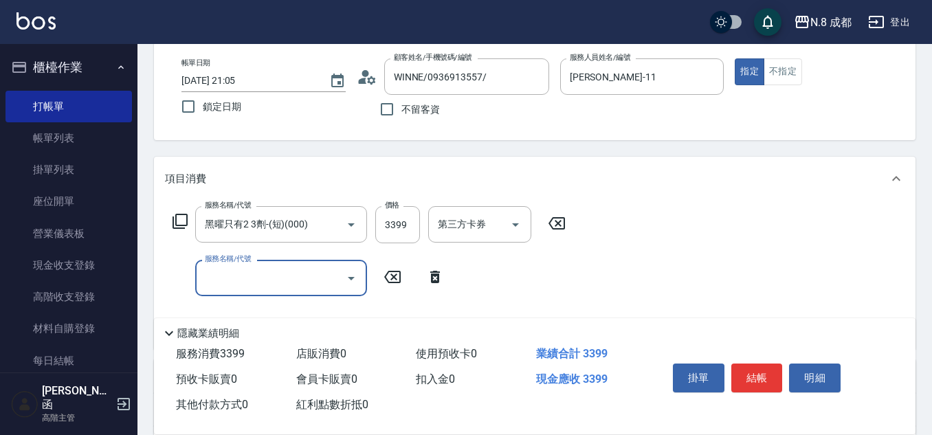
click at [219, 278] on input "服務名稱/代號" at bounding box center [270, 278] width 139 height 24
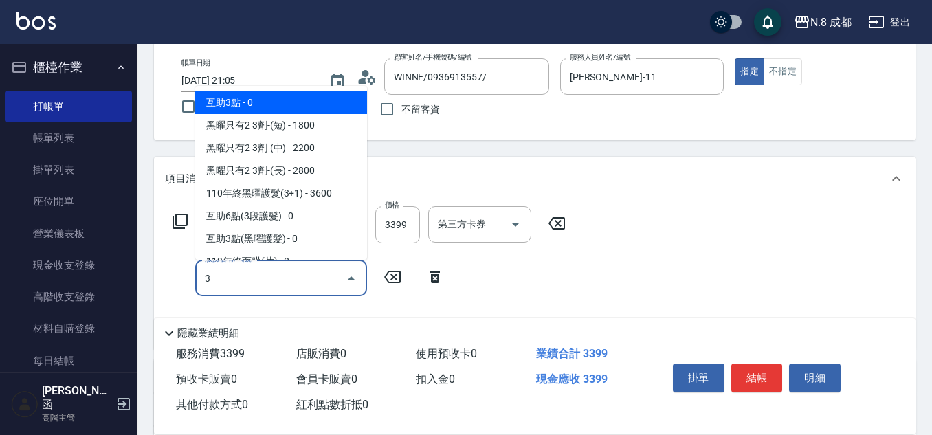
click at [256, 101] on span "互助3點 - 0" at bounding box center [281, 102] width 172 height 23
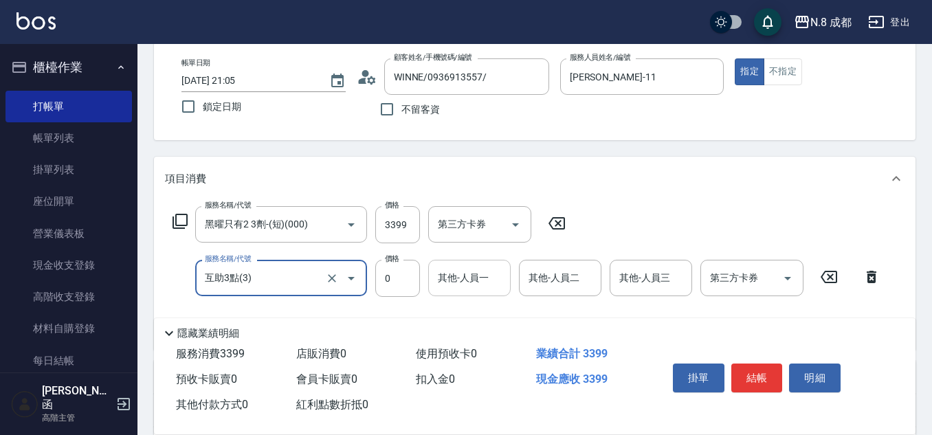
click at [458, 282] on input "其他-人員一" at bounding box center [469, 278] width 70 height 24
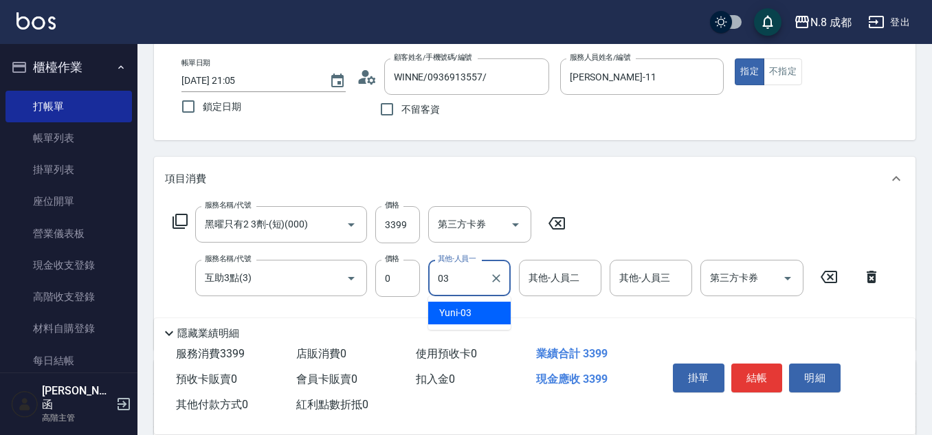
click at [476, 315] on div "Yuni -03" at bounding box center [469, 313] width 82 height 23
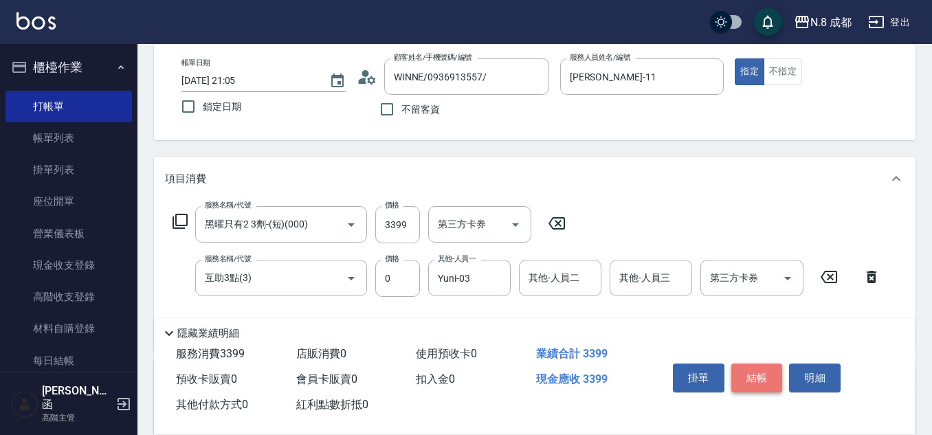
click at [774, 372] on button "結帳" at bounding box center [757, 377] width 52 height 29
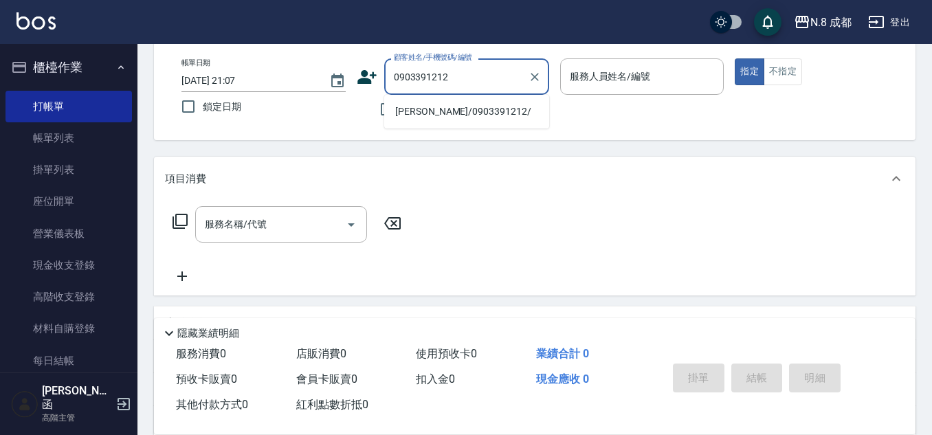
click at [484, 116] on li "[PERSON_NAME]/0903391212/" at bounding box center [466, 111] width 165 height 23
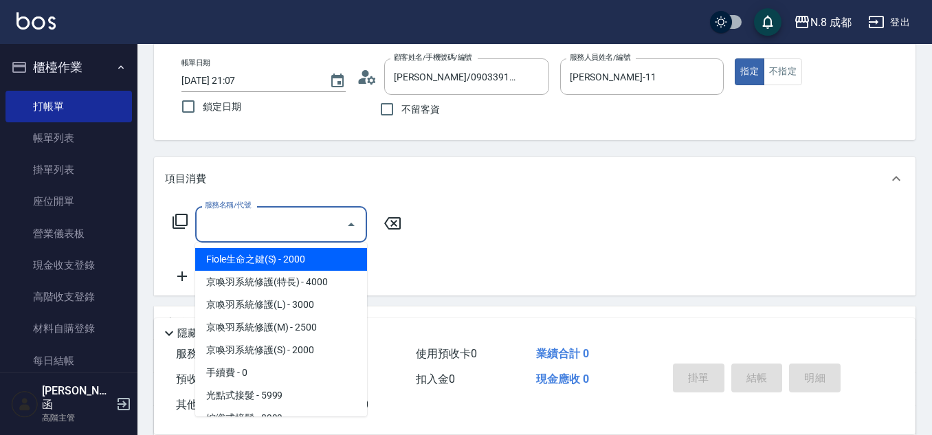
click at [276, 229] on input "服務名稱/代號" at bounding box center [270, 224] width 139 height 24
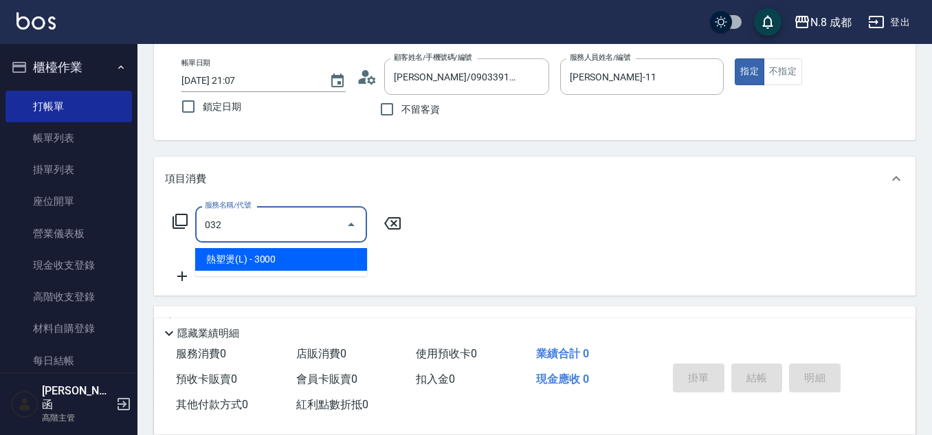
drag, startPoint x: 282, startPoint y: 258, endPoint x: 373, endPoint y: 236, distance: 93.3
click at [279, 263] on span "熱塑燙(L) - 3000" at bounding box center [281, 259] width 172 height 23
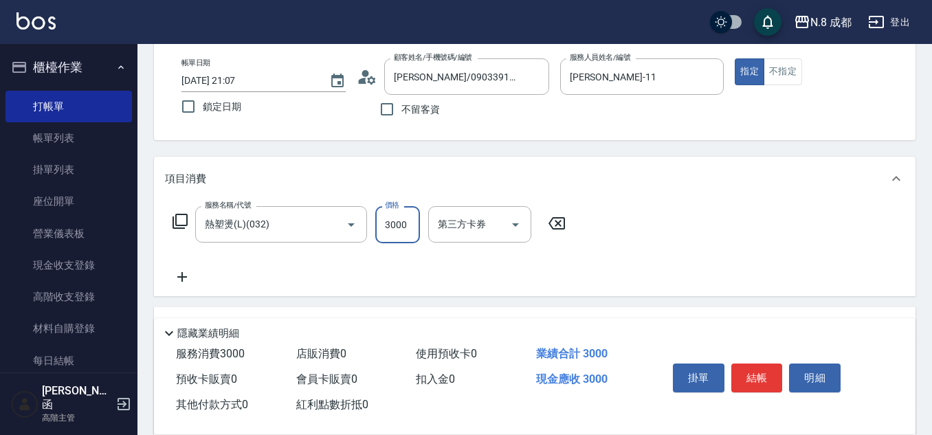
click at [396, 221] on input "3000" at bounding box center [397, 224] width 45 height 37
click at [190, 277] on icon at bounding box center [182, 277] width 34 height 16
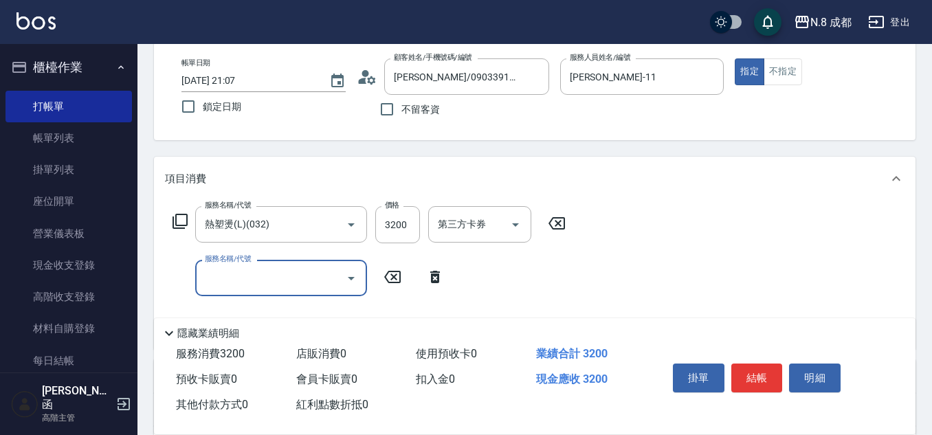
click at [221, 276] on input "服務名稱/代號" at bounding box center [270, 278] width 139 height 24
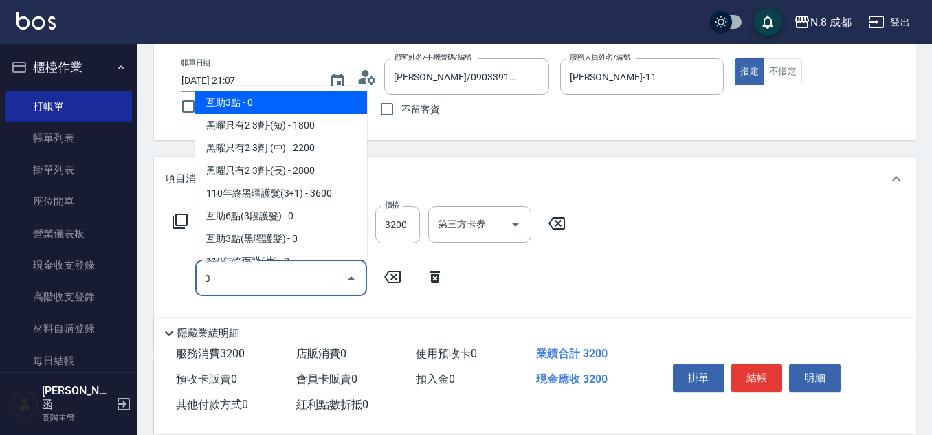
click at [250, 104] on span "互助3點 - 0" at bounding box center [281, 102] width 172 height 23
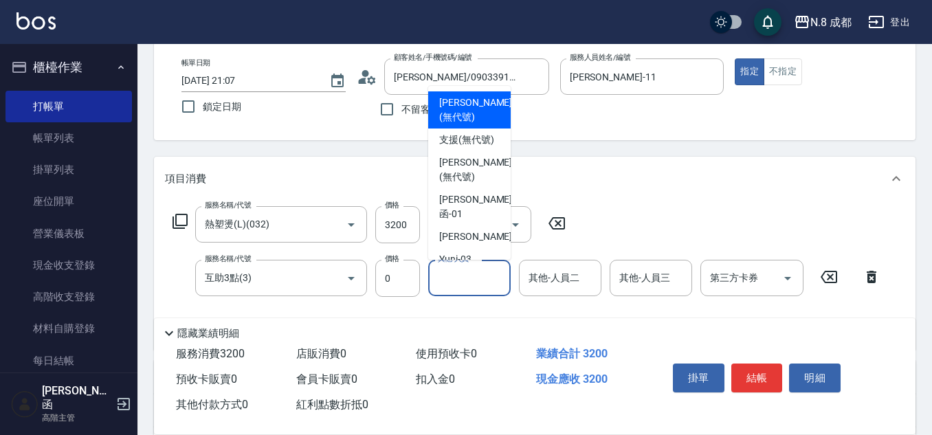
click at [480, 276] on input "其他-人員一" at bounding box center [469, 278] width 70 height 24
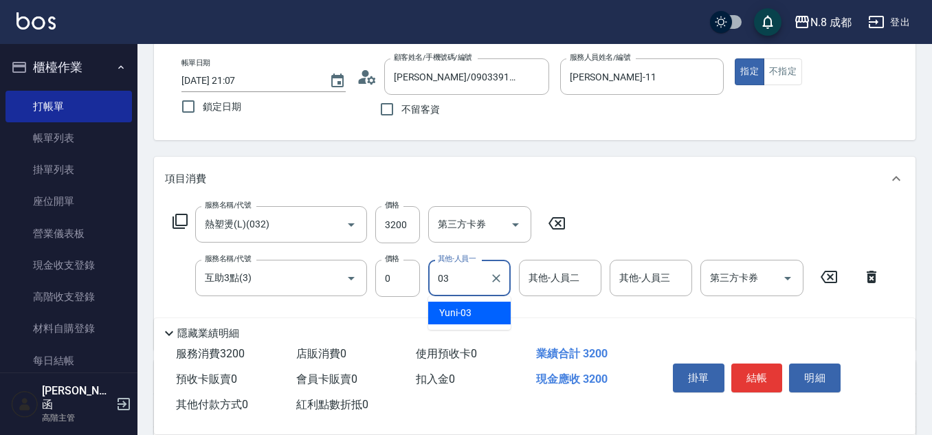
click at [479, 309] on div "Yuni -03" at bounding box center [469, 313] width 82 height 23
click at [772, 366] on button "結帳" at bounding box center [757, 377] width 52 height 29
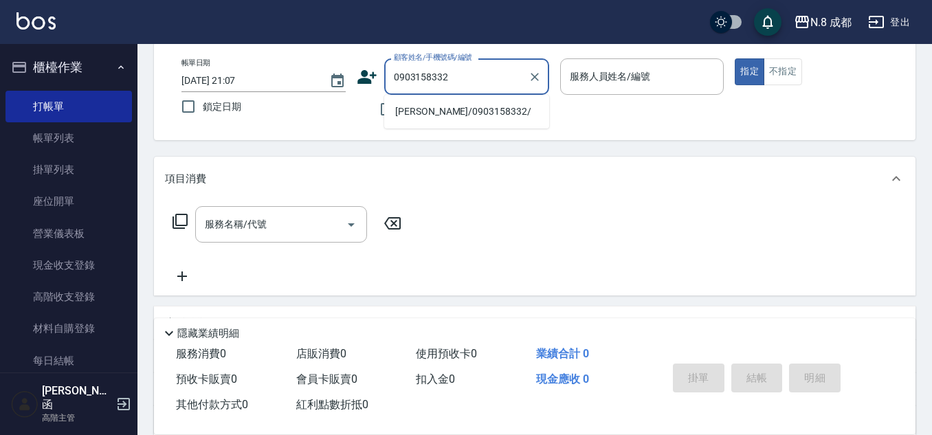
click at [440, 105] on li "[PERSON_NAME]/0903158332/" at bounding box center [466, 111] width 165 height 23
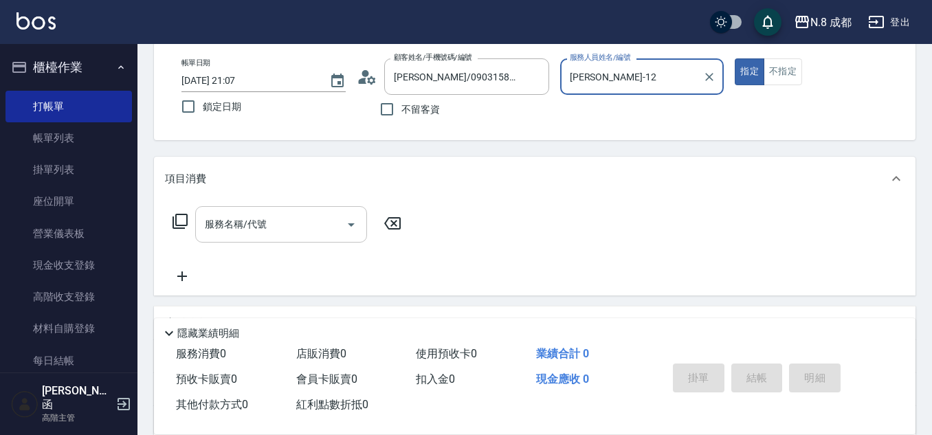
click at [278, 218] on input "服務名稱/代號" at bounding box center [270, 224] width 139 height 24
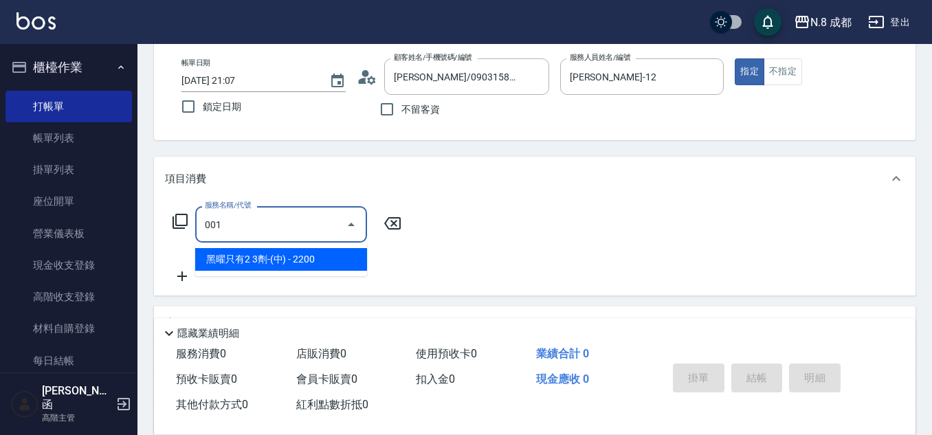
click at [279, 260] on span "黑曜只有2 3劑-(中) - 2200" at bounding box center [281, 259] width 172 height 23
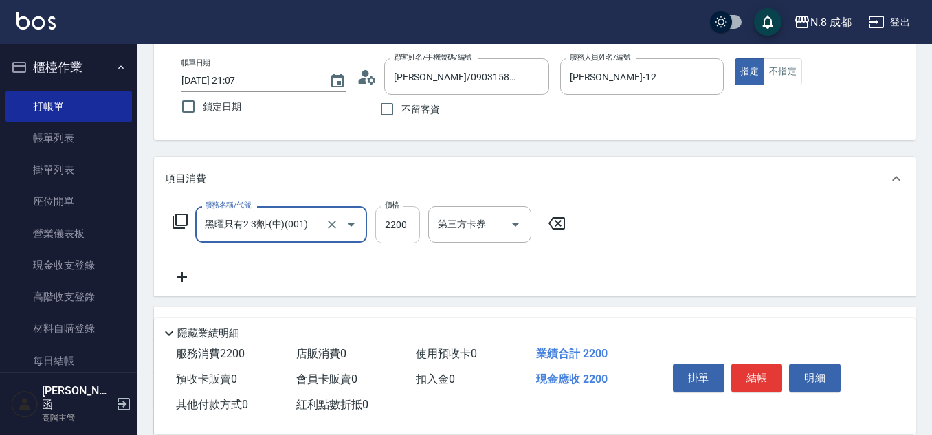
click at [398, 223] on input "2200" at bounding box center [397, 224] width 45 height 37
click at [196, 272] on icon at bounding box center [182, 277] width 34 height 16
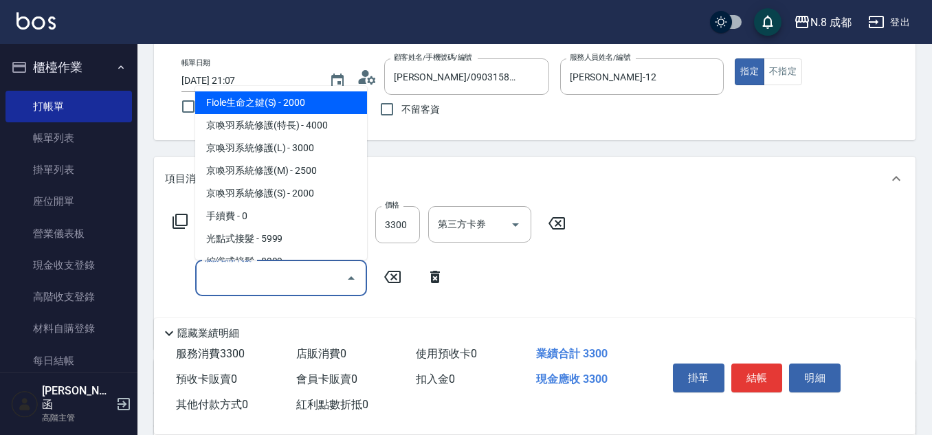
click at [251, 278] on input "服務名稱/代號" at bounding box center [270, 278] width 139 height 24
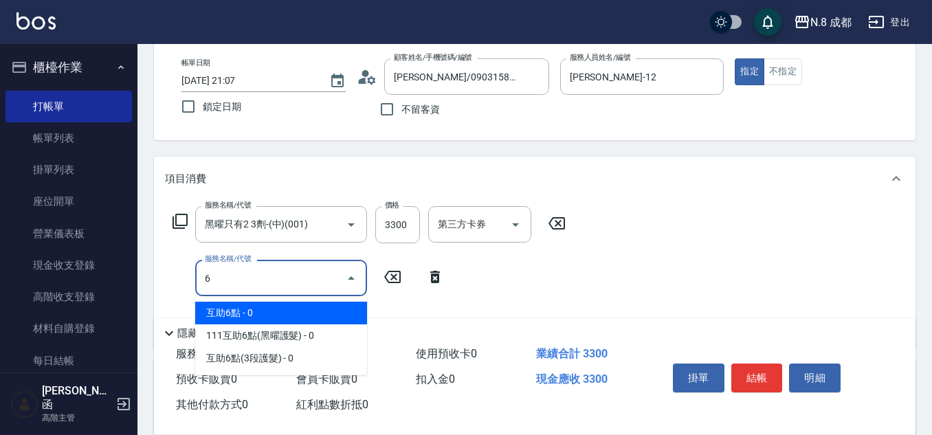
click at [253, 309] on span "互助6點 - 0" at bounding box center [281, 313] width 172 height 23
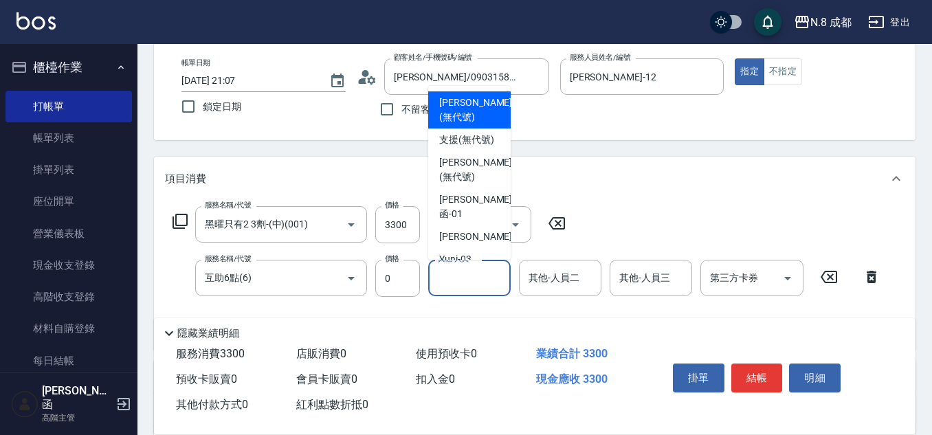
click at [476, 283] on input "其他-人員一" at bounding box center [469, 278] width 70 height 24
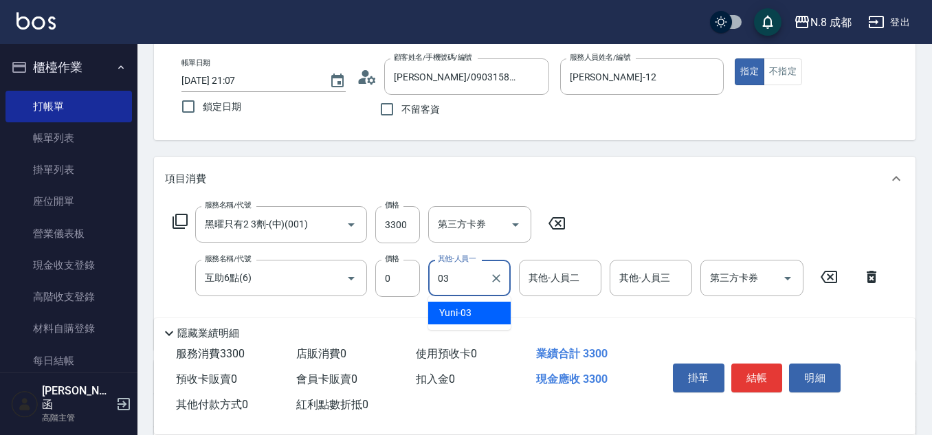
click at [478, 311] on div "Yuni -03" at bounding box center [469, 313] width 82 height 23
click at [761, 363] on button "結帳" at bounding box center [757, 377] width 52 height 29
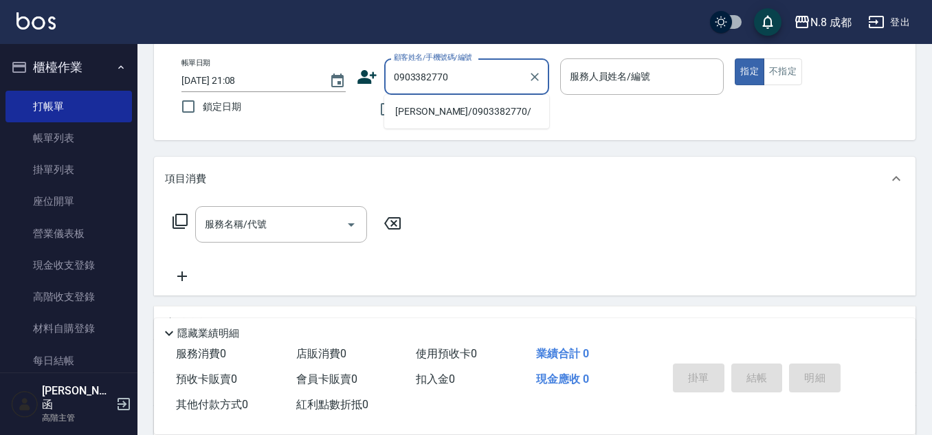
click at [467, 111] on li "[PERSON_NAME]/0903382770/" at bounding box center [466, 111] width 165 height 23
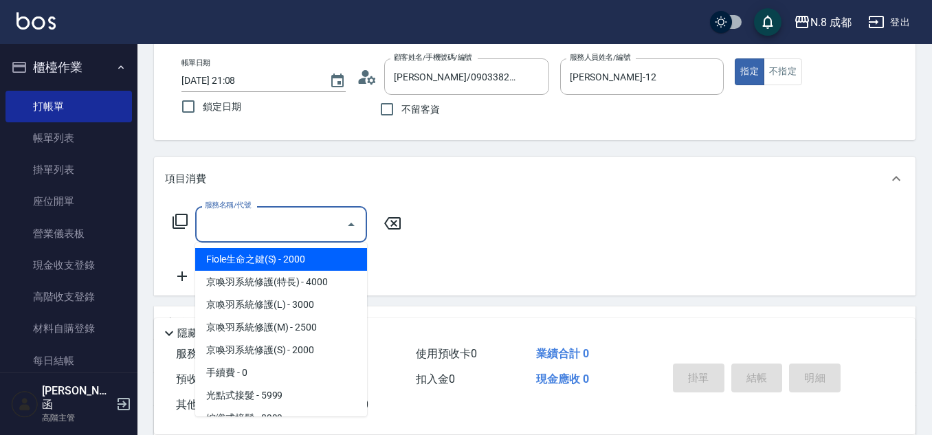
click at [279, 229] on input "服務名稱/代號" at bounding box center [270, 224] width 139 height 24
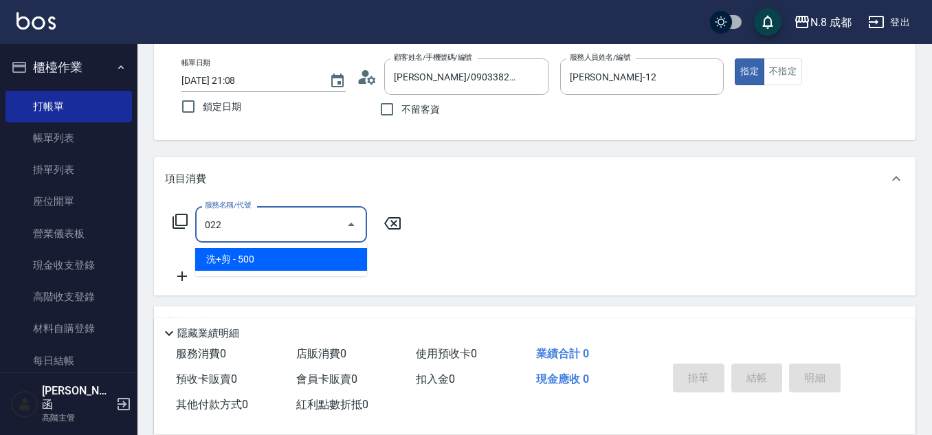
click at [265, 256] on span "洗+剪 - 500" at bounding box center [281, 259] width 172 height 23
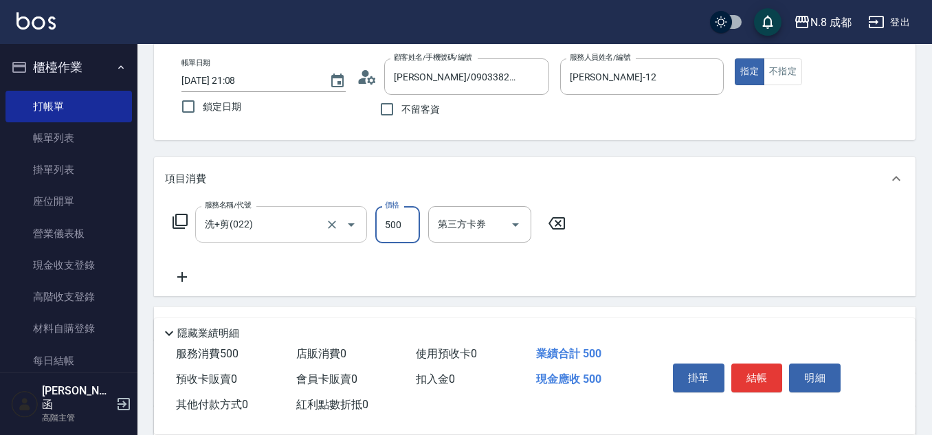
drag, startPoint x: 410, startPoint y: 223, endPoint x: 343, endPoint y: 223, distance: 67.3
click at [410, 223] on input "500" at bounding box center [397, 224] width 45 height 37
click at [188, 269] on icon at bounding box center [182, 277] width 34 height 16
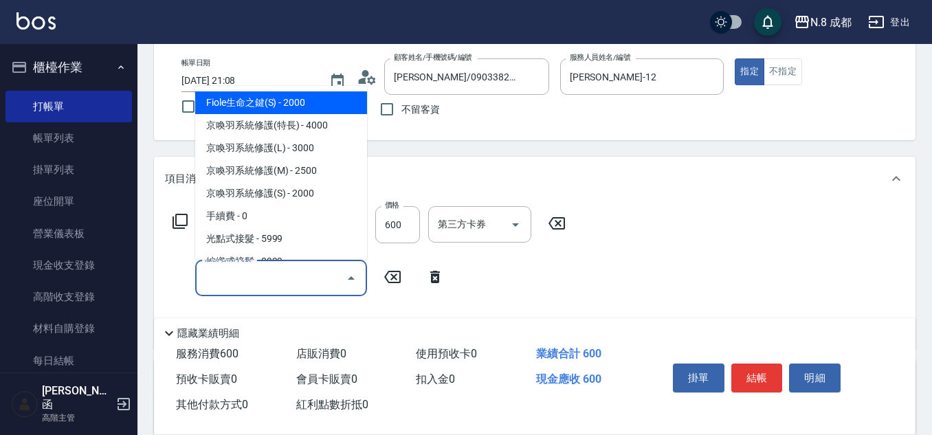
click at [232, 278] on input "服務名稱/代號" at bounding box center [270, 278] width 139 height 24
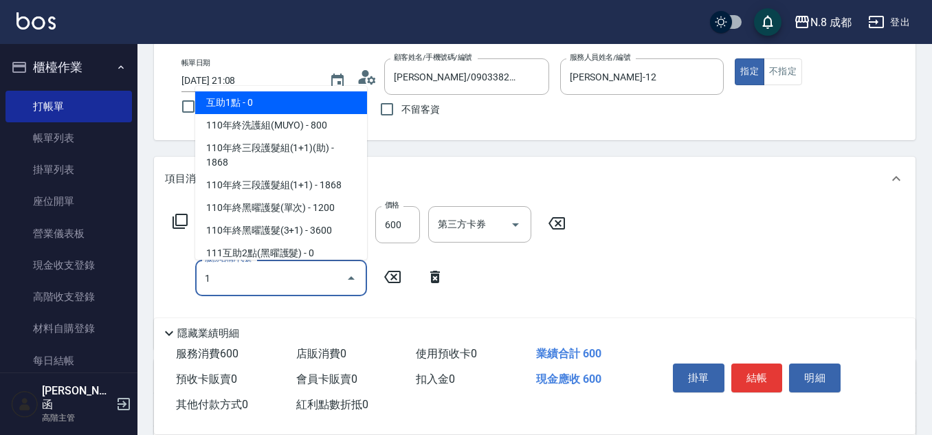
click at [258, 101] on span "互助1點 - 0" at bounding box center [281, 102] width 172 height 23
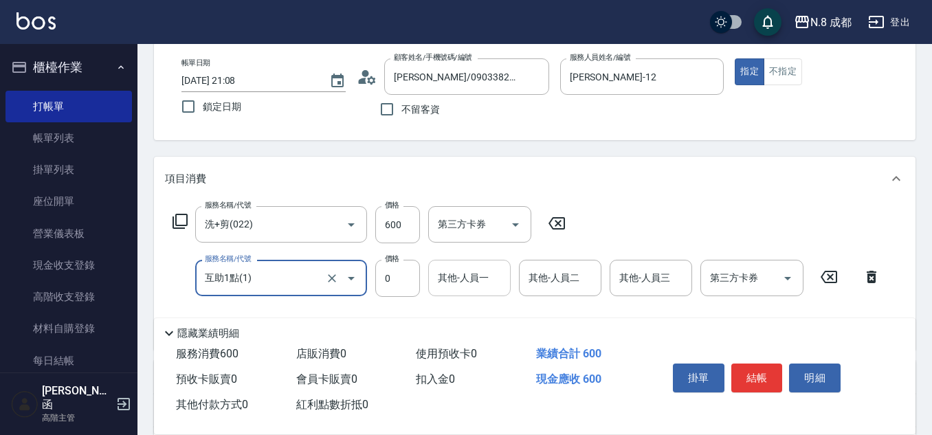
click at [472, 271] on input "其他-人員一" at bounding box center [469, 278] width 70 height 24
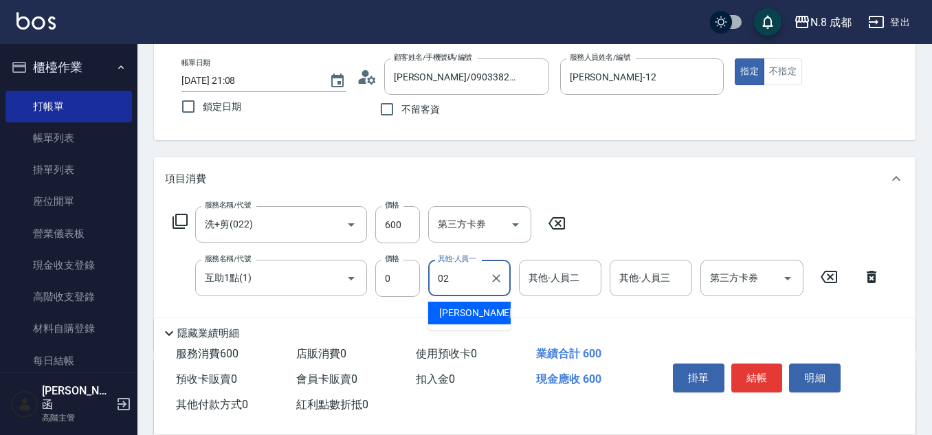
click at [473, 313] on span "[PERSON_NAME]-02" at bounding box center [482, 313] width 87 height 14
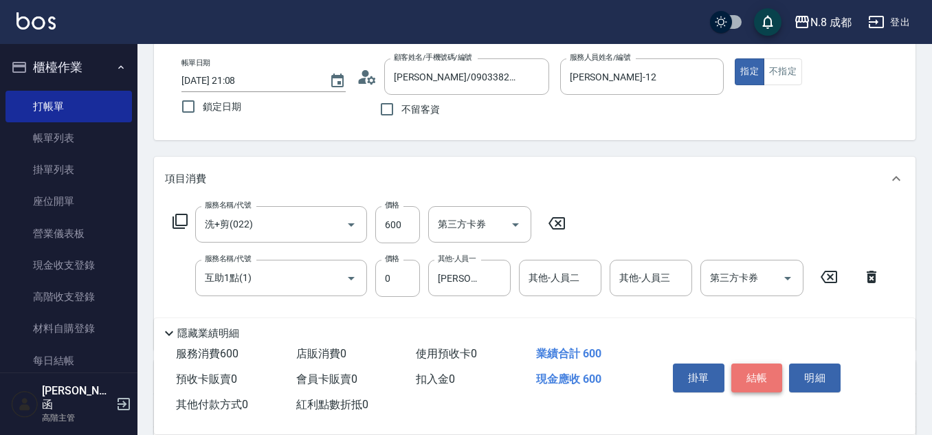
click at [768, 370] on button "結帳" at bounding box center [757, 377] width 52 height 29
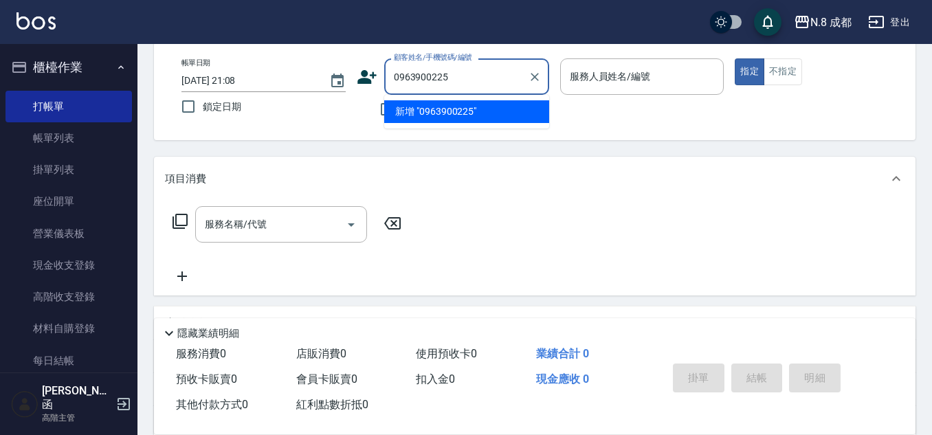
drag, startPoint x: 460, startPoint y: 72, endPoint x: 310, endPoint y: 71, distance: 149.8
click at [310, 71] on div "帳單日期 [DATE] 21:08 鎖定日期 顧客姓名/手機號碼/編號 0963900225 顧客姓名/手機號碼/編號 不留客資 服務人員姓名/編號 服務人員…" at bounding box center [534, 90] width 728 height 65
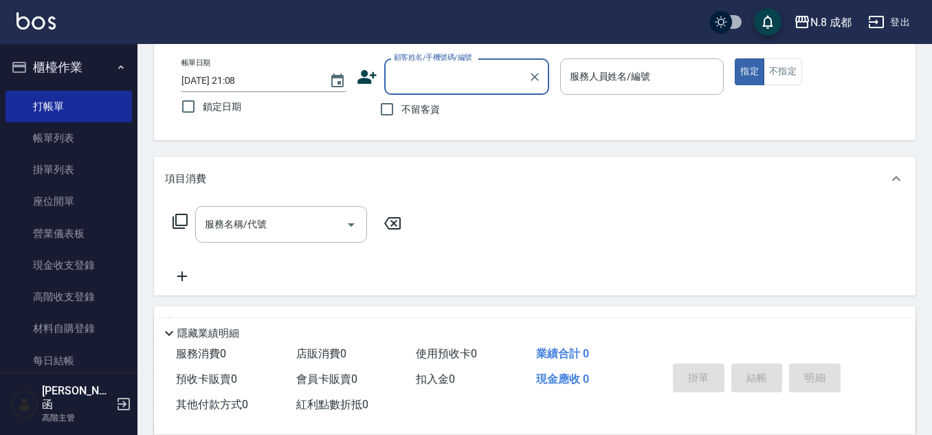
click at [363, 77] on icon at bounding box center [367, 77] width 21 height 21
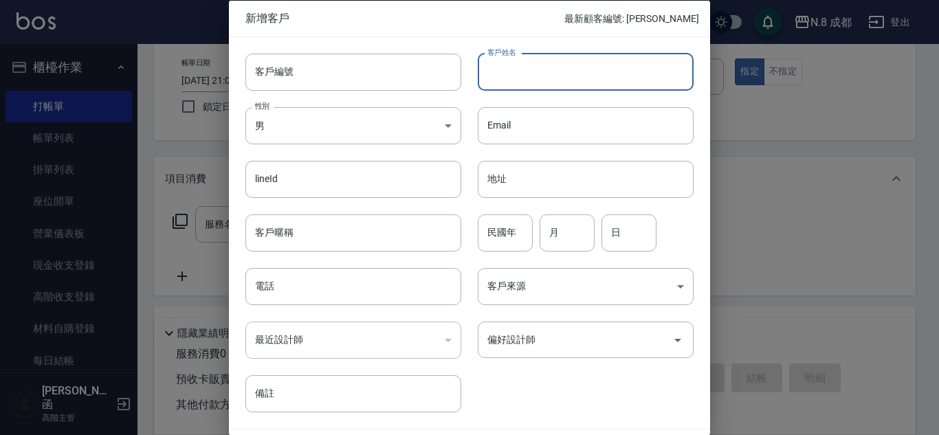
click at [517, 76] on input "客戶姓名" at bounding box center [586, 71] width 216 height 37
click at [315, 279] on input "電話" at bounding box center [353, 286] width 216 height 37
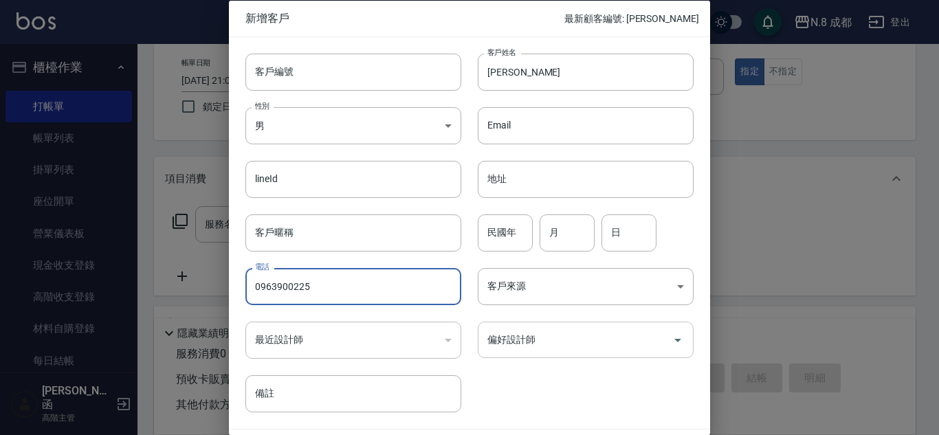
click at [546, 335] on input "偏好設計師" at bounding box center [575, 340] width 183 height 24
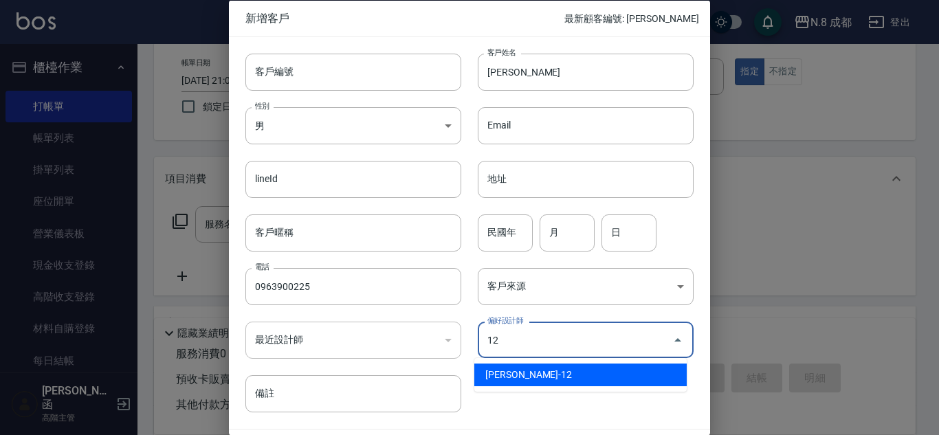
click at [551, 369] on li "[PERSON_NAME]-12" at bounding box center [580, 374] width 212 height 23
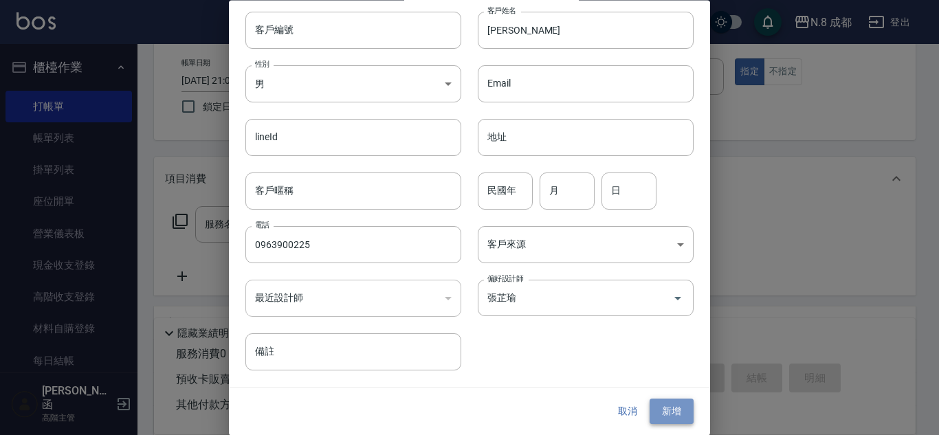
click at [659, 410] on button "新增" at bounding box center [671, 411] width 44 height 25
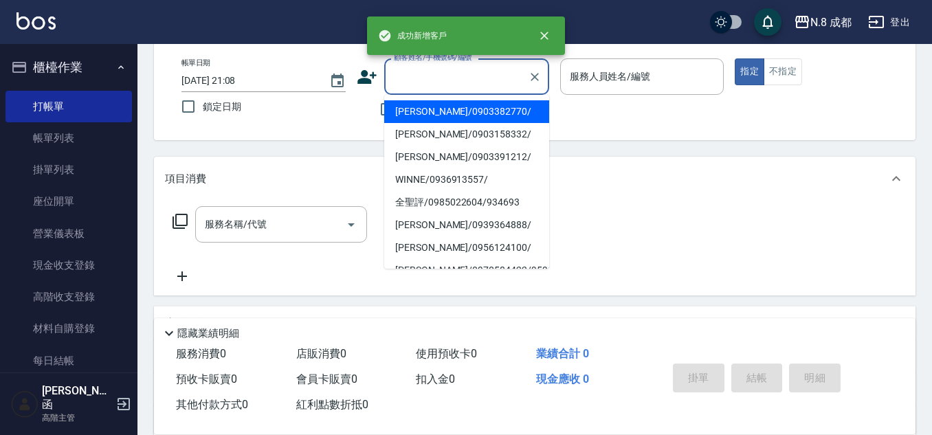
click at [481, 86] on input "顧客姓名/手機號碼/編號" at bounding box center [456, 77] width 132 height 24
paste input "0963900225"
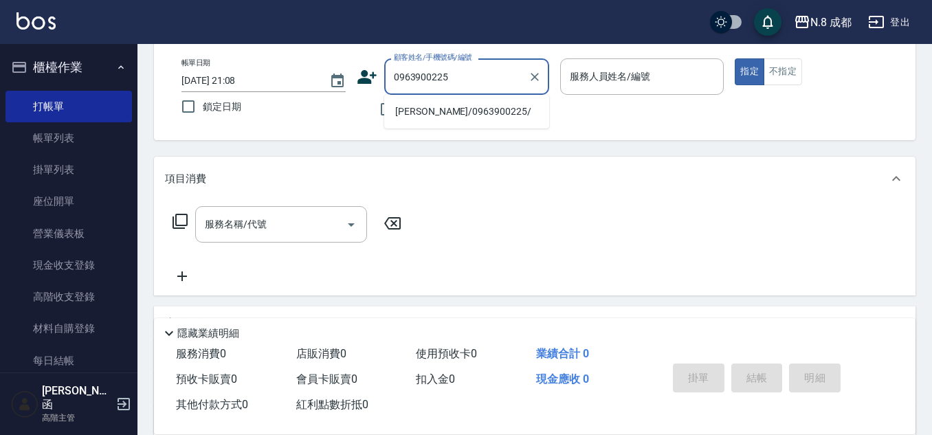
click at [460, 110] on li "[PERSON_NAME]/0963900225/" at bounding box center [466, 111] width 165 height 23
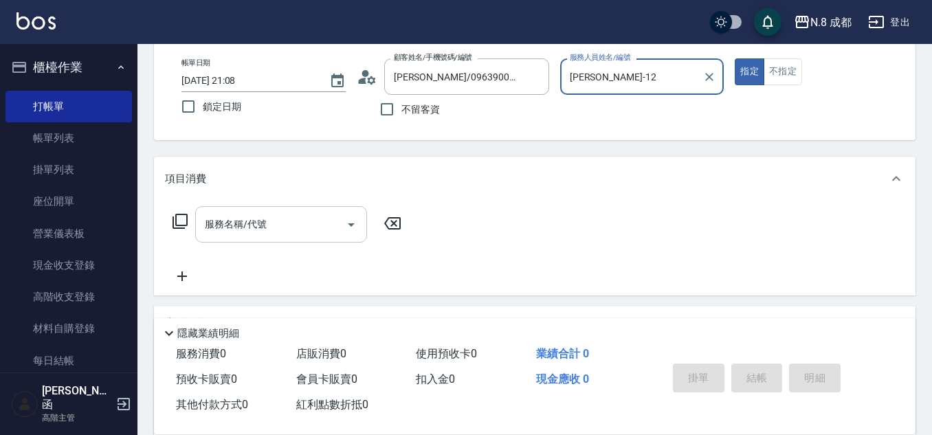
click at [265, 225] on input "服務名稱/代號" at bounding box center [270, 224] width 139 height 24
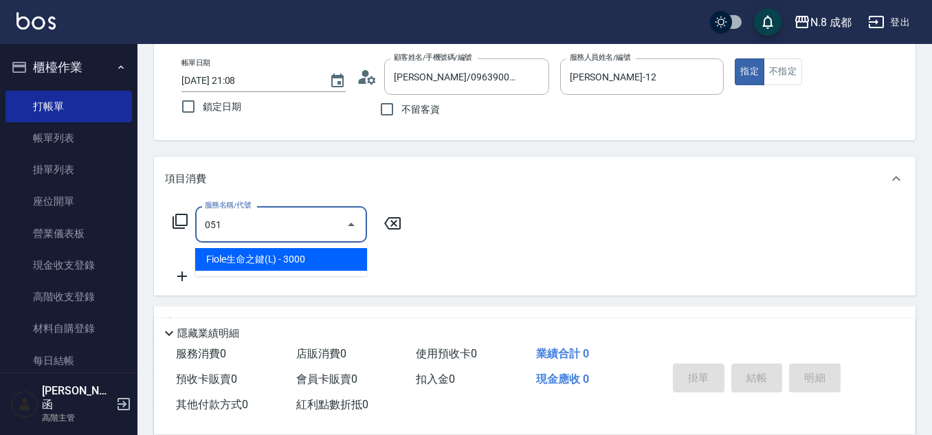
click at [262, 253] on span "Fiole生命之鍵(L) - 3000" at bounding box center [281, 259] width 172 height 23
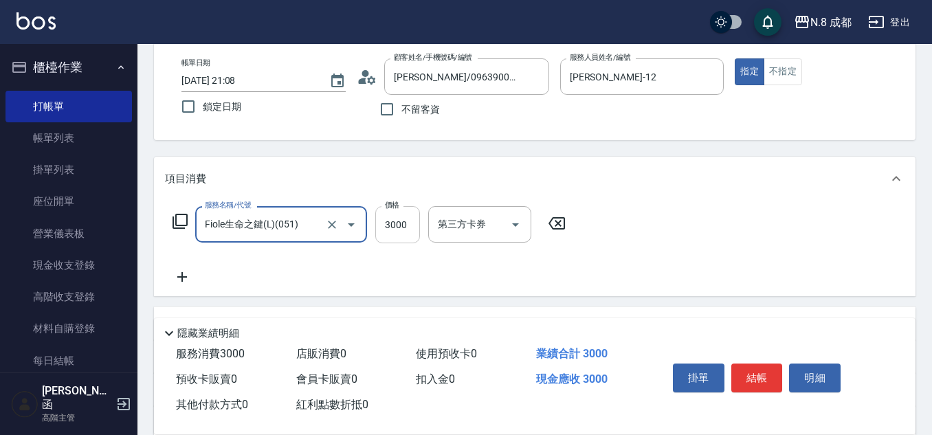
click at [403, 220] on input "3000" at bounding box center [397, 224] width 45 height 37
click at [193, 282] on icon at bounding box center [182, 277] width 34 height 16
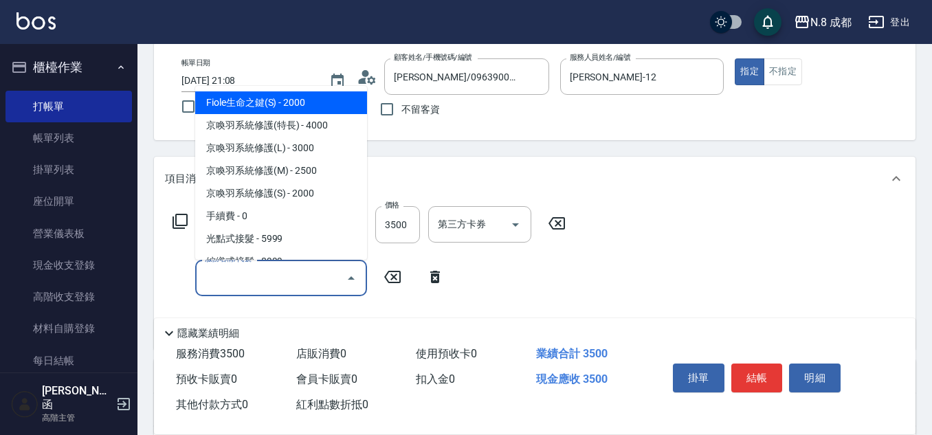
click at [239, 282] on input "服務名稱/代號" at bounding box center [270, 278] width 139 height 24
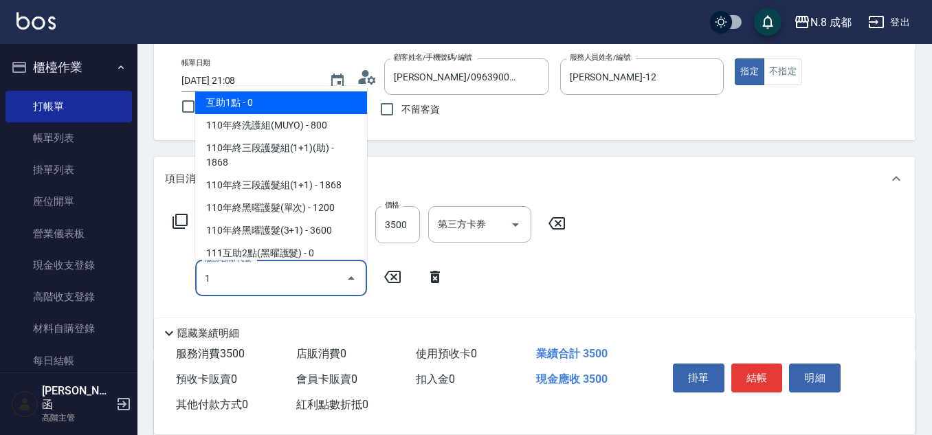
click at [258, 102] on span "互助1點 - 0" at bounding box center [281, 102] width 172 height 23
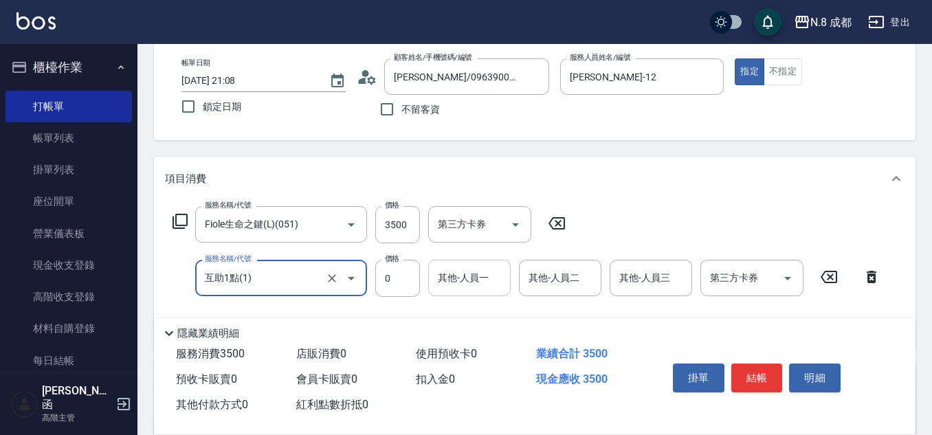
click at [476, 288] on input "其他-人員一" at bounding box center [469, 278] width 70 height 24
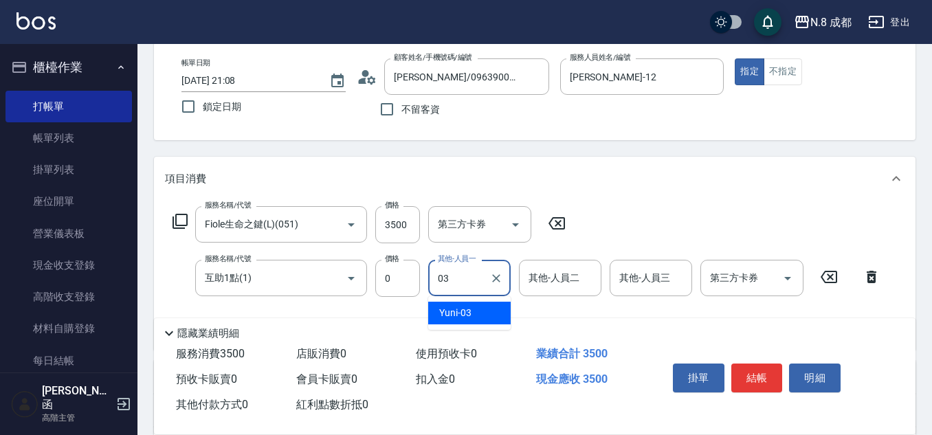
click at [497, 315] on div "Yuni -03" at bounding box center [469, 313] width 82 height 23
click at [756, 372] on button "結帳" at bounding box center [757, 377] width 52 height 29
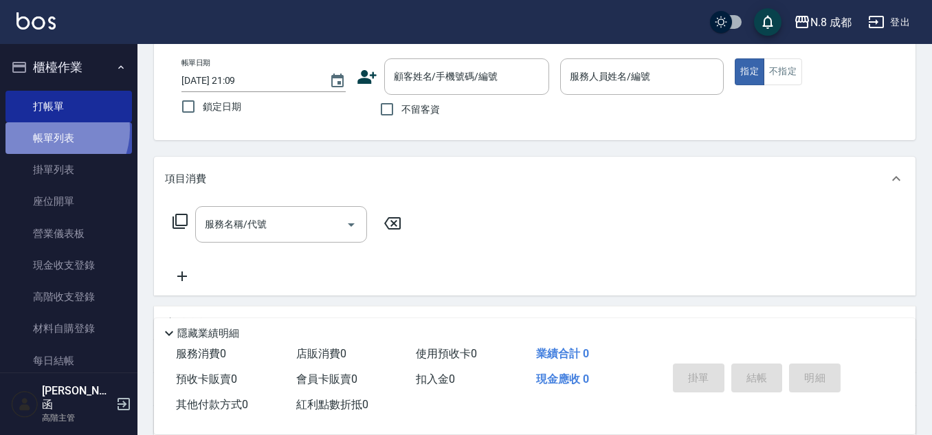
click at [49, 130] on link "帳單列表" at bounding box center [68, 138] width 126 height 32
